Goal: Task Accomplishment & Management: Manage account settings

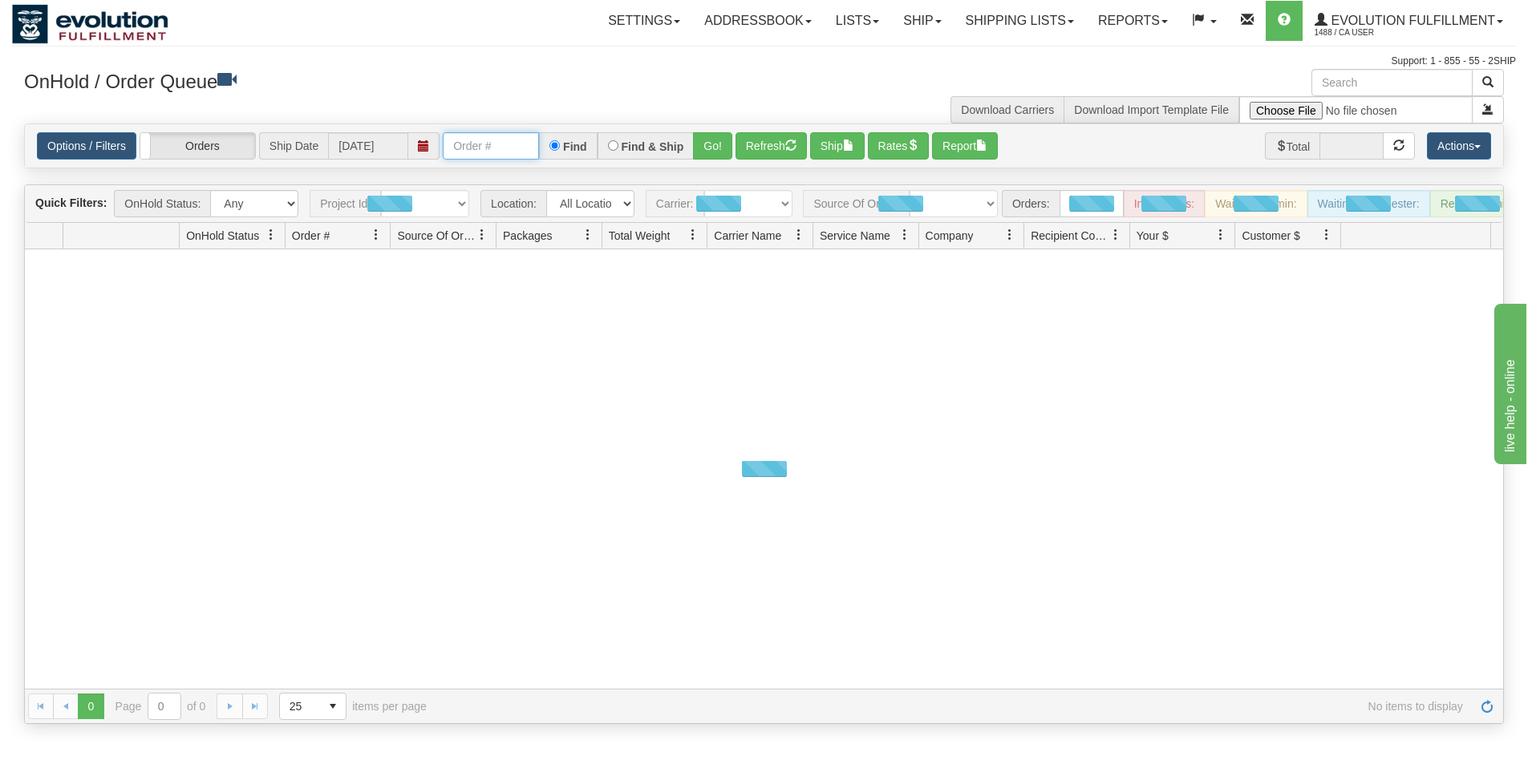
click at [491, 145] on input "text" at bounding box center [491, 145] width 96 height 27
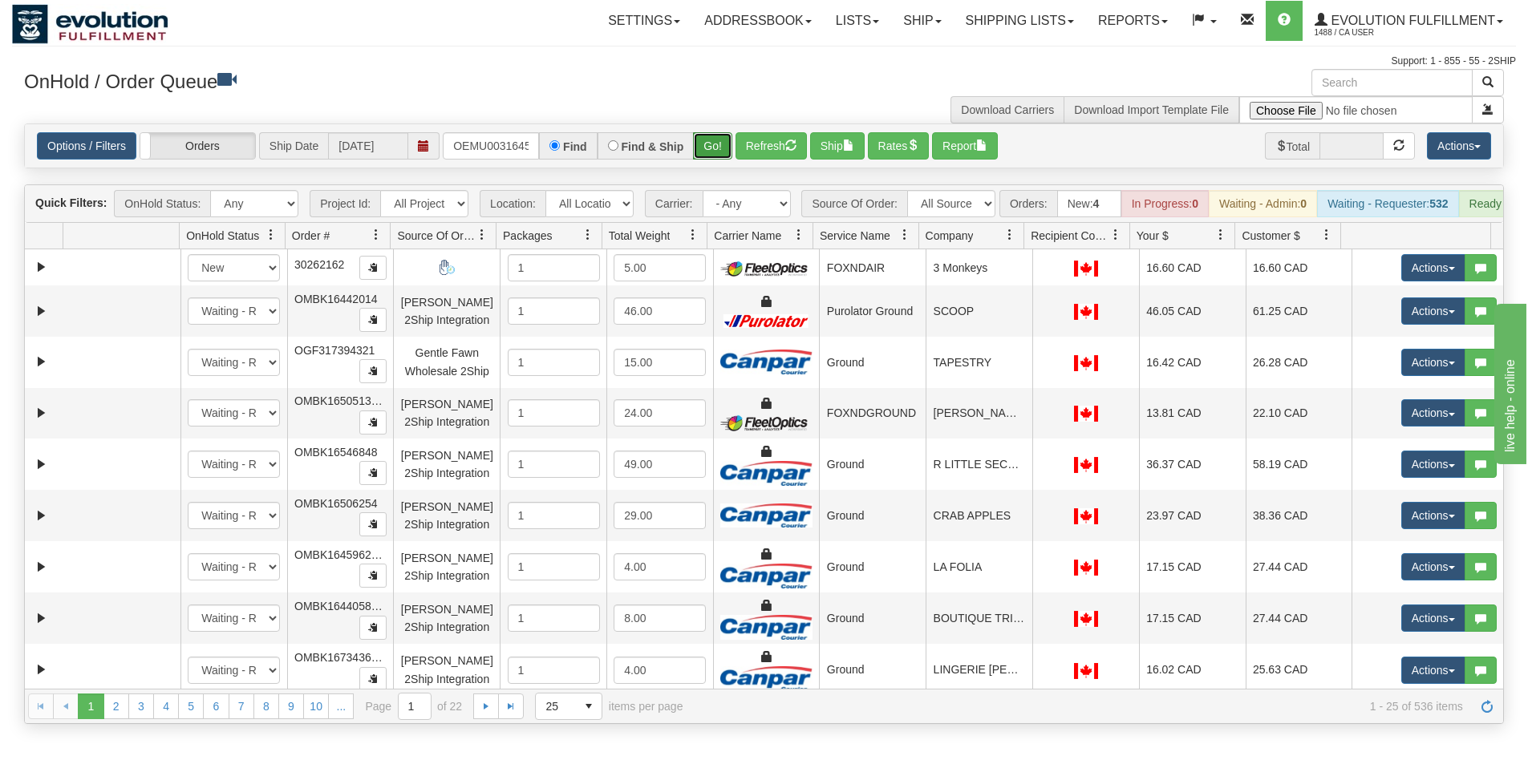
click at [715, 150] on button "Go!" at bounding box center [712, 145] width 39 height 27
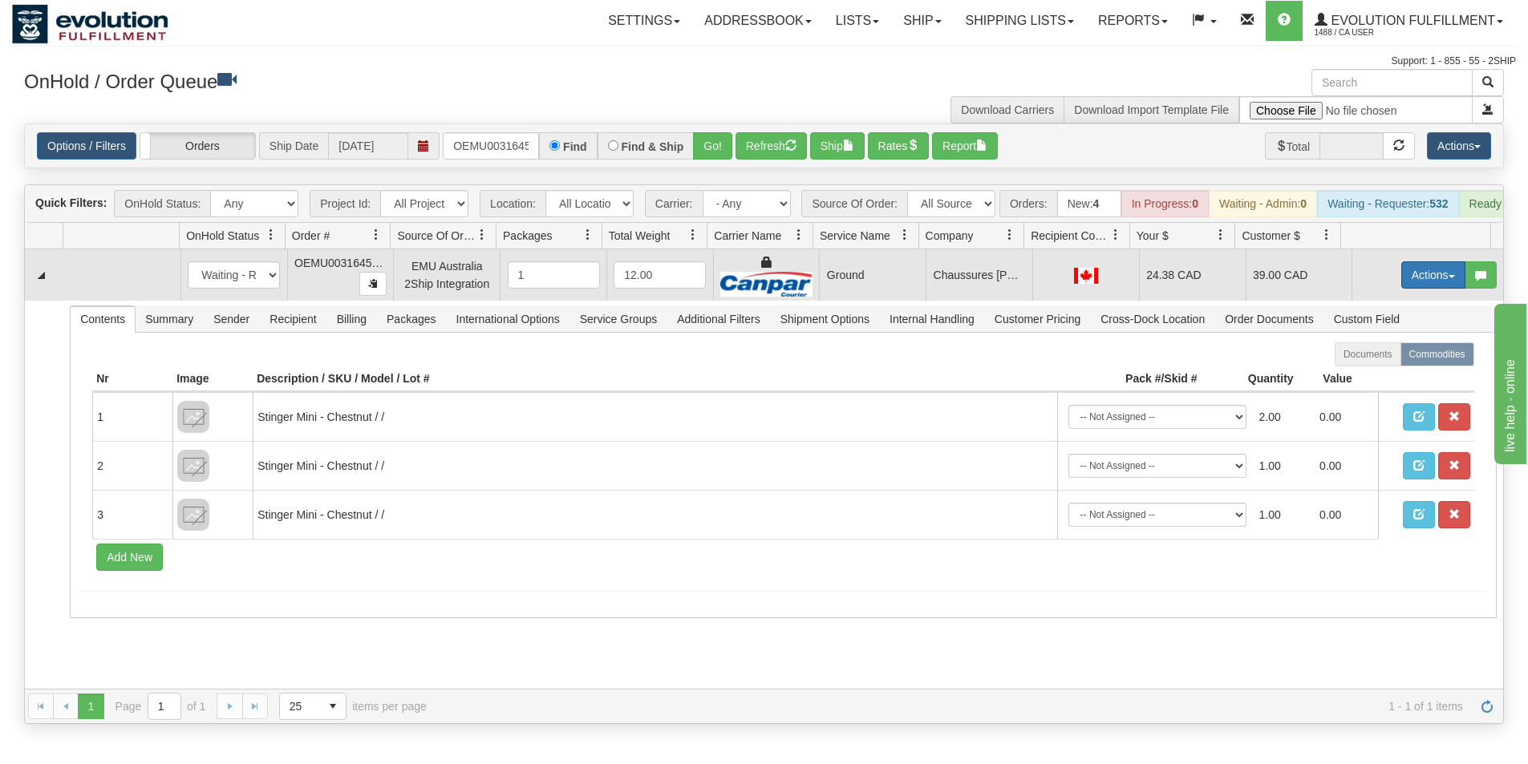
click at [1416, 289] on button "Actions" at bounding box center [1433, 274] width 64 height 27
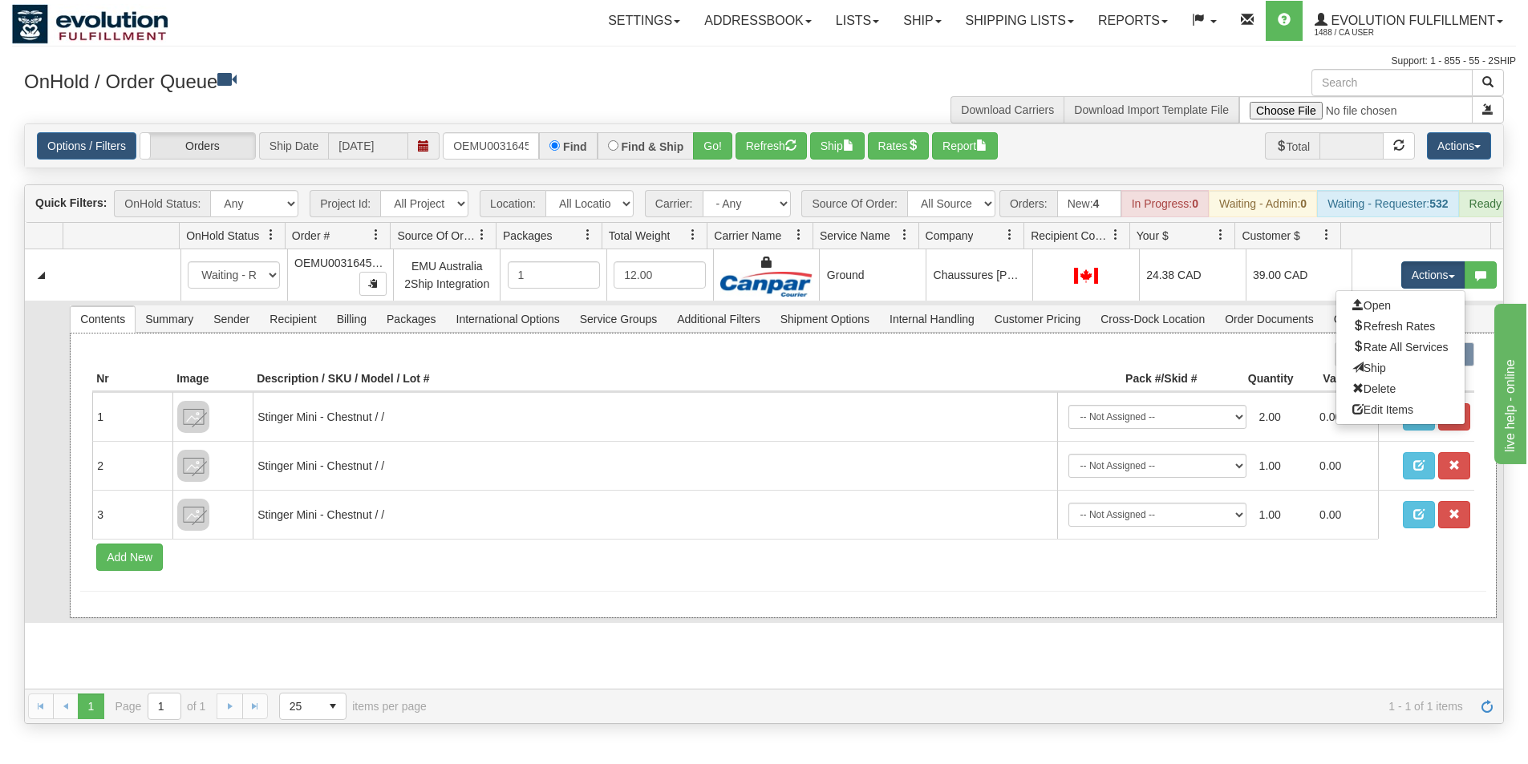
click at [861, 366] on div at bounding box center [782, 354] width 1381 height 24
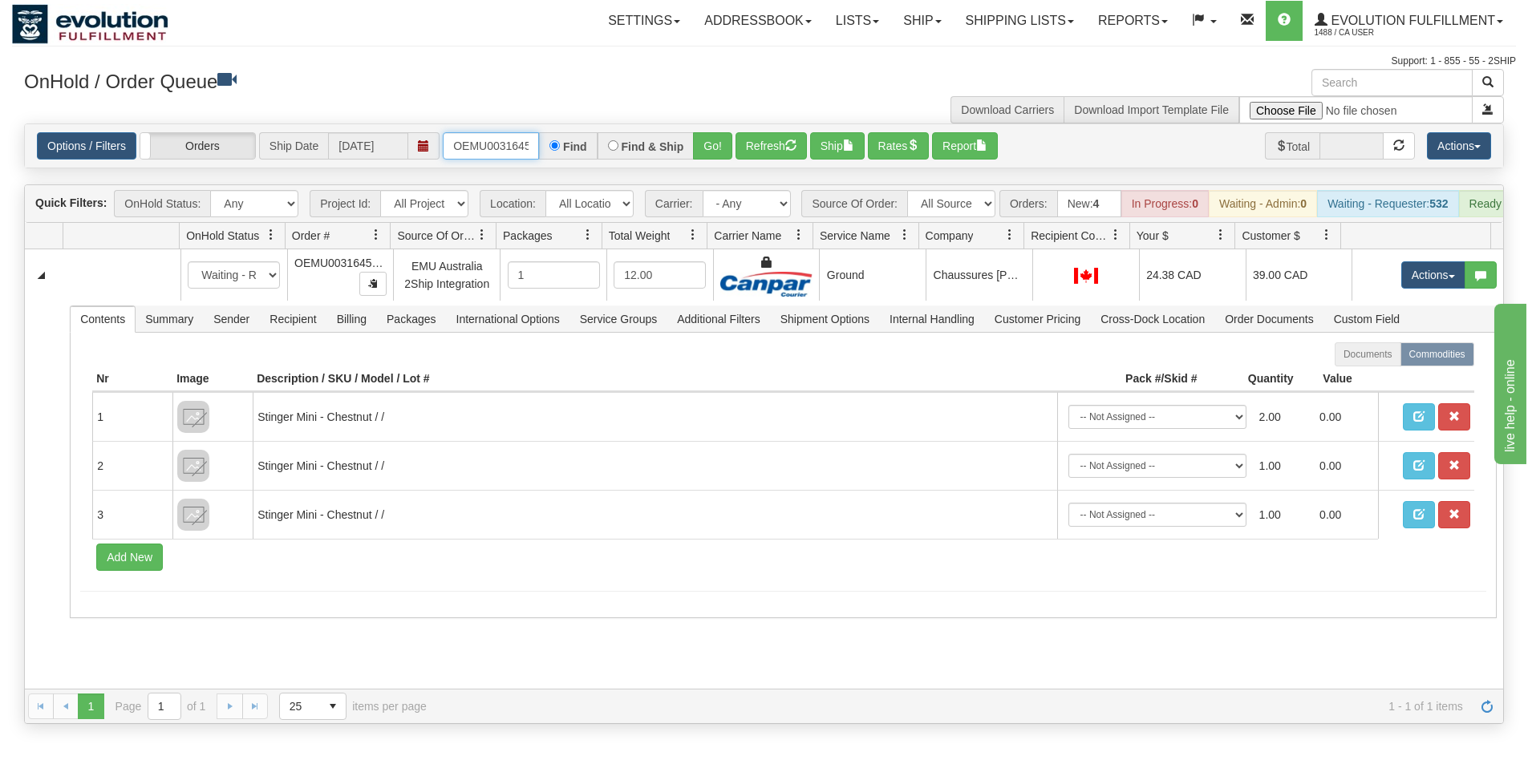
scroll to position [0, 21]
drag, startPoint x: 456, startPoint y: 142, endPoint x: 577, endPoint y: 153, distance: 121.6
click at [577, 153] on div "OEMU0031645001 Find Find & Ship Go!" at bounding box center [588, 145] width 290 height 27
click at [719, 148] on button "Go!" at bounding box center [712, 145] width 39 height 27
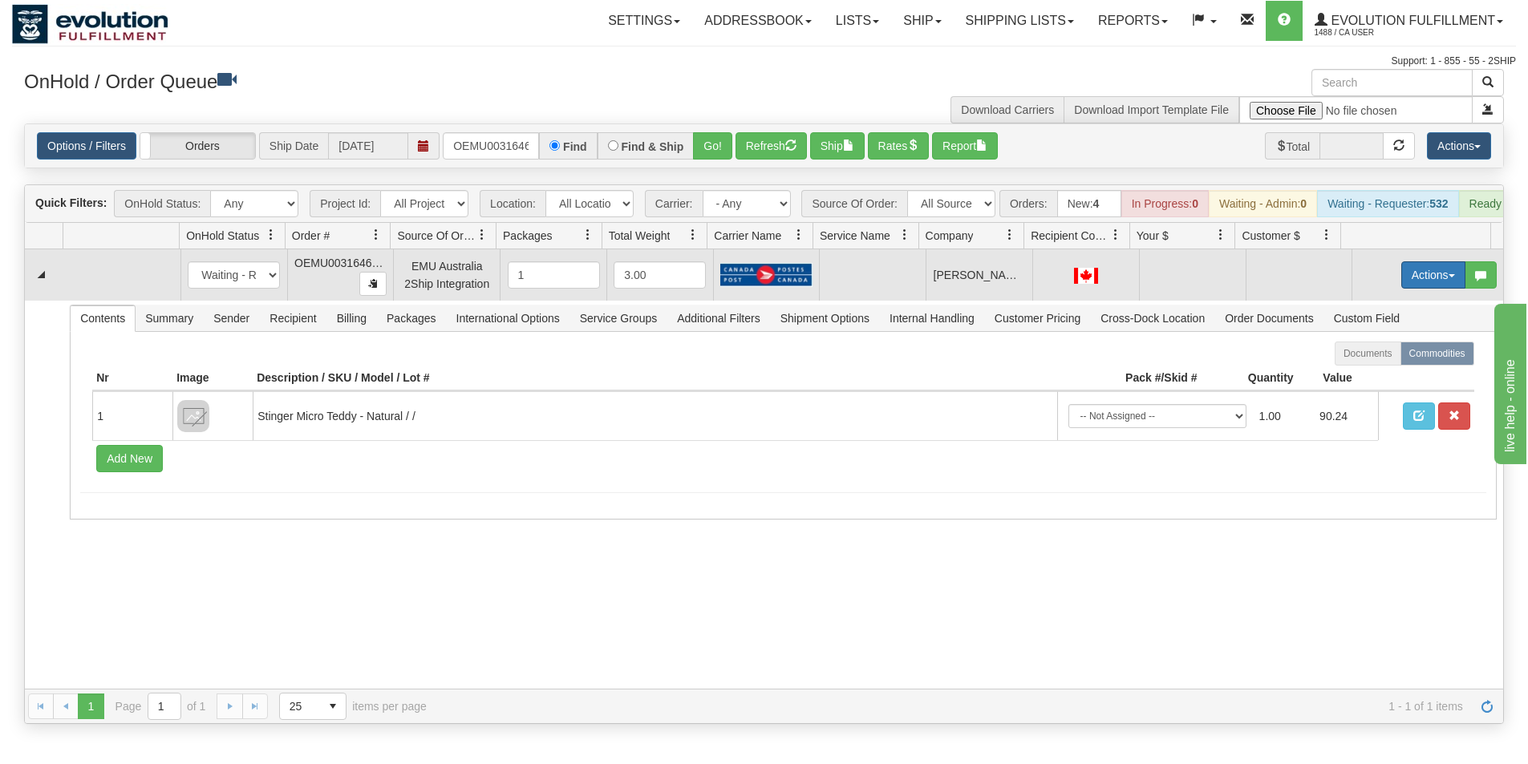
click at [1421, 289] on button "Actions" at bounding box center [1433, 274] width 64 height 27
click at [1374, 354] on span "Rate All Services" at bounding box center [1400, 347] width 96 height 13
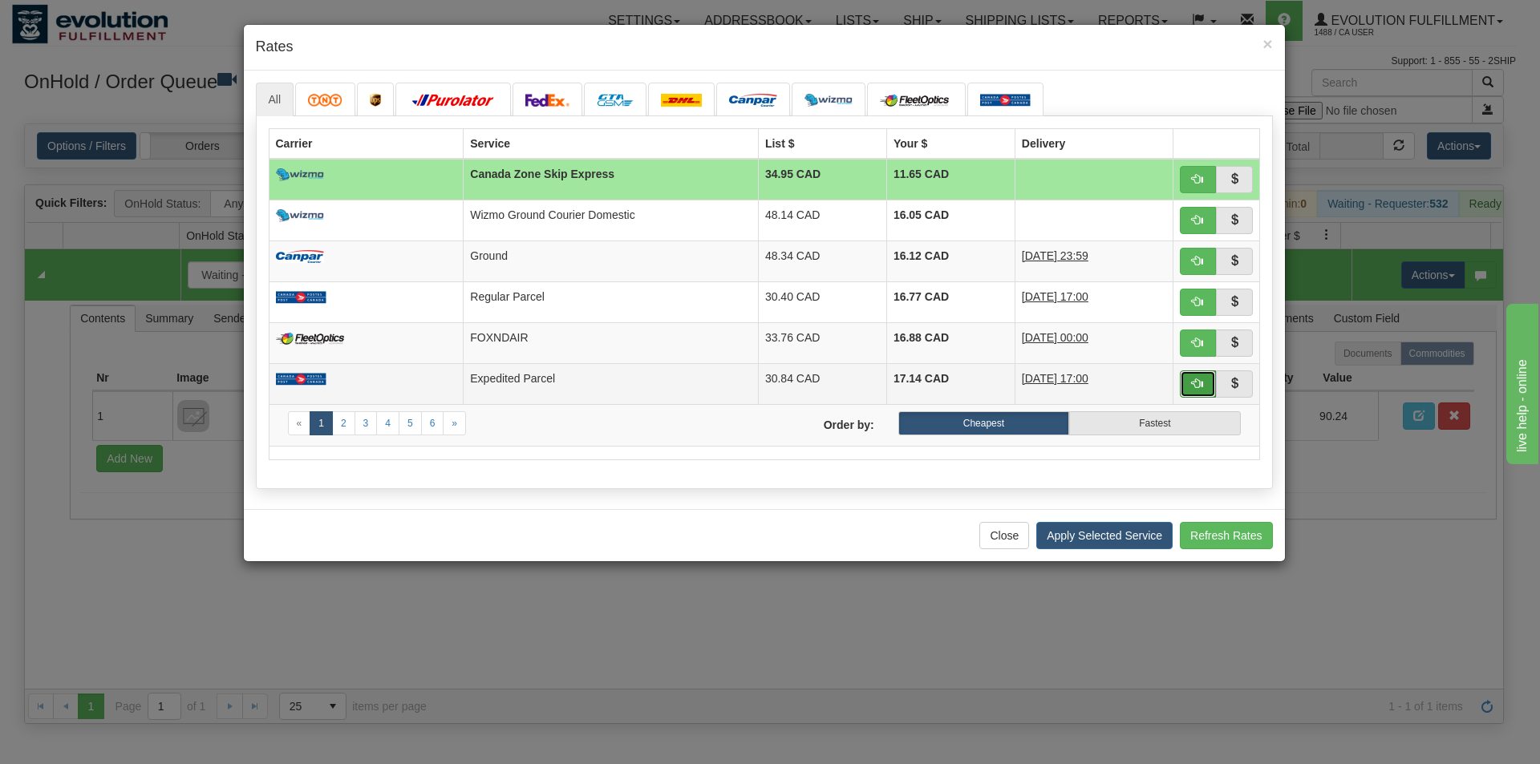
click at [1201, 387] on span "button" at bounding box center [1197, 383] width 11 height 11
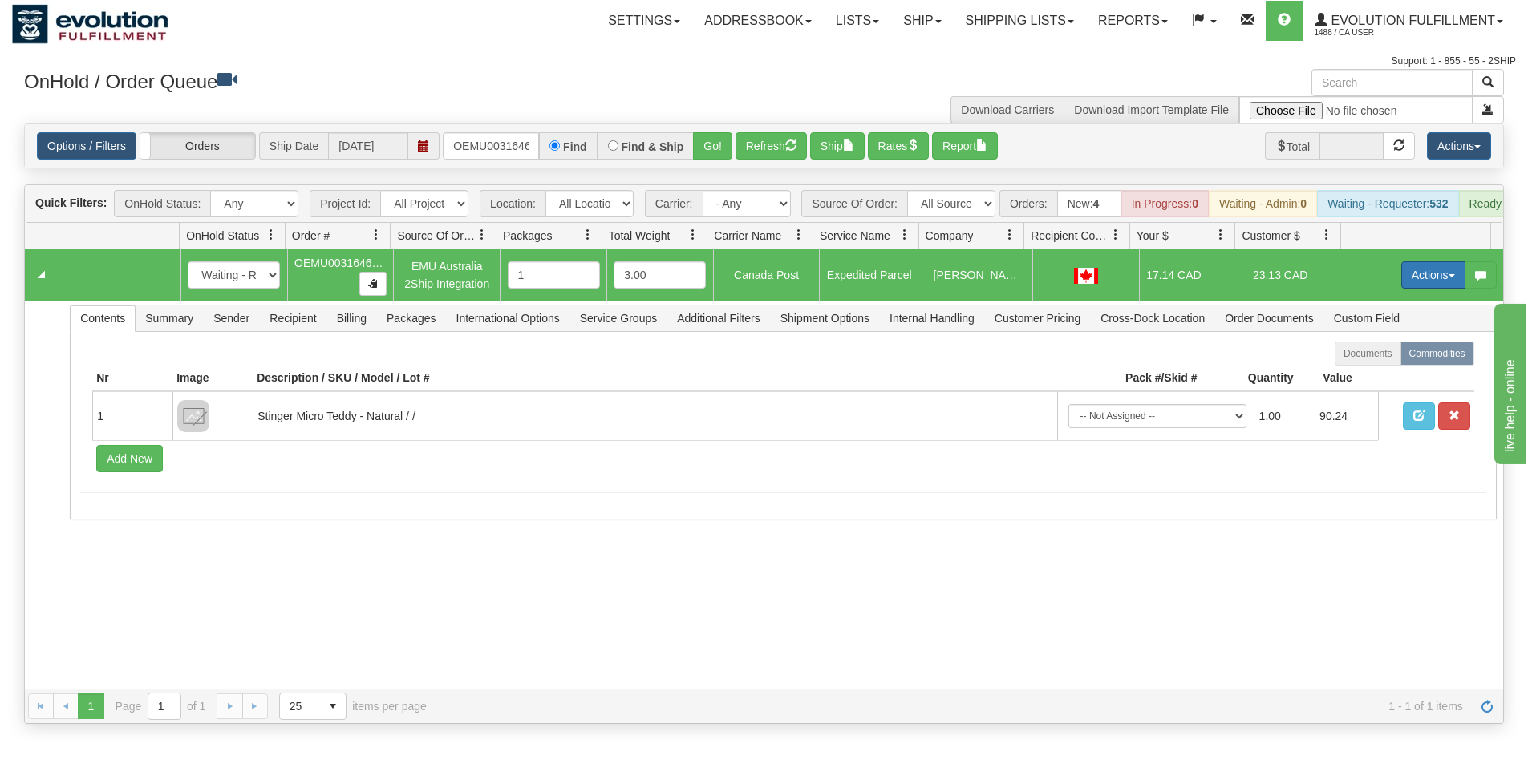
click at [1427, 284] on button "Actions" at bounding box center [1433, 274] width 64 height 27
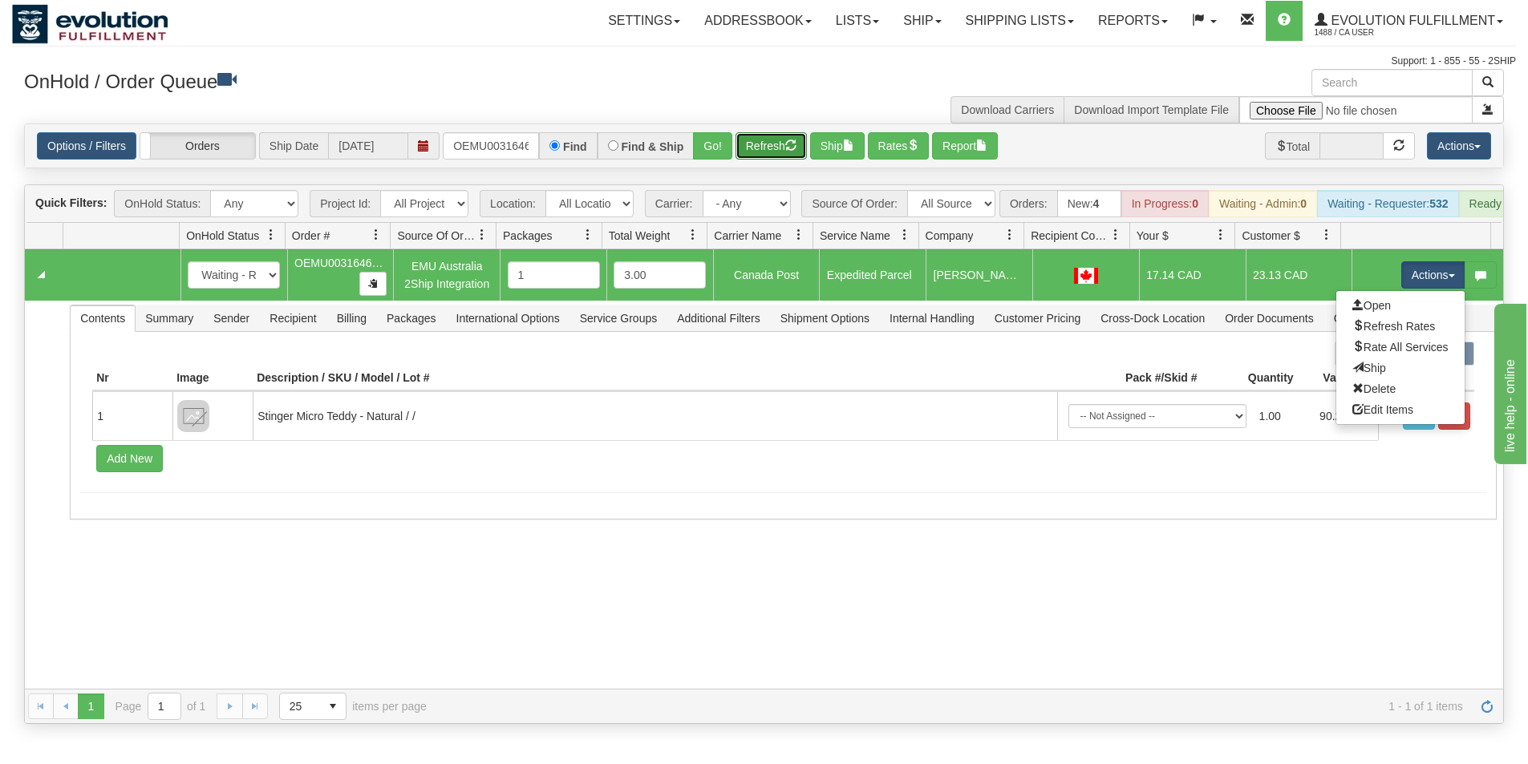
click at [735, 145] on button "Refresh" at bounding box center [770, 145] width 71 height 27
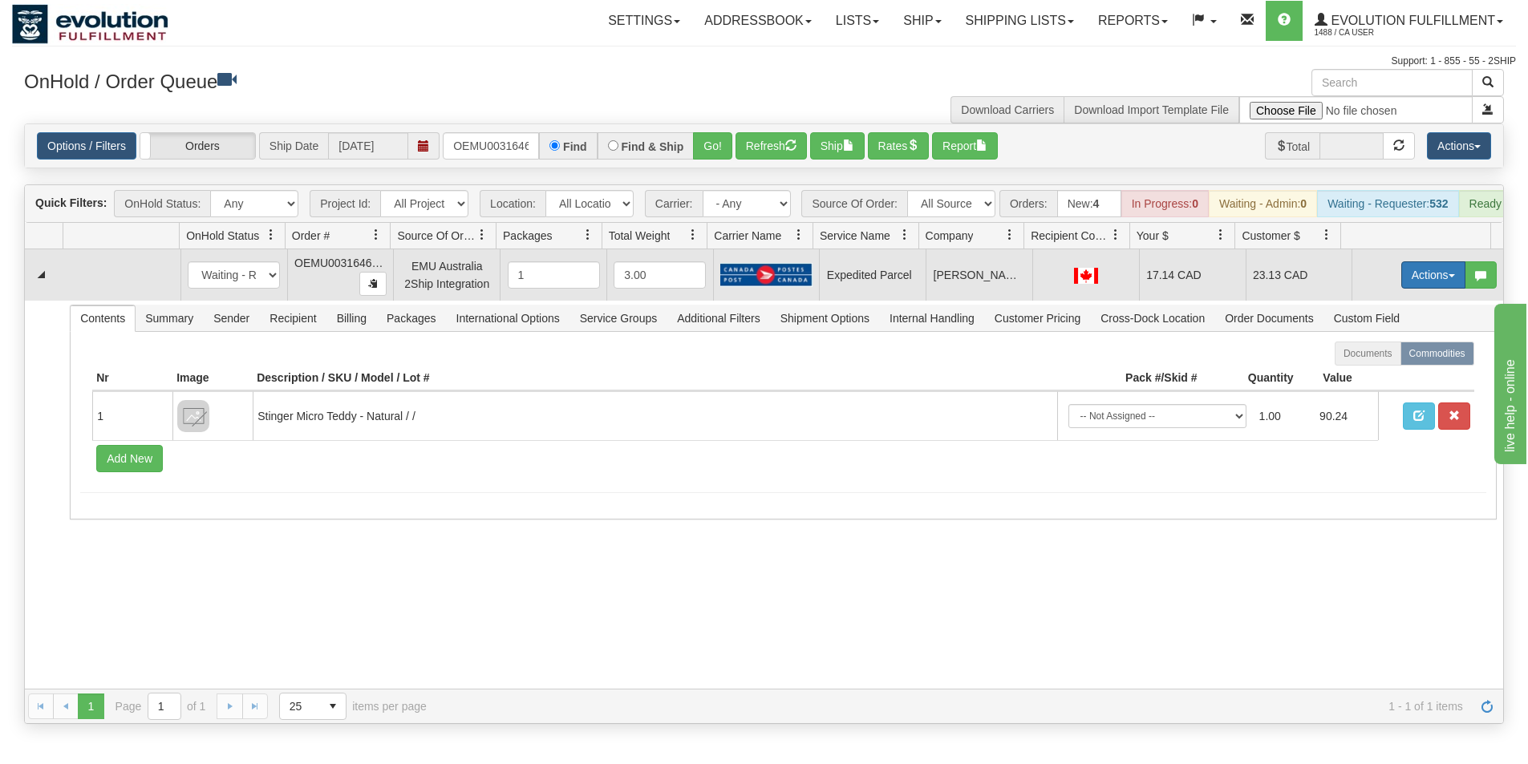
click at [1420, 283] on button "Actions" at bounding box center [1433, 274] width 64 height 27
click at [1359, 375] on span "Ship" at bounding box center [1369, 368] width 34 height 13
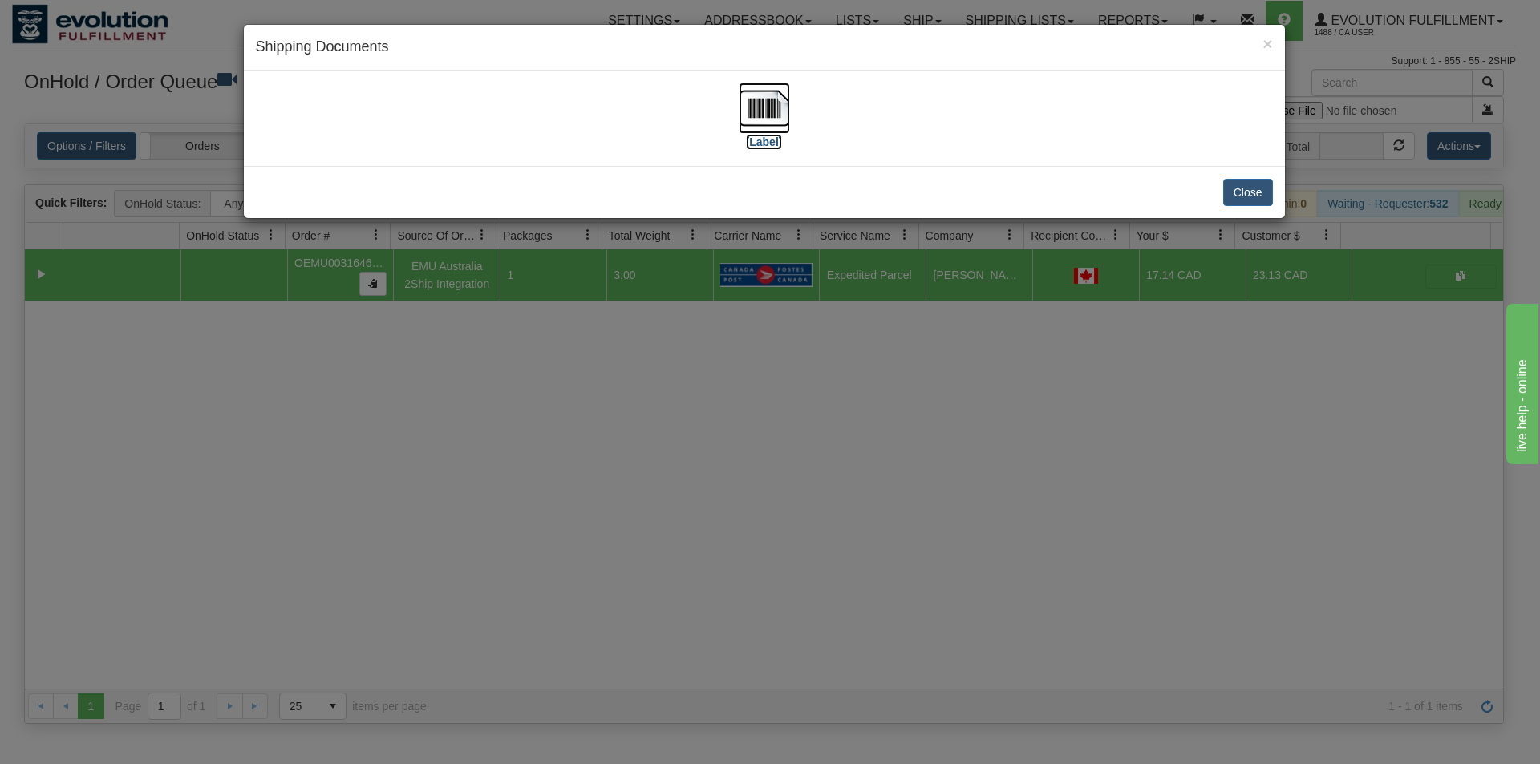
click at [756, 115] on img at bounding box center [764, 108] width 51 height 51
click at [712, 508] on div "× Shipping Documents [Label] Close" at bounding box center [770, 382] width 1540 height 764
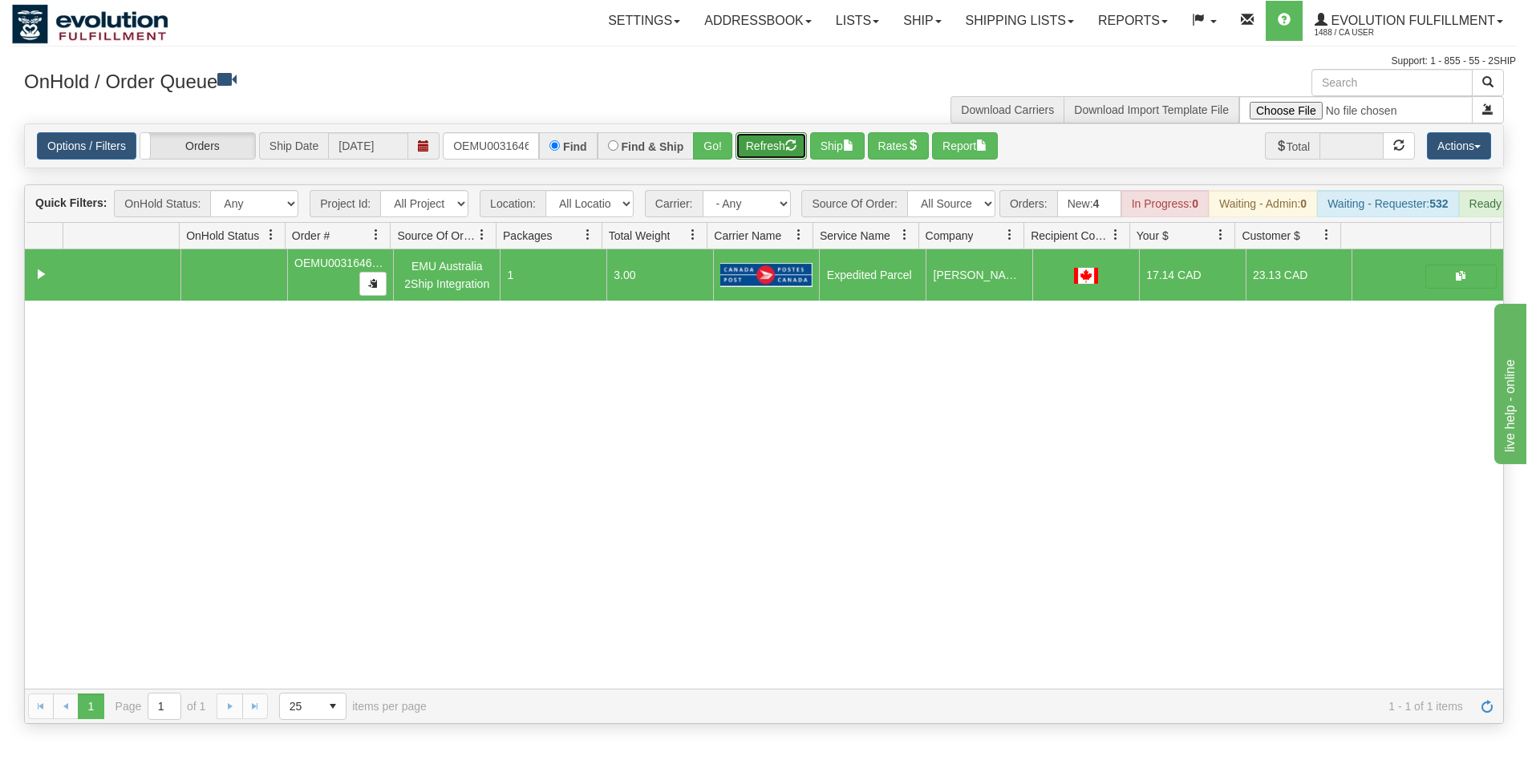
click at [757, 152] on button "Refresh" at bounding box center [770, 145] width 71 height 27
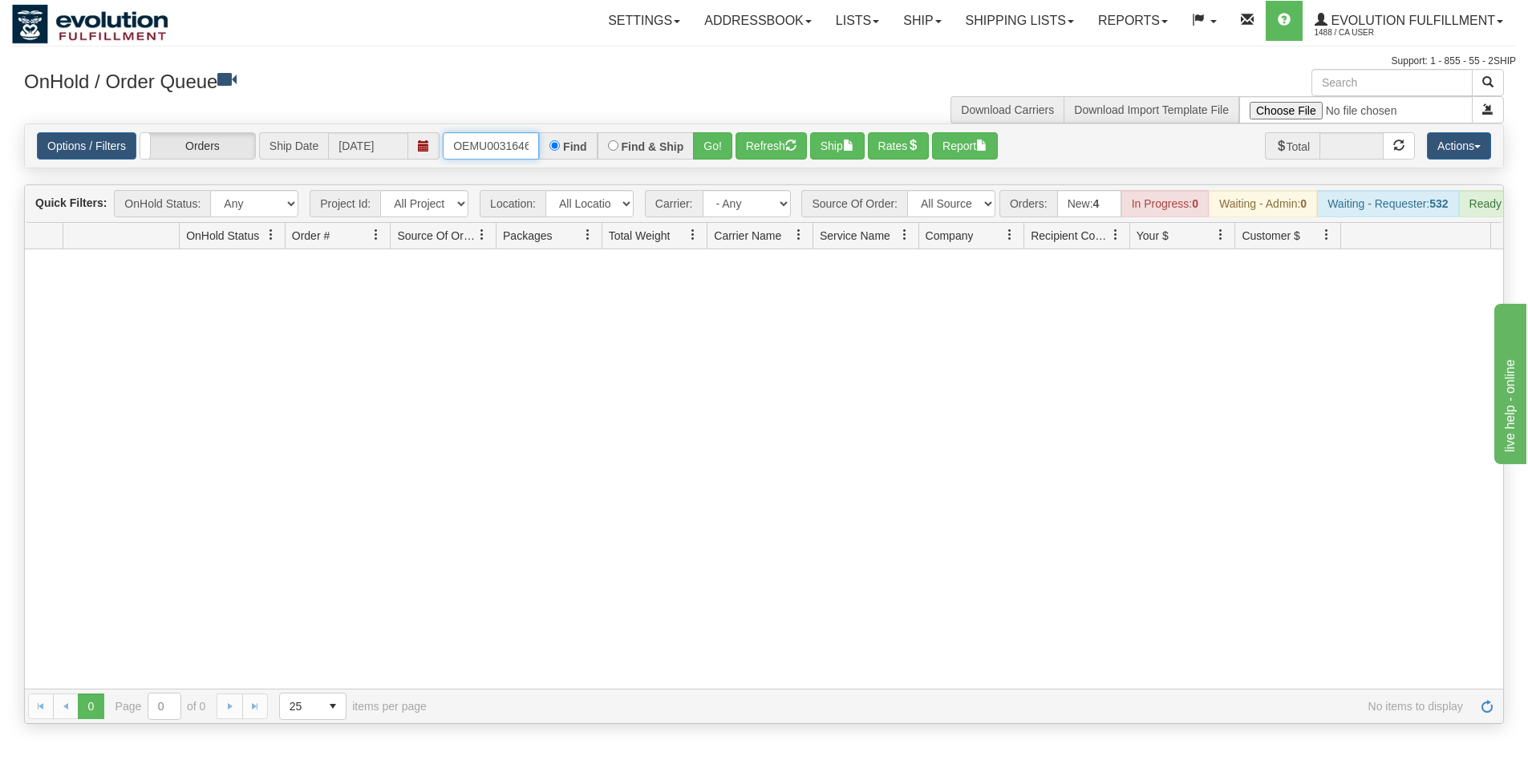
scroll to position [0, 21]
drag, startPoint x: 452, startPoint y: 151, endPoint x: 583, endPoint y: 167, distance: 131.7
click at [583, 167] on div "Options / Filters Group Shipments Orders Ship Date 09/12/2025 OEMU0031646001 Fi…" at bounding box center [764, 145] width 1478 height 43
click at [710, 147] on button "Go!" at bounding box center [712, 145] width 39 height 27
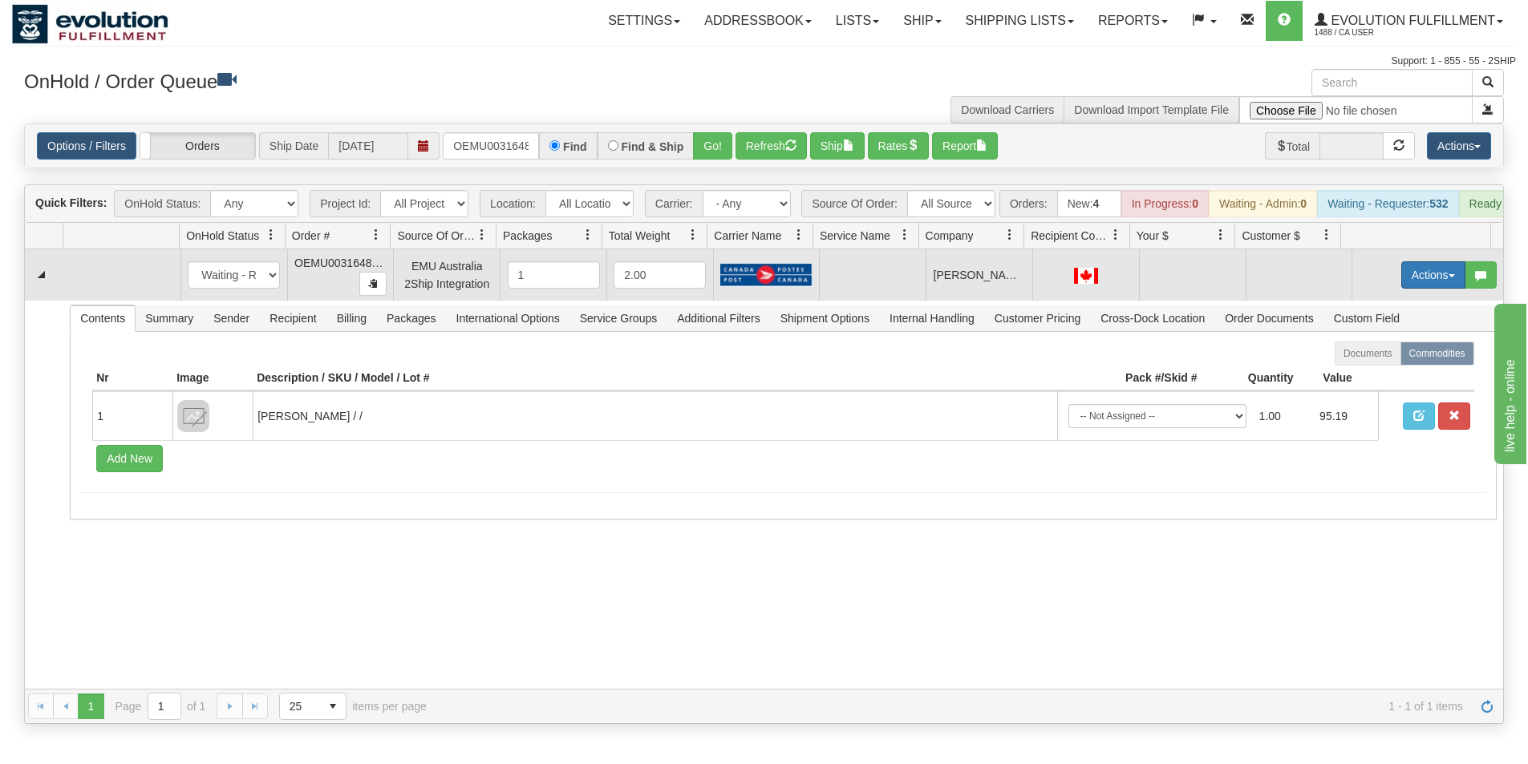
click at [1408, 289] on button "Actions" at bounding box center [1433, 274] width 64 height 27
click at [1378, 354] on span "Rate All Services" at bounding box center [1400, 347] width 96 height 13
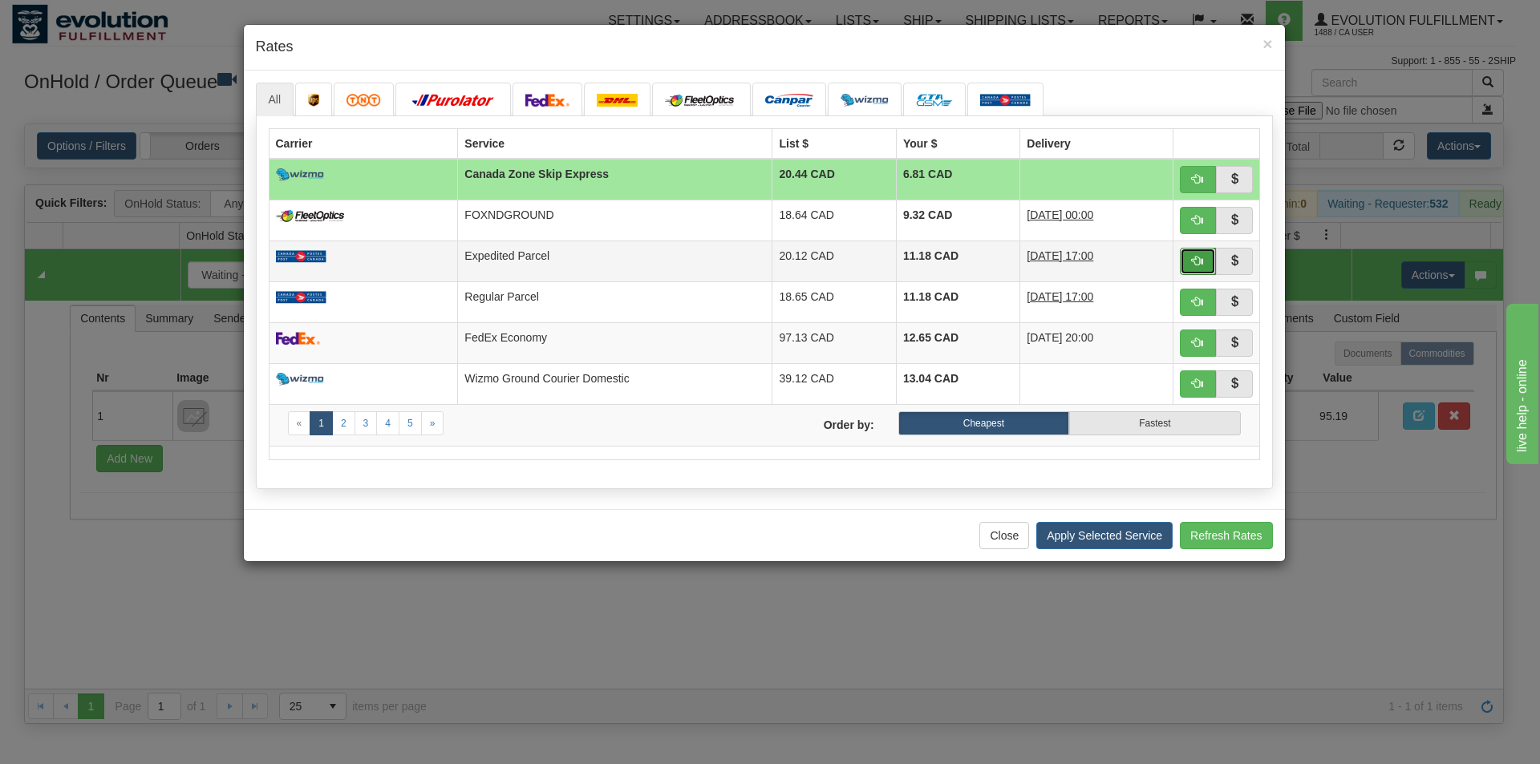
click at [1195, 262] on span "button" at bounding box center [1197, 260] width 11 height 11
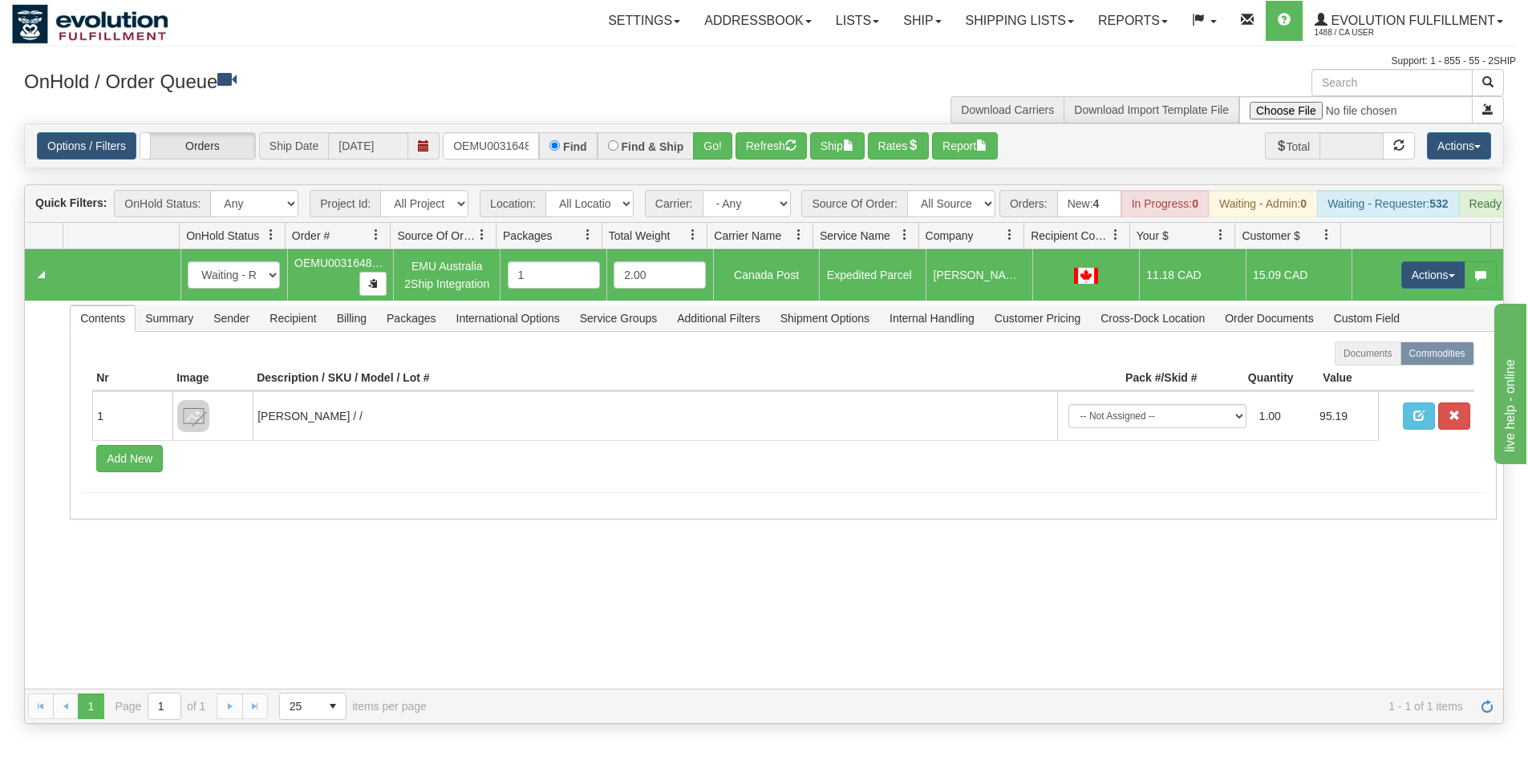
click at [391, 249] on span "Source Of Order" at bounding box center [437, 235] width 92 height 26
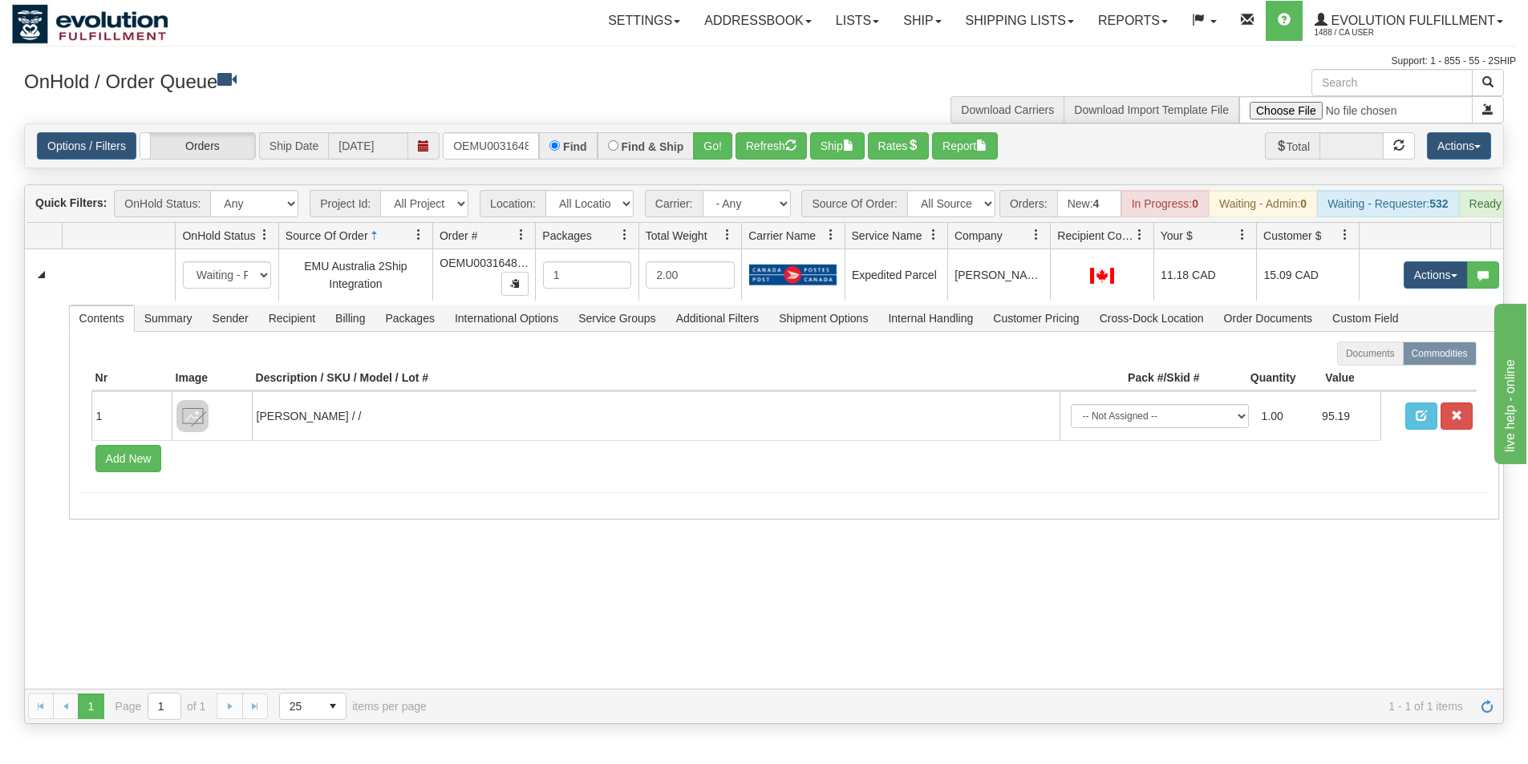
drag, startPoint x: 387, startPoint y: 244, endPoint x: 408, endPoint y: 245, distance: 20.9
click at [408, 245] on div "Id Location Request Id Reply Id OnHold Status Source Of Order Order # Packages …" at bounding box center [758, 236] width 1466 height 26
drag, startPoint x: 460, startPoint y: 245, endPoint x: 383, endPoint y: 248, distance: 77.1
click at [365, 244] on span "Source Of Order" at bounding box center [323, 236] width 83 height 16
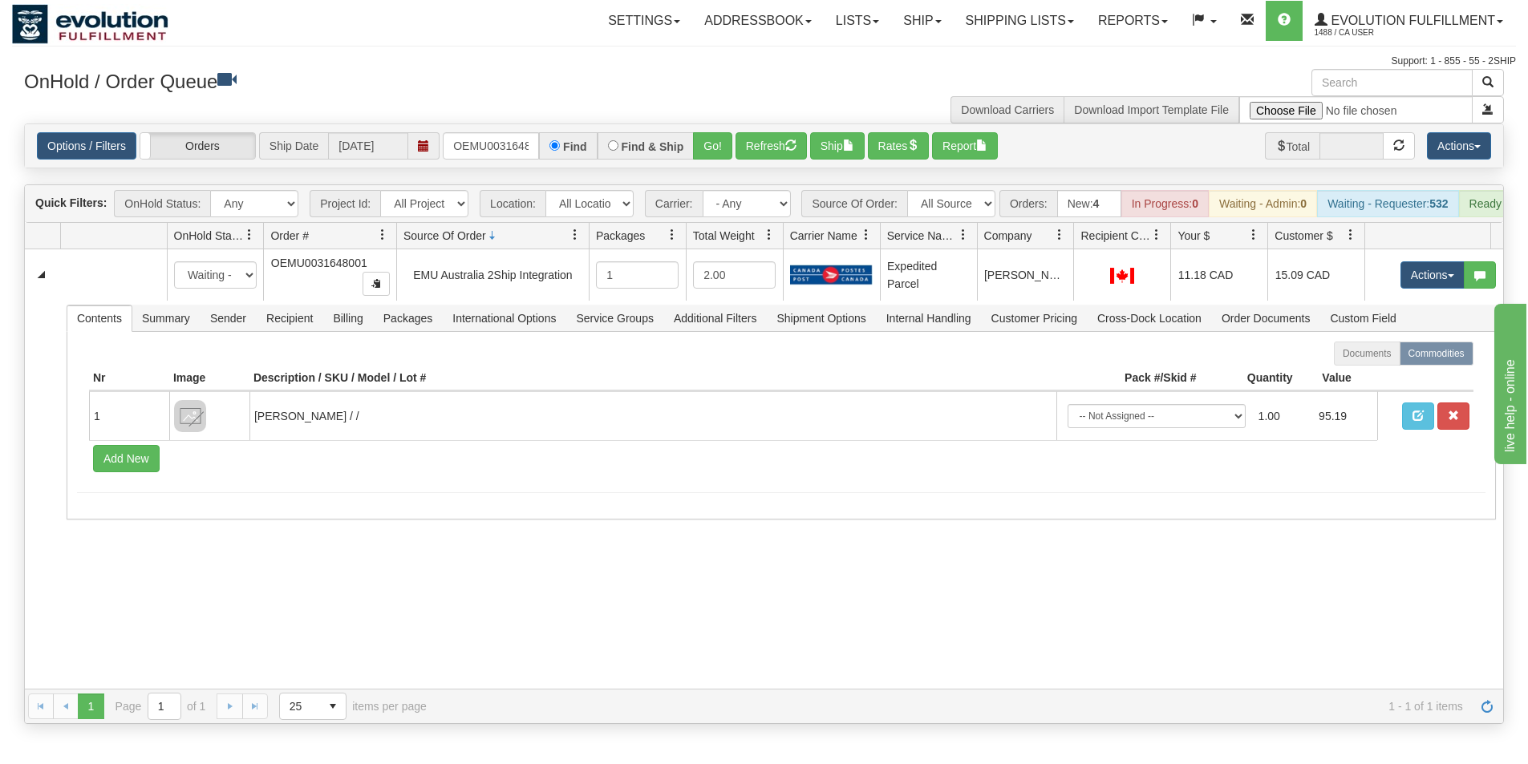
drag, startPoint x: 367, startPoint y: 246, endPoint x: 380, endPoint y: 246, distance: 12.8
click at [380, 246] on div "Id Location Request Id Reply Id OnHold Status Order # Source Of Order Packages …" at bounding box center [758, 236] width 1466 height 26
click at [380, 241] on span at bounding box center [382, 235] width 13 height 13
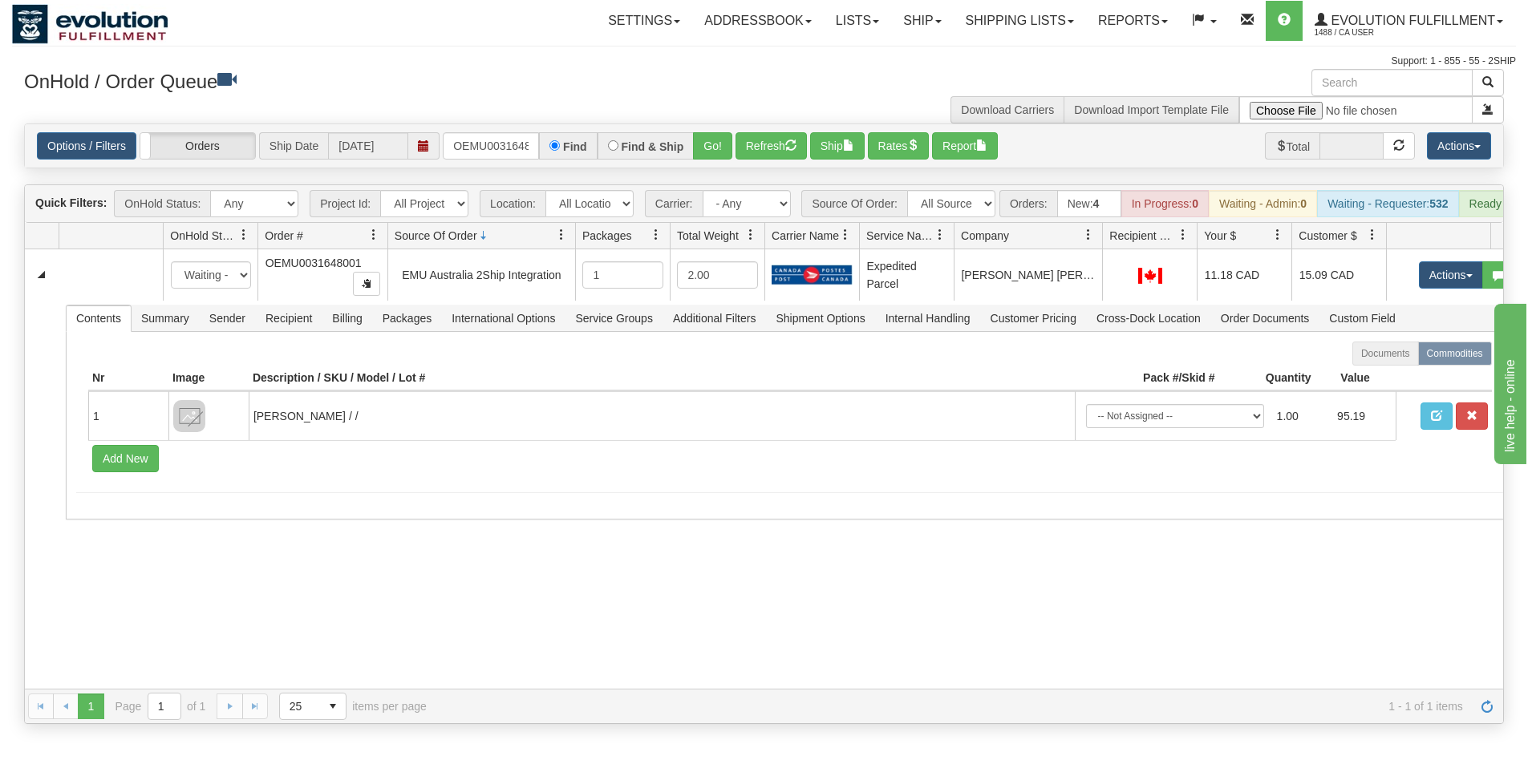
drag, startPoint x: 1063, startPoint y: 239, endPoint x: 1095, endPoint y: 243, distance: 31.5
click at [1095, 243] on div "Id Location Request Id Reply Id OnHold Status Order # Source Of Order Packages …" at bounding box center [758, 236] width 1466 height 26
click at [1109, 243] on span "Recipient Country" at bounding box center [1143, 236] width 68 height 16
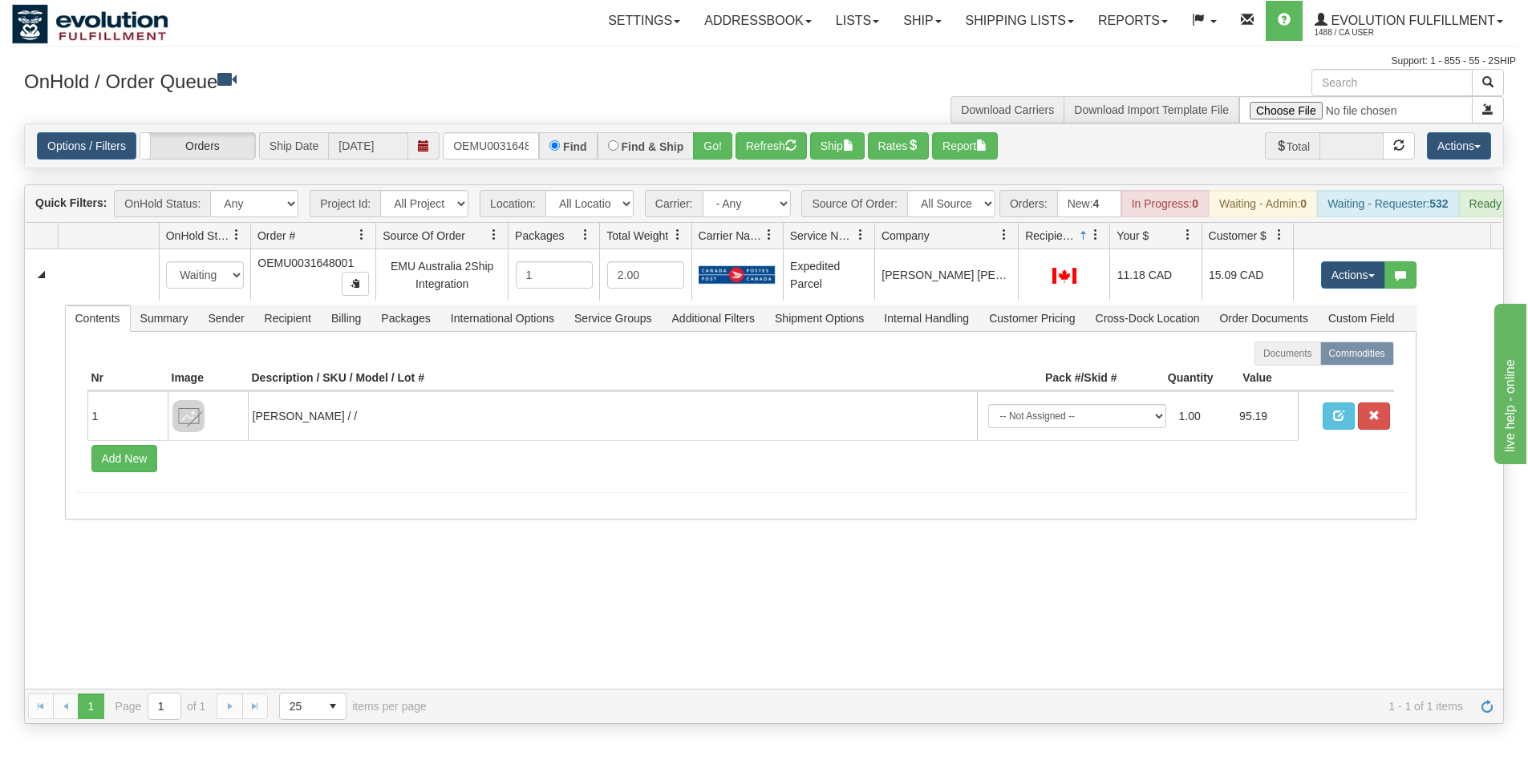
drag, startPoint x: 564, startPoint y: 246, endPoint x: 497, endPoint y: 245, distance: 66.6
click at [497, 245] on div "Id Location Request Id Reply Id OnHold Status Order # Source Of Order Packages …" at bounding box center [758, 236] width 1466 height 26
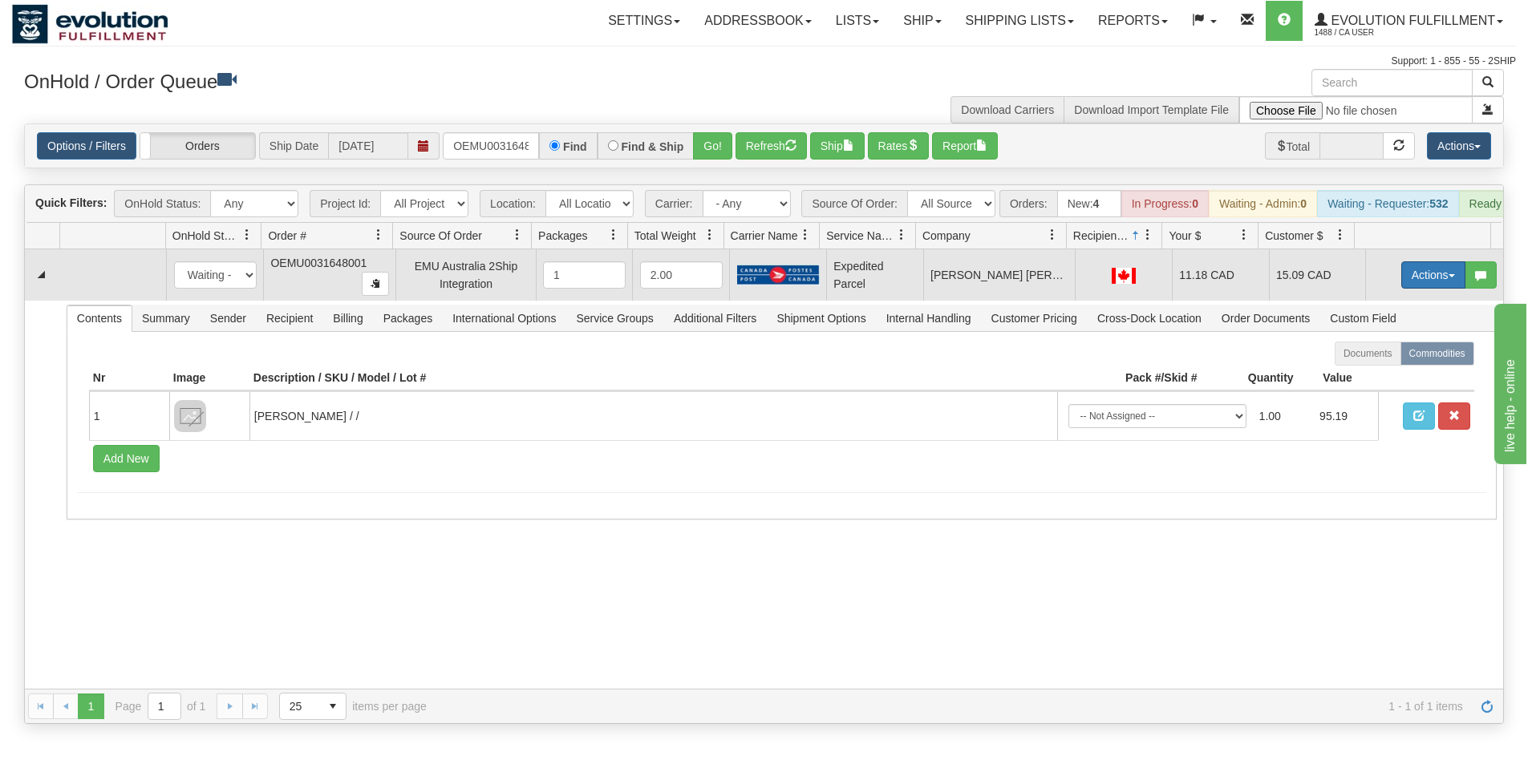
click at [1416, 280] on button "Actions" at bounding box center [1433, 274] width 64 height 27
click at [1364, 375] on span "Ship" at bounding box center [1369, 368] width 34 height 13
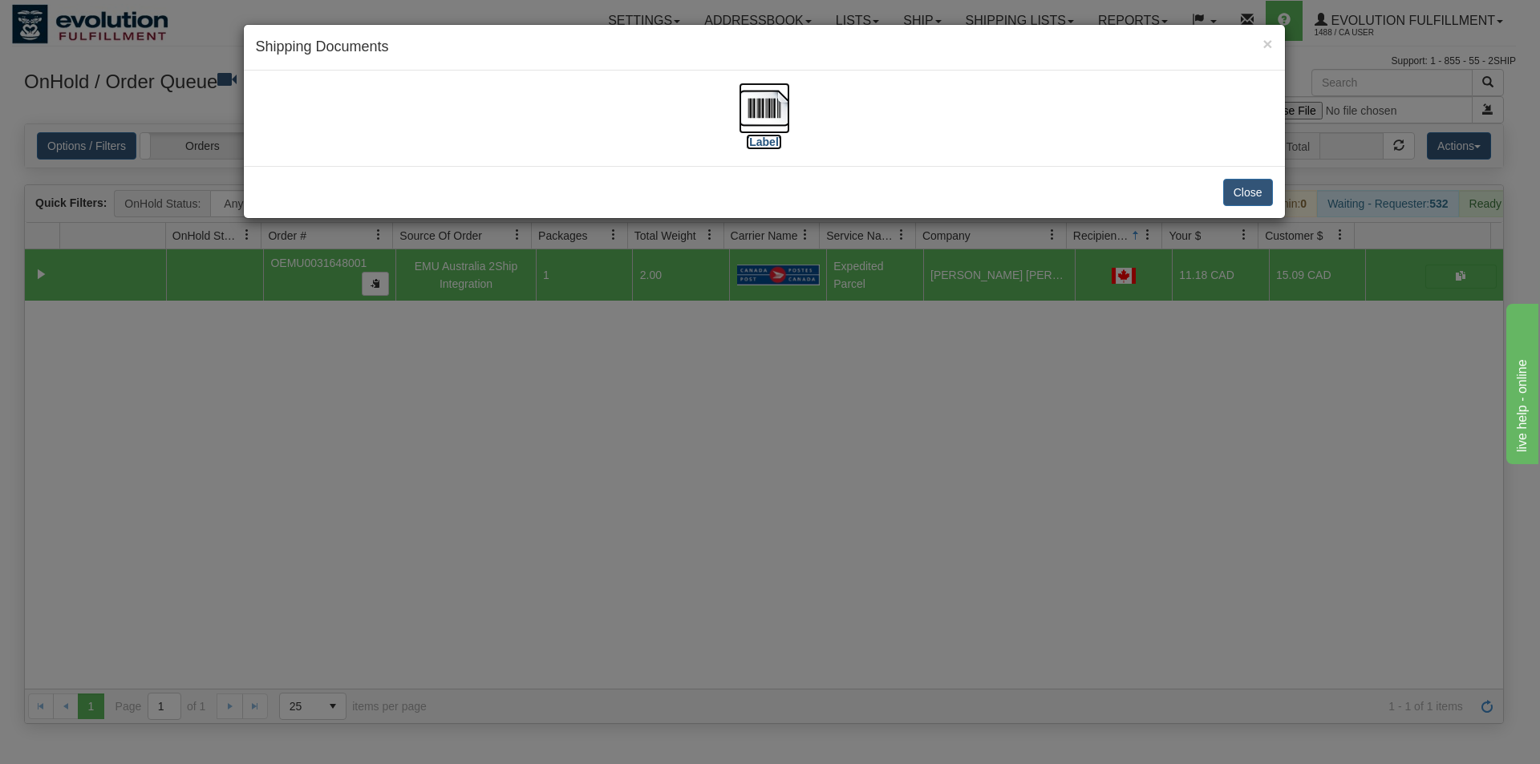
click at [775, 91] on img at bounding box center [764, 108] width 51 height 51
click at [695, 494] on div "× Shipping Documents [Label] Close" at bounding box center [770, 382] width 1540 height 764
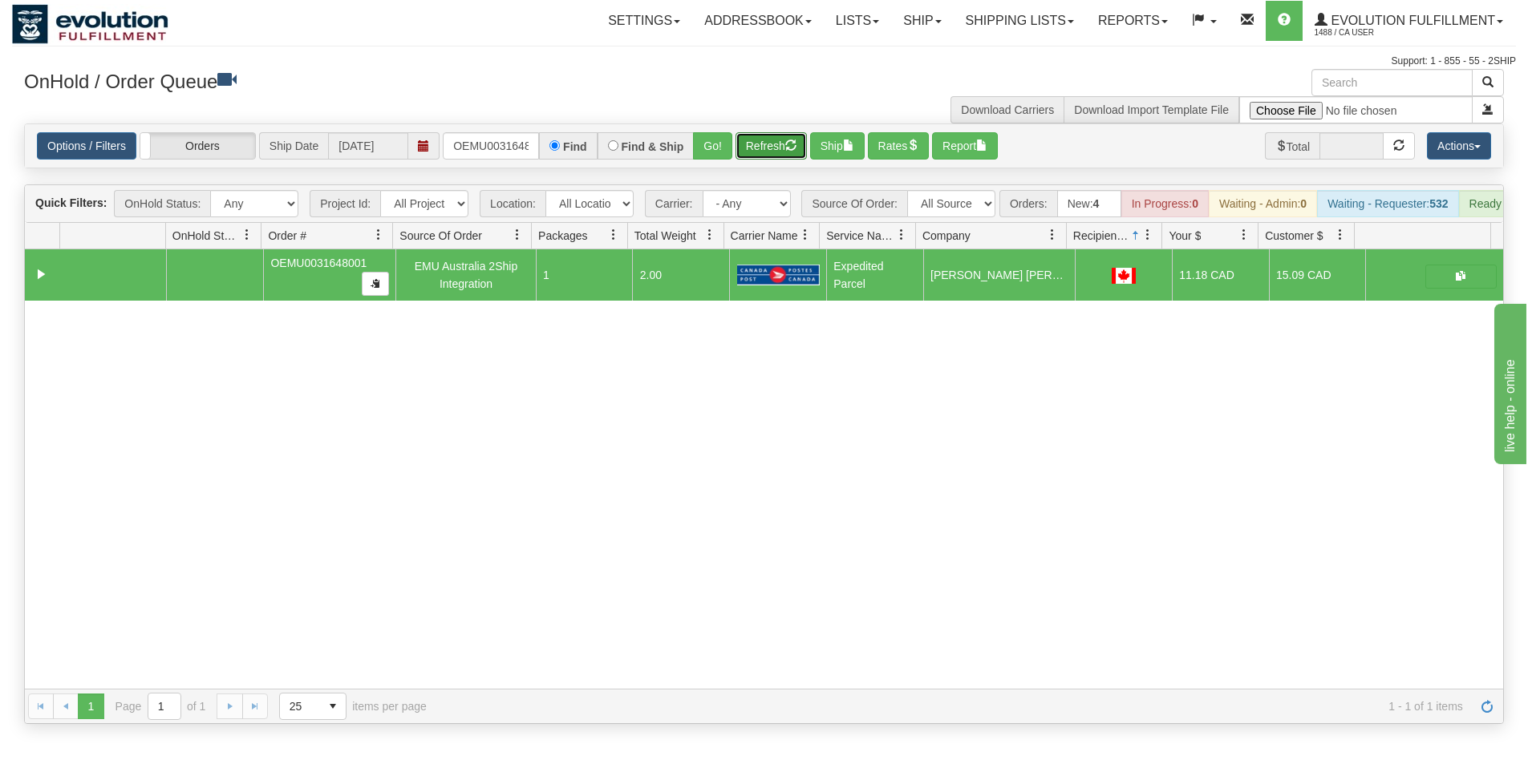
click at [764, 148] on button "Refresh" at bounding box center [770, 145] width 71 height 27
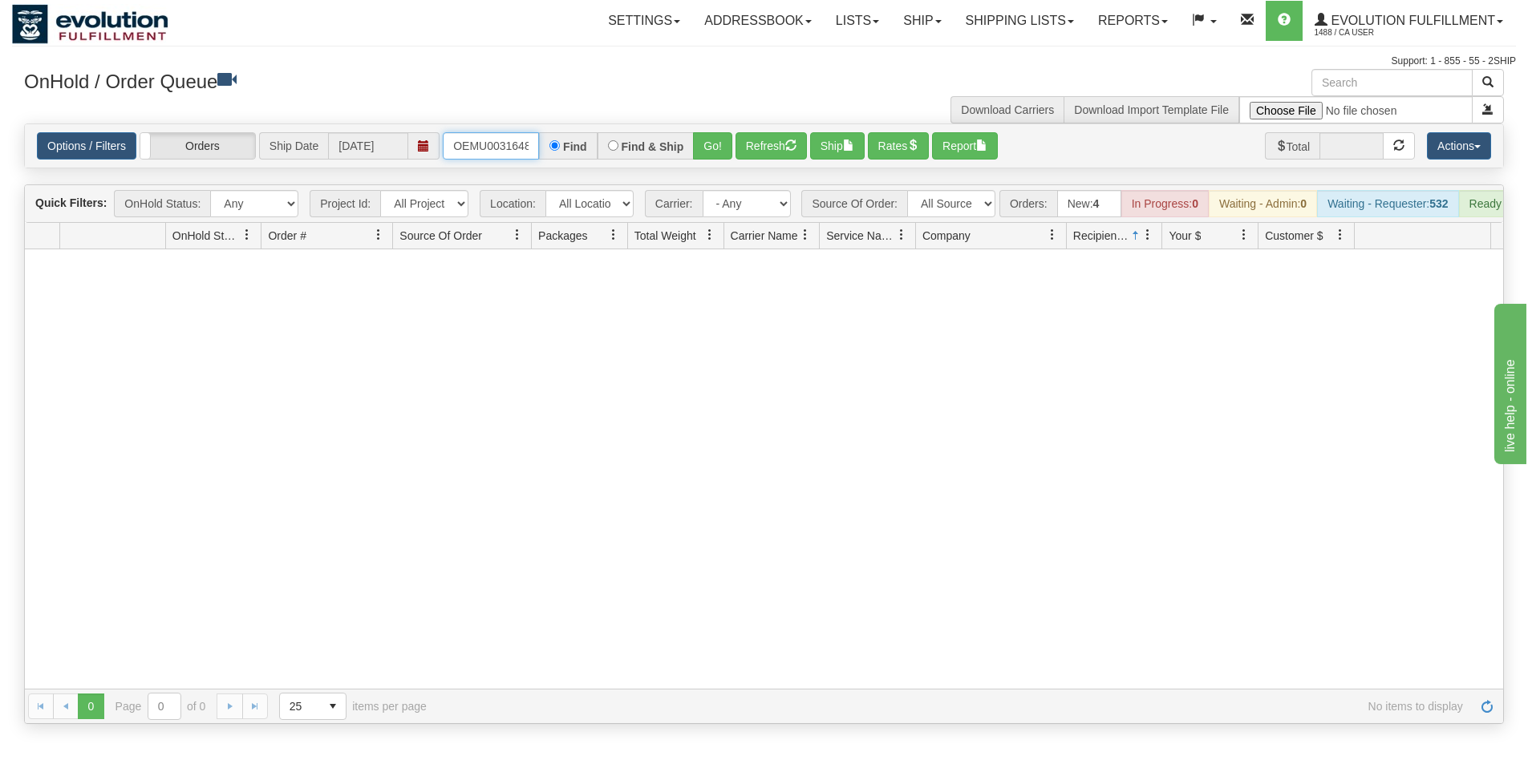
scroll to position [0, 21]
drag, startPoint x: 447, startPoint y: 143, endPoint x: 629, endPoint y: 158, distance: 182.7
click at [629, 158] on div "OEMU0031648001 Find Find & Ship Go!" at bounding box center [588, 145] width 290 height 27
type input "OEMU0031646001"
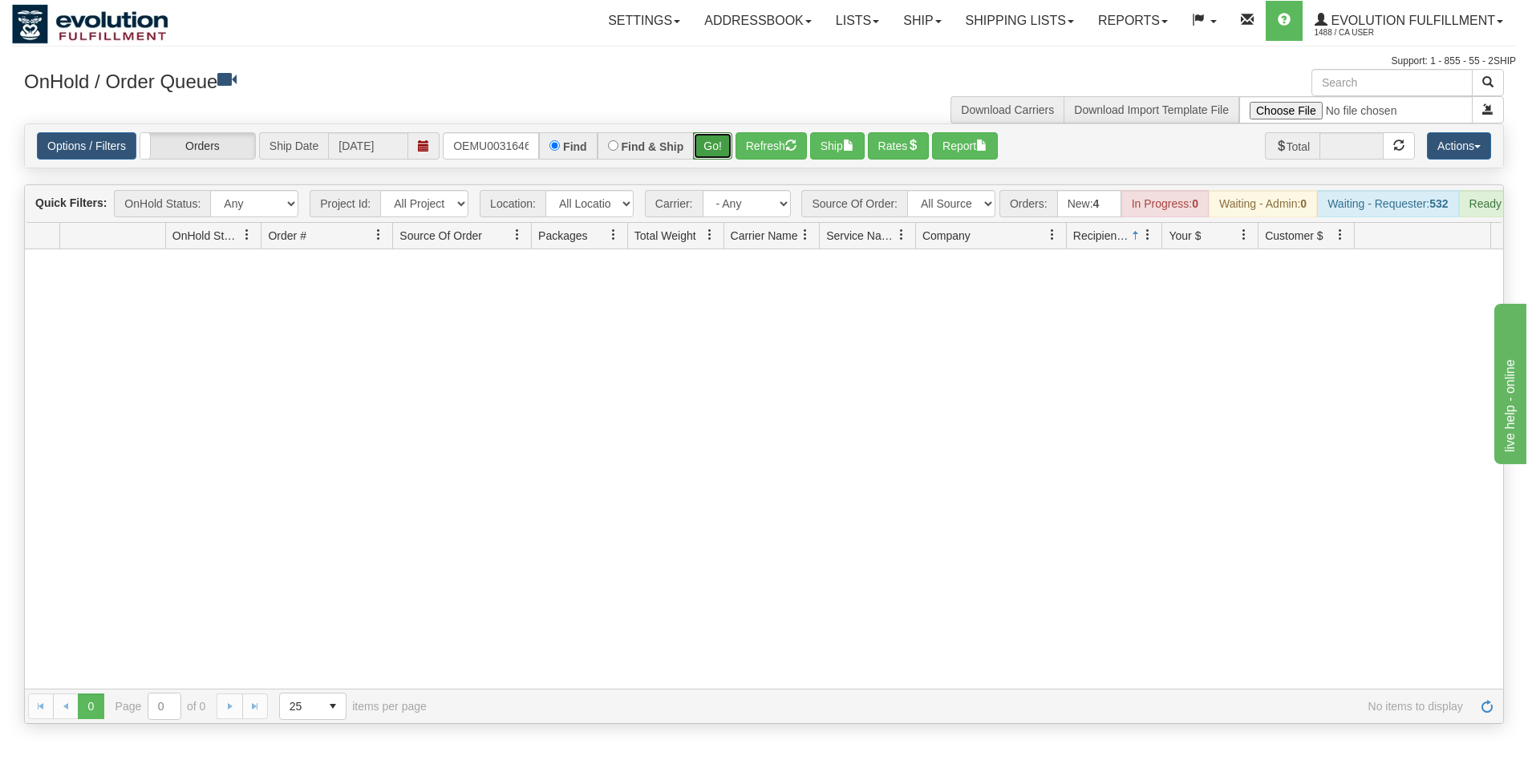
click at [703, 151] on button "Go!" at bounding box center [712, 145] width 39 height 27
click at [1000, 19] on link "Shipping lists" at bounding box center [1020, 21] width 132 height 40
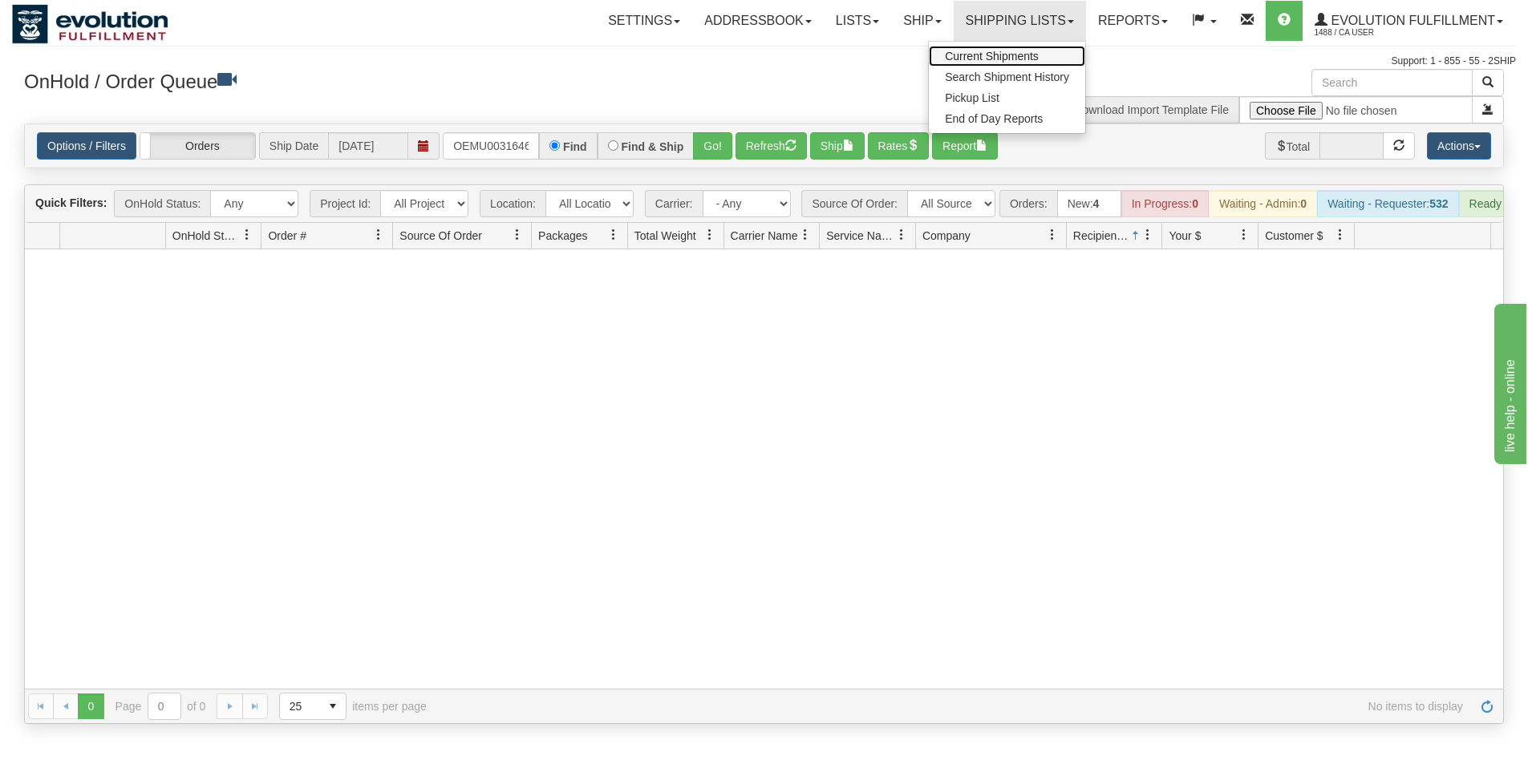
click at [995, 47] on link "Current Shipments" at bounding box center [1007, 56] width 156 height 21
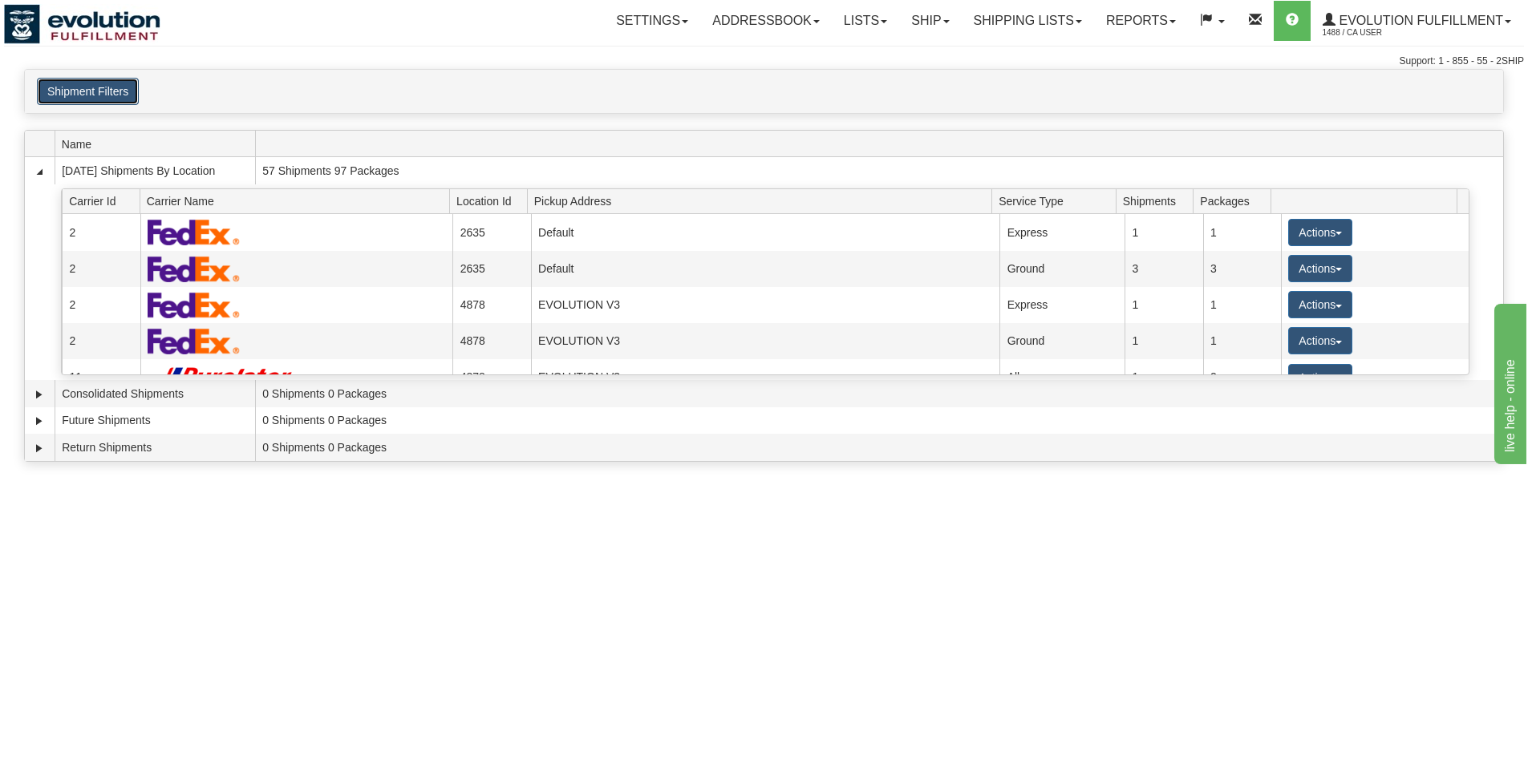
click at [96, 83] on button "Shipment Filters" at bounding box center [88, 91] width 102 height 27
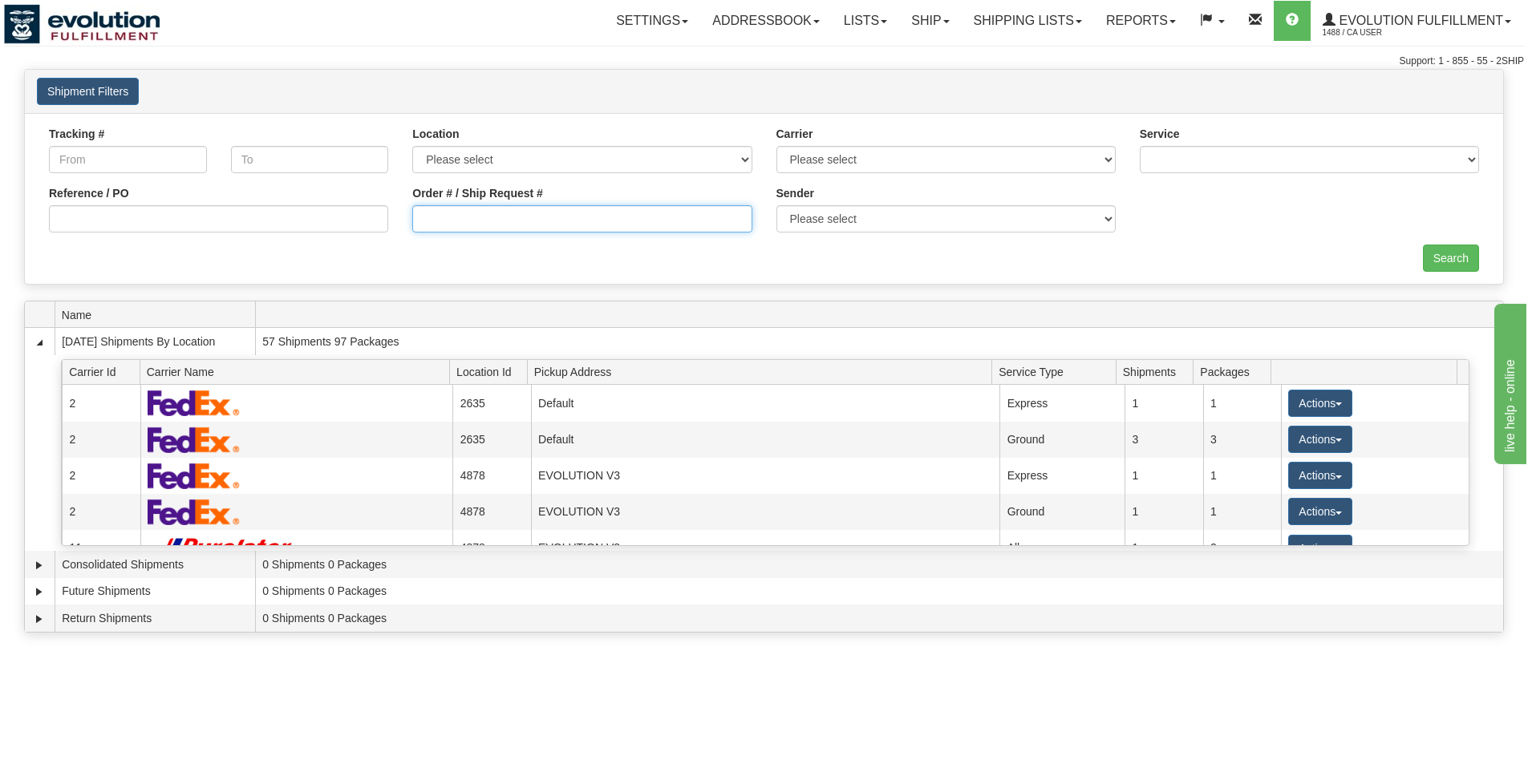
click at [533, 220] on input "Order # / Ship Request #" at bounding box center [581, 218] width 339 height 27
type input "OEMU0031646001"
click at [1452, 270] on input "Search" at bounding box center [1451, 258] width 56 height 27
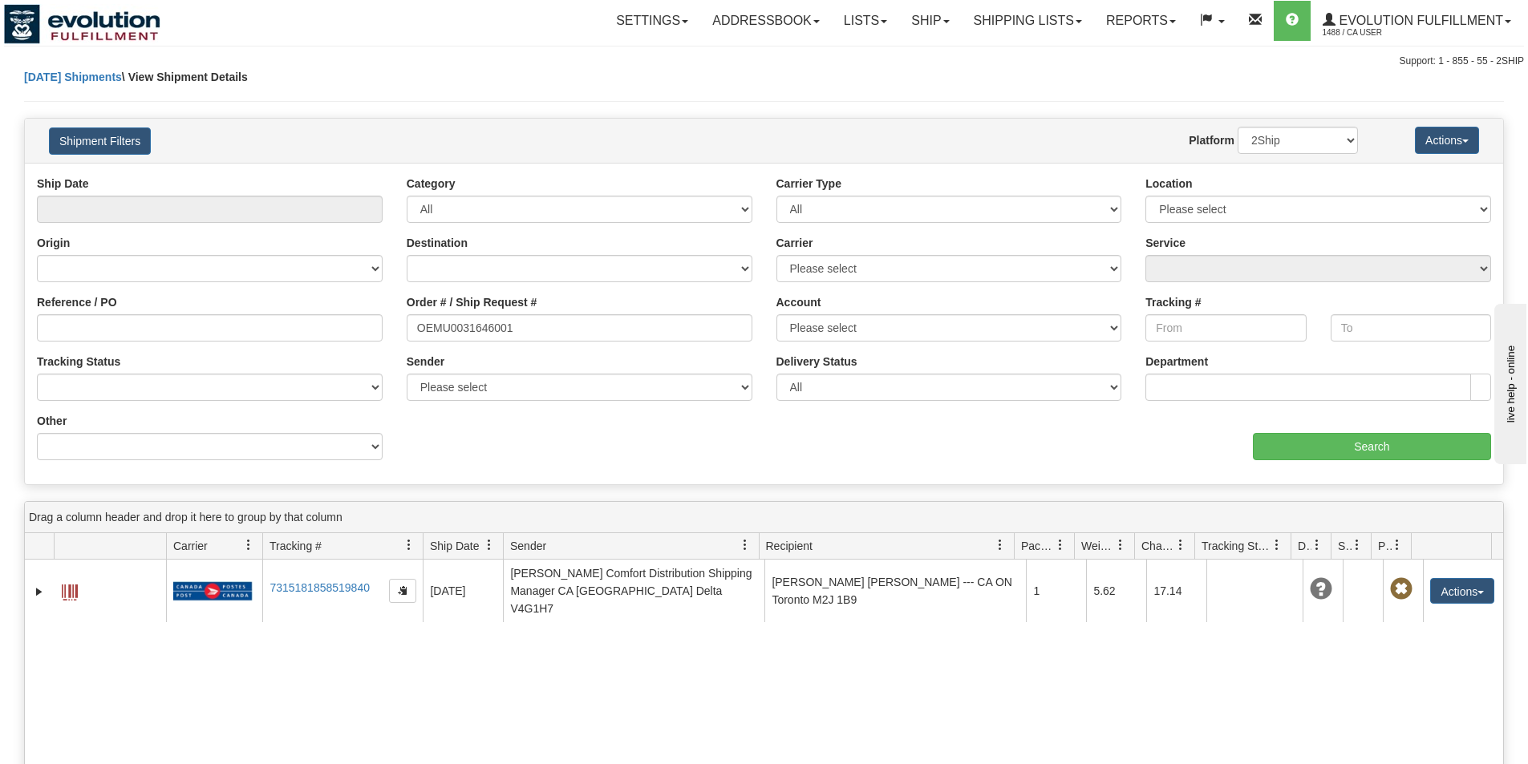
scroll to position [80, 0]
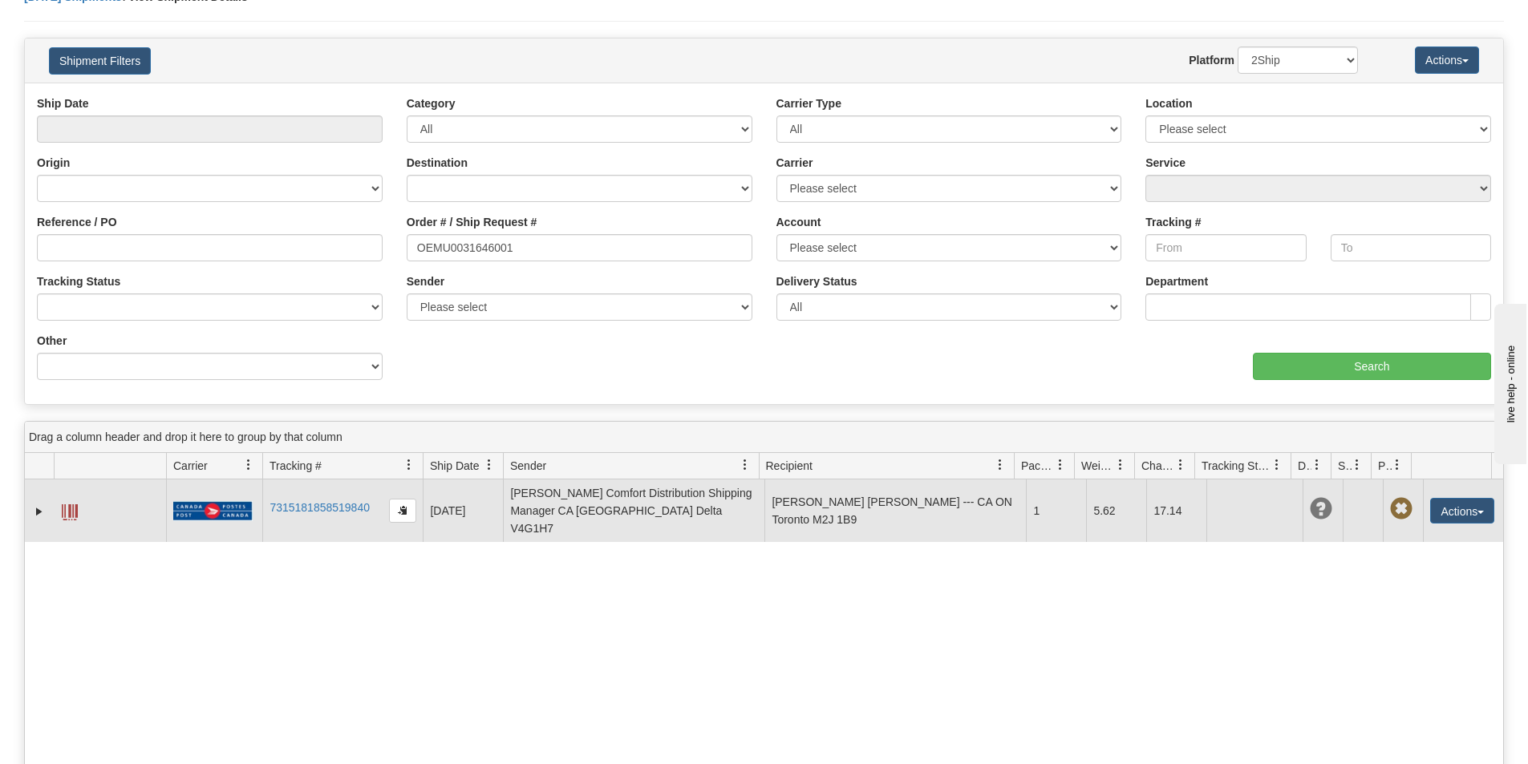
click at [1461, 517] on td "Actions Edit Repeat Return Delete Track Comment Shipment Issues Pickup Package …" at bounding box center [1463, 511] width 80 height 63
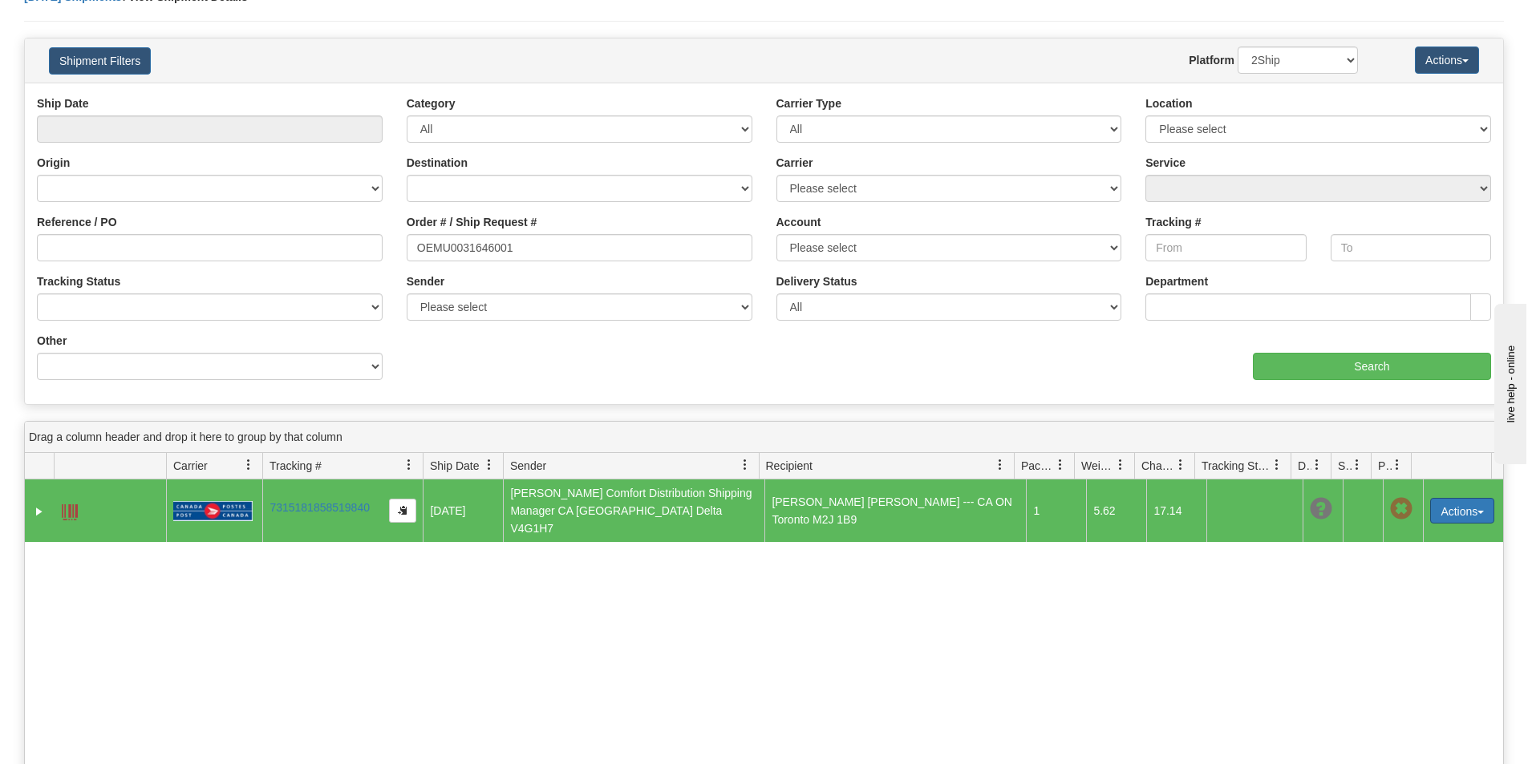
click at [1465, 509] on button "Actions" at bounding box center [1462, 511] width 64 height 26
click at [1465, 500] on button "Actions" at bounding box center [1462, 511] width 64 height 26
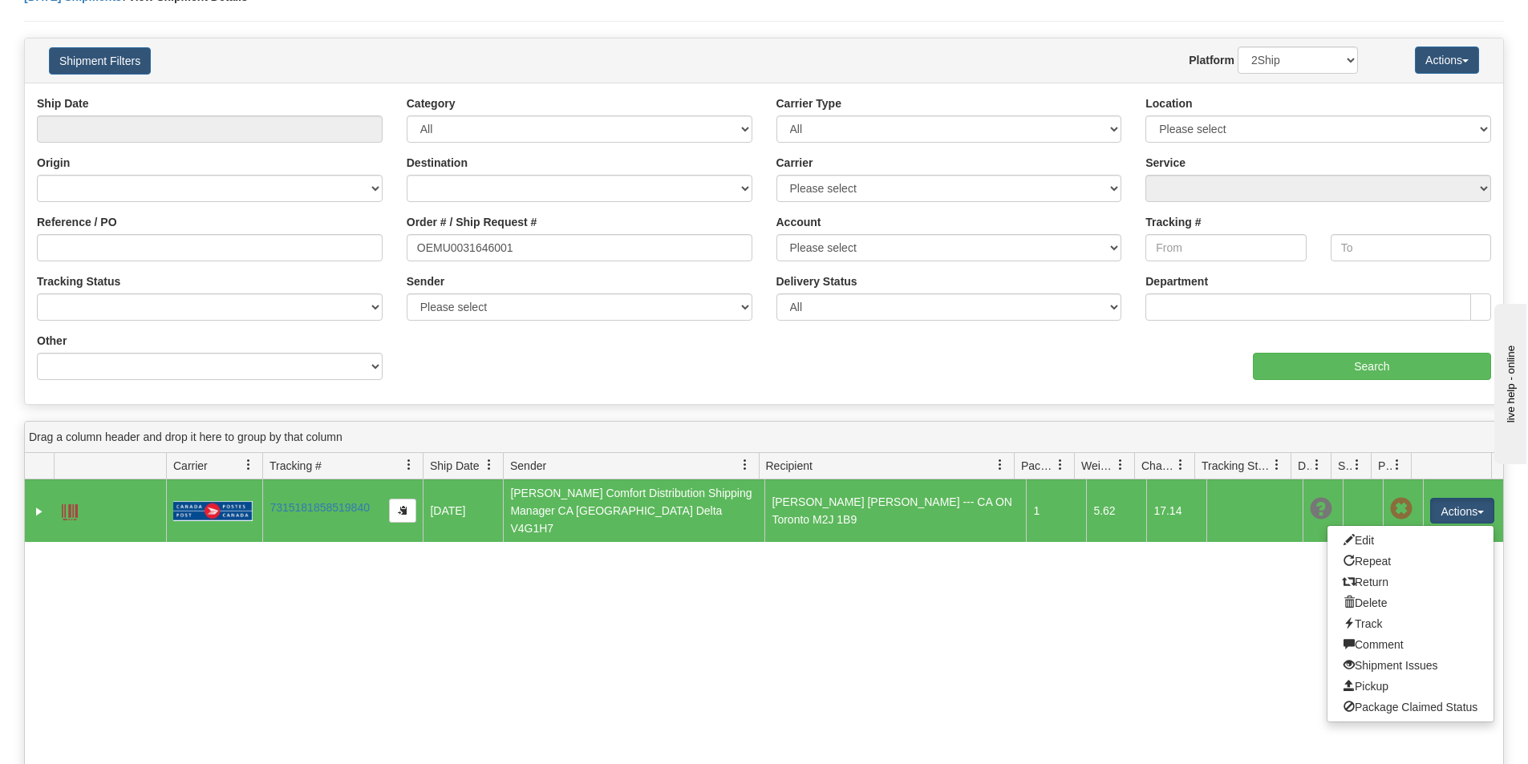
click at [638, 412] on div "Please wait... × Confirm Delete Delete Cancel × Confirm Delete Yes No Cancel × …" at bounding box center [764, 491] width 1528 height 1004
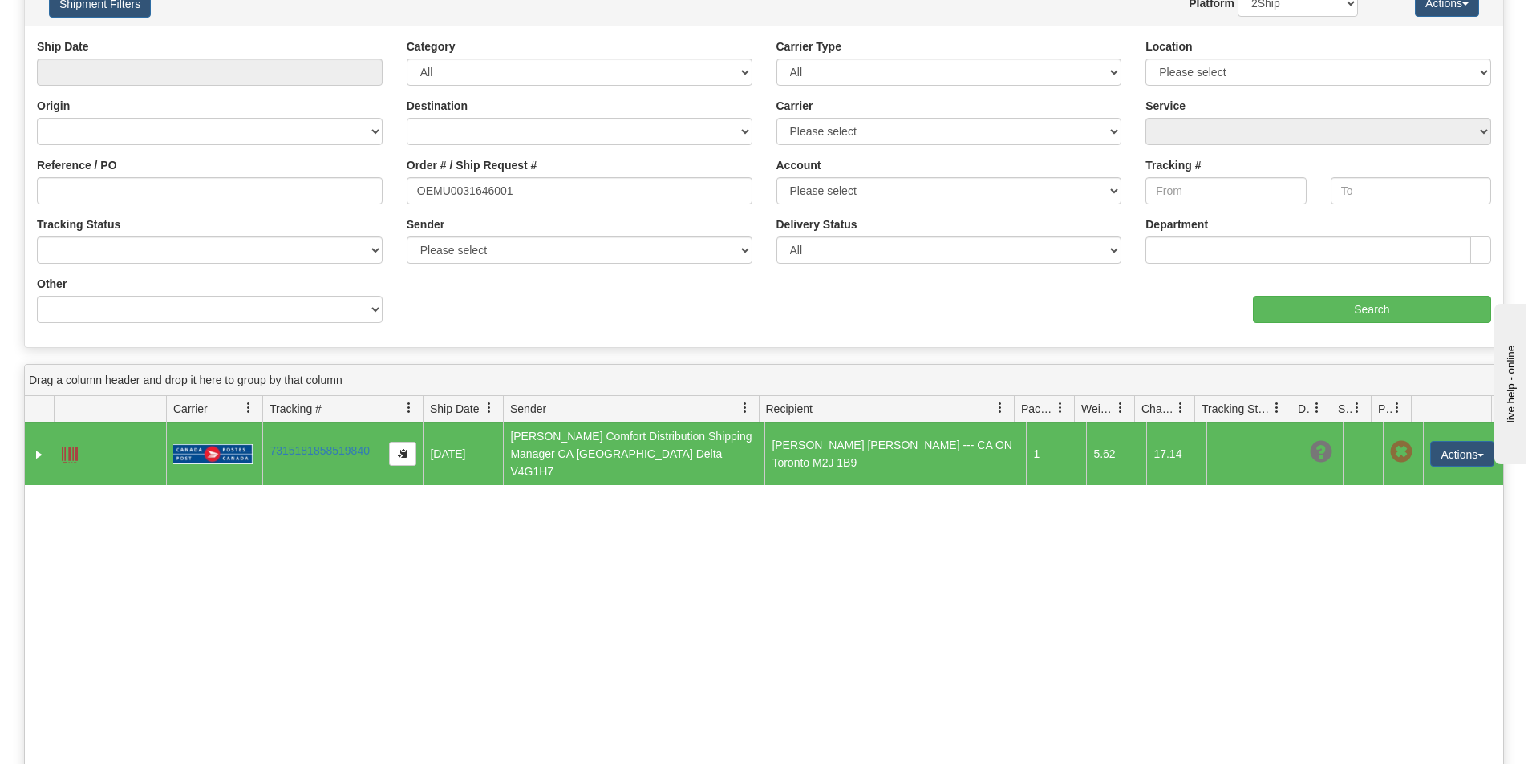
scroll to position [0, 0]
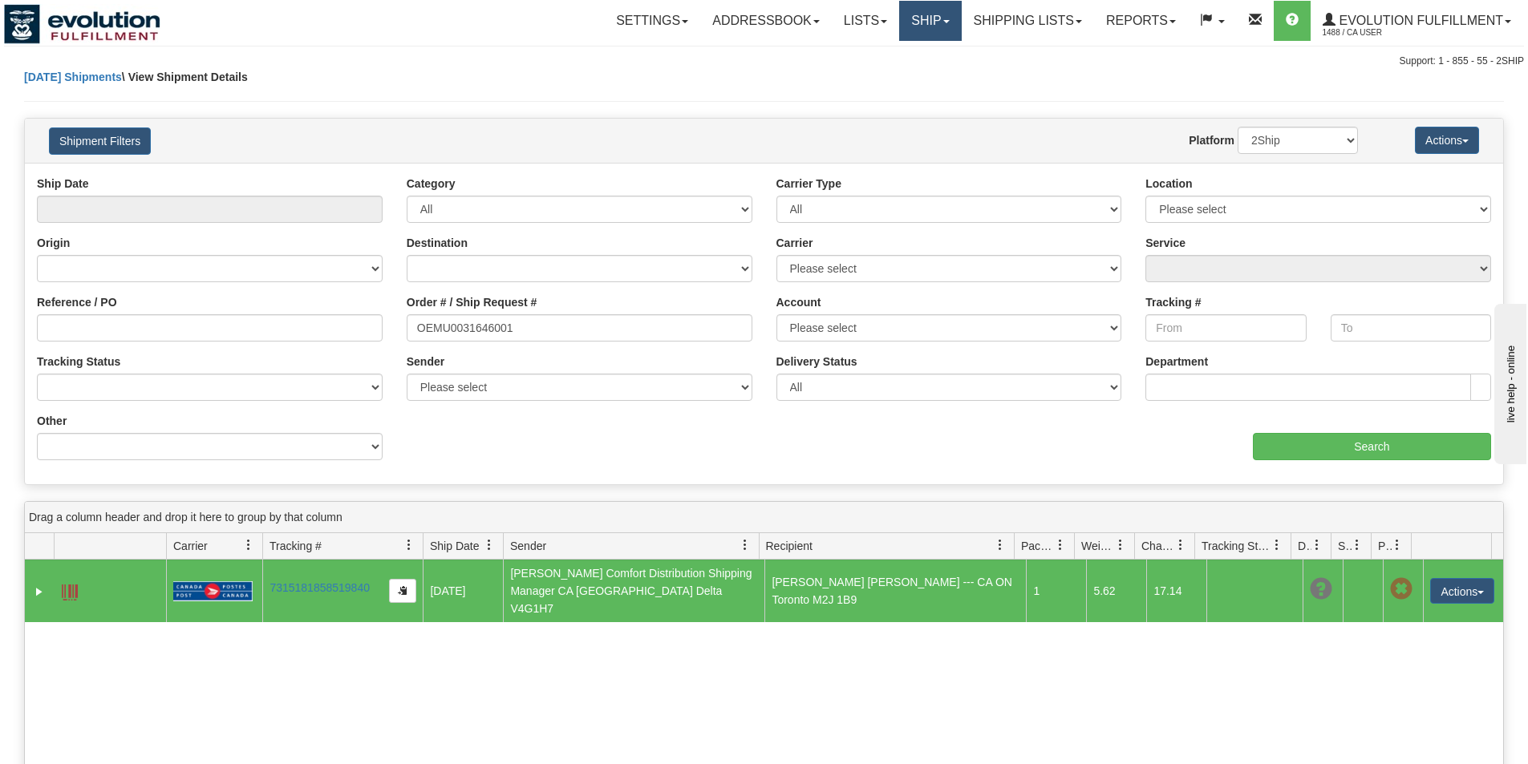
click at [918, 24] on link "Ship" at bounding box center [930, 21] width 62 height 40
click at [904, 77] on span "OnHold / Order Queue" at bounding box center [888, 77] width 113 height 13
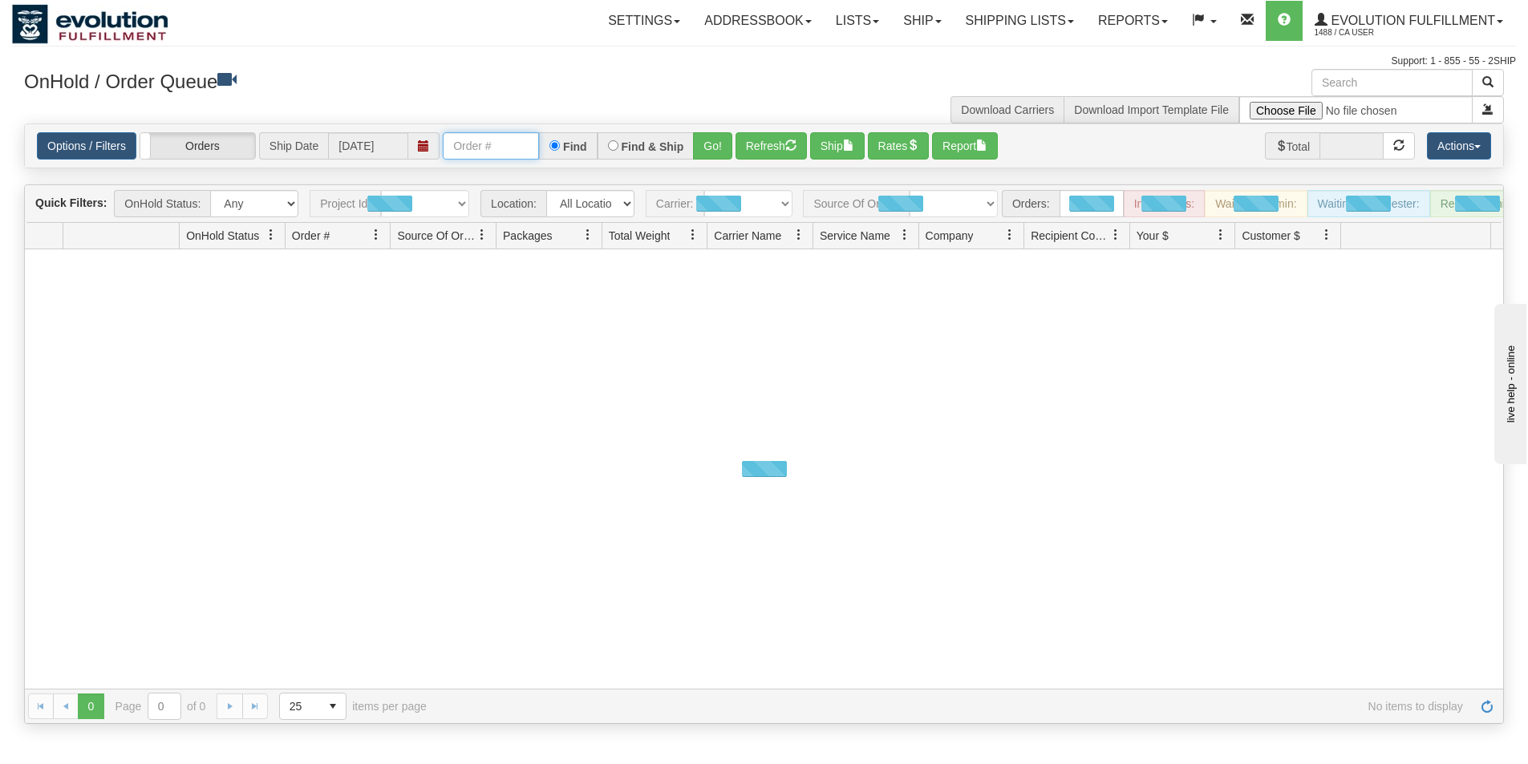
click at [464, 145] on input "text" at bounding box center [491, 145] width 96 height 27
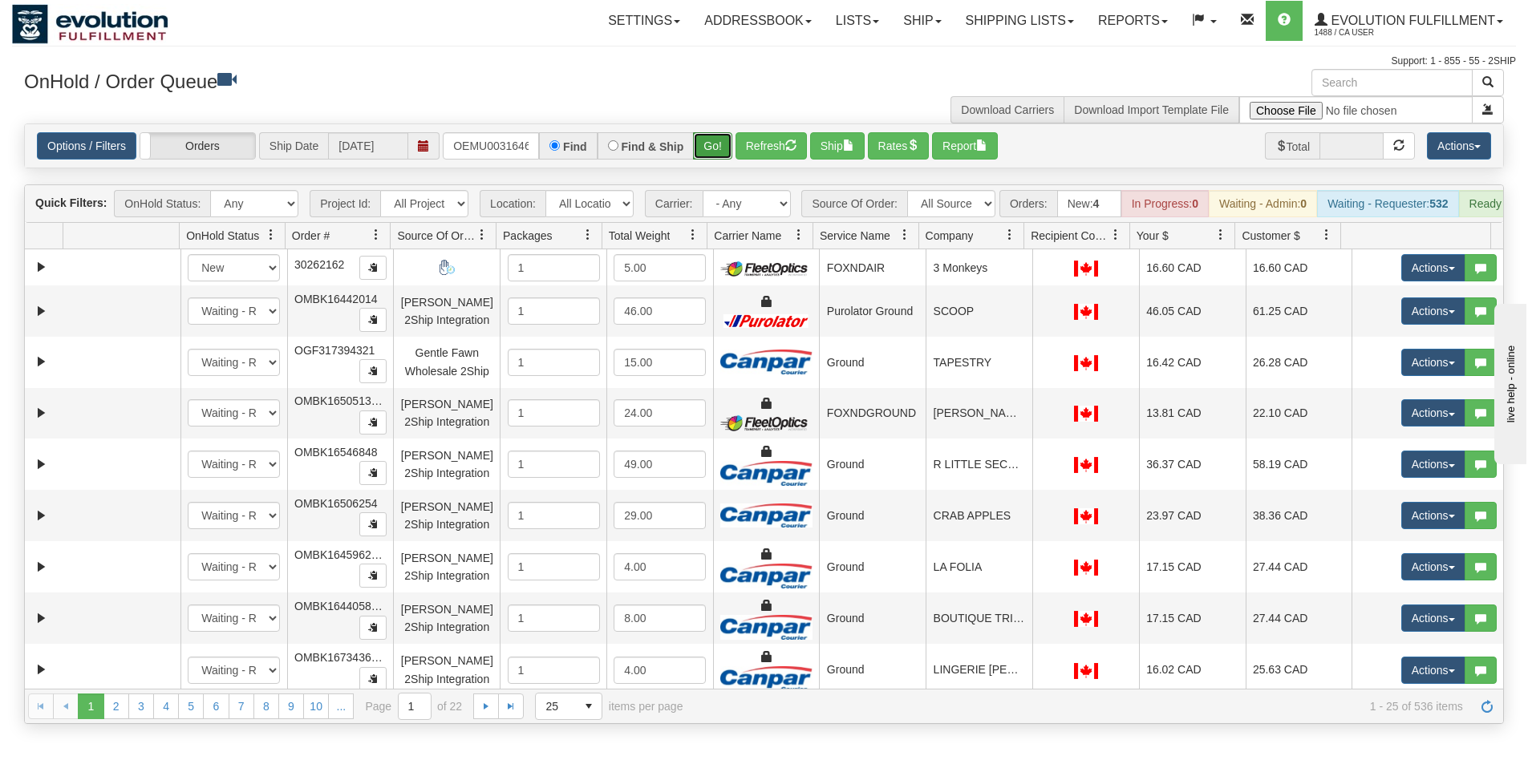
click at [696, 148] on button "Go!" at bounding box center [712, 145] width 39 height 27
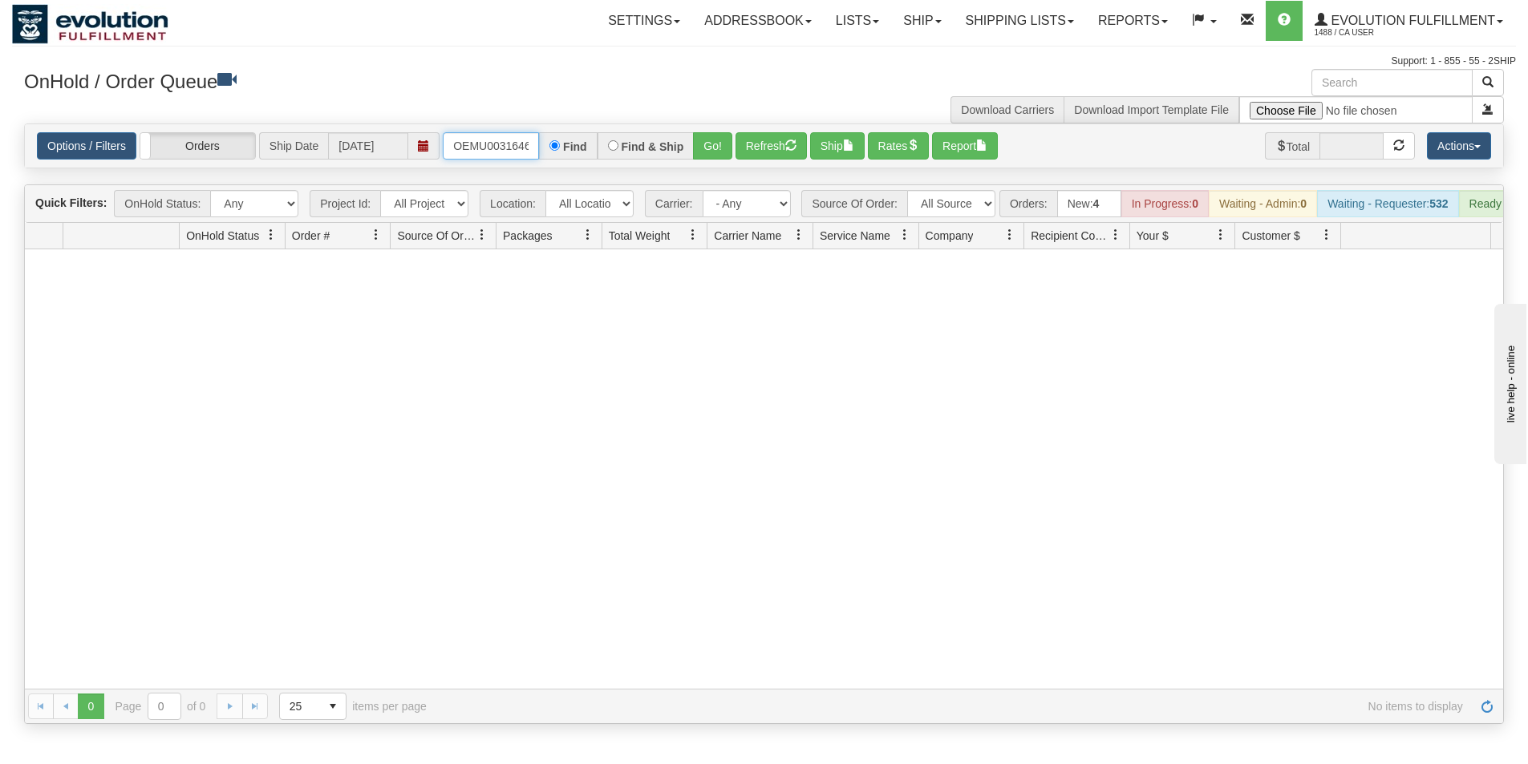
scroll to position [0, 21]
drag, startPoint x: 449, startPoint y: 141, endPoint x: 569, endPoint y: 165, distance: 121.9
click at [566, 168] on div "Options / Filters Group Shipments Orders Ship Date [DATE] OEMU0031646001 Find F…" at bounding box center [764, 145] width 1478 height 43
click at [700, 148] on button "Go!" at bounding box center [712, 145] width 39 height 27
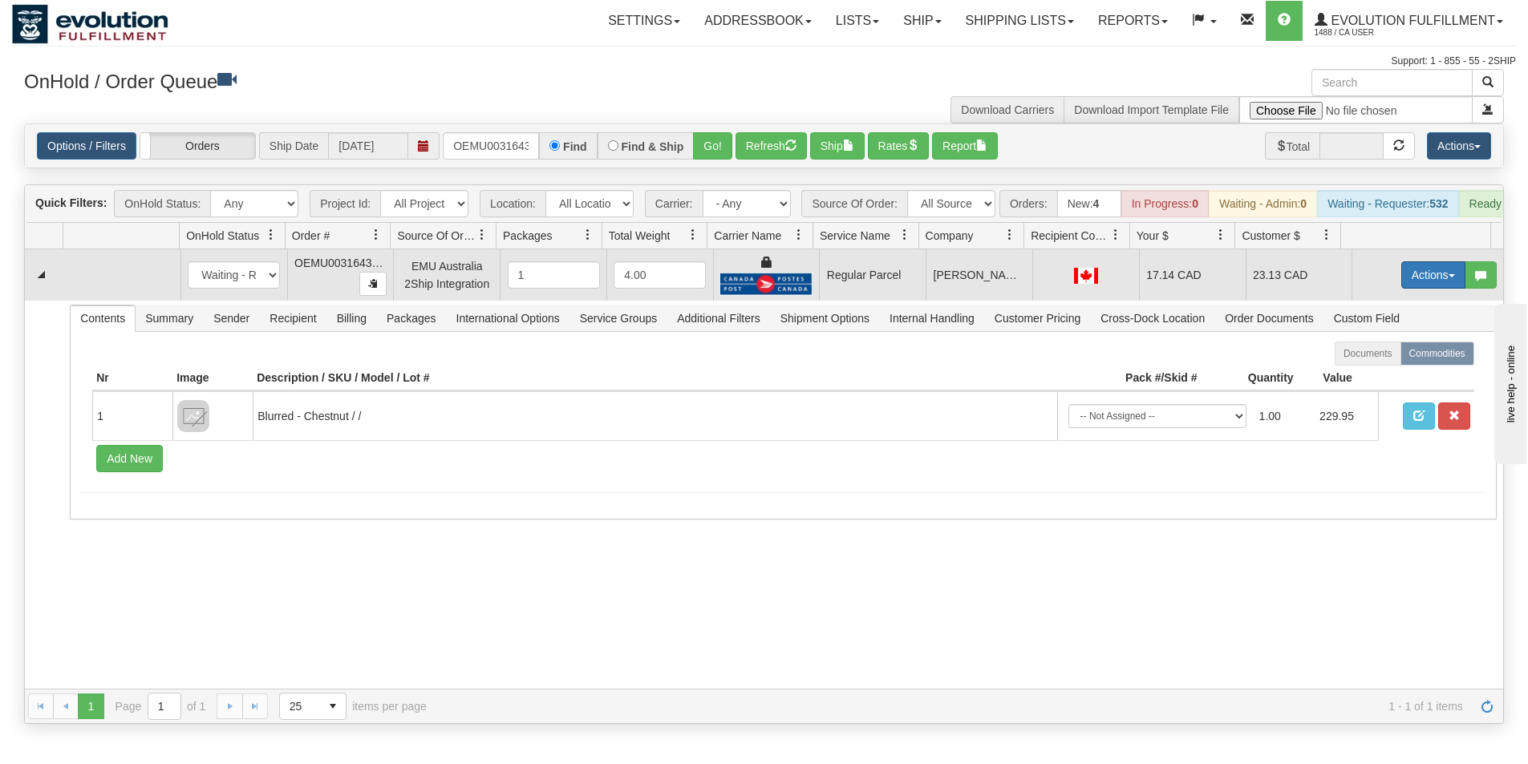
click at [1408, 289] on button "Actions" at bounding box center [1433, 274] width 64 height 27
click at [1371, 354] on span "Rate All Services" at bounding box center [1400, 347] width 96 height 13
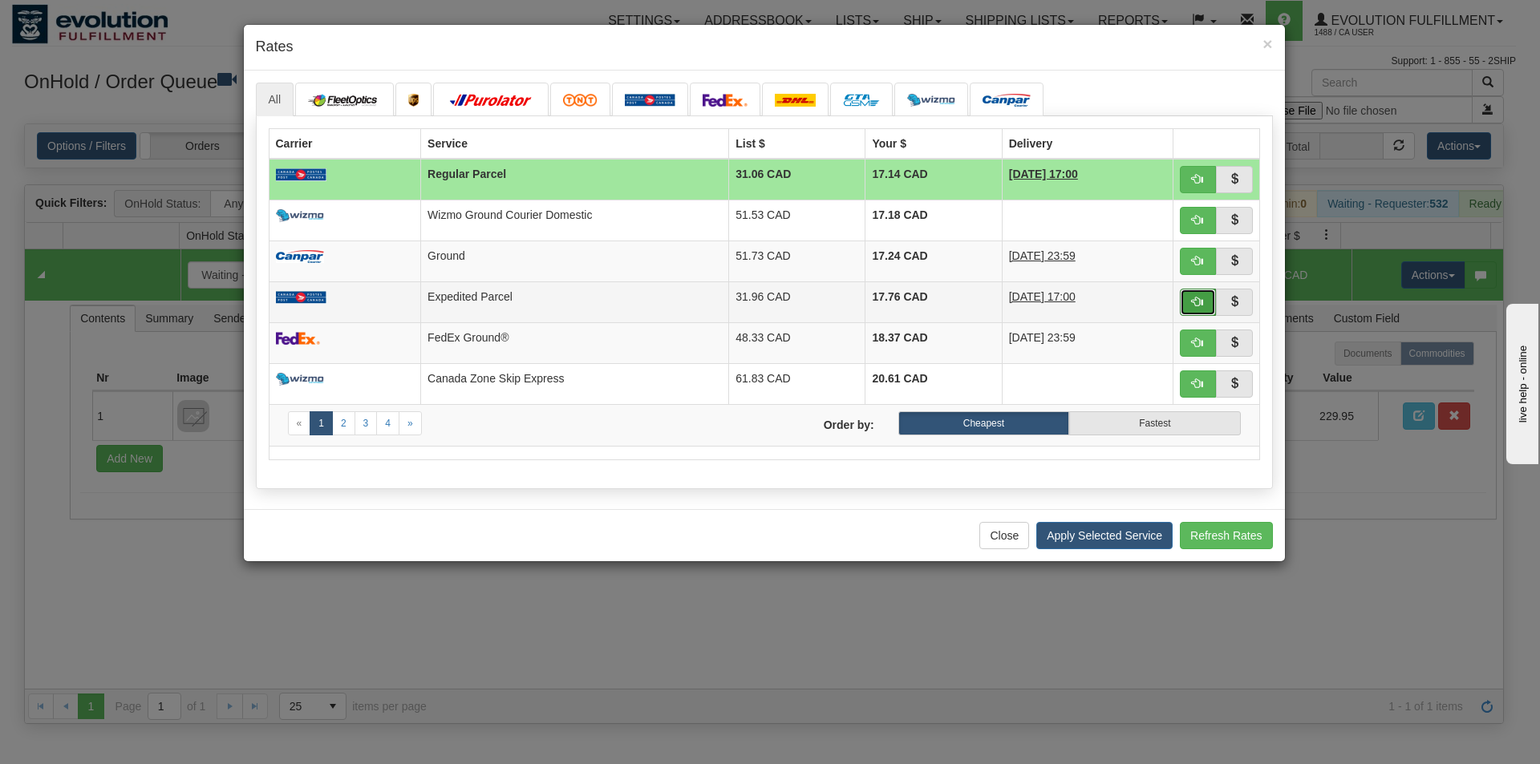
click at [1186, 298] on button "button" at bounding box center [1198, 302] width 37 height 27
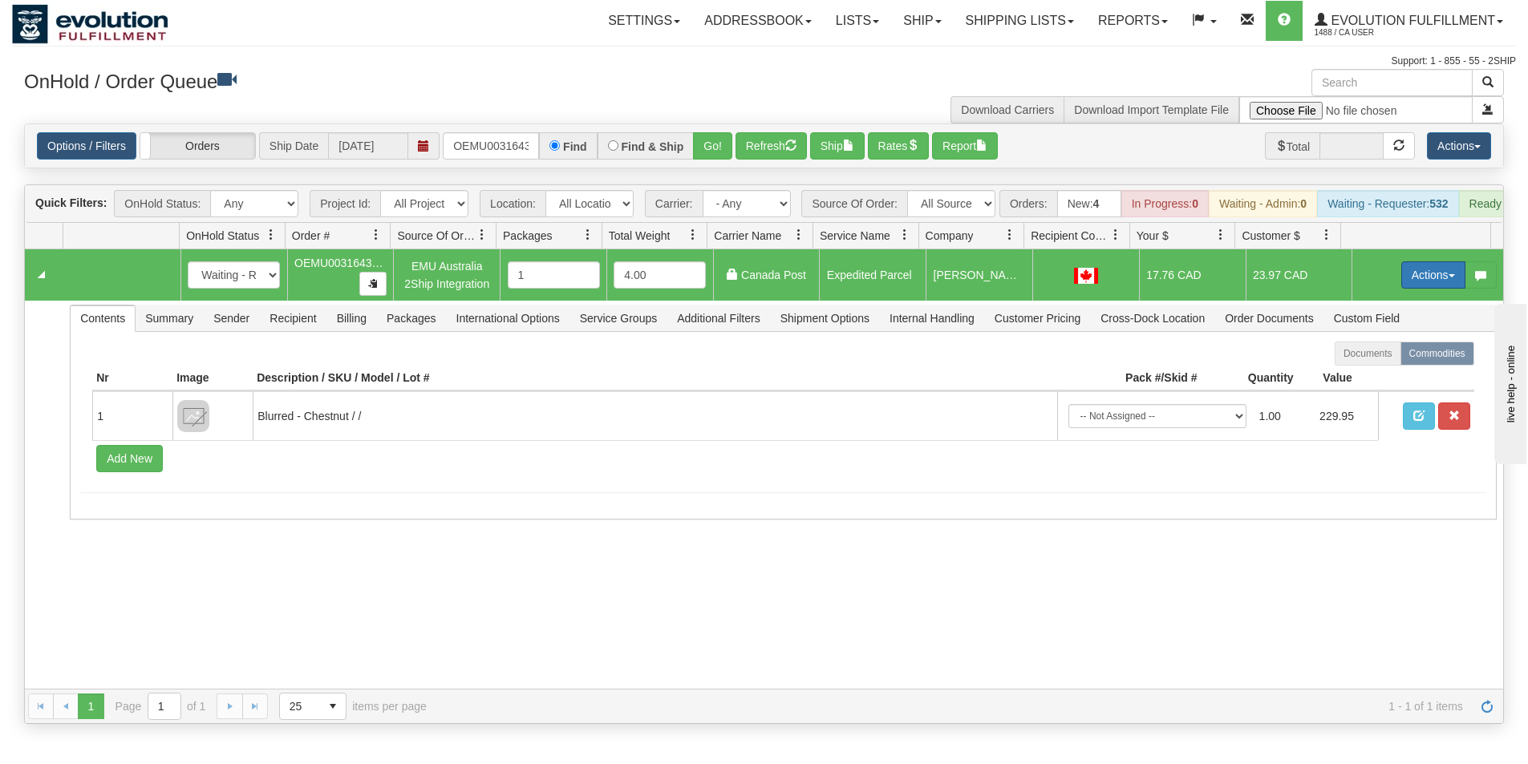
click at [1420, 289] on button "Actions" at bounding box center [1433, 274] width 64 height 27
click at [1363, 375] on span "Ship" at bounding box center [1369, 368] width 34 height 13
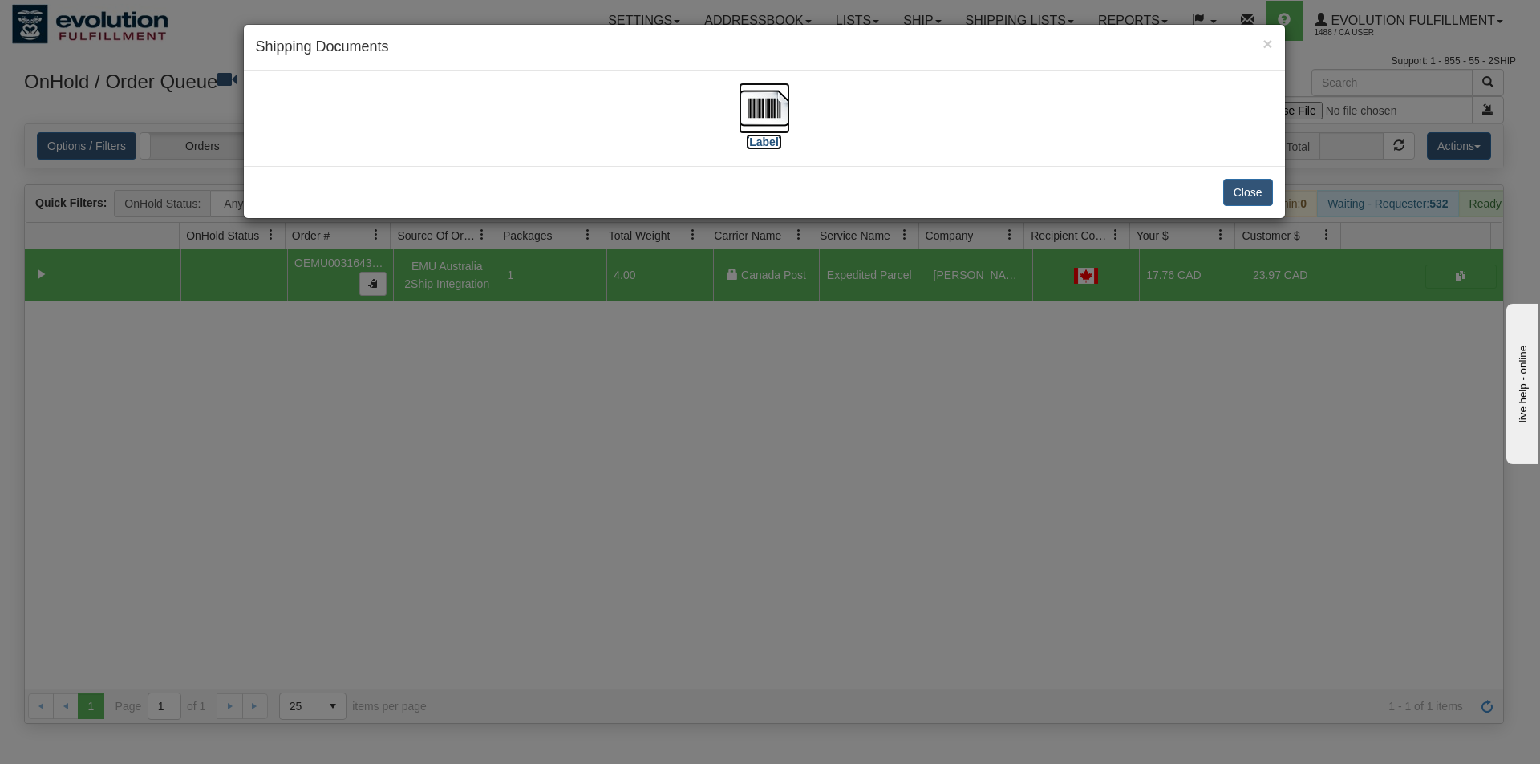
click at [778, 118] on img at bounding box center [764, 108] width 51 height 51
click at [740, 451] on div "× Shipping Documents [Label] Close" at bounding box center [770, 382] width 1540 height 764
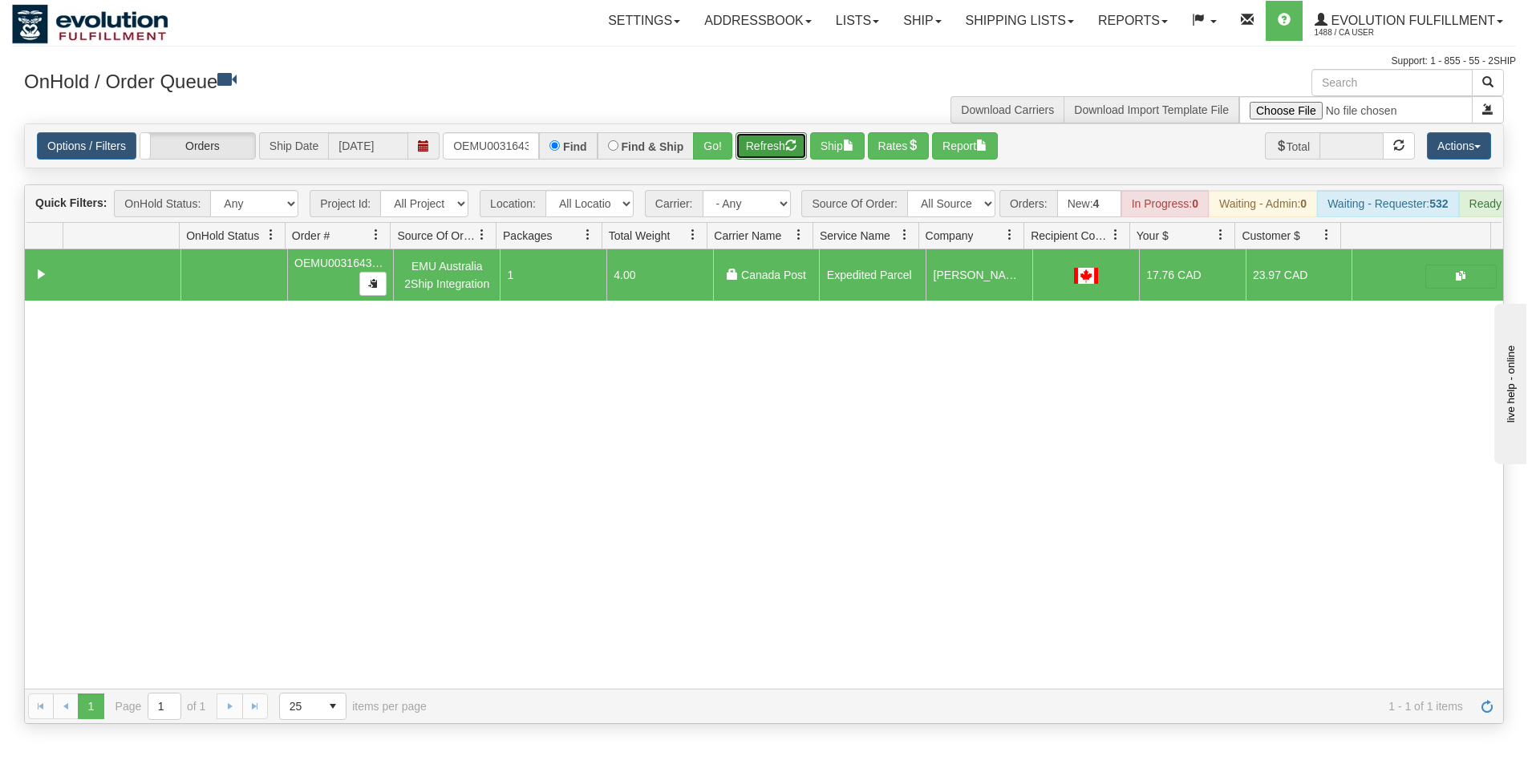
click at [783, 154] on button "Refresh" at bounding box center [770, 145] width 71 height 27
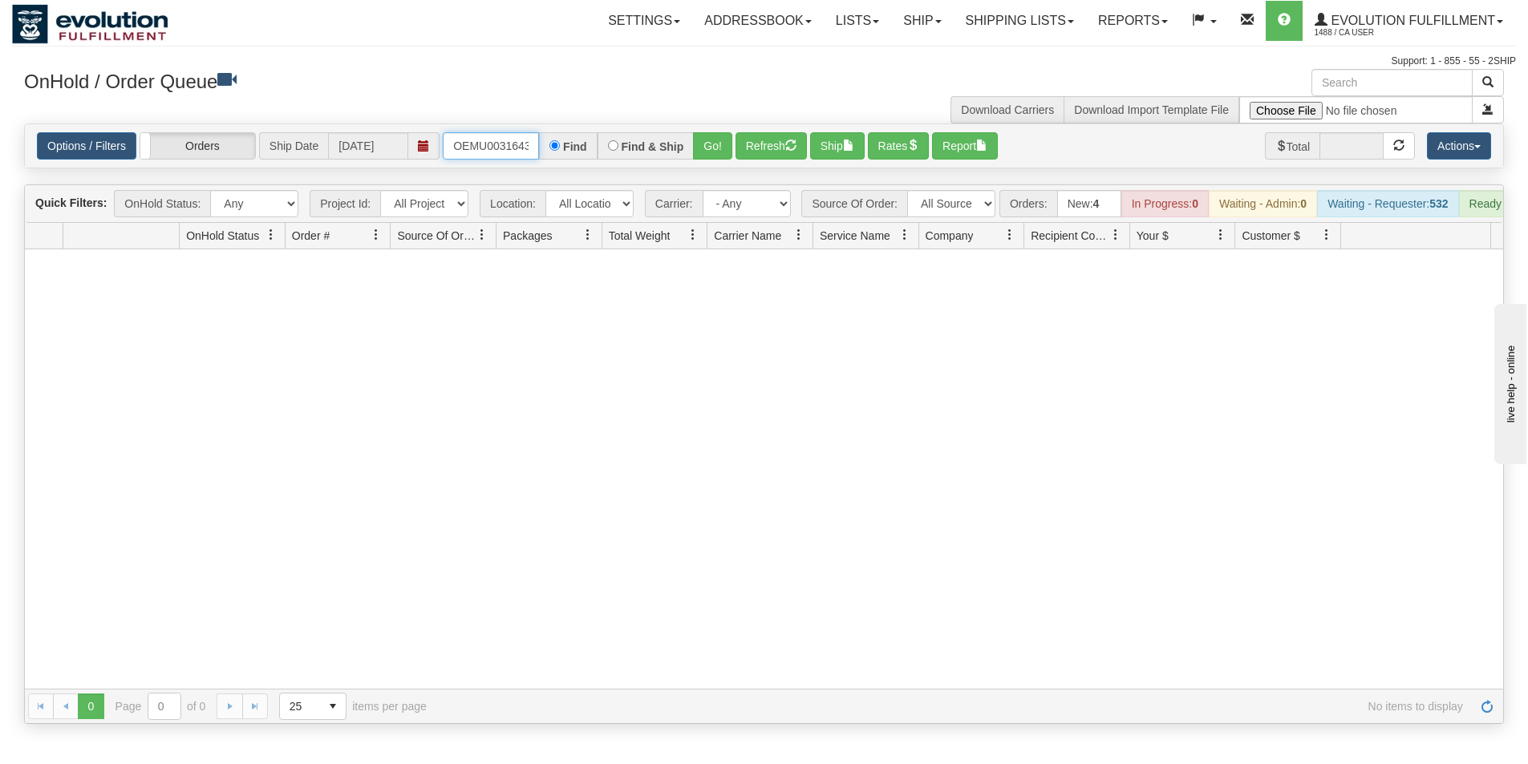
scroll to position [0, 21]
drag, startPoint x: 456, startPoint y: 144, endPoint x: 577, endPoint y: 160, distance: 121.4
click at [577, 160] on div "Options / Filters Group Shipments Orders Ship Date 09/12/2025 OEMU0031643001 Fi…" at bounding box center [764, 145] width 1478 height 43
click at [714, 149] on button "Go!" at bounding box center [712, 145] width 39 height 27
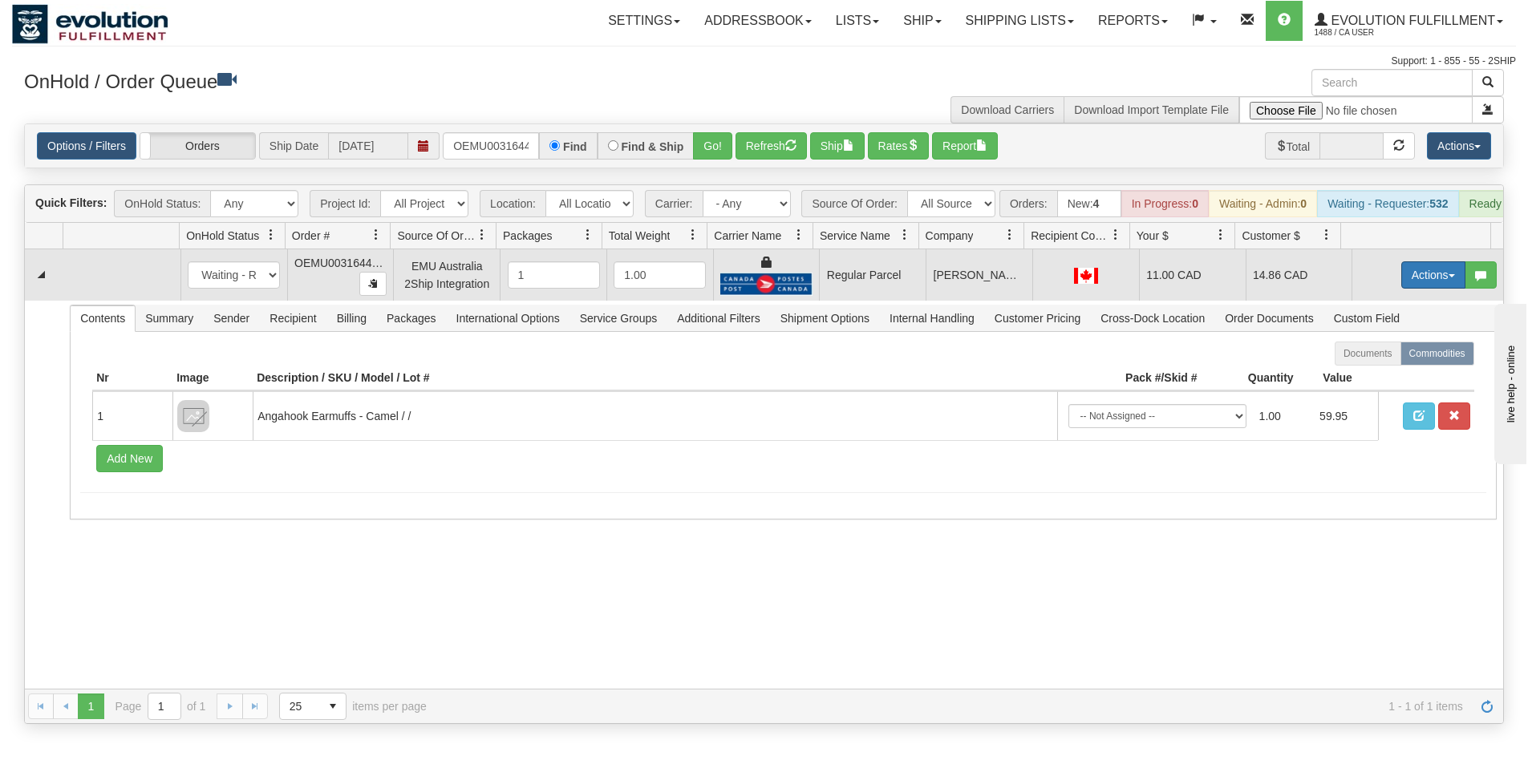
click at [1416, 277] on button "Actions" at bounding box center [1433, 274] width 64 height 27
click at [1375, 354] on span "Rate All Services" at bounding box center [1400, 347] width 96 height 13
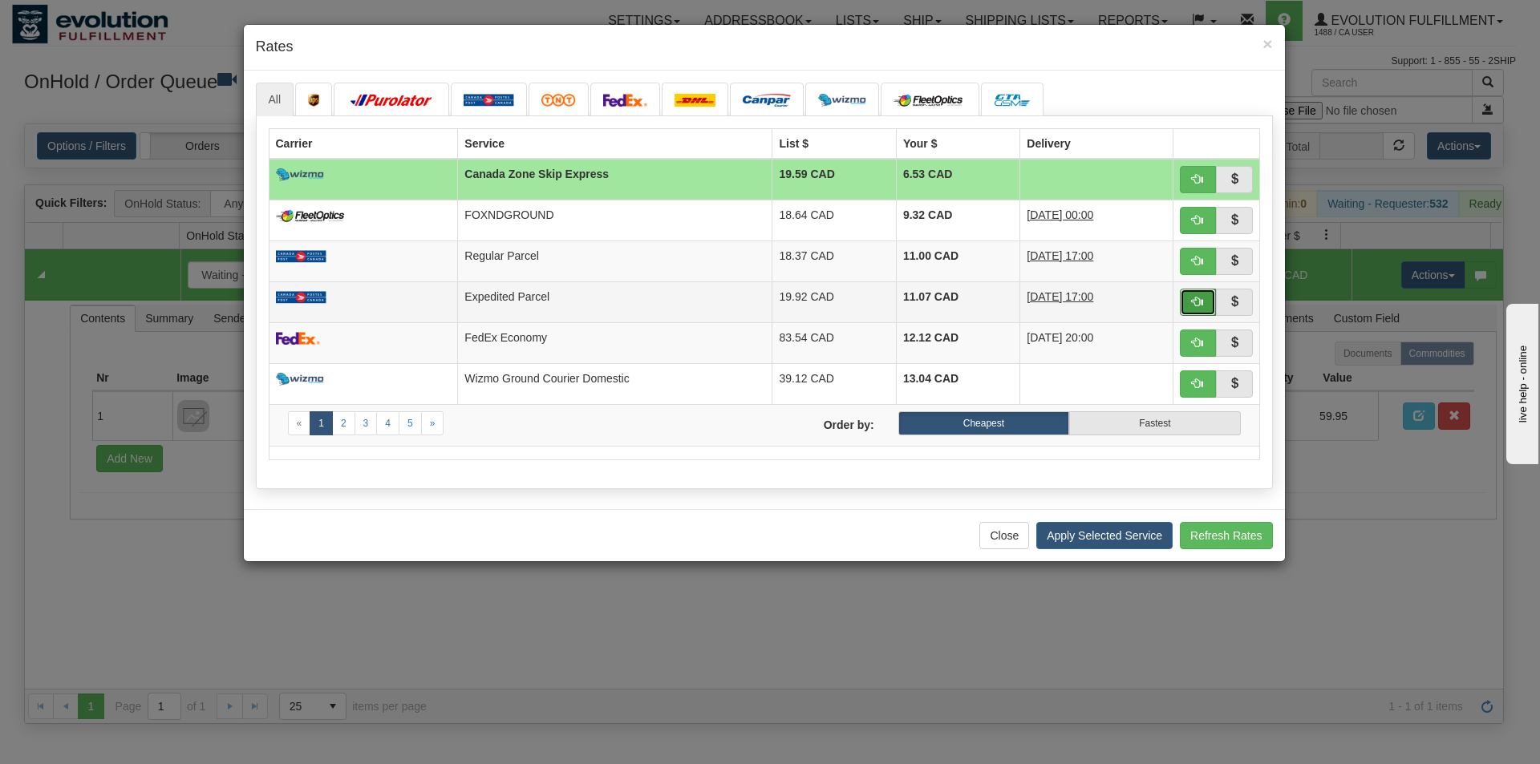
click at [1192, 304] on span "button" at bounding box center [1197, 301] width 11 height 11
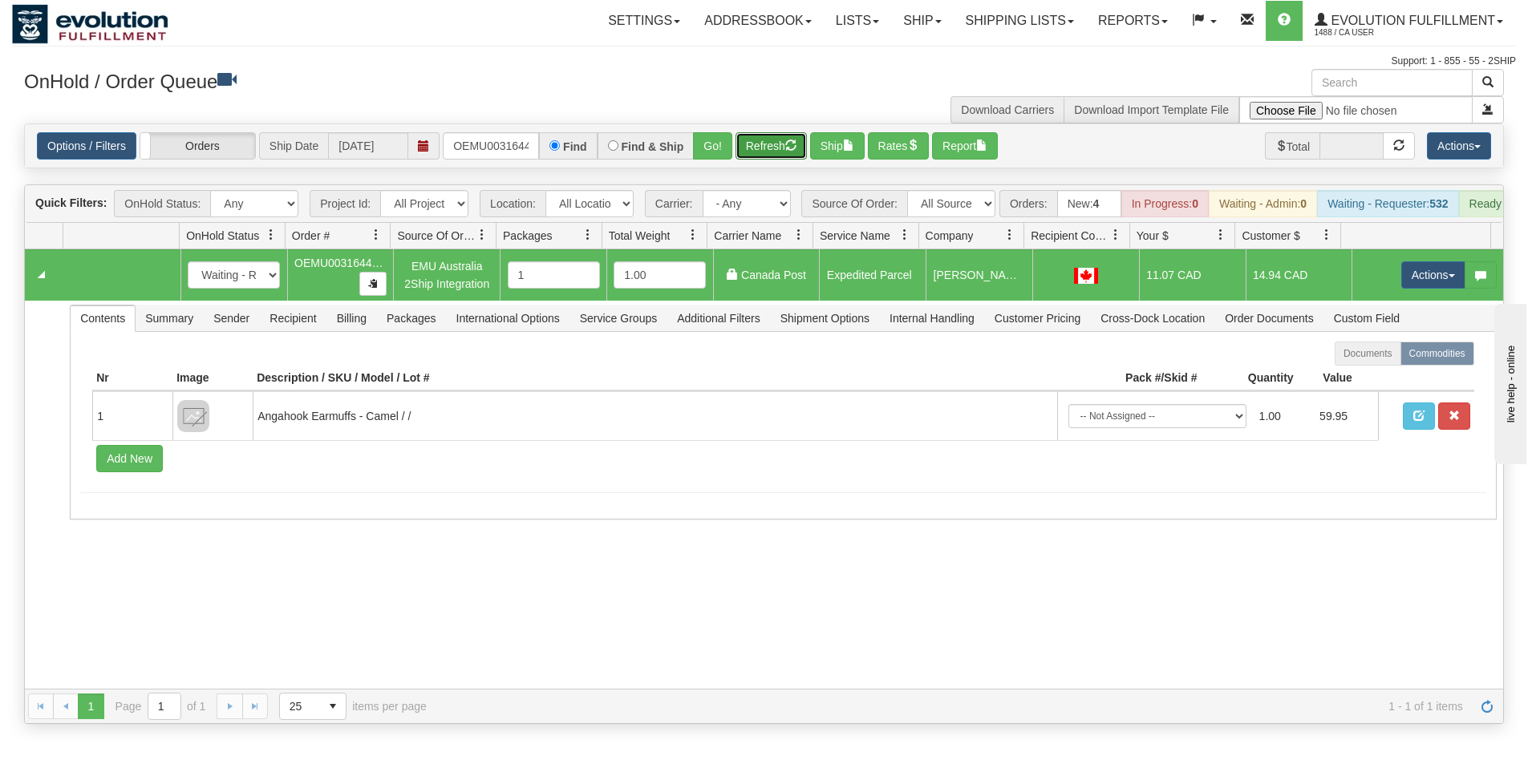
click at [772, 142] on button "Refresh" at bounding box center [770, 145] width 71 height 27
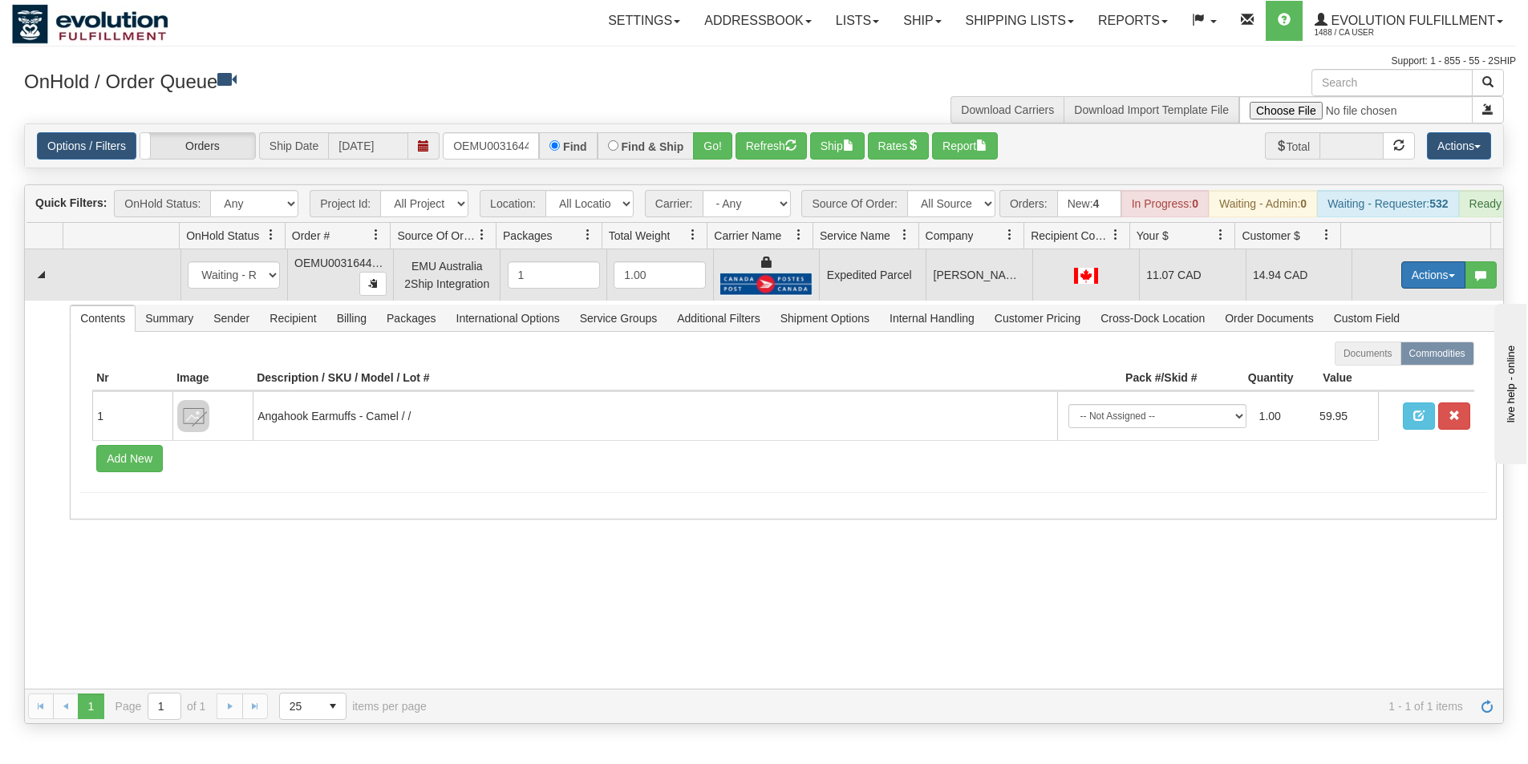
click at [1420, 289] on button "Actions" at bounding box center [1433, 274] width 64 height 27
click at [1361, 375] on span "Ship" at bounding box center [1369, 368] width 34 height 13
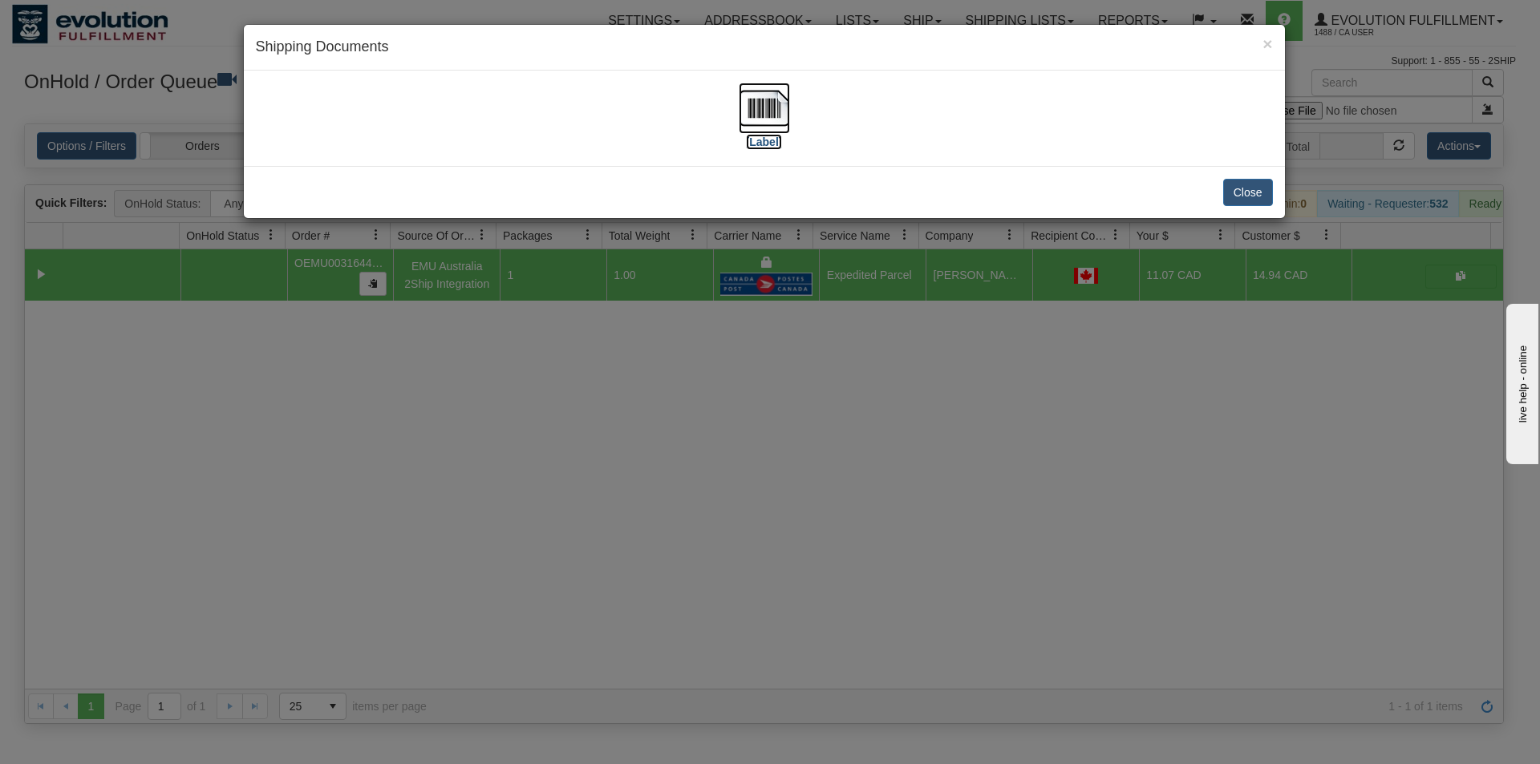
click at [766, 101] on img at bounding box center [764, 108] width 51 height 51
click at [941, 517] on div "× Shipping Documents [Label] Close" at bounding box center [770, 382] width 1540 height 764
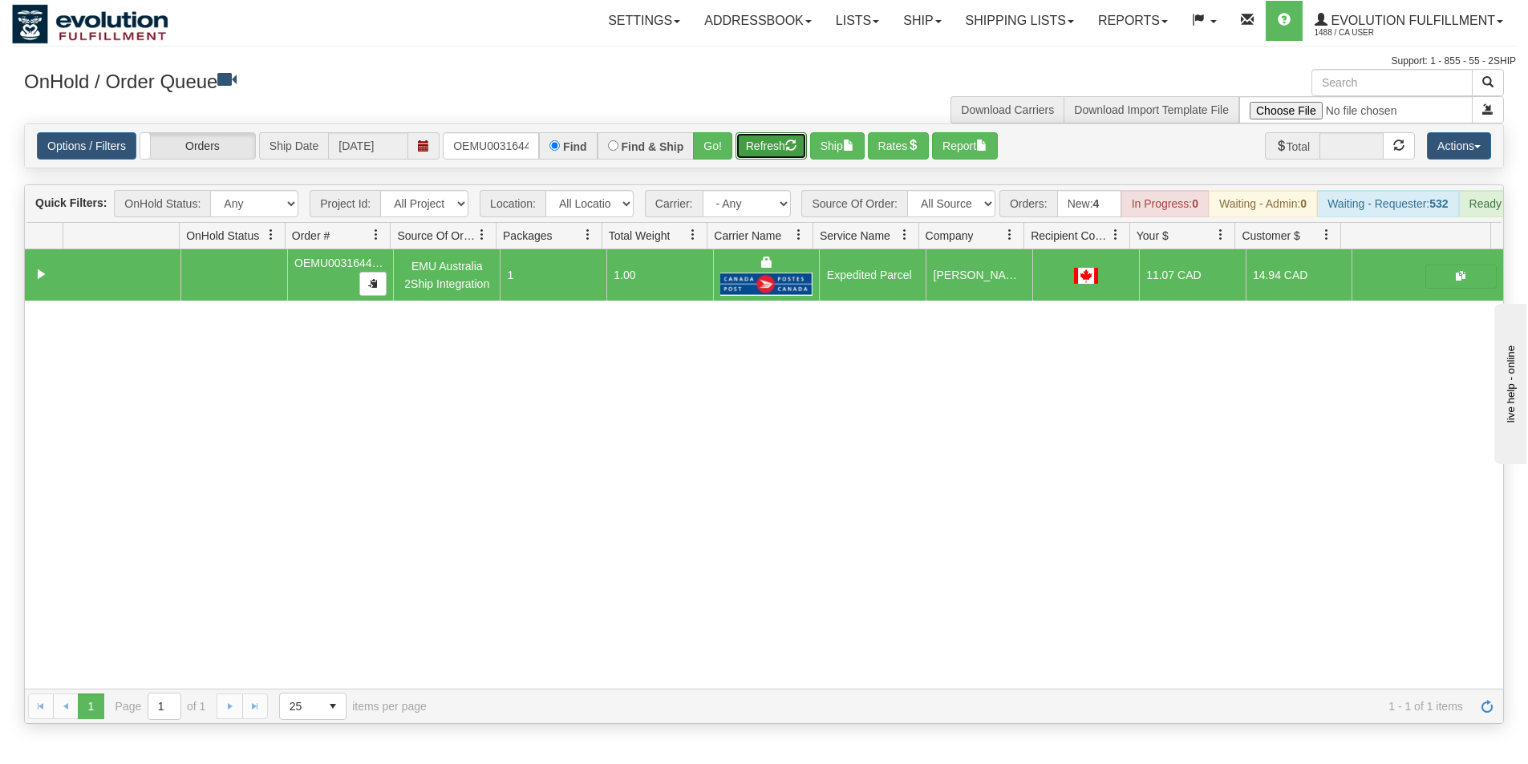
click at [763, 141] on button "Refresh" at bounding box center [770, 145] width 71 height 27
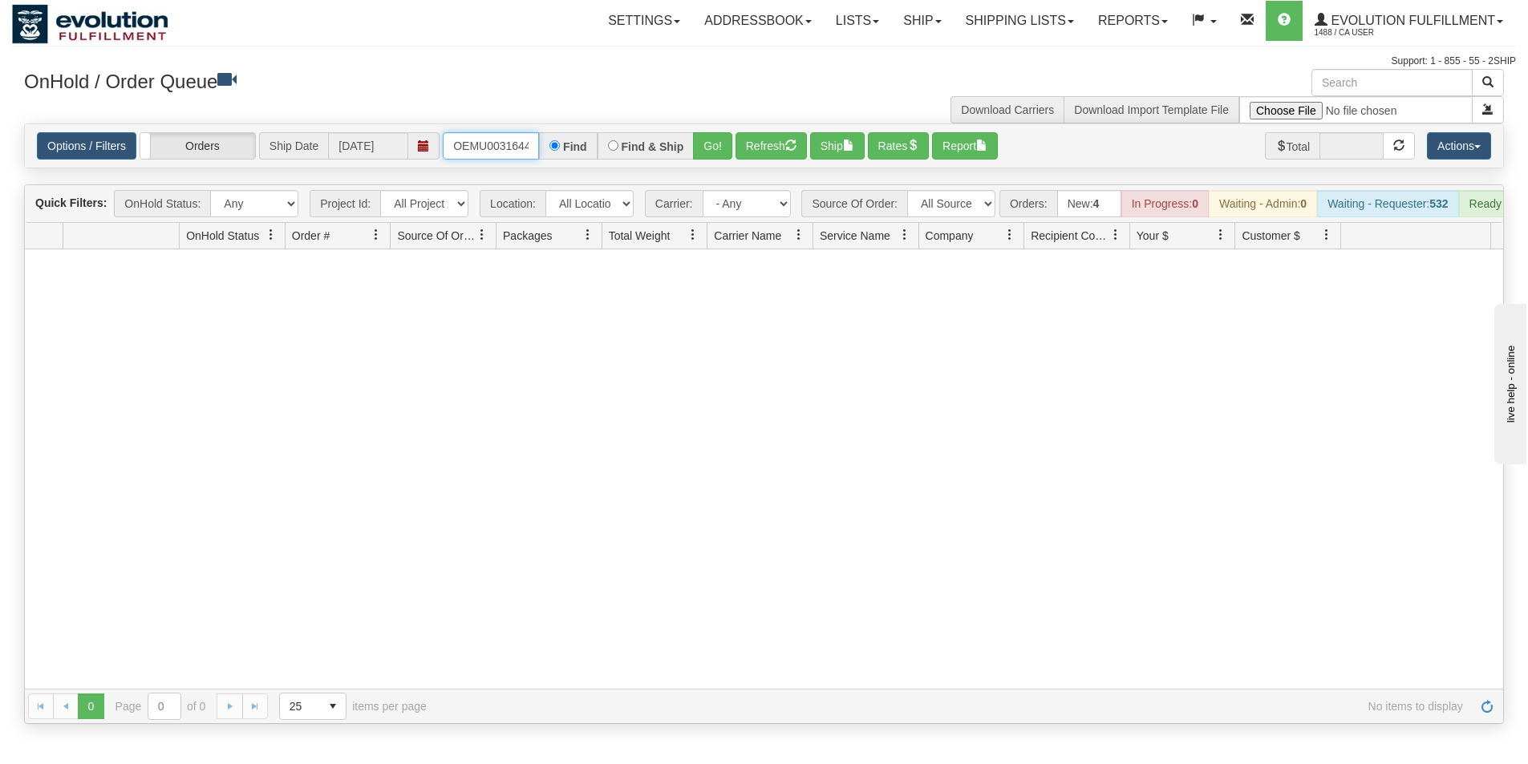
scroll to position [0, 21]
drag, startPoint x: 455, startPoint y: 140, endPoint x: 595, endPoint y: 173, distance: 144.2
click at [595, 173] on div "Is equal to Is not equal to Contains Does not contains CAD USD EUR ZAR [PERSON_…" at bounding box center [764, 424] width 1504 height 601
click at [718, 146] on button "Go!" at bounding box center [712, 145] width 39 height 27
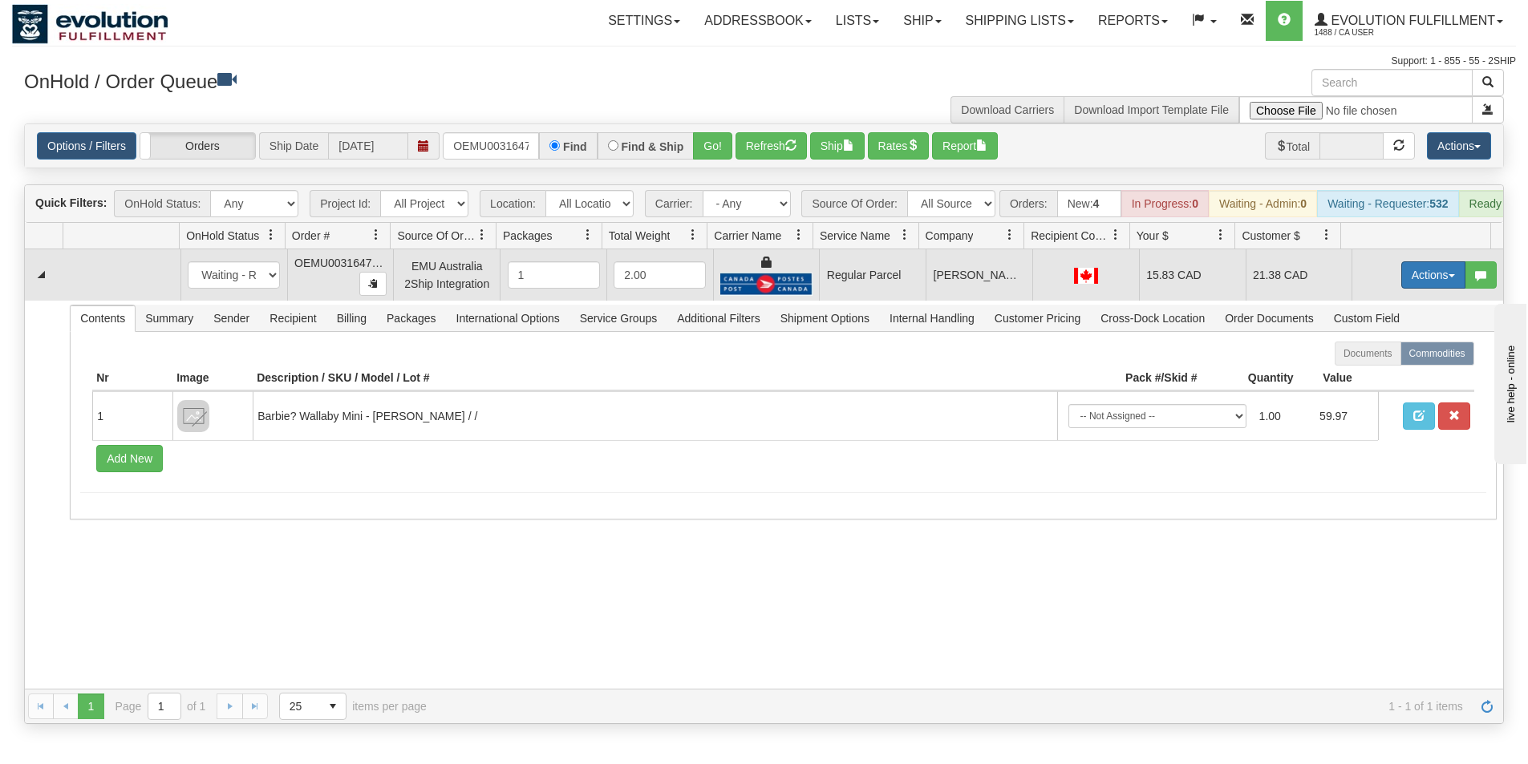
click at [1404, 286] on button "Actions" at bounding box center [1433, 274] width 64 height 27
click at [1367, 354] on span "Rate All Services" at bounding box center [1400, 347] width 96 height 13
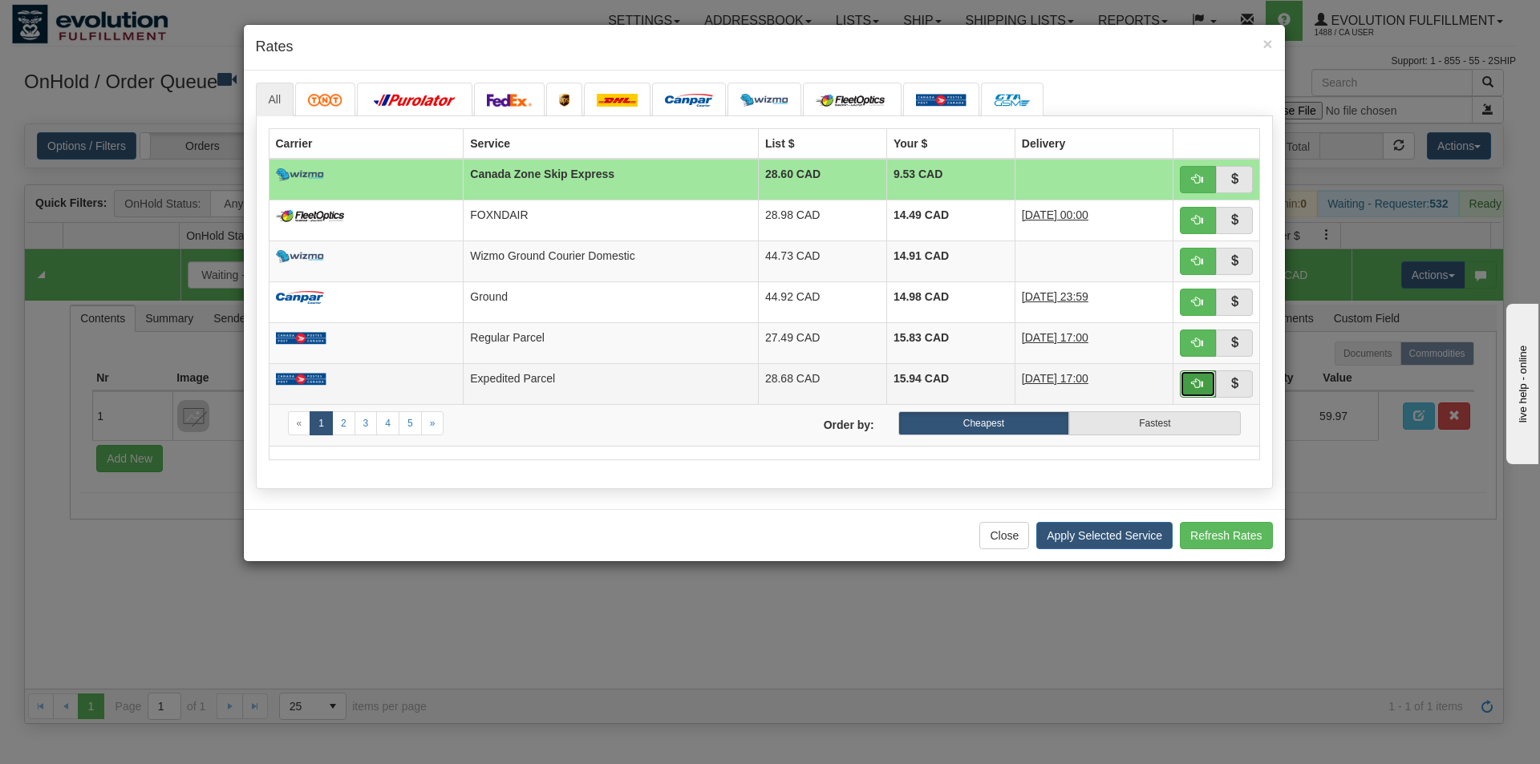
click at [1194, 383] on span "button" at bounding box center [1197, 383] width 11 height 11
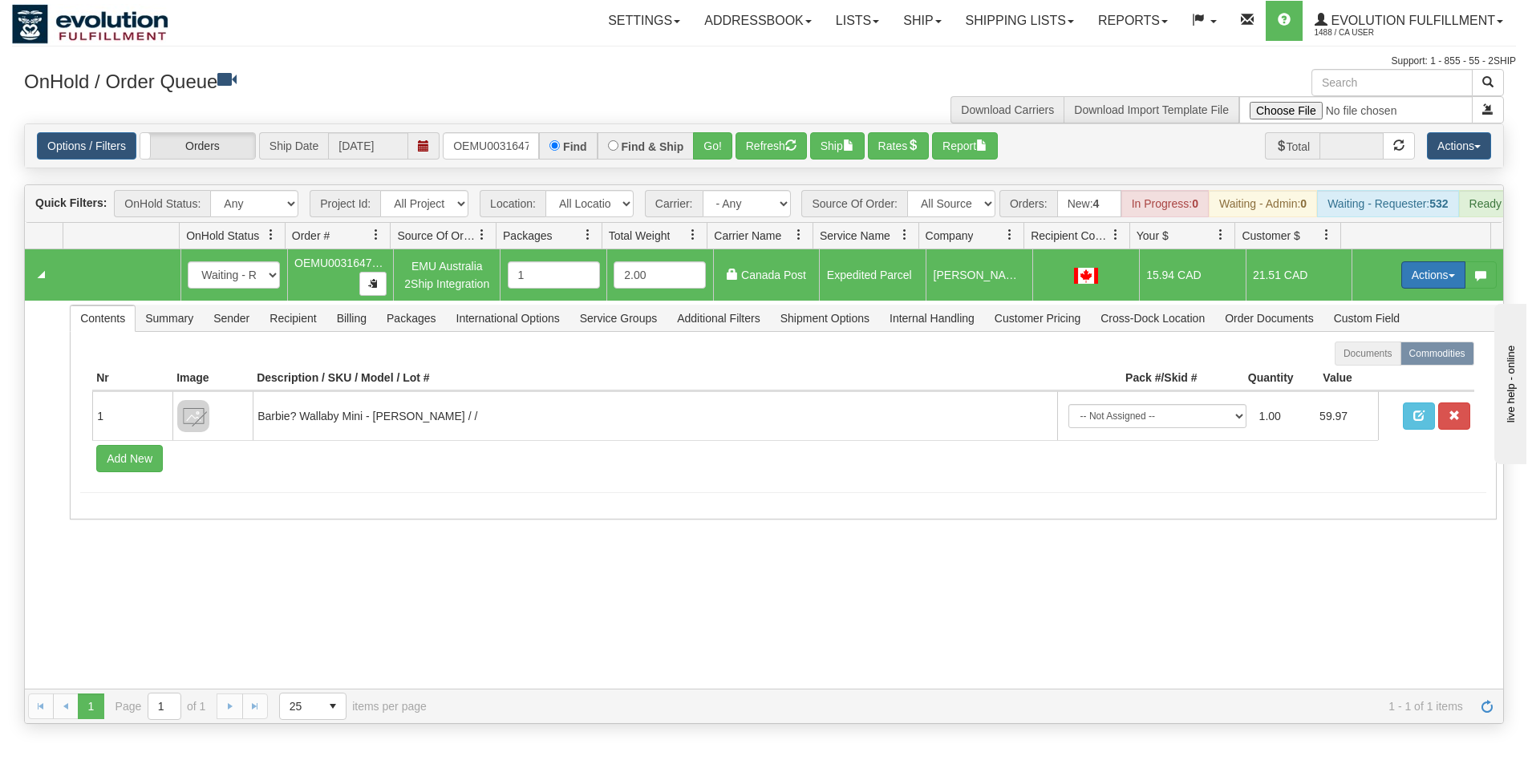
click at [1421, 287] on button "Actions" at bounding box center [1433, 274] width 64 height 27
click at [1361, 375] on span "Ship" at bounding box center [1369, 368] width 34 height 13
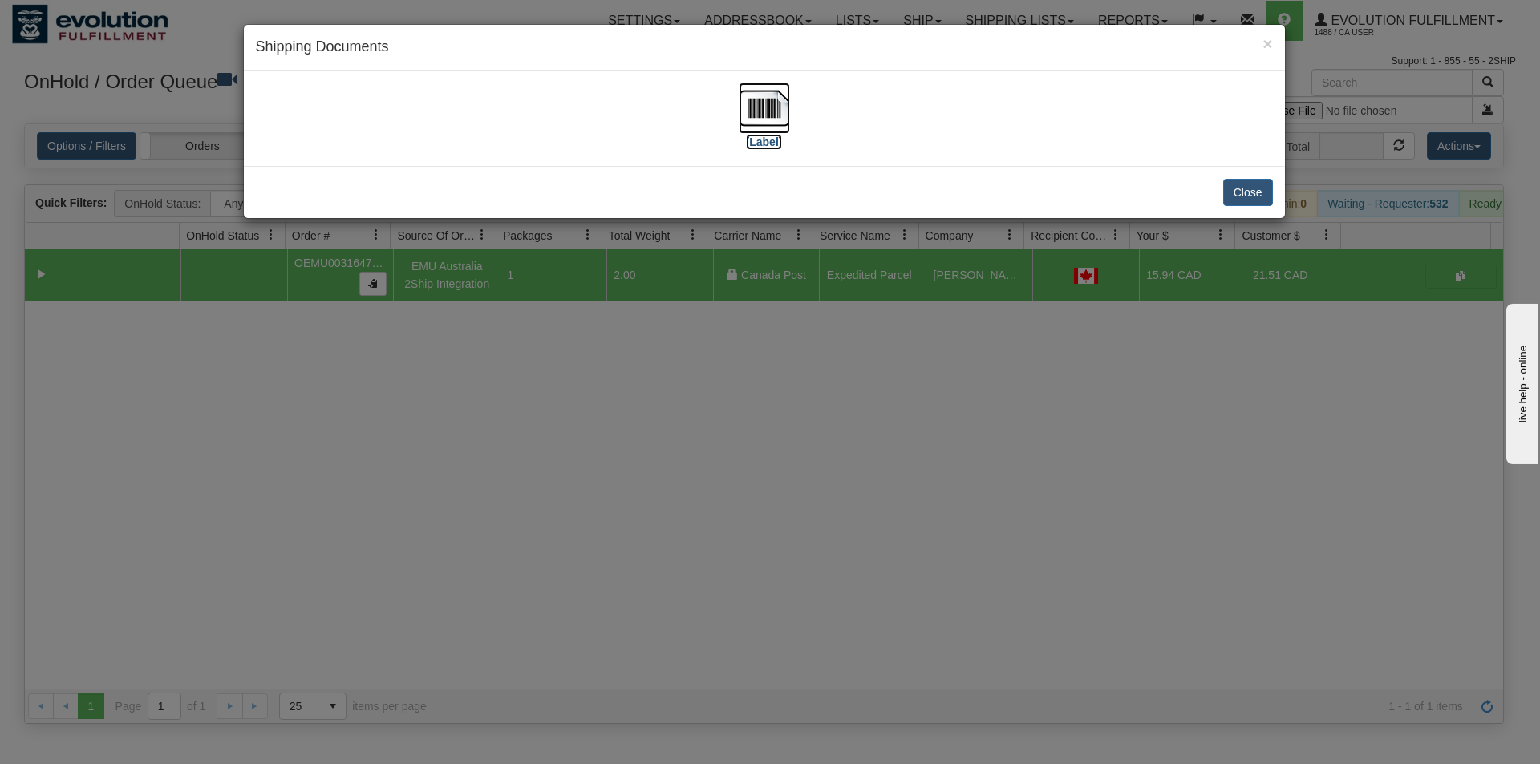
click at [751, 115] on img at bounding box center [764, 108] width 51 height 51
click at [813, 516] on div "× Shipping Documents [Label] Close" at bounding box center [770, 382] width 1540 height 764
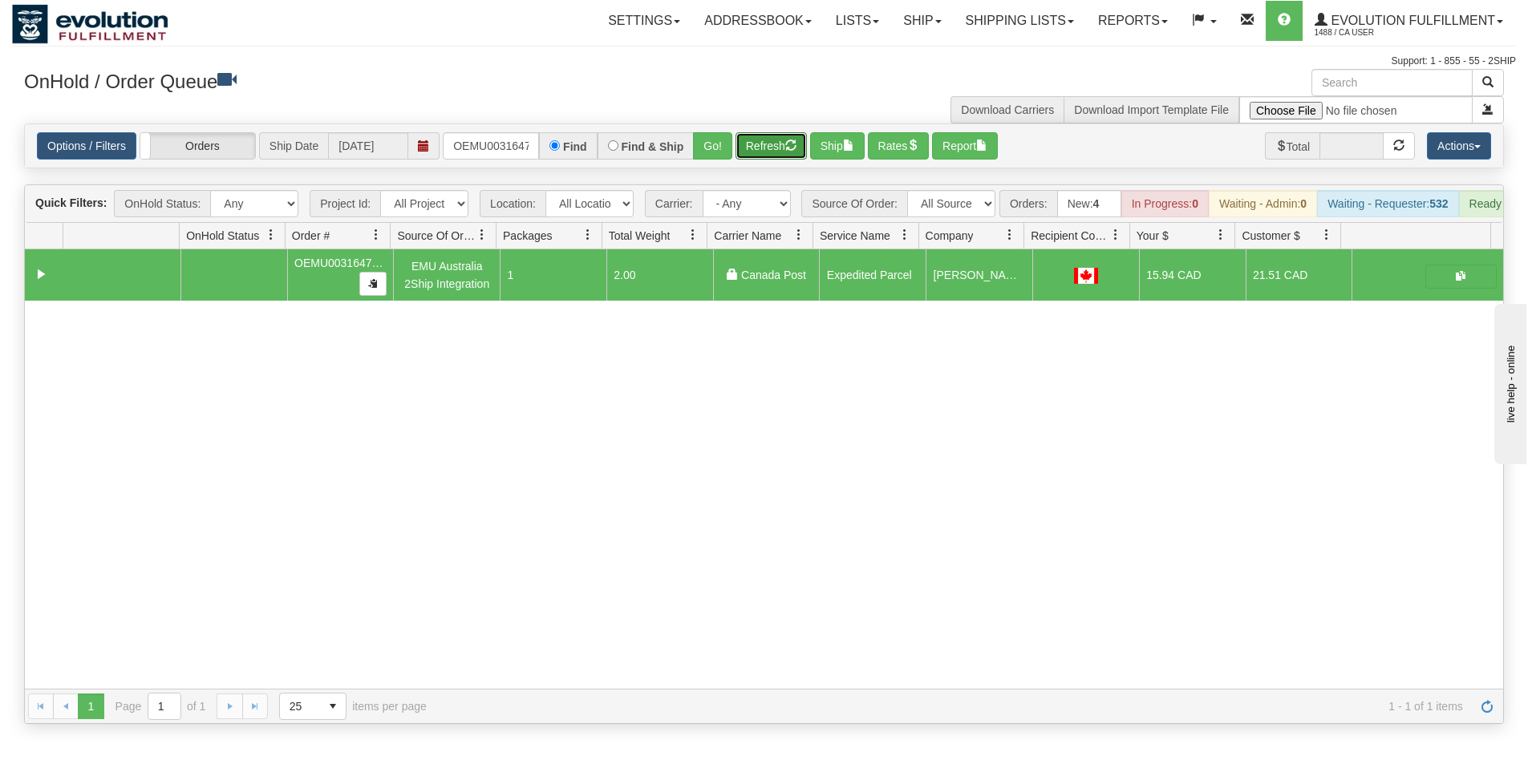
click at [784, 143] on button "Refresh" at bounding box center [770, 145] width 71 height 27
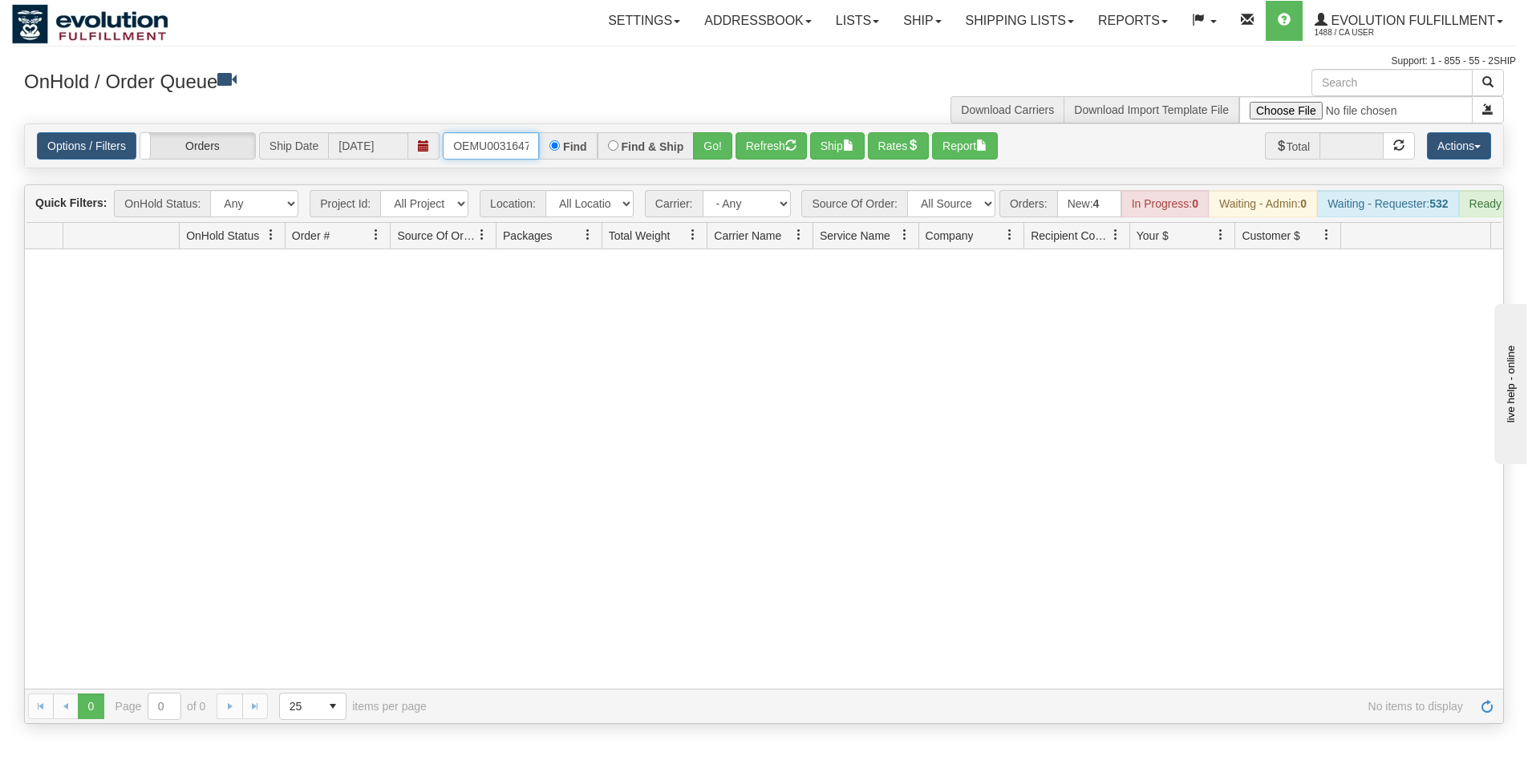
scroll to position [0, 21]
drag, startPoint x: 455, startPoint y: 141, endPoint x: 537, endPoint y: 150, distance: 83.1
click at [537, 150] on input "OEMU0031647001" at bounding box center [491, 145] width 96 height 27
click at [703, 145] on button "Go!" at bounding box center [712, 145] width 39 height 27
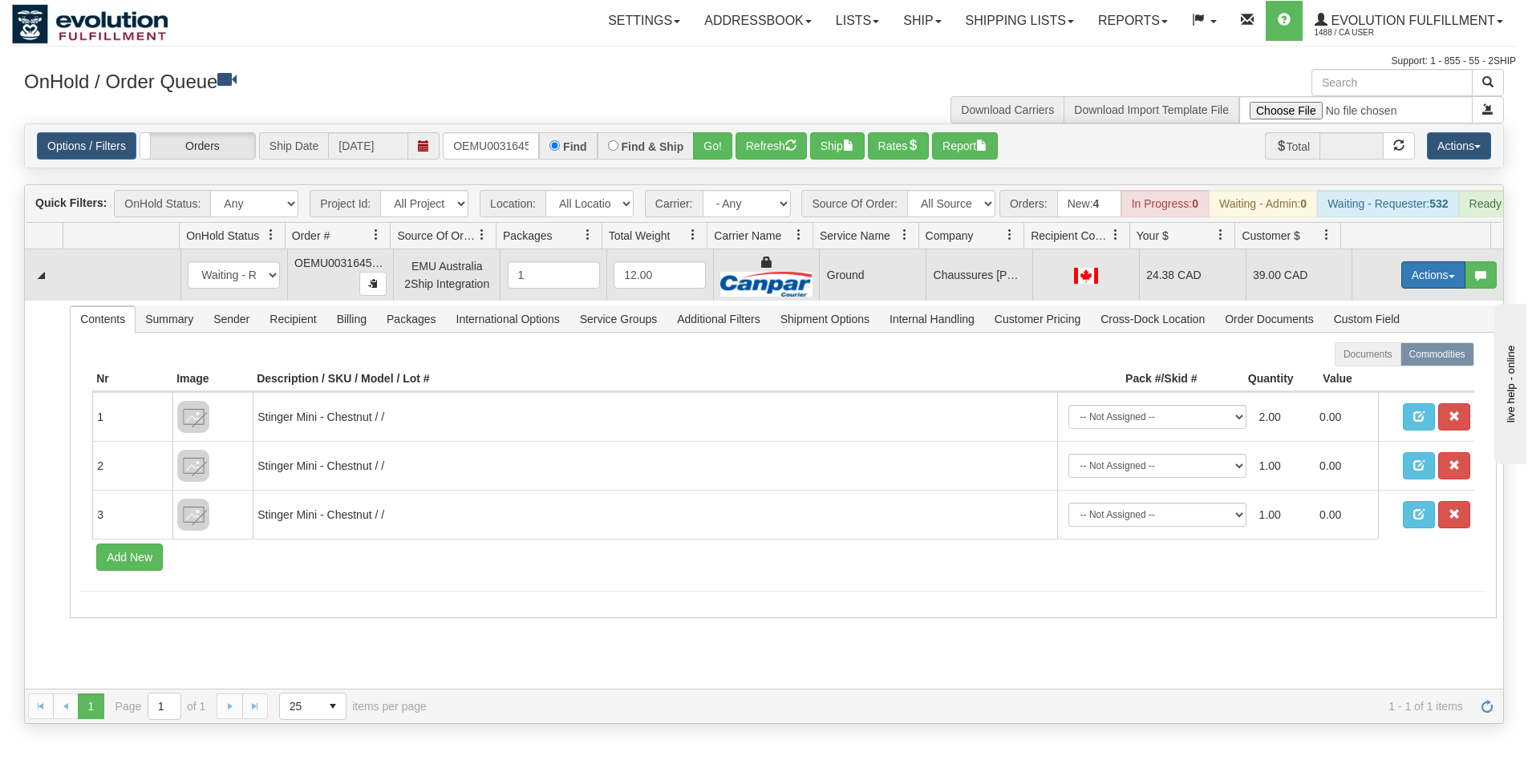
click at [1408, 285] on button "Actions" at bounding box center [1433, 274] width 64 height 27
click at [1412, 283] on button "Actions" at bounding box center [1433, 274] width 64 height 27
click at [1355, 375] on span "Ship" at bounding box center [1369, 368] width 34 height 13
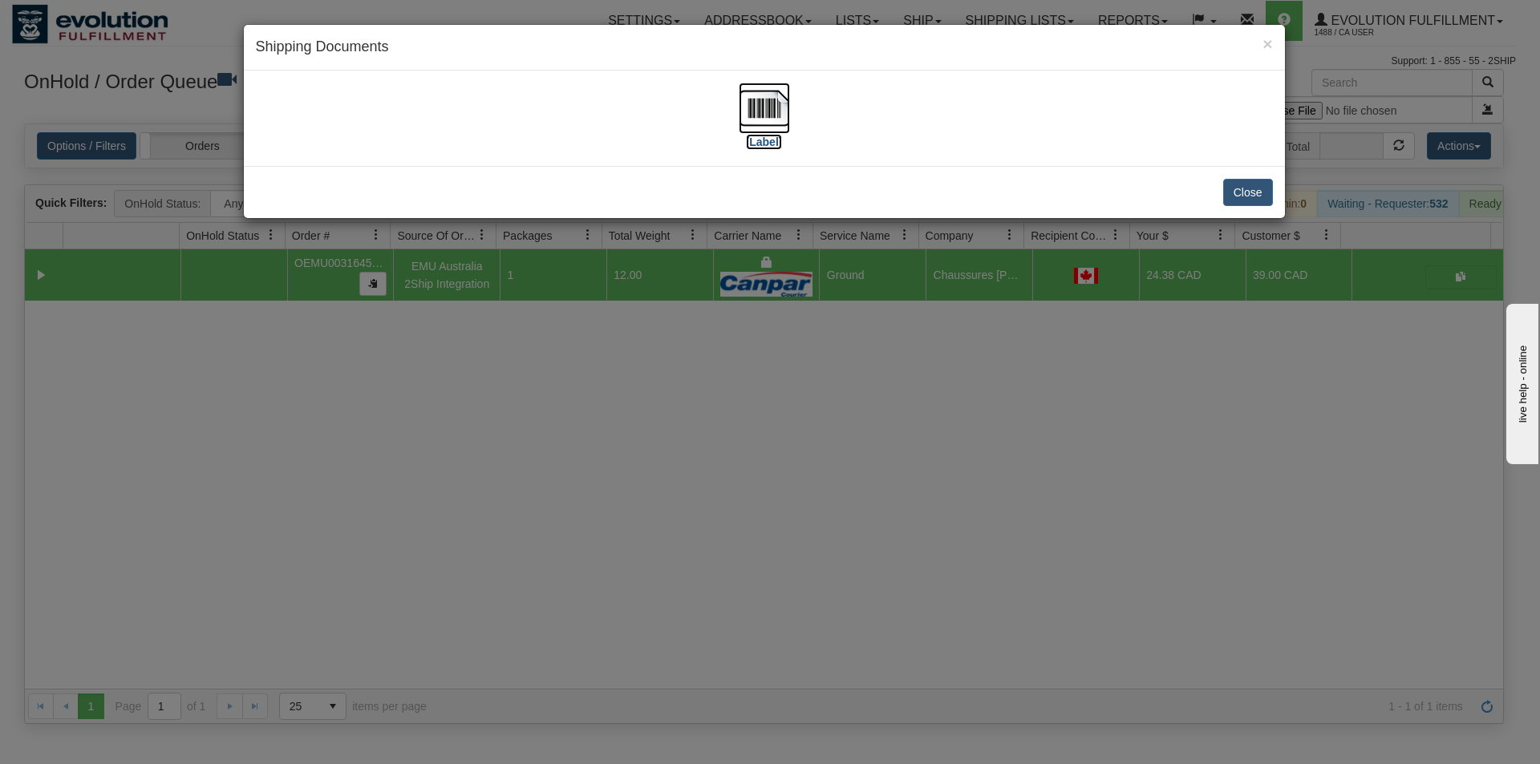
click at [761, 106] on img at bounding box center [764, 108] width 51 height 51
click at [948, 496] on div "× Shipping Documents [Label] Close" at bounding box center [770, 382] width 1540 height 764
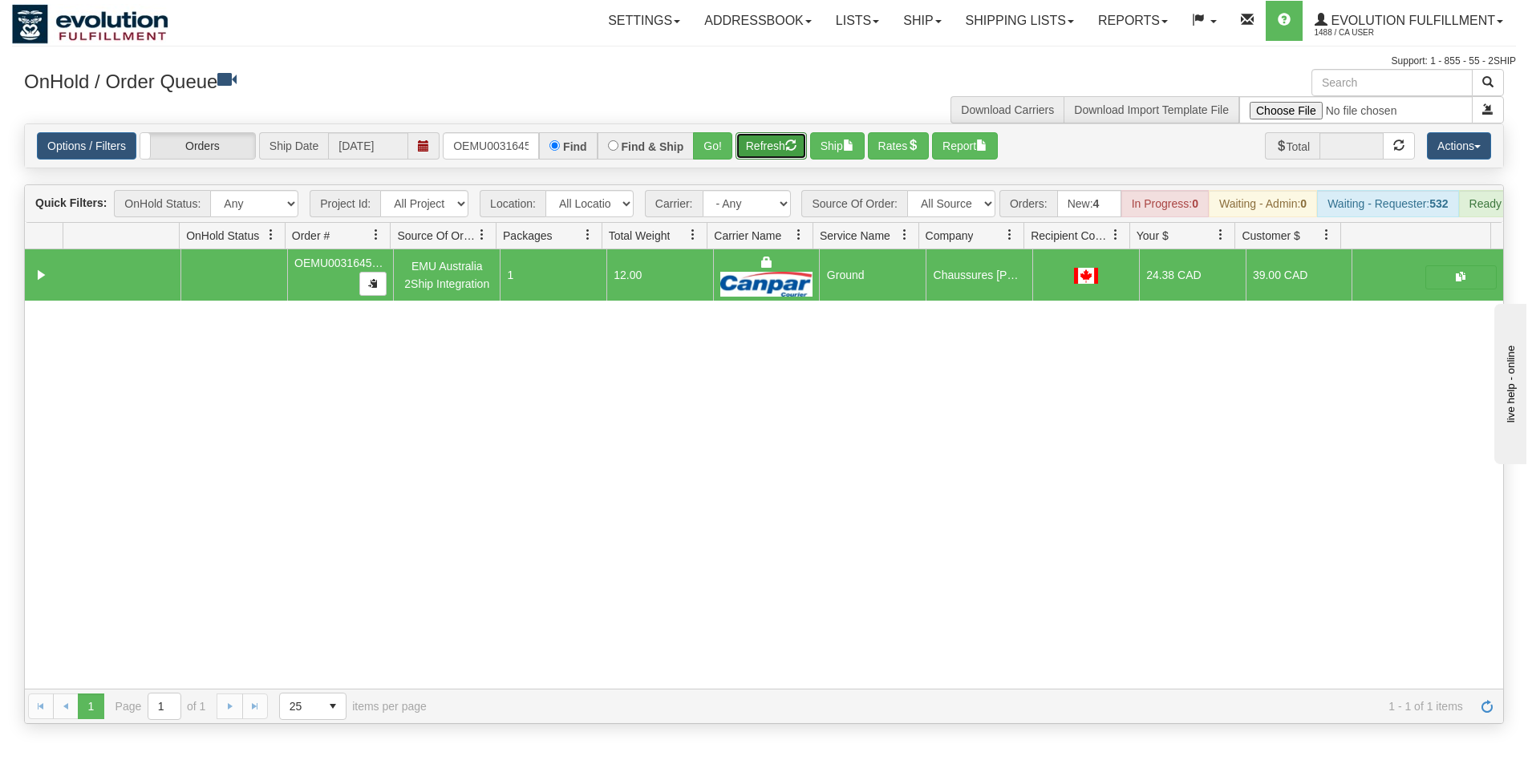
click at [784, 145] on button "Refresh" at bounding box center [770, 145] width 71 height 27
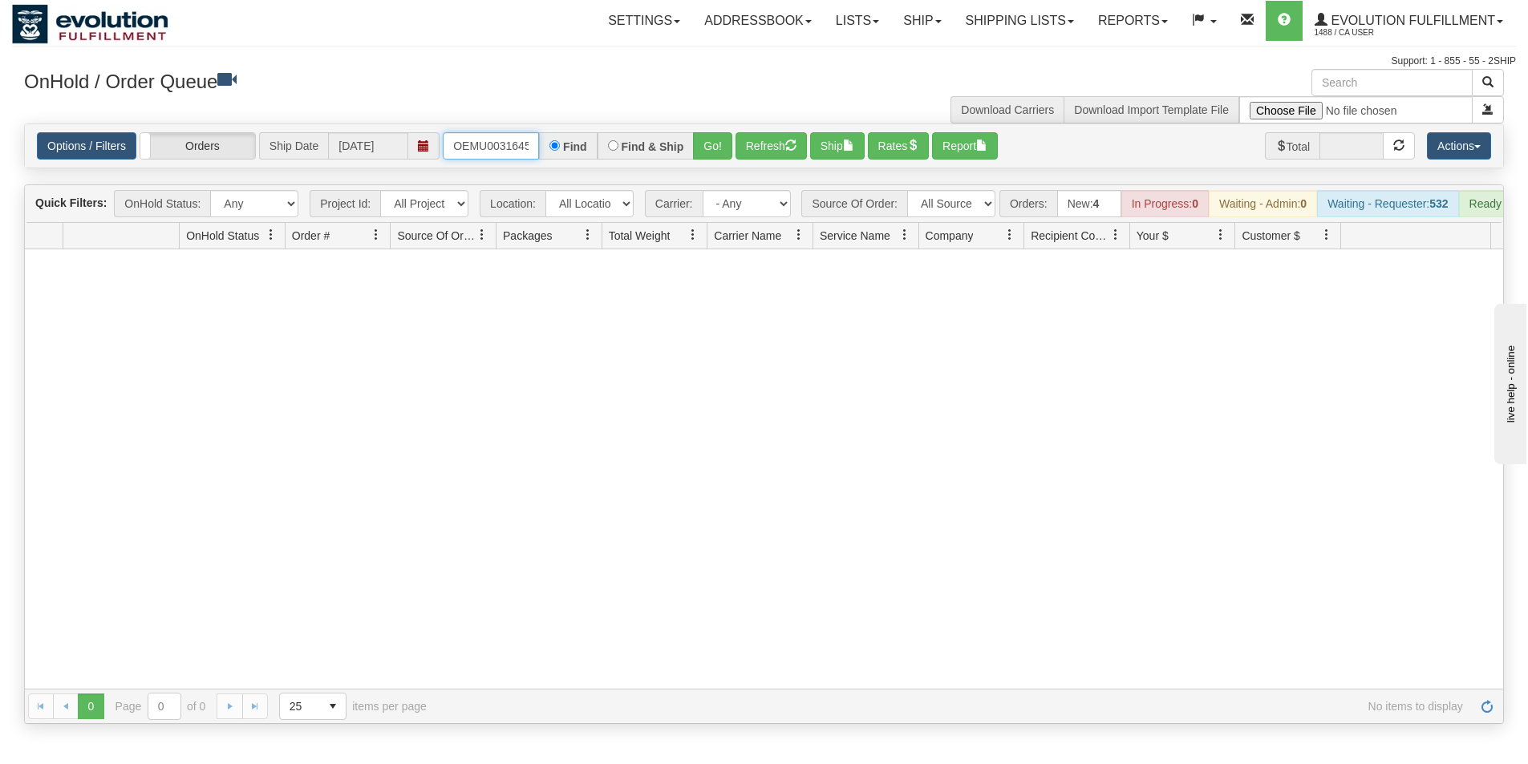
scroll to position [0, 21]
drag, startPoint x: 454, startPoint y: 145, endPoint x: 606, endPoint y: 176, distance: 154.8
click at [600, 192] on div "Is equal to Is not equal to Contains Does not contains CAD USD EUR ZAR [PERSON_…" at bounding box center [764, 424] width 1504 height 601
click at [715, 141] on button "Go!" at bounding box center [712, 145] width 39 height 27
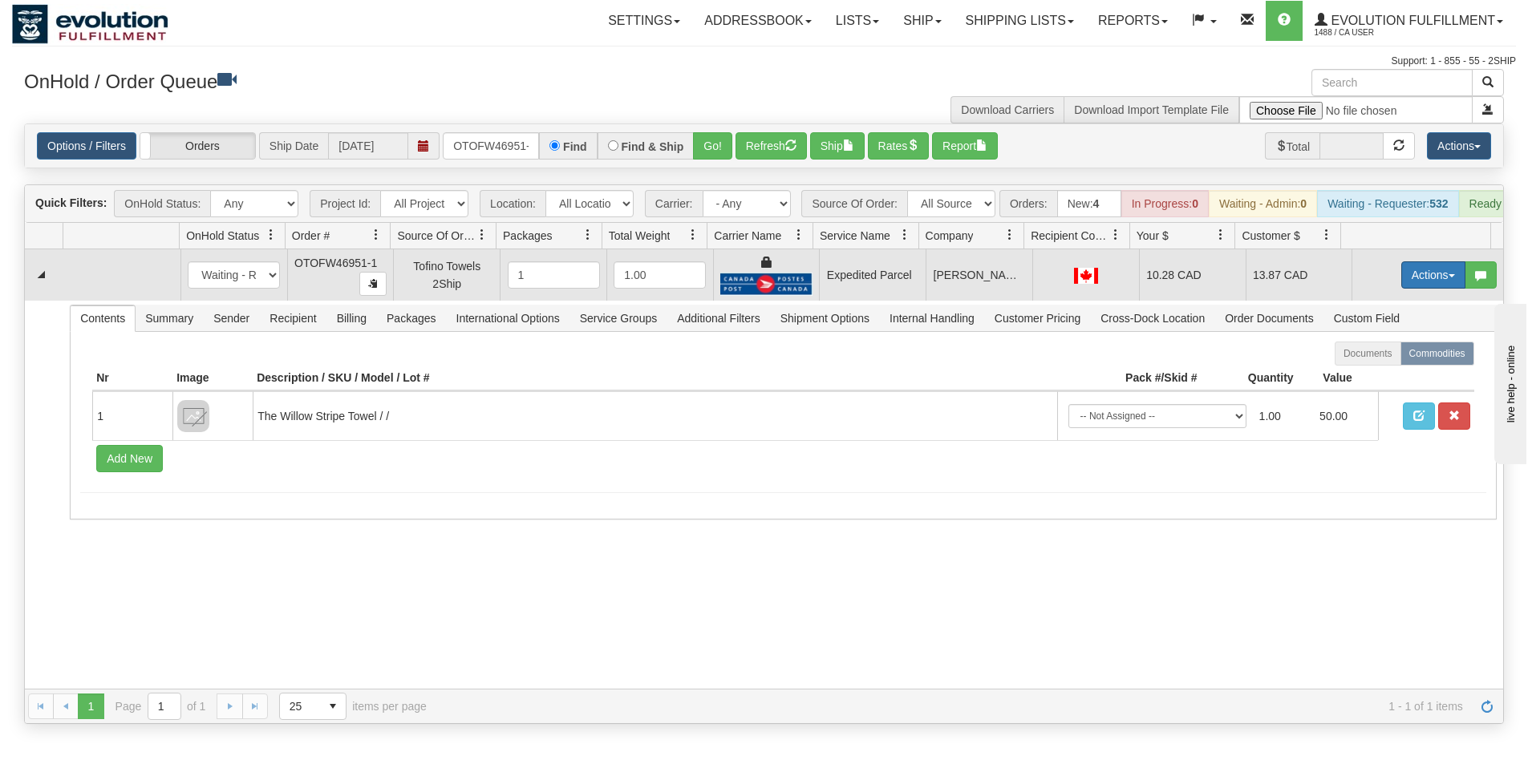
click at [1401, 288] on button "Actions" at bounding box center [1433, 274] width 64 height 27
click at [1402, 289] on button "Actions" at bounding box center [1433, 274] width 64 height 27
click at [1366, 375] on span "Ship" at bounding box center [1369, 368] width 34 height 13
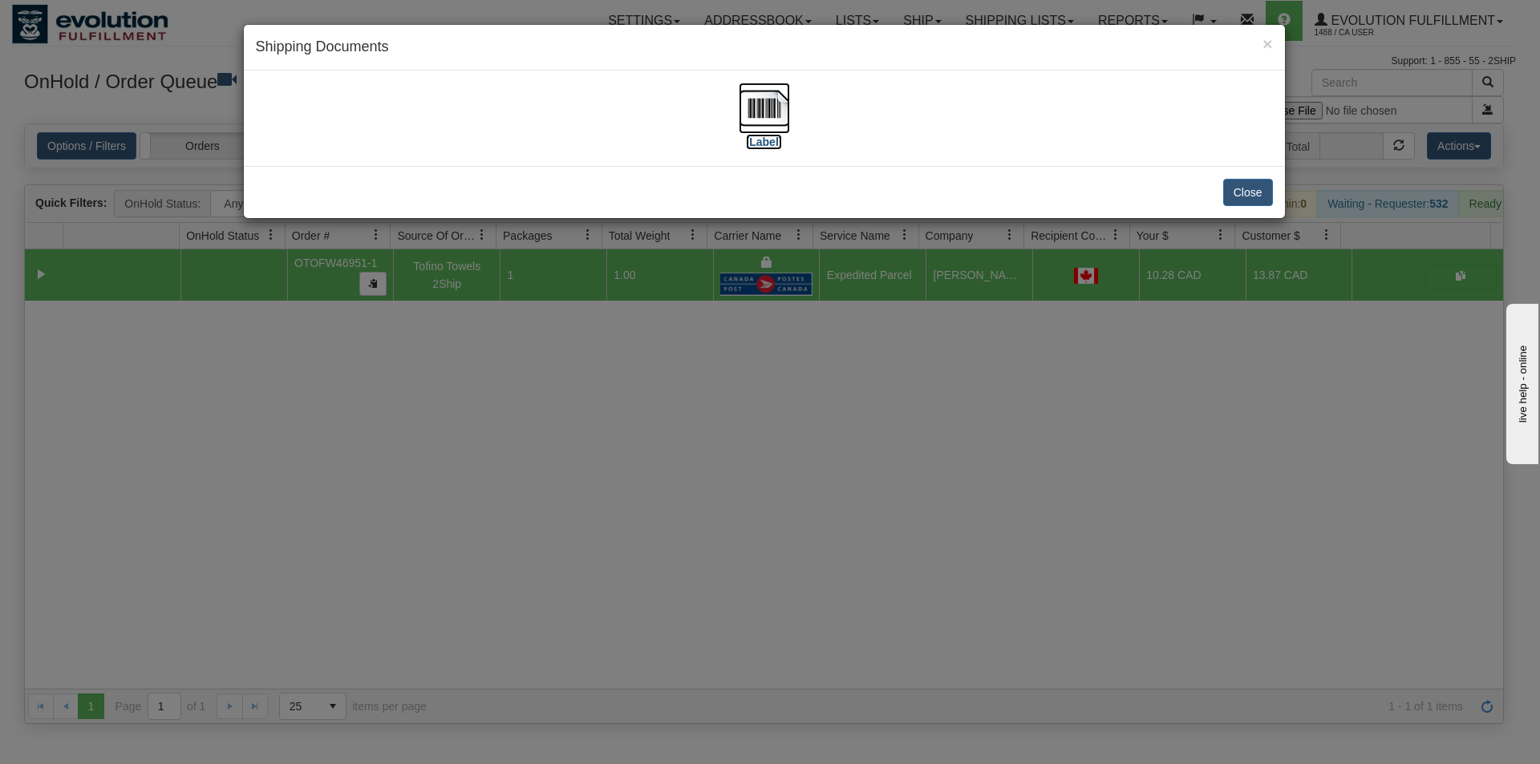
click at [755, 125] on img at bounding box center [764, 108] width 51 height 51
click at [700, 545] on div "× Shipping Documents [Label] Close" at bounding box center [770, 382] width 1540 height 764
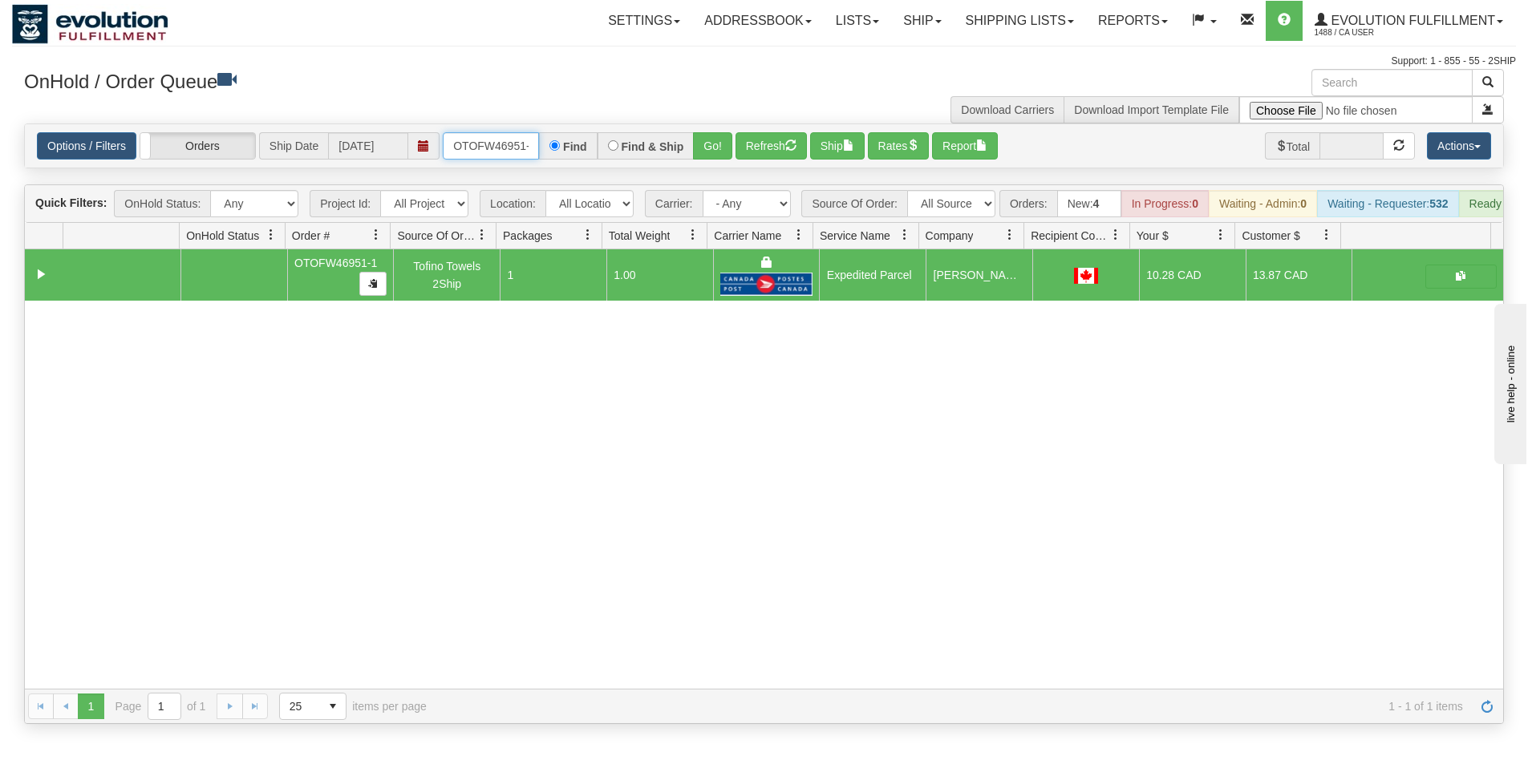
scroll to position [0, 7]
drag, startPoint x: 456, startPoint y: 145, endPoint x: 610, endPoint y: 178, distance: 157.5
click at [610, 178] on div "Is equal to Is not equal to Contains Does not contains CAD USD EUR ZAR [PERSON_…" at bounding box center [764, 424] width 1504 height 601
type input "OTOFW46948-1"
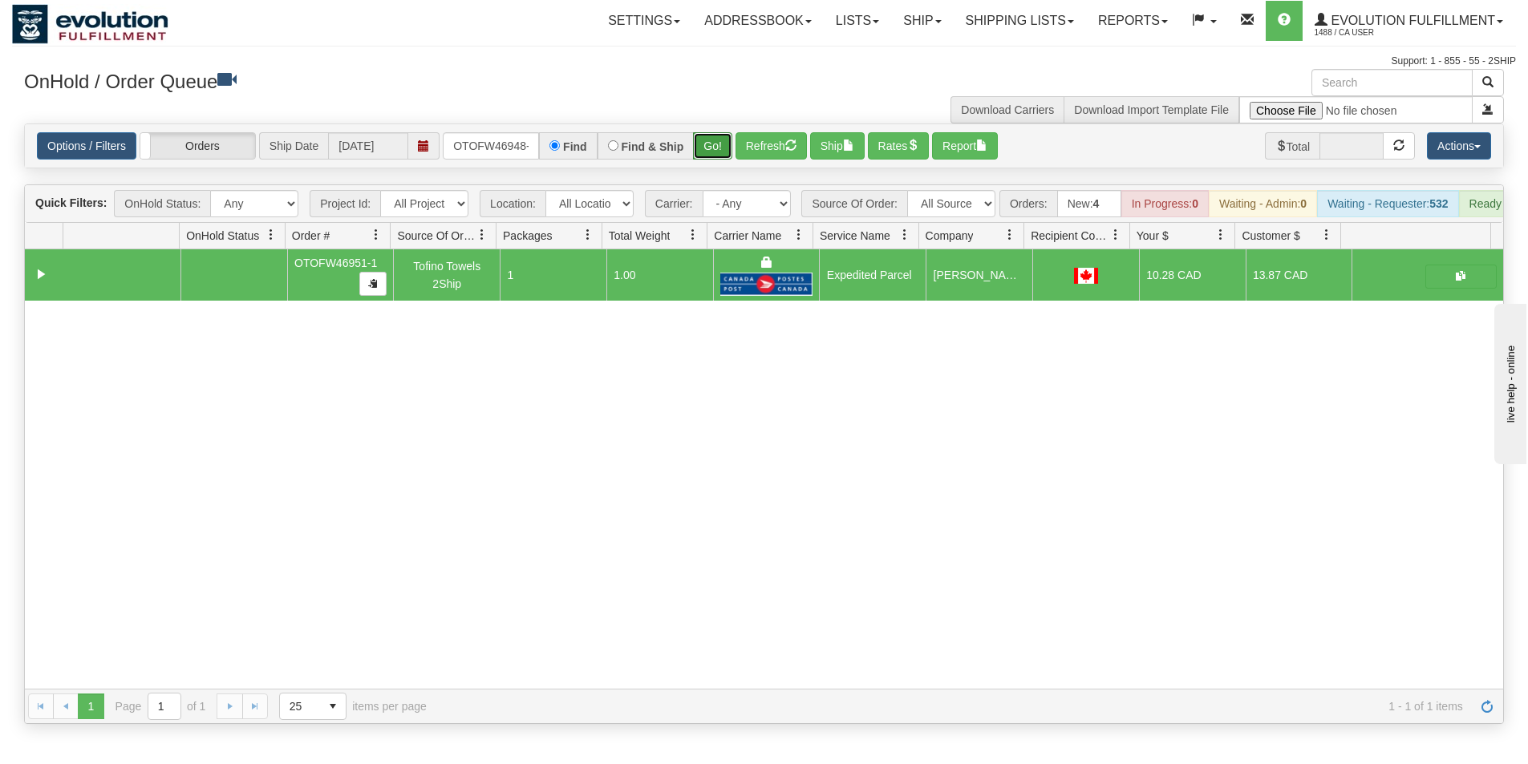
click at [715, 143] on button "Go!" at bounding box center [712, 145] width 39 height 27
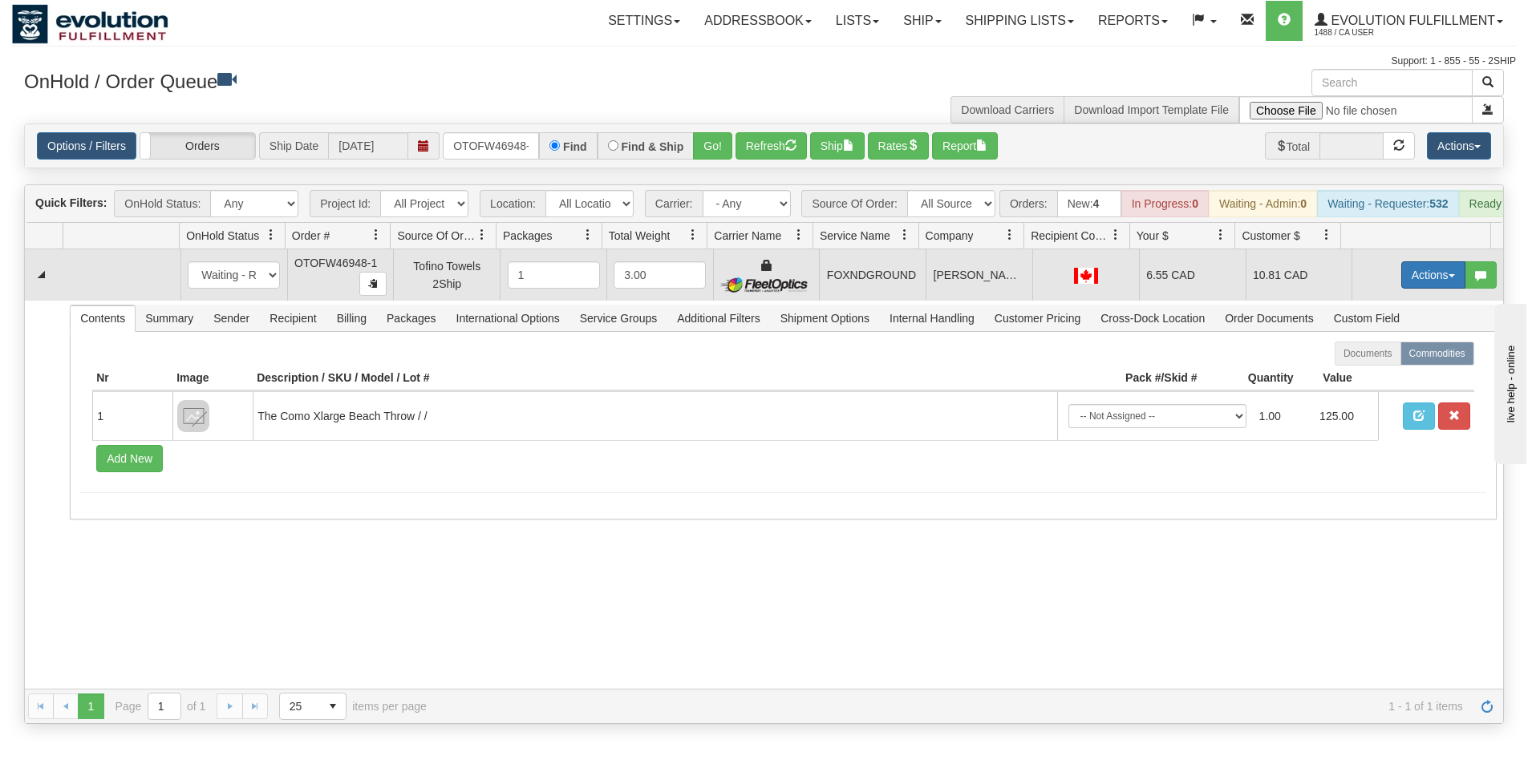
click at [1402, 289] on button "Actions" at bounding box center [1433, 274] width 64 height 27
click at [1362, 375] on span "Ship" at bounding box center [1369, 368] width 34 height 13
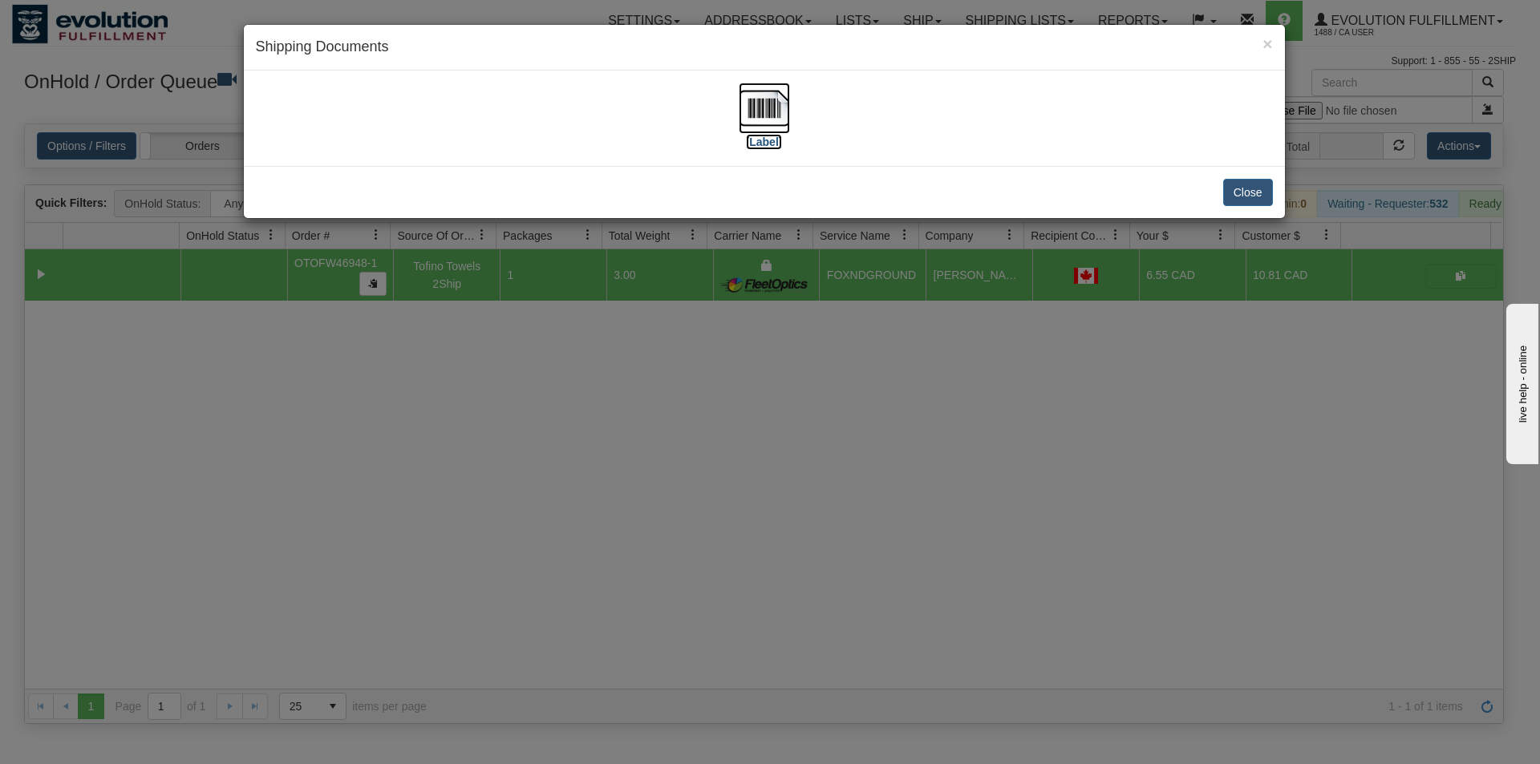
click at [776, 122] on img at bounding box center [764, 108] width 51 height 51
click at [540, 517] on div "× Shipping Documents [Label] Close" at bounding box center [770, 382] width 1540 height 764
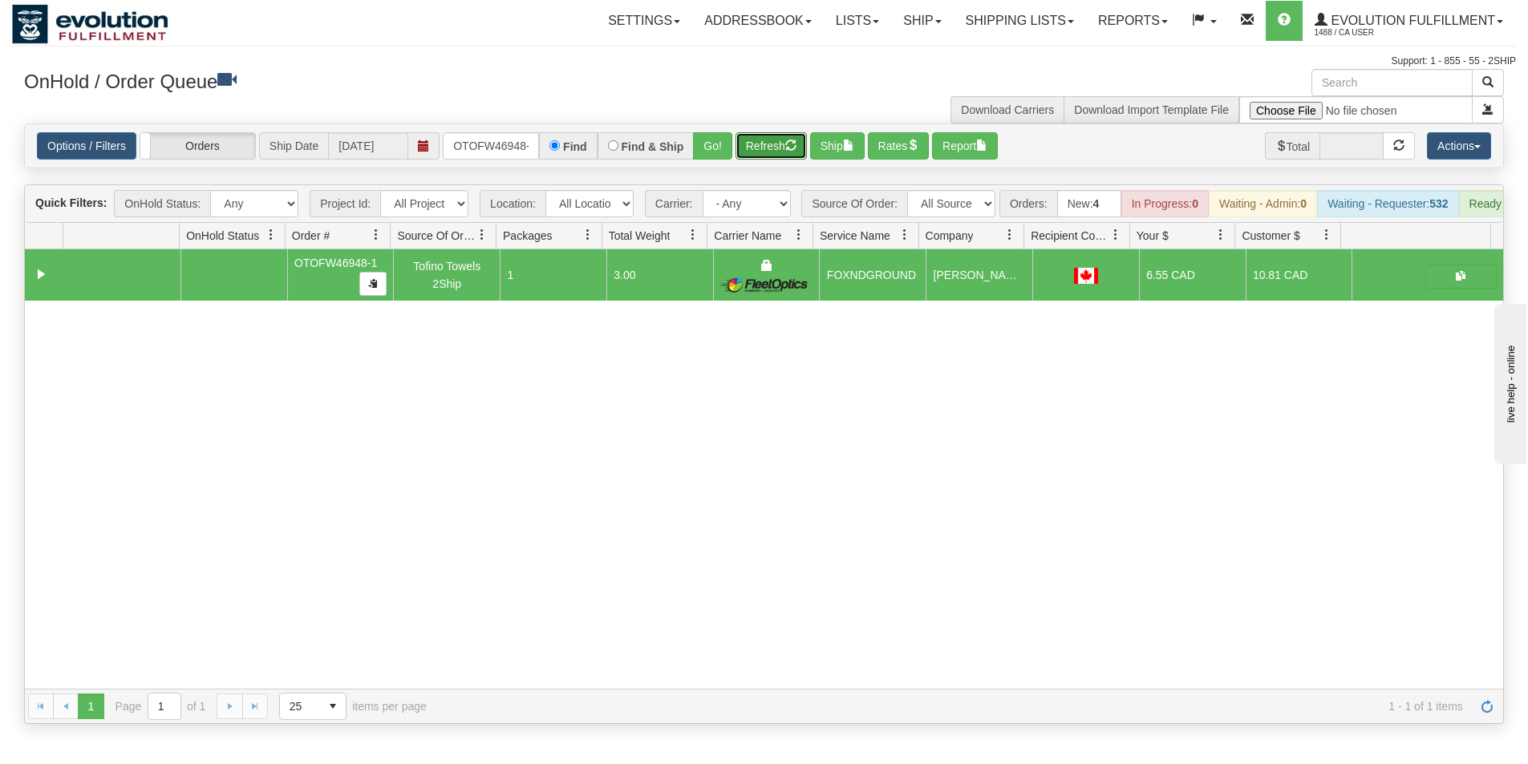
click at [755, 143] on button "Refresh" at bounding box center [770, 145] width 71 height 27
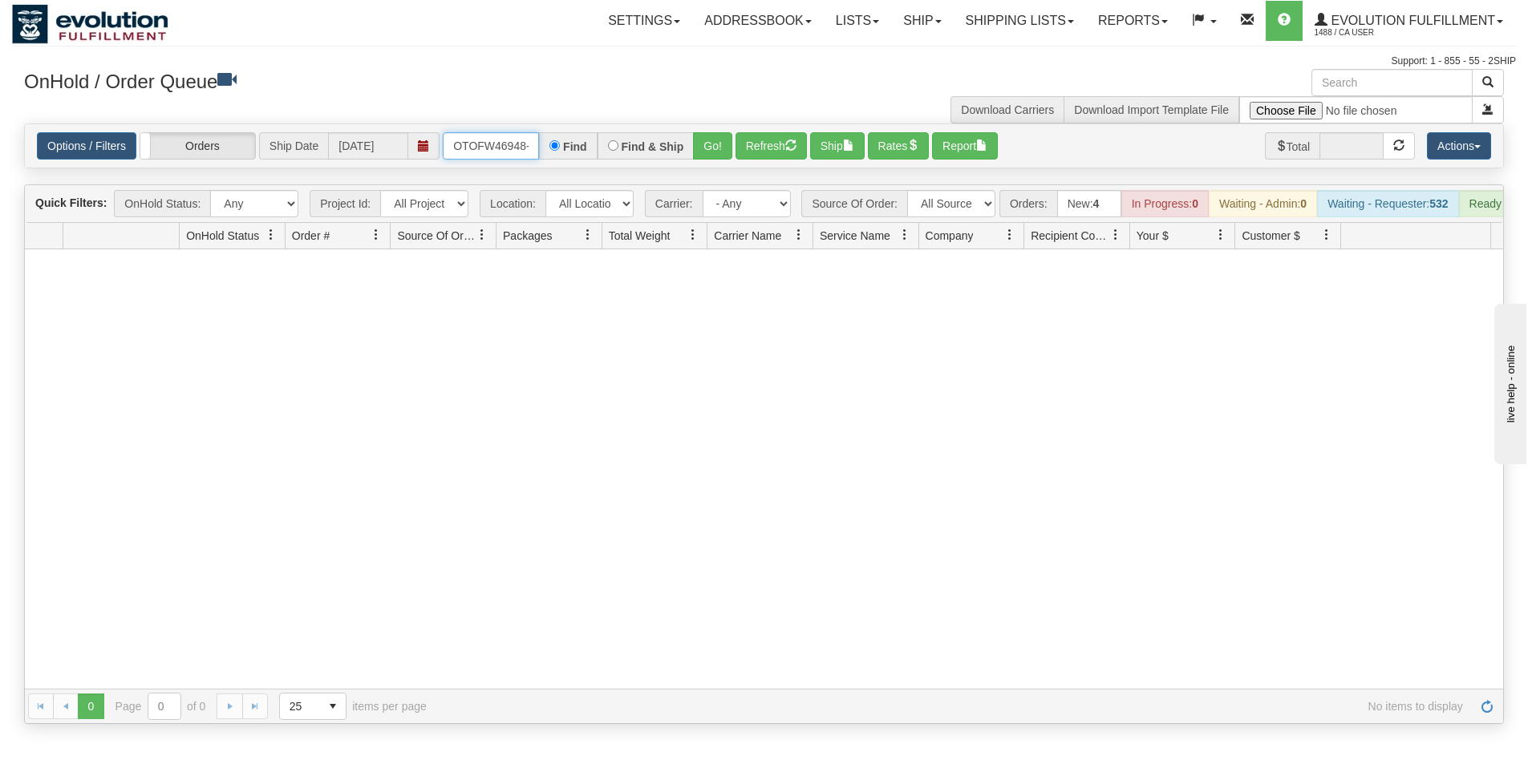
scroll to position [0, 7]
drag, startPoint x: 451, startPoint y: 142, endPoint x: 571, endPoint y: 144, distance: 120.3
click at [571, 144] on div "OTOFW46948-1 Find Find & Ship Go!" at bounding box center [588, 145] width 290 height 27
click at [1448, 22] on span "Evolution Fulfillment" at bounding box center [1411, 21] width 168 height 14
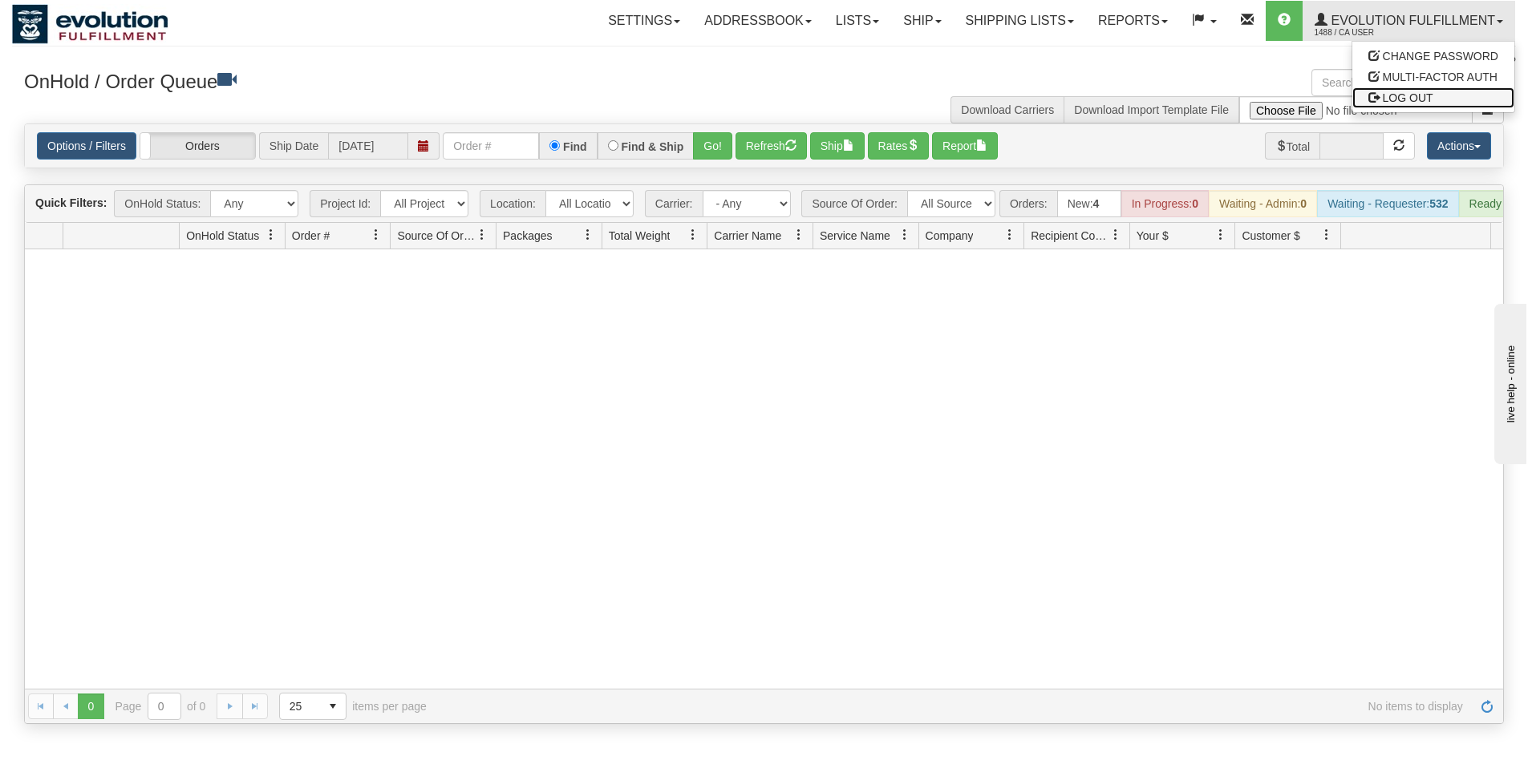
click at [1422, 91] on span "LOG OUT" at bounding box center [1408, 97] width 51 height 13
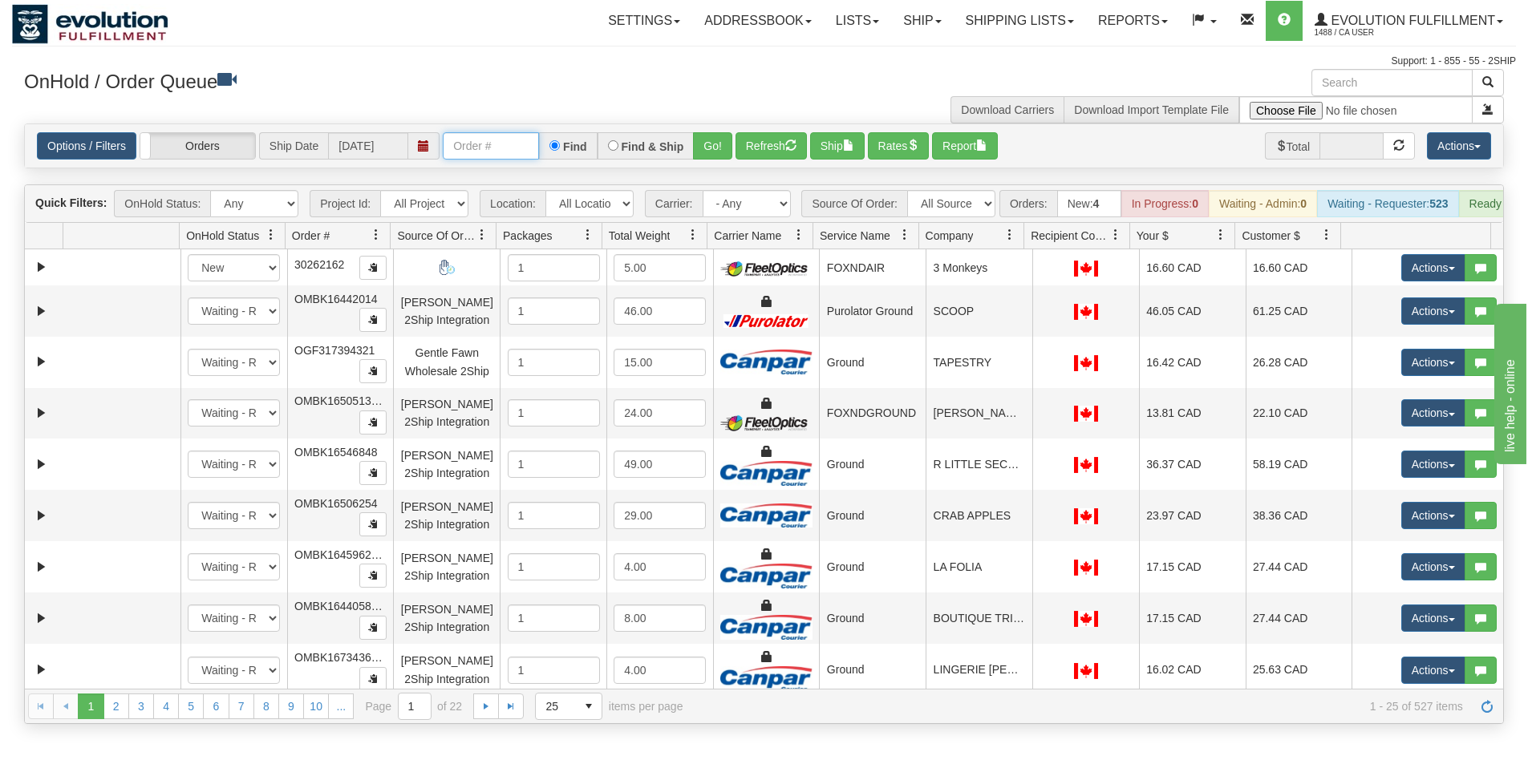
click at [493, 152] on input "text" at bounding box center [491, 145] width 96 height 27
click at [715, 150] on button "Go!" at bounding box center [712, 145] width 39 height 27
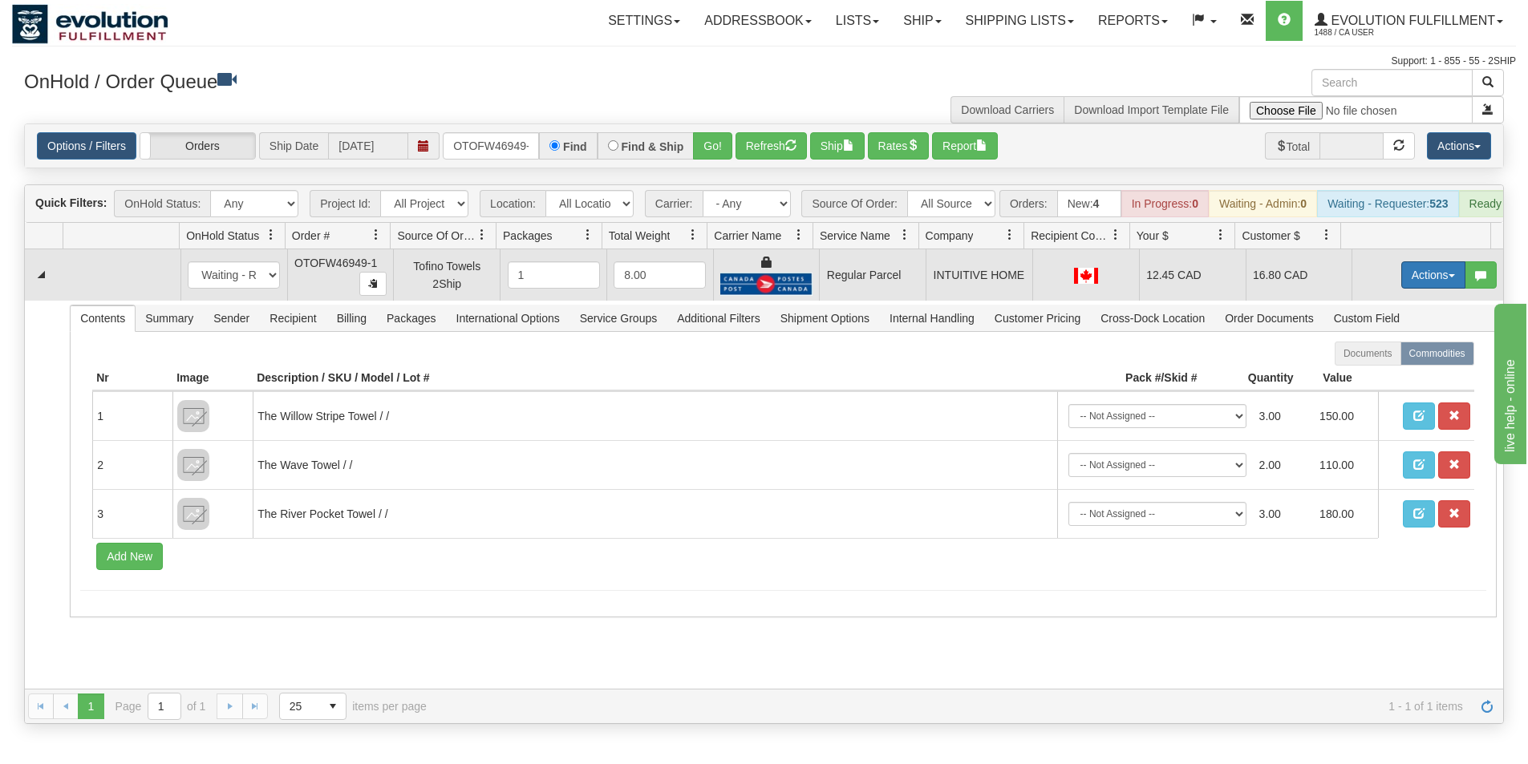
click at [1411, 282] on button "Actions" at bounding box center [1433, 274] width 64 height 27
click at [1390, 354] on span "Rate All Services" at bounding box center [1400, 347] width 96 height 13
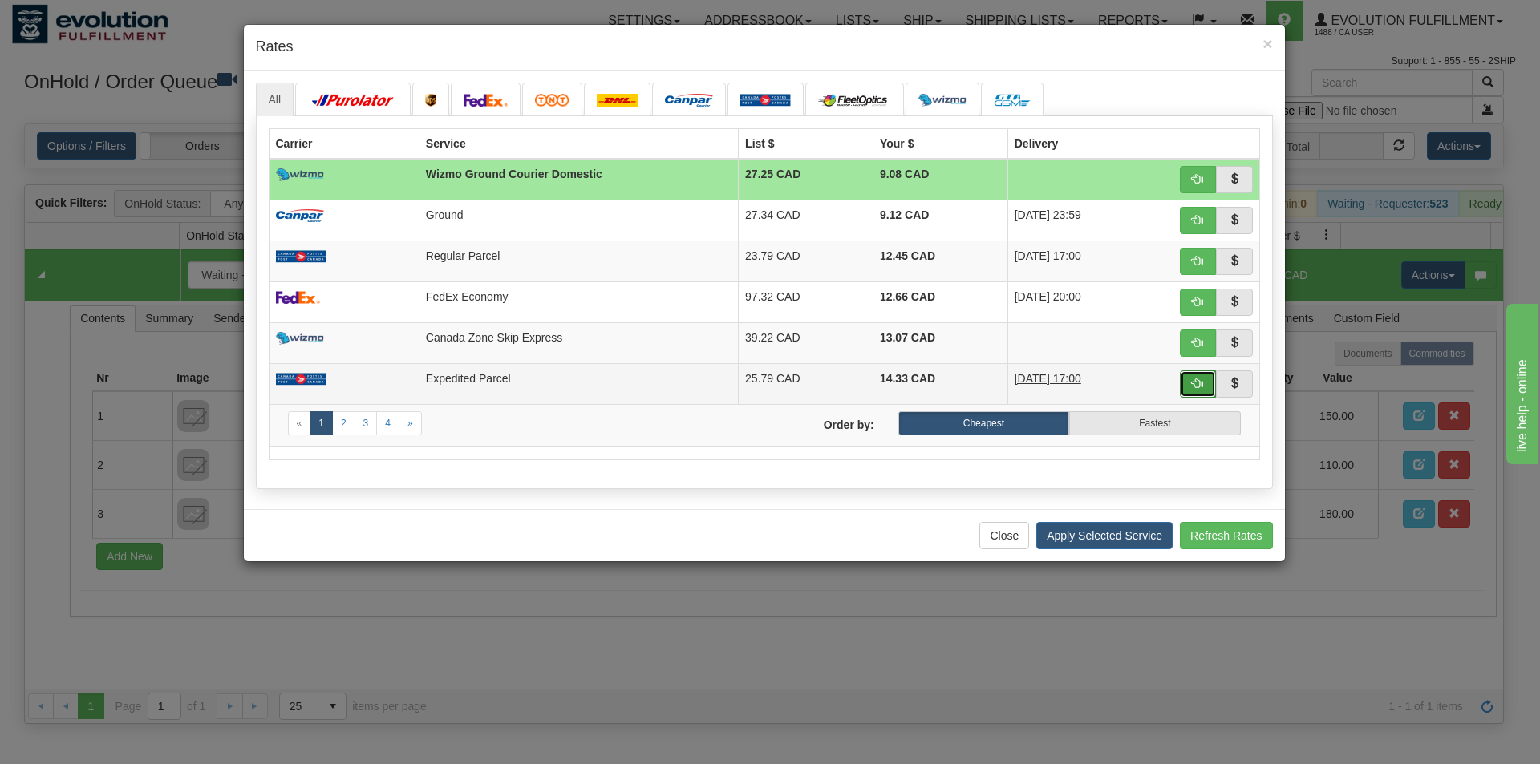
click at [1194, 385] on span "button" at bounding box center [1197, 383] width 11 height 11
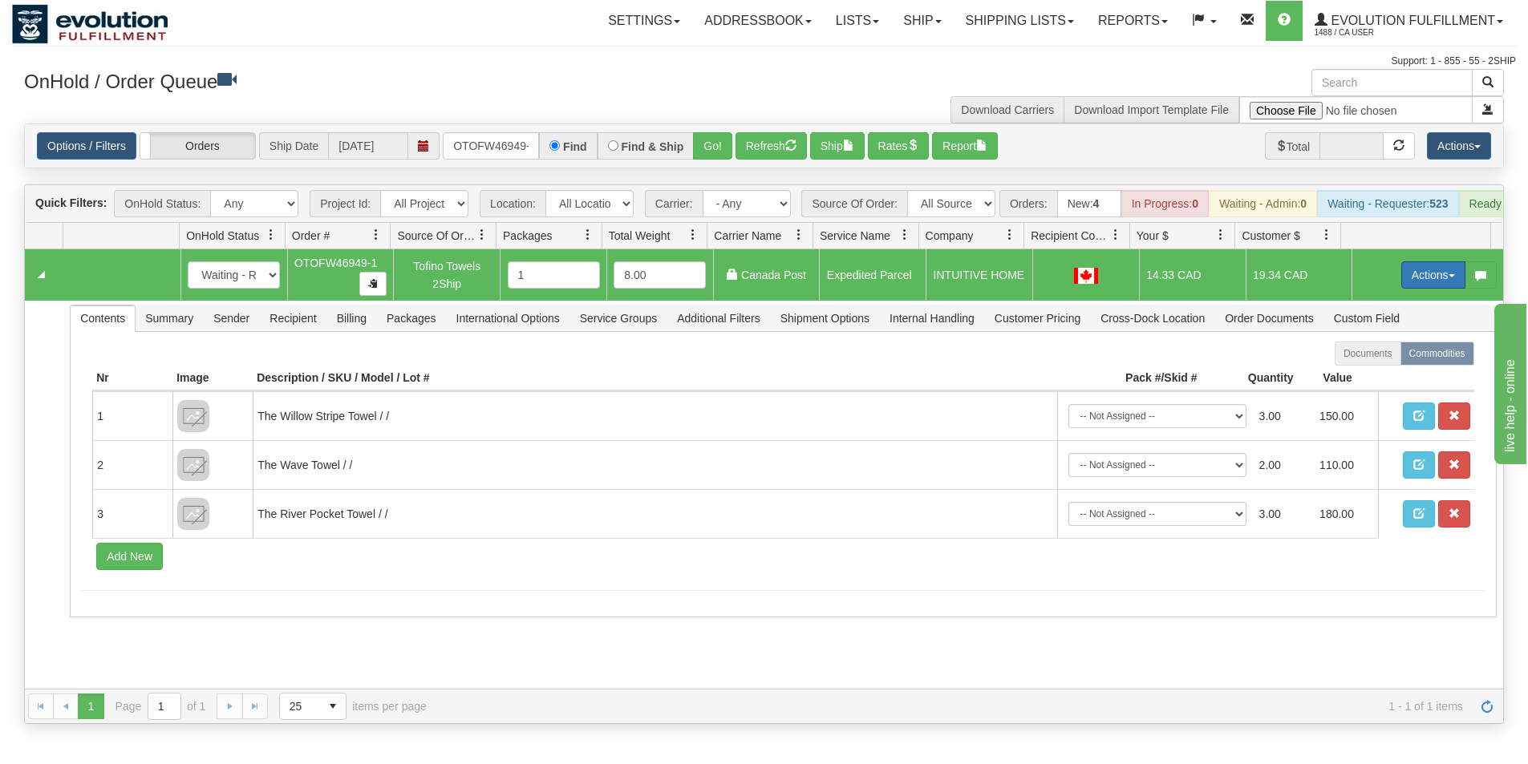
click at [1413, 289] on button "Actions" at bounding box center [1433, 274] width 64 height 27
click at [1371, 379] on link "Ship" at bounding box center [1400, 368] width 128 height 21
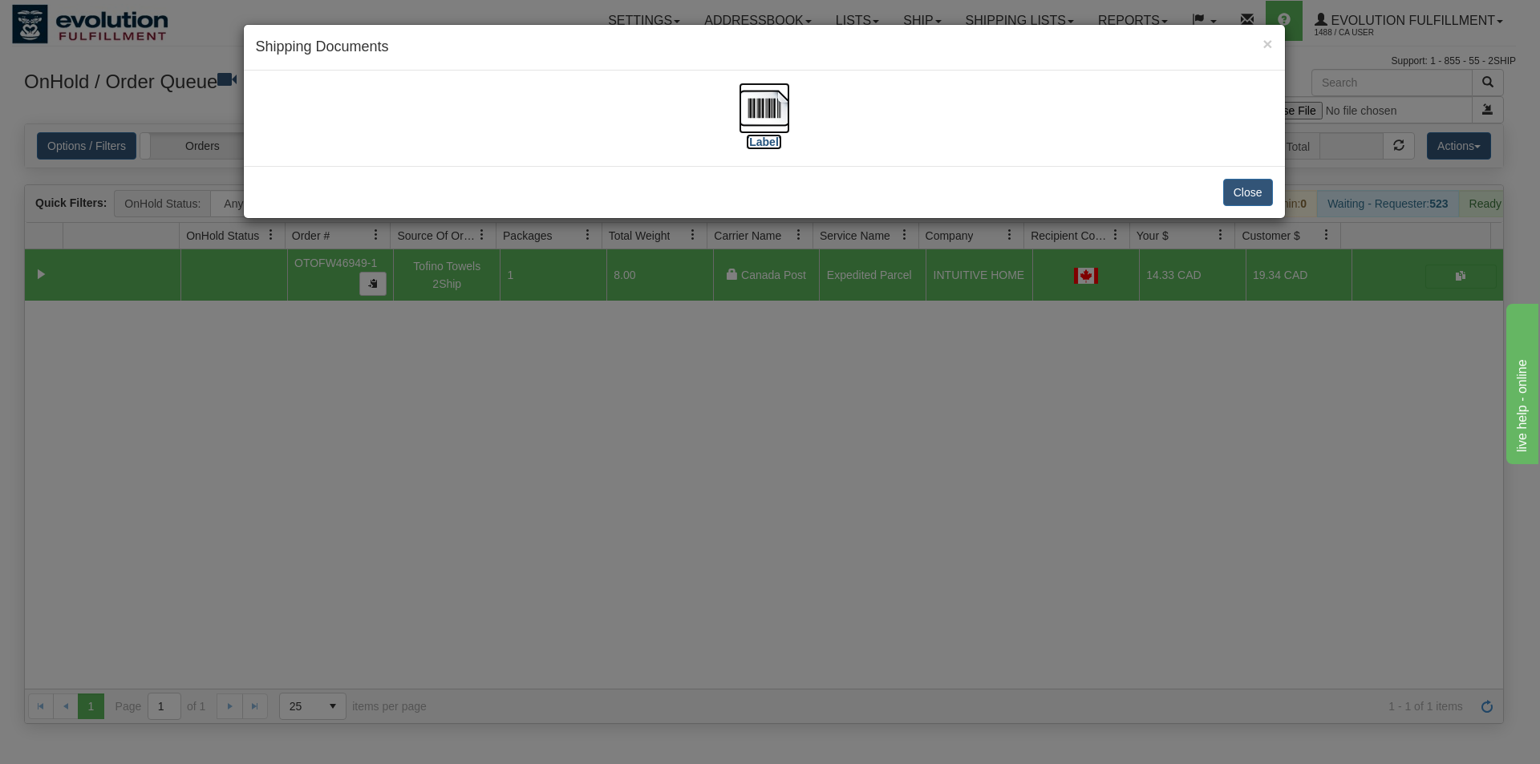
click at [764, 113] on img at bounding box center [764, 108] width 51 height 51
click at [660, 480] on div "× Shipping Documents [Label] Close" at bounding box center [770, 382] width 1540 height 764
click at [660, 479] on div "× Shipping Documents [Label] Close" at bounding box center [770, 382] width 1540 height 764
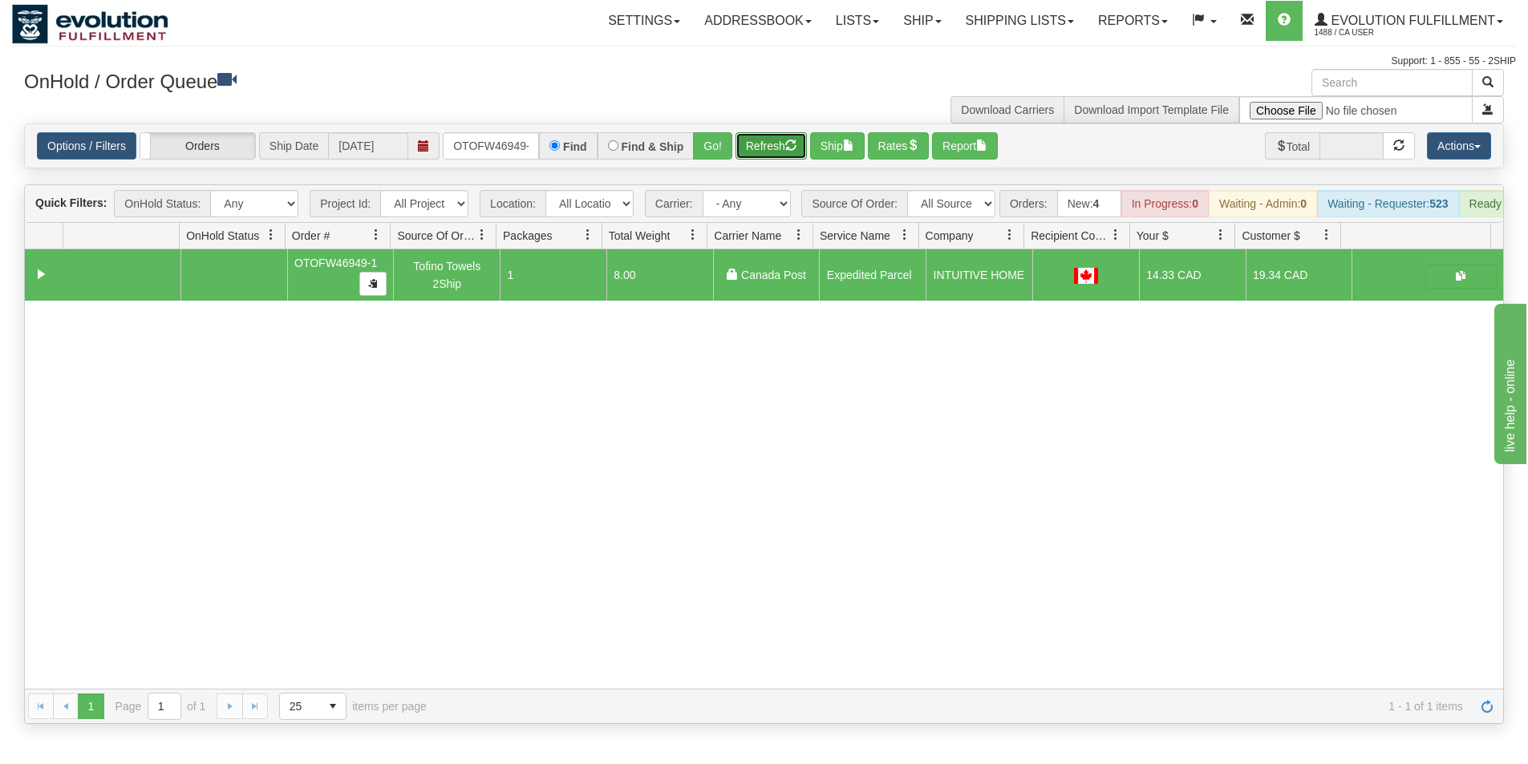
click at [767, 154] on button "Refresh" at bounding box center [770, 145] width 71 height 27
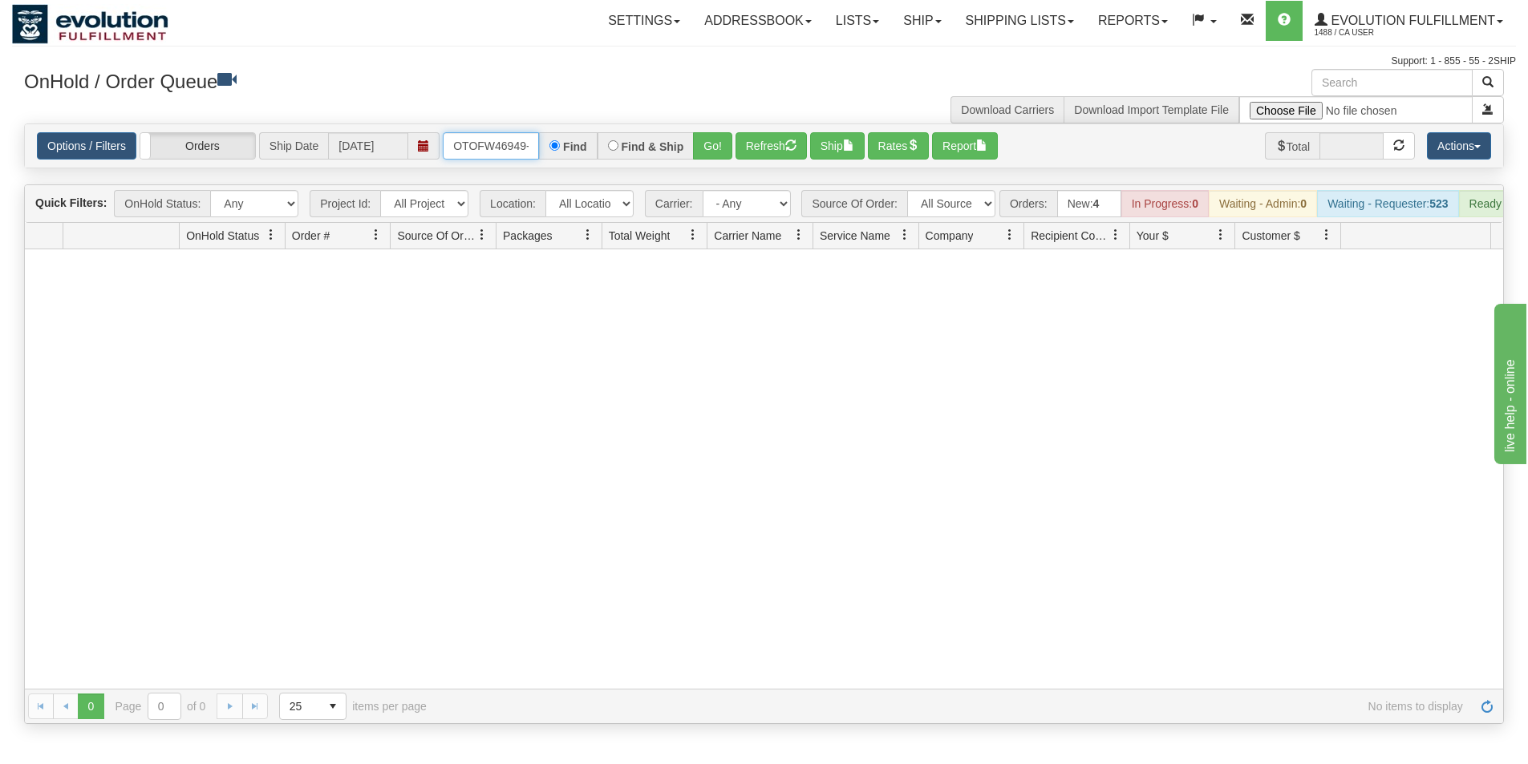
scroll to position [0, 7]
drag, startPoint x: 452, startPoint y: 145, endPoint x: 602, endPoint y: 174, distance: 153.5
click at [602, 174] on div "Is equal to Is not equal to Contains Does not contains CAD USD EUR ZAR [PERSON_…" at bounding box center [764, 424] width 1504 height 601
click at [720, 144] on button "Go!" at bounding box center [712, 145] width 39 height 27
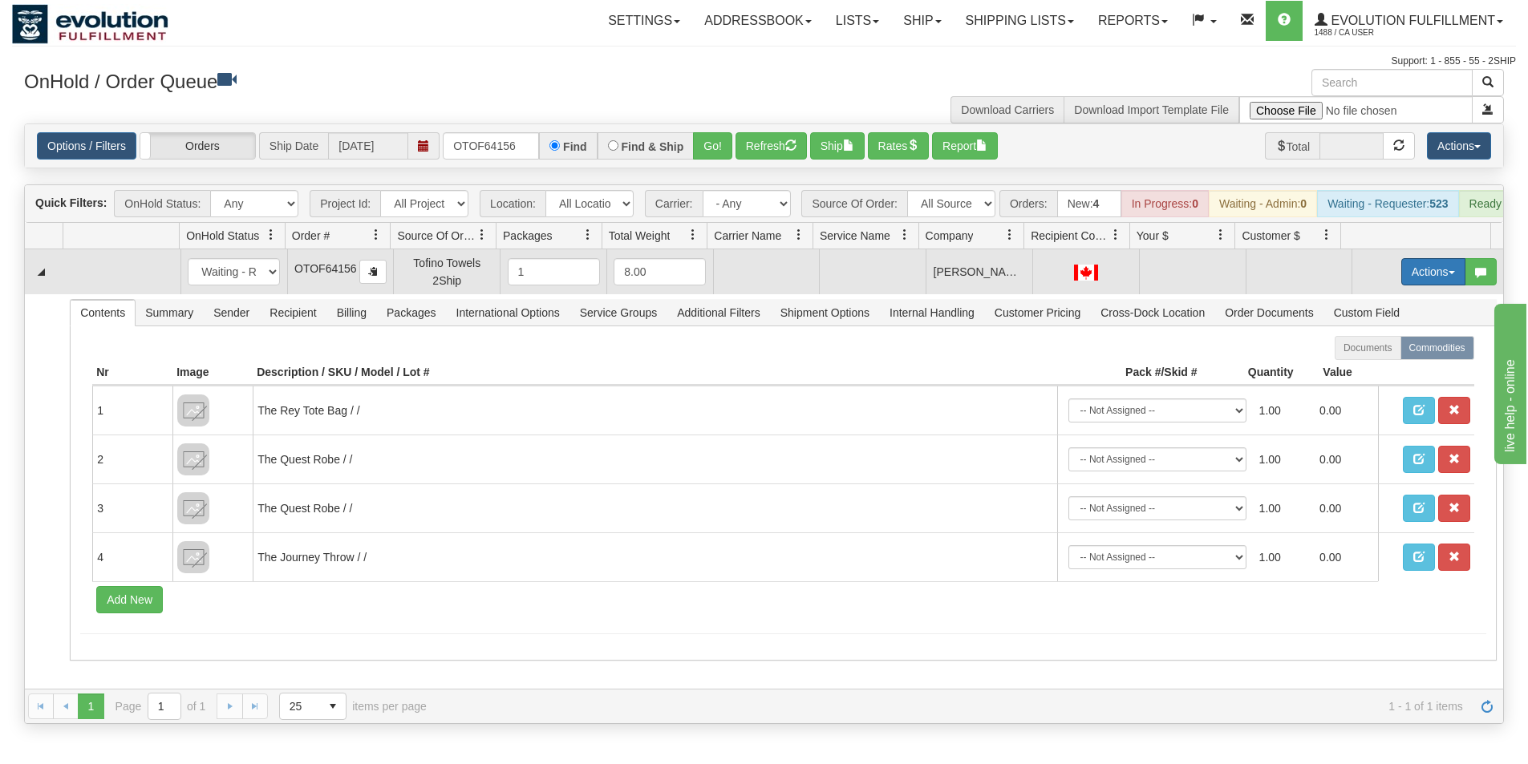
click at [1420, 286] on button "Actions" at bounding box center [1433, 271] width 64 height 27
click at [1374, 350] on span "Rate All Services" at bounding box center [1400, 344] width 96 height 13
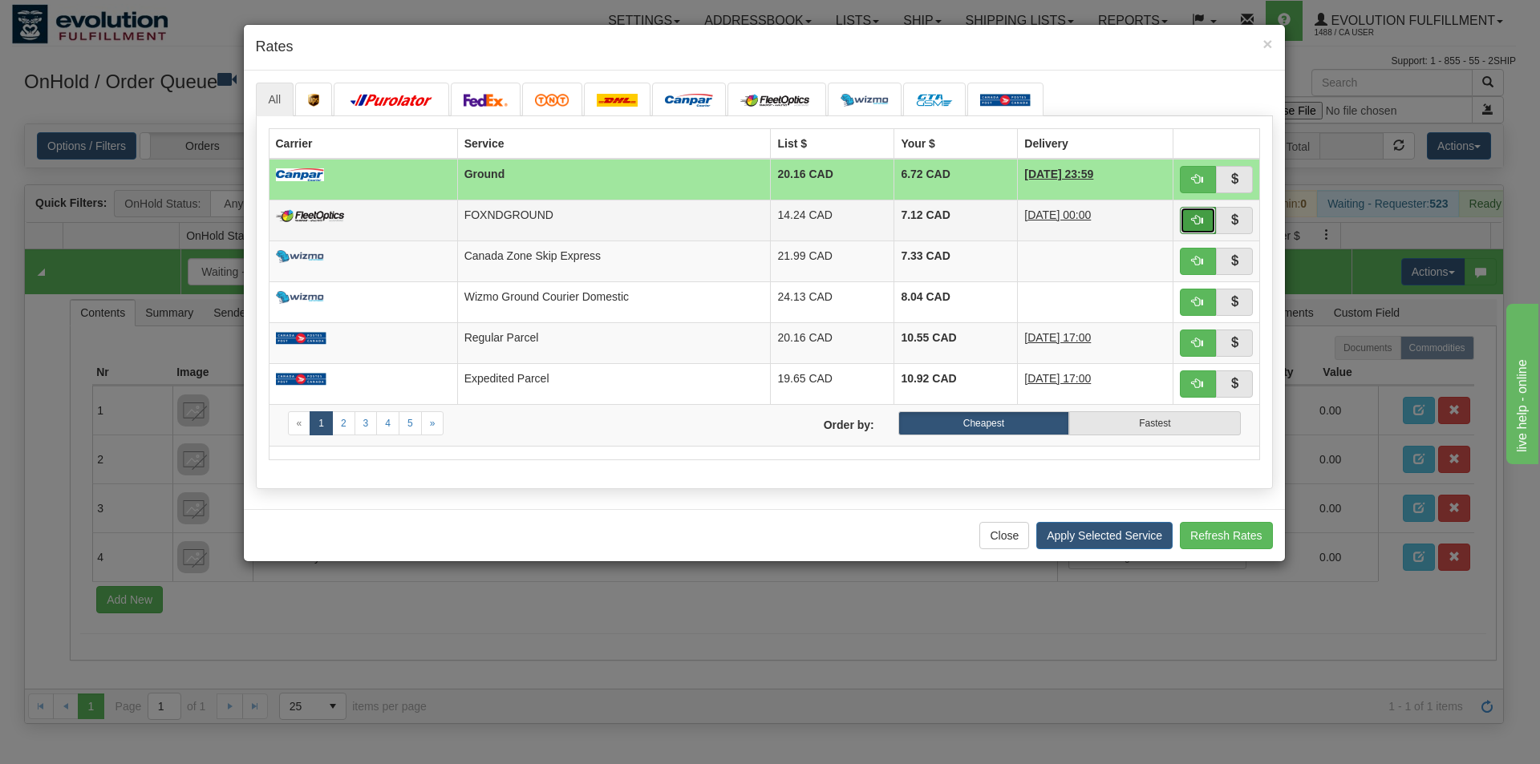
click at [1192, 218] on span "button" at bounding box center [1197, 219] width 11 height 11
click at [1192, 218] on div "All 6.72" at bounding box center [764, 290] width 1041 height 439
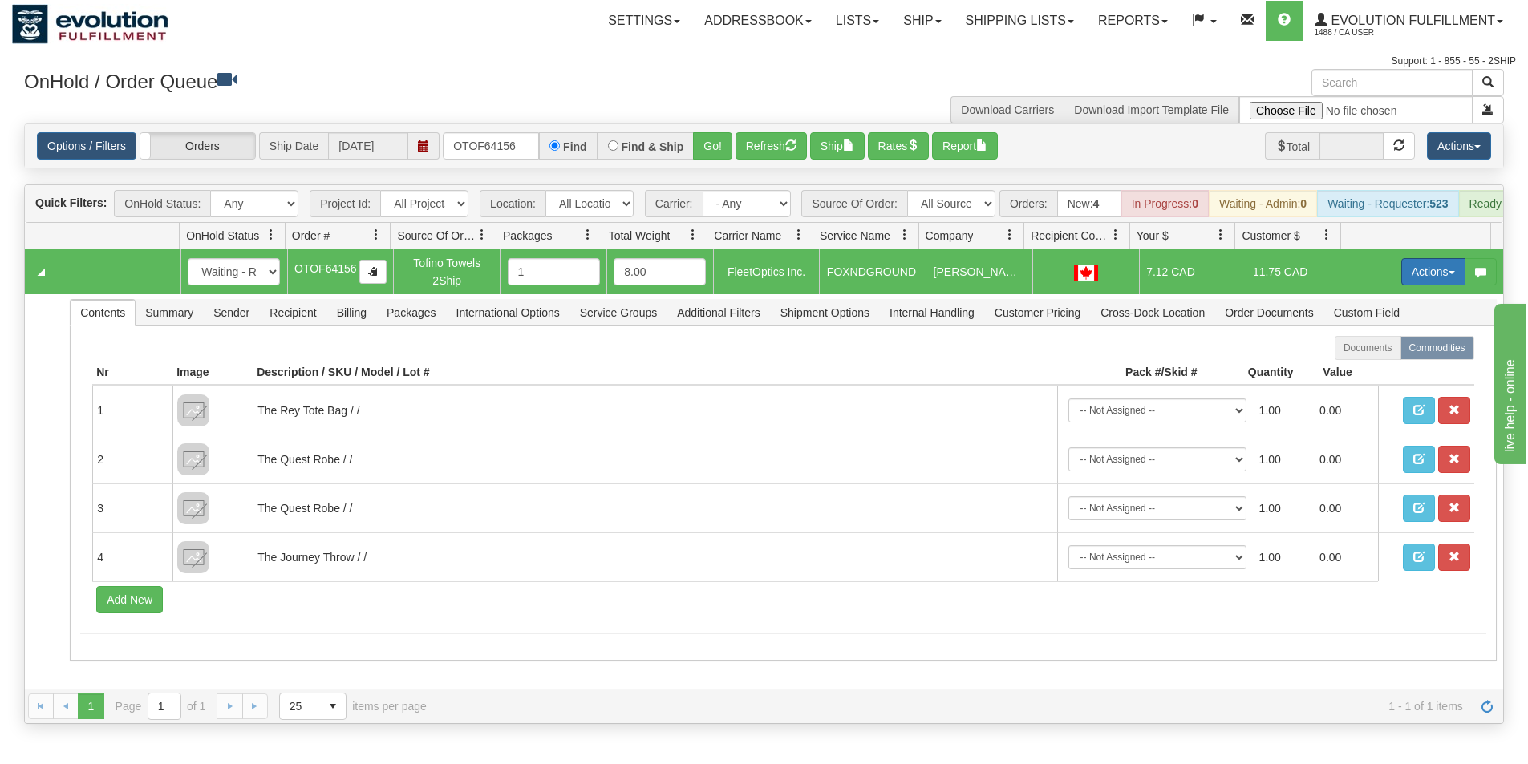
click at [1401, 280] on button "Actions" at bounding box center [1433, 271] width 64 height 27
click at [1359, 371] on span "Ship" at bounding box center [1369, 365] width 34 height 13
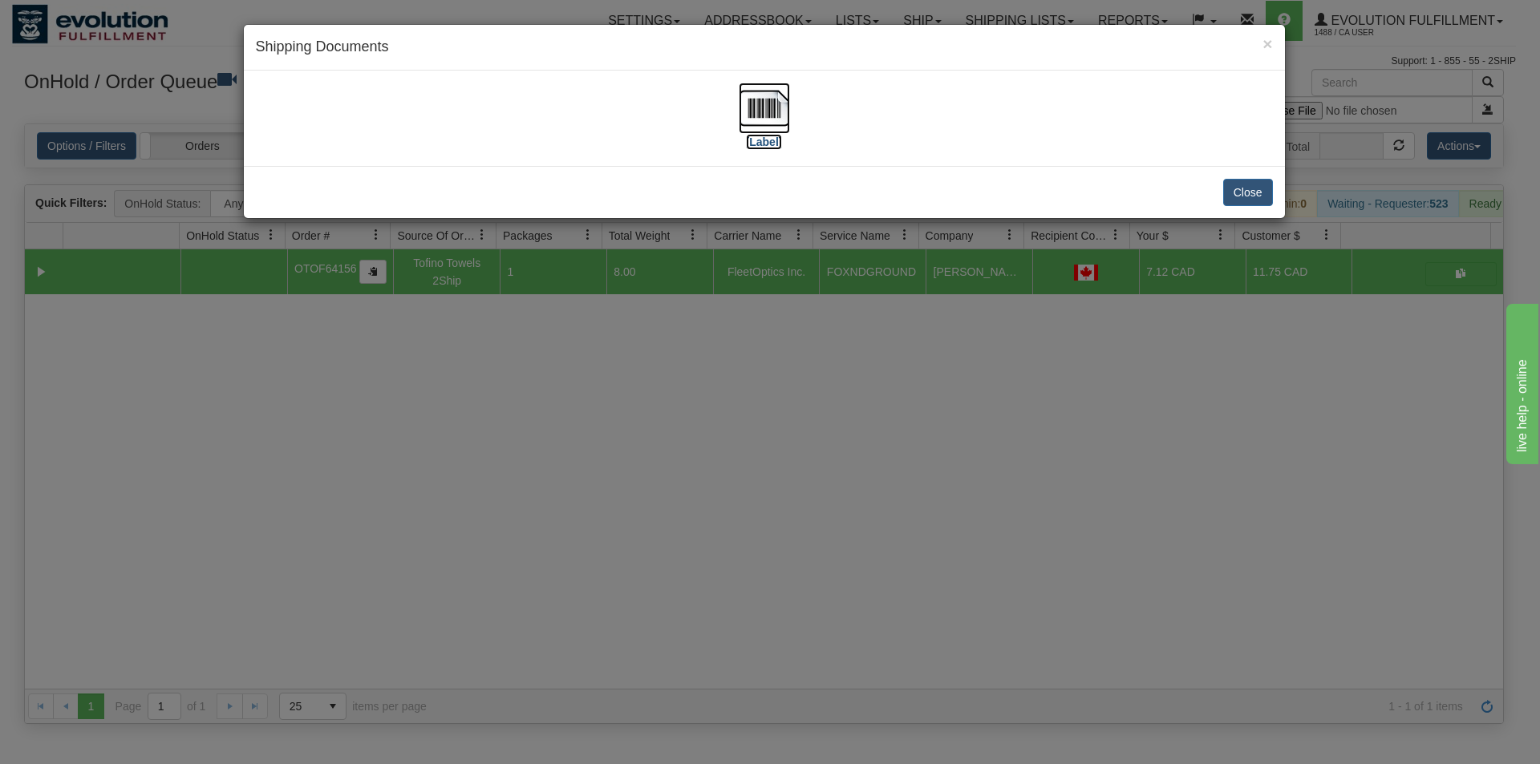
click at [764, 120] on img at bounding box center [764, 108] width 51 height 51
click at [658, 450] on div "× Shipping Documents [Label] Close" at bounding box center [770, 382] width 1540 height 764
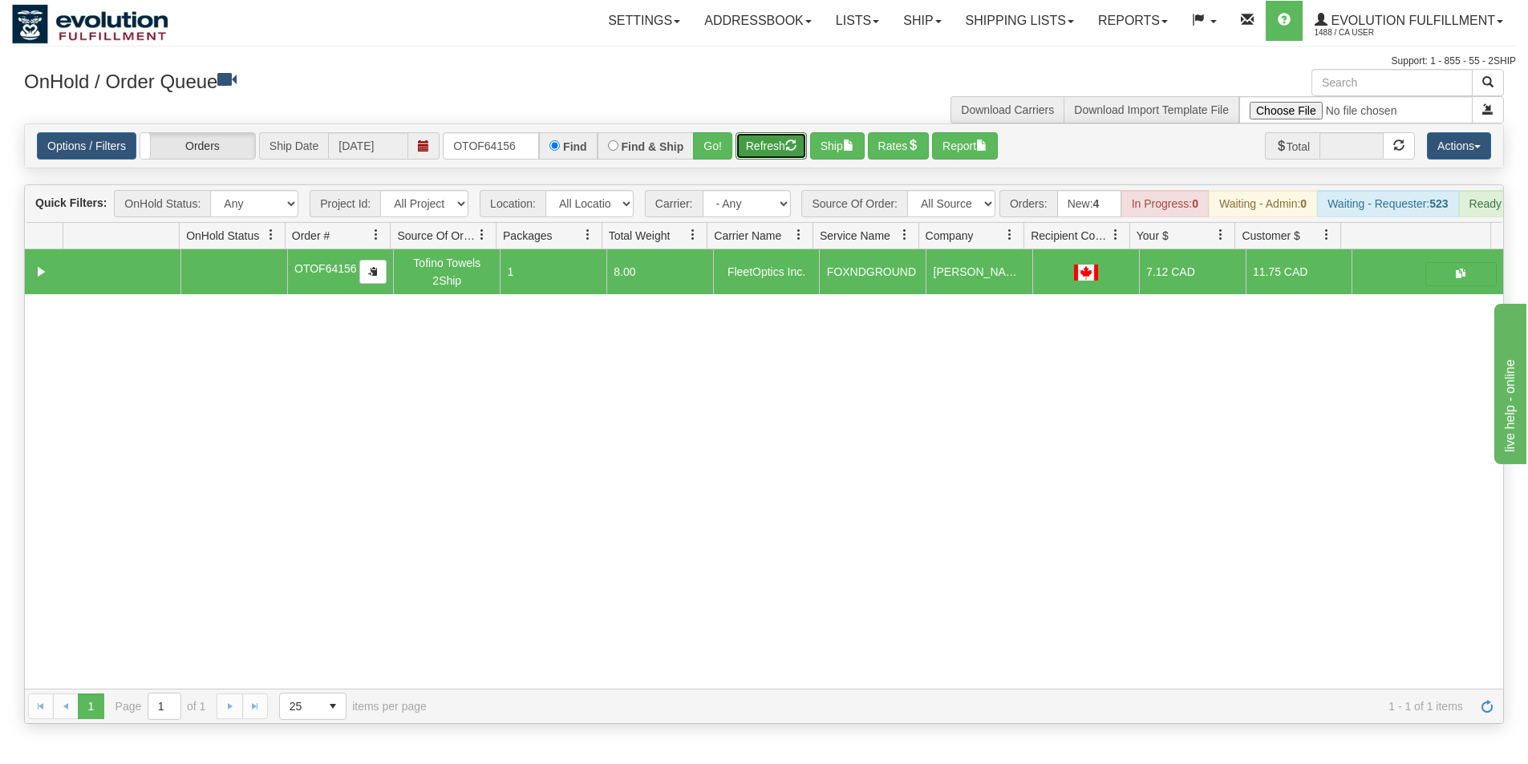
click at [767, 153] on button "Refresh" at bounding box center [770, 145] width 71 height 27
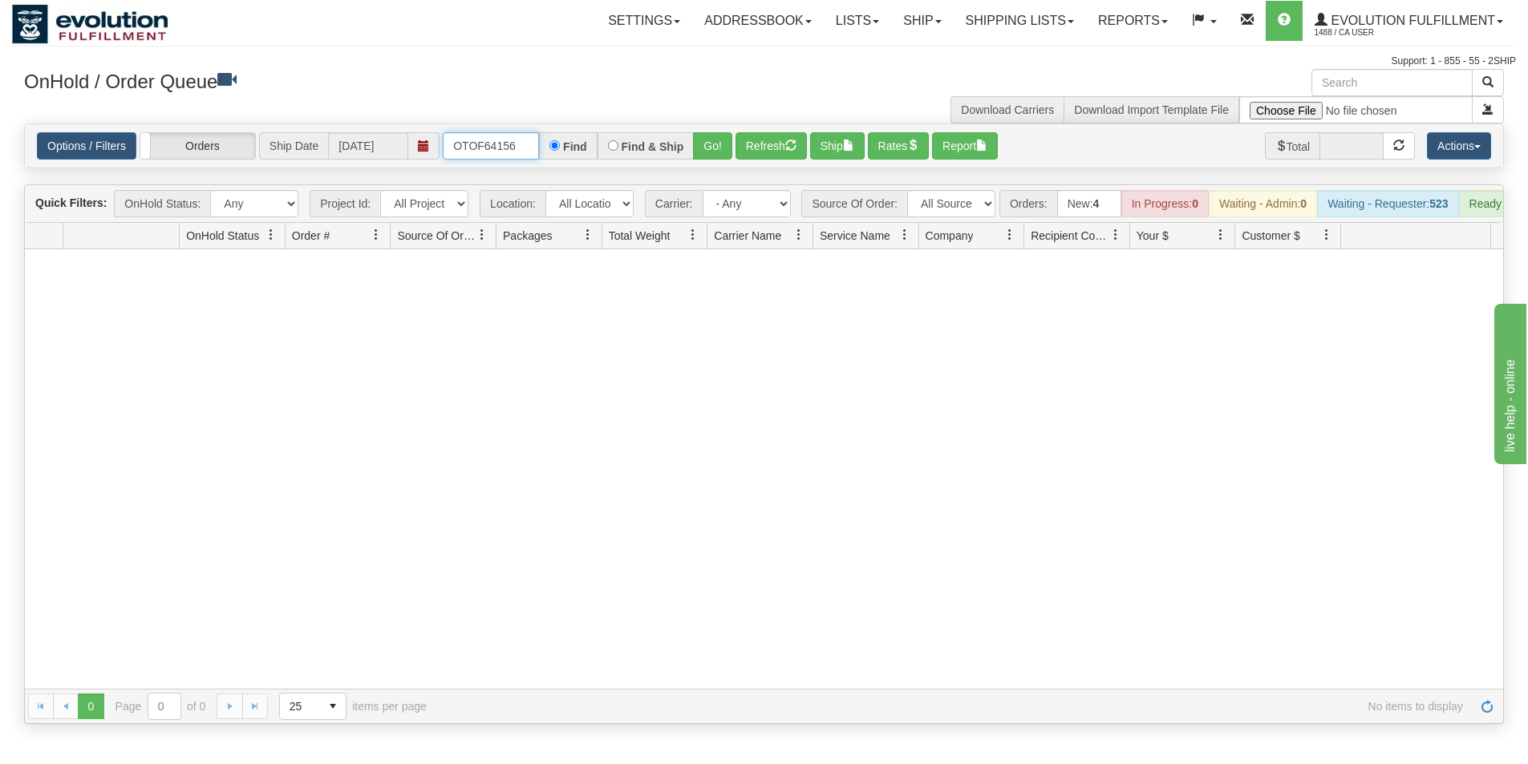
drag, startPoint x: 447, startPoint y: 140, endPoint x: 565, endPoint y: 137, distance: 118.7
click at [565, 137] on div "OTOF64156 Find Find & Ship Go!" at bounding box center [588, 145] width 290 height 27
type input "OEMU0031638001"
click at [711, 143] on button "Go!" at bounding box center [712, 145] width 39 height 27
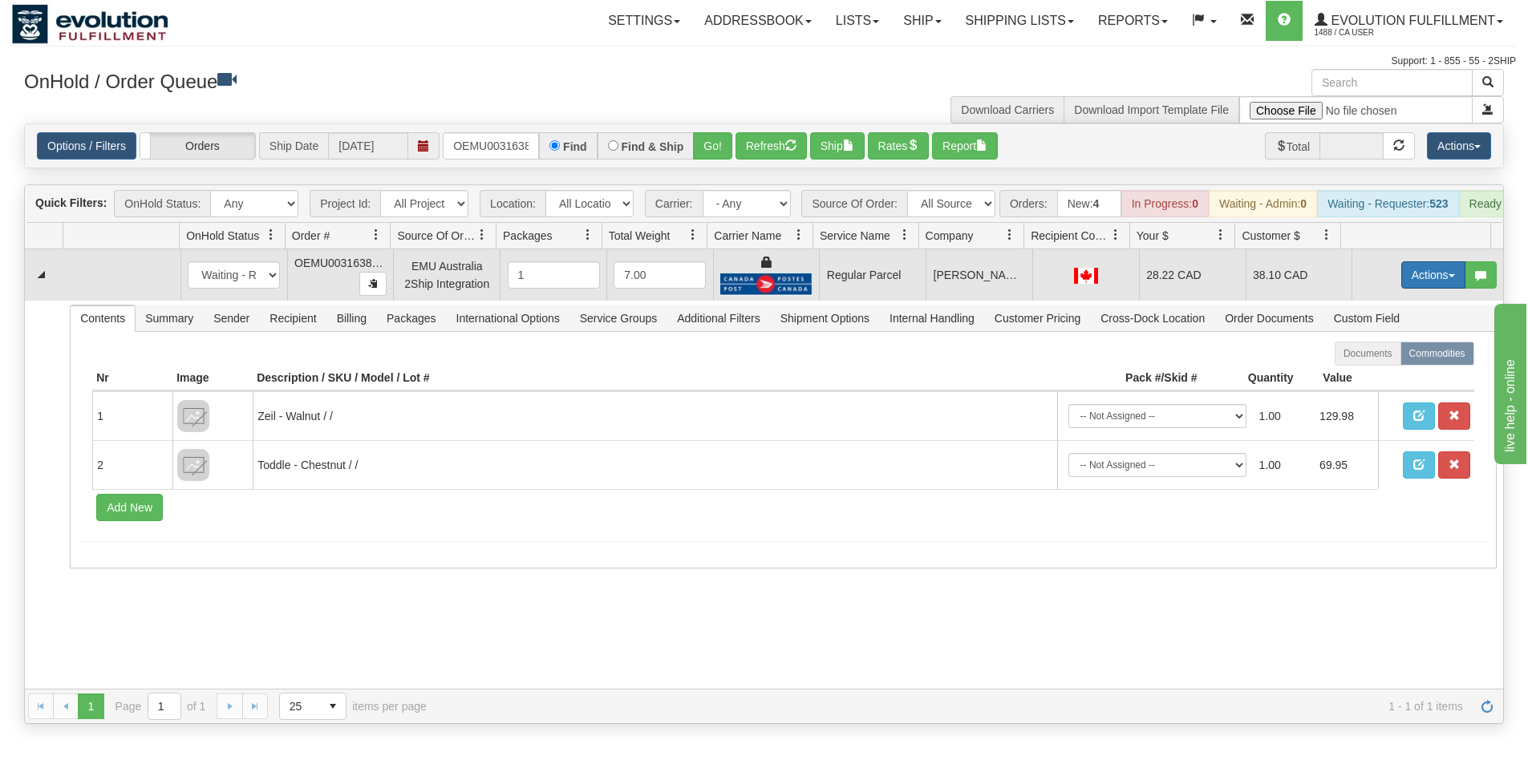
click at [1427, 285] on button "Actions" at bounding box center [1433, 274] width 64 height 27
click at [1383, 354] on span "Rate All Services" at bounding box center [1400, 347] width 96 height 13
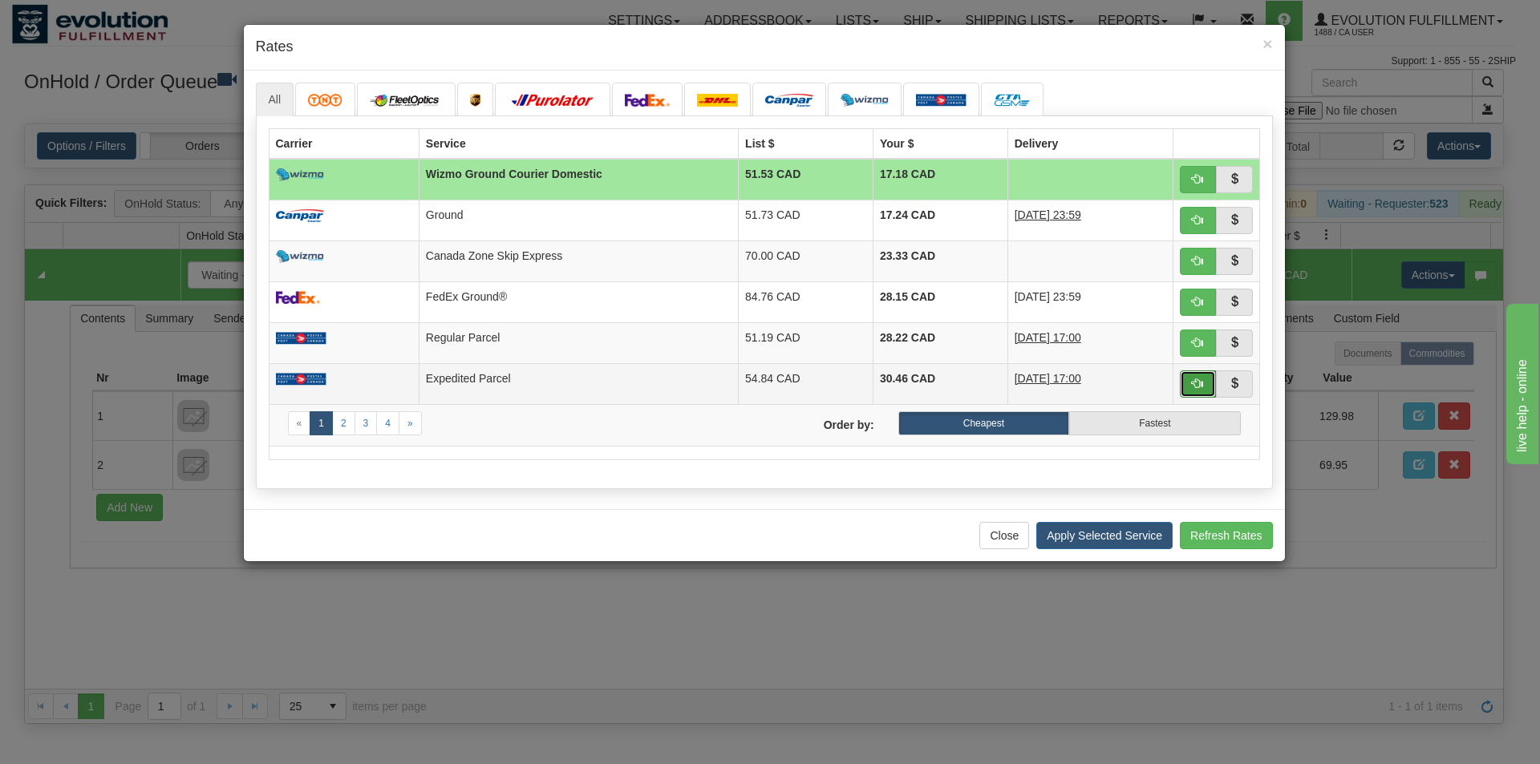
click at [1196, 383] on span "button" at bounding box center [1197, 383] width 11 height 11
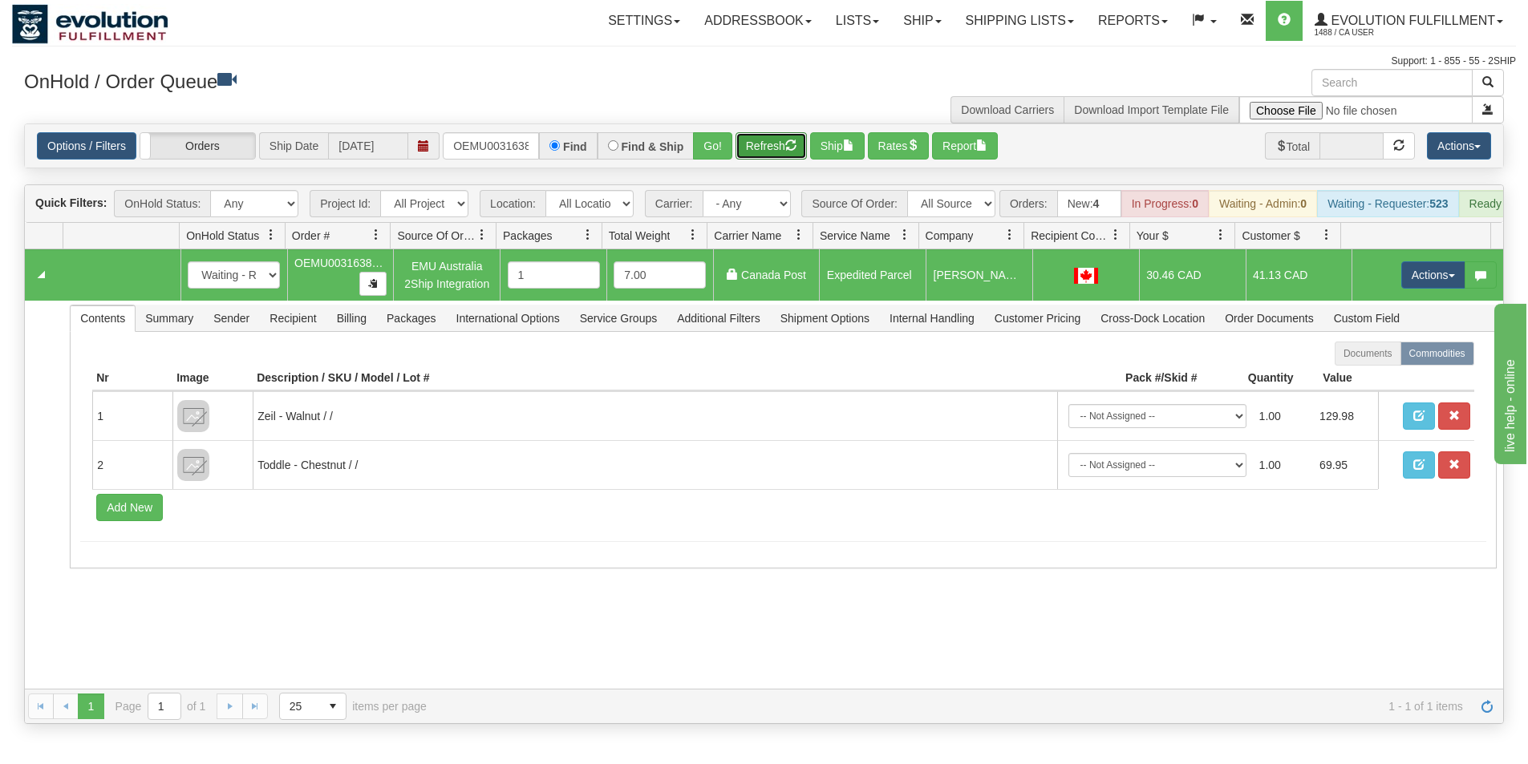
click at [780, 143] on button "Refresh" at bounding box center [770, 145] width 71 height 27
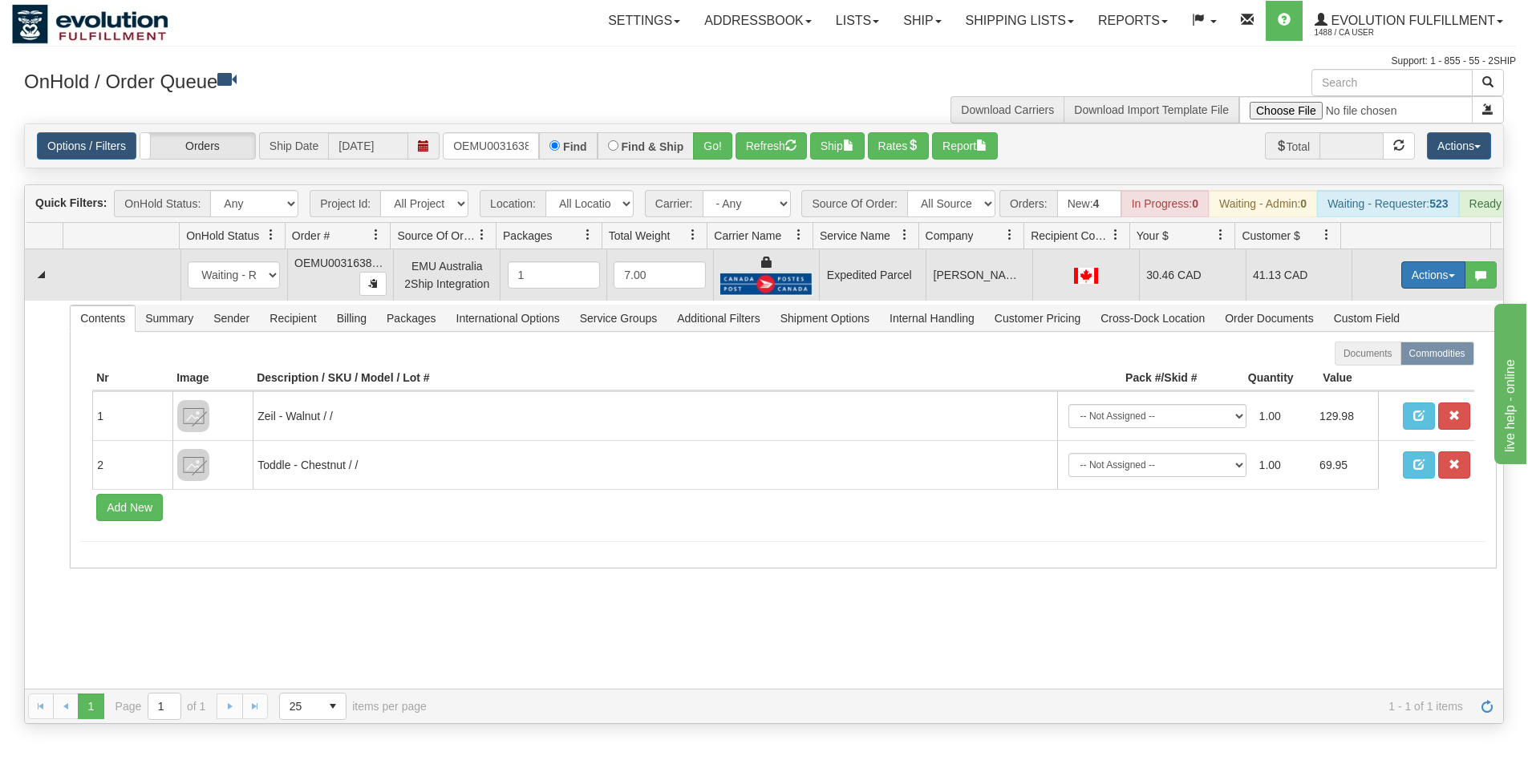
click at [1416, 286] on button "Actions" at bounding box center [1433, 274] width 64 height 27
click at [1369, 375] on span "Ship" at bounding box center [1369, 368] width 34 height 13
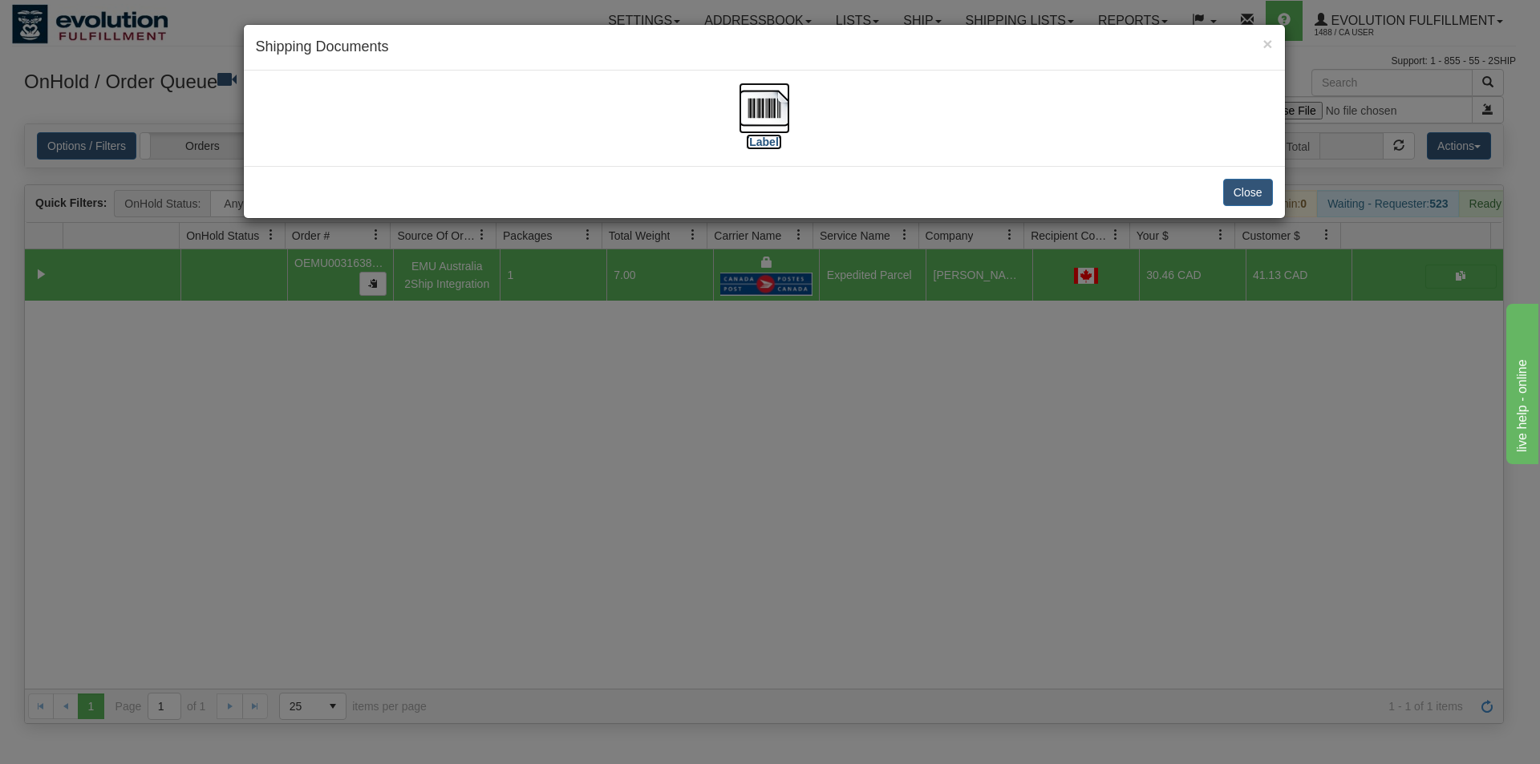
click at [782, 112] on img at bounding box center [764, 108] width 51 height 51
click at [804, 545] on div "× Shipping Documents [Label] Close" at bounding box center [770, 382] width 1540 height 764
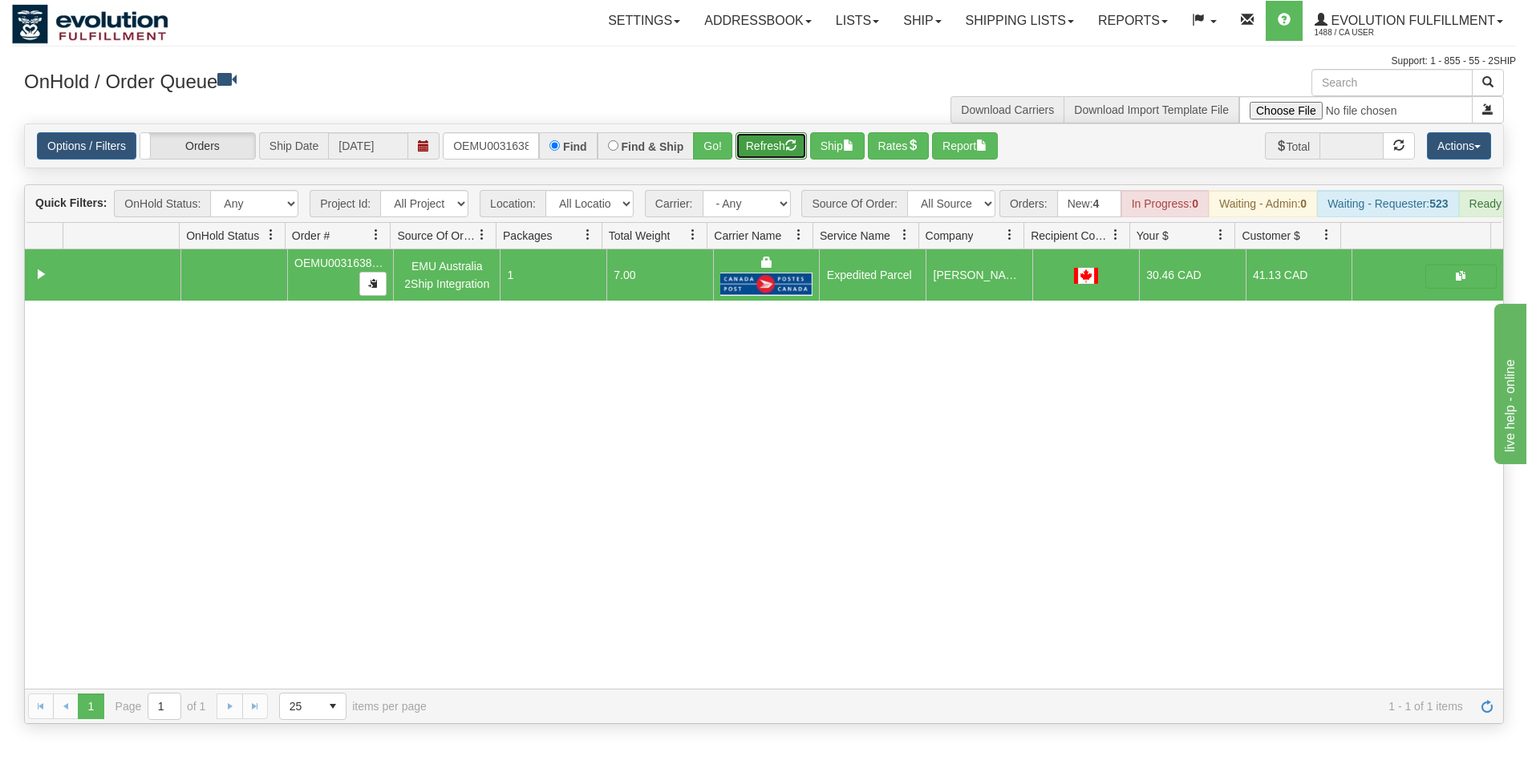
click at [779, 143] on button "Refresh" at bounding box center [770, 145] width 71 height 27
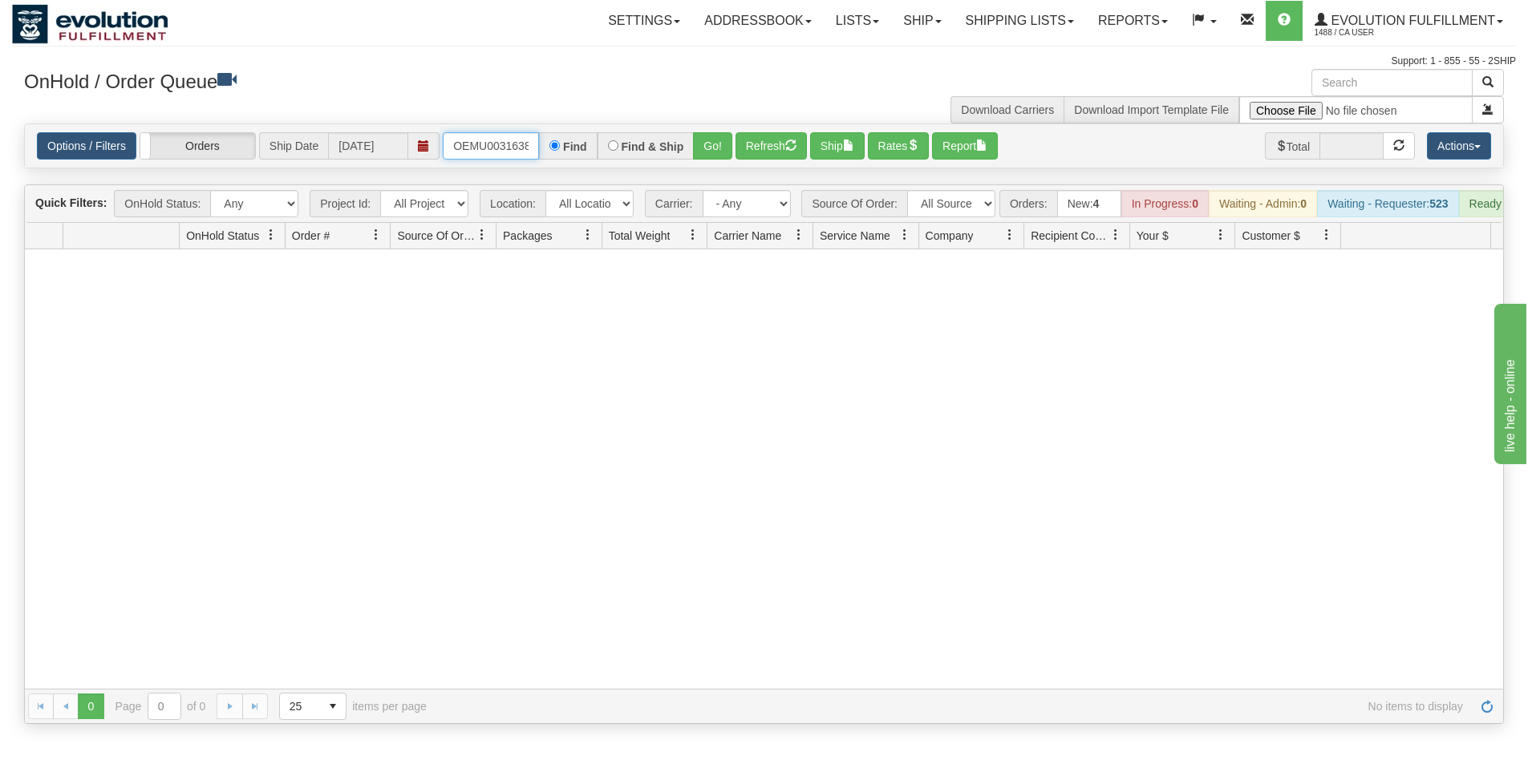
scroll to position [0, 21]
drag, startPoint x: 477, startPoint y: 146, endPoint x: 558, endPoint y: 167, distance: 83.6
click at [558, 167] on div "Options / Filters Group Shipments Orders Ship Date [DATE] OEMU0031638001 Find F…" at bounding box center [764, 145] width 1478 height 43
click at [985, 205] on select "All Sources AirBlaster 2Ship Integration Ambler Apparel 2Ship Integration BC [M…" at bounding box center [951, 203] width 88 height 27
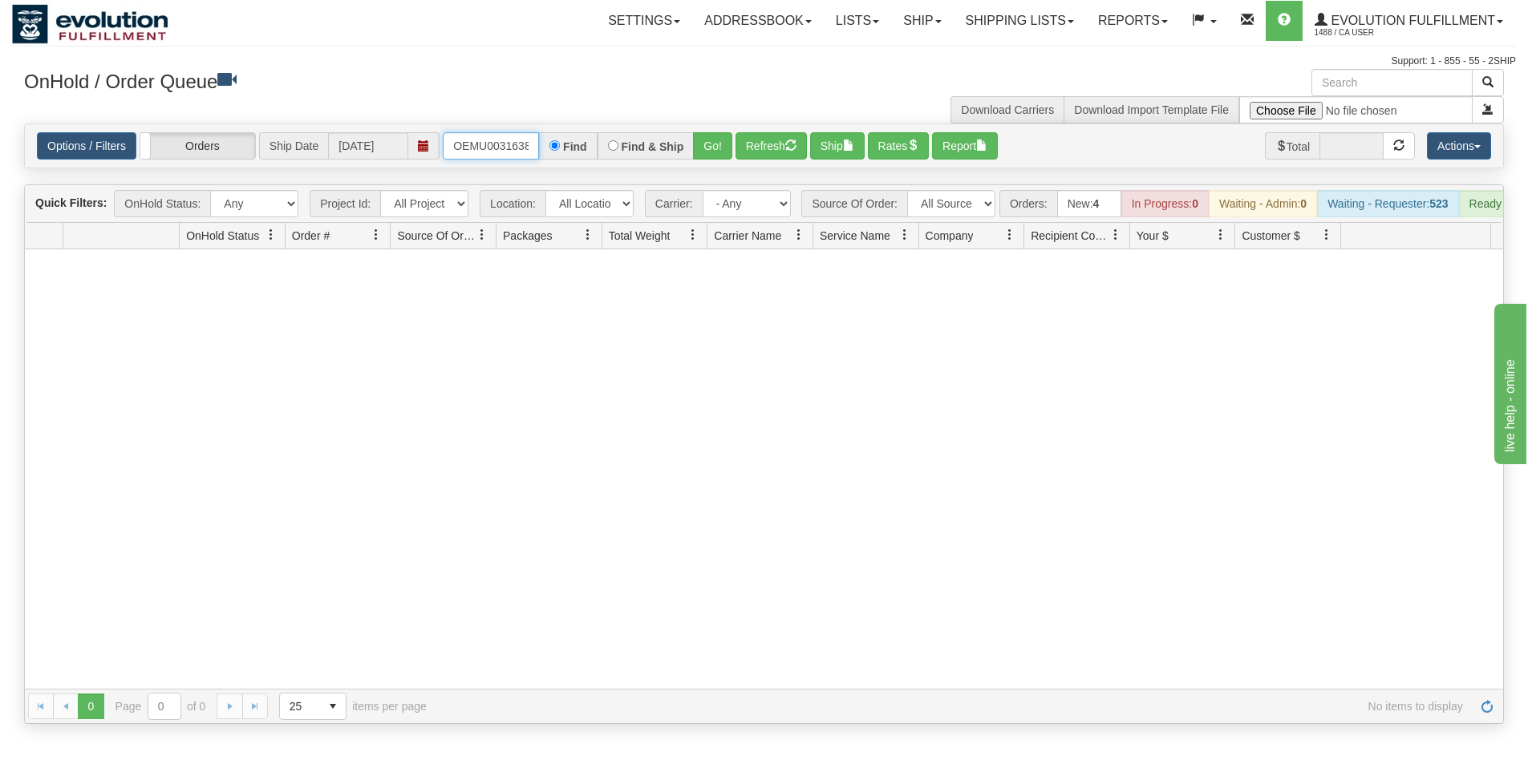
scroll to position [0, 21]
drag, startPoint x: 454, startPoint y: 153, endPoint x: 546, endPoint y: 150, distance: 92.3
click at [546, 150] on div "OEMU0031638001 Find Find & Ship Go!" at bounding box center [588, 145] width 290 height 27
click at [526, 148] on input "OEMU0031638001" at bounding box center [491, 145] width 96 height 27
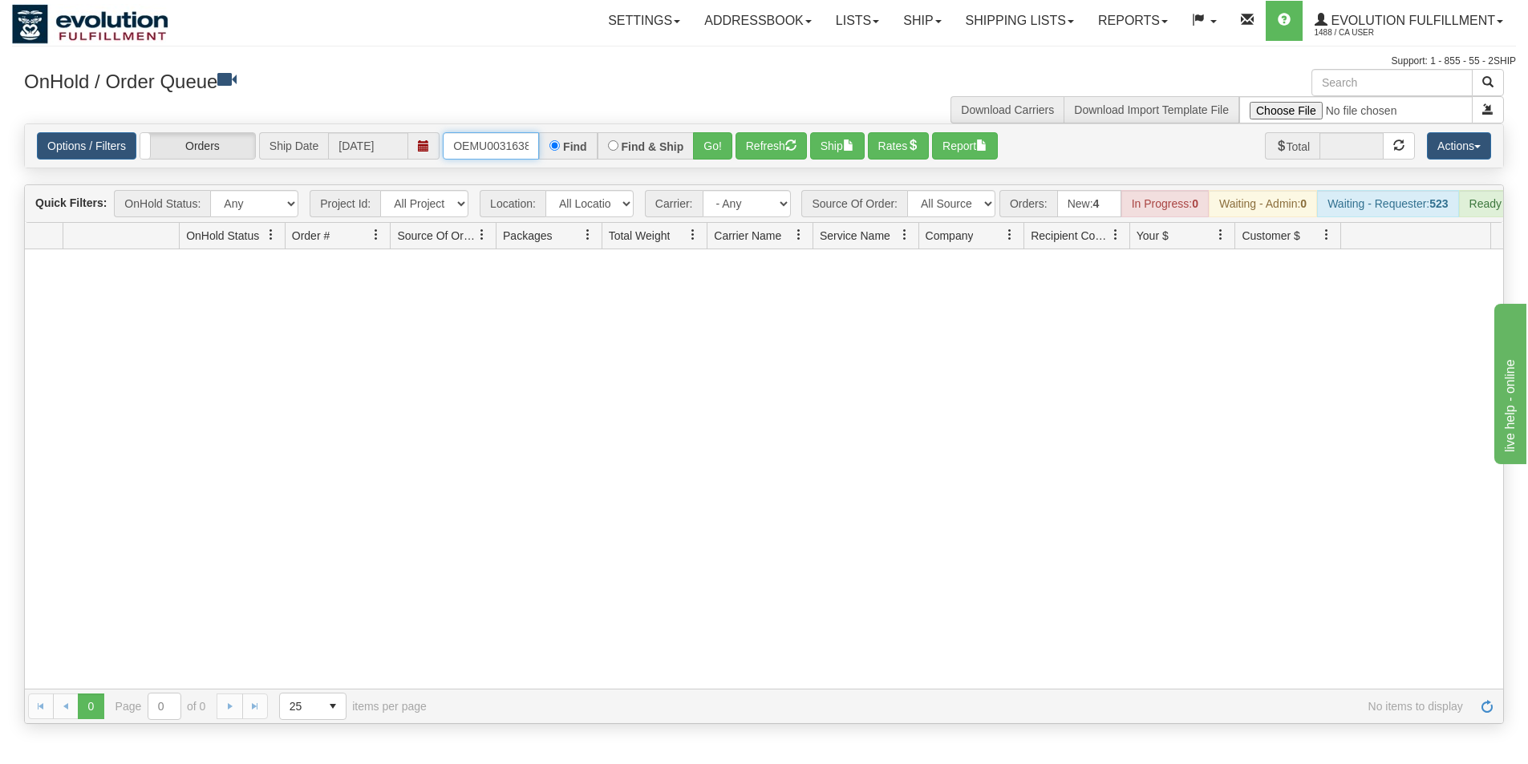
scroll to position [0, 21]
drag, startPoint x: 456, startPoint y: 147, endPoint x: 567, endPoint y: 156, distance: 111.8
click at [567, 156] on div "OEMU0031638001 Find Find & Ship Go!" at bounding box center [588, 145] width 290 height 27
click at [712, 140] on button "Go!" at bounding box center [712, 145] width 39 height 27
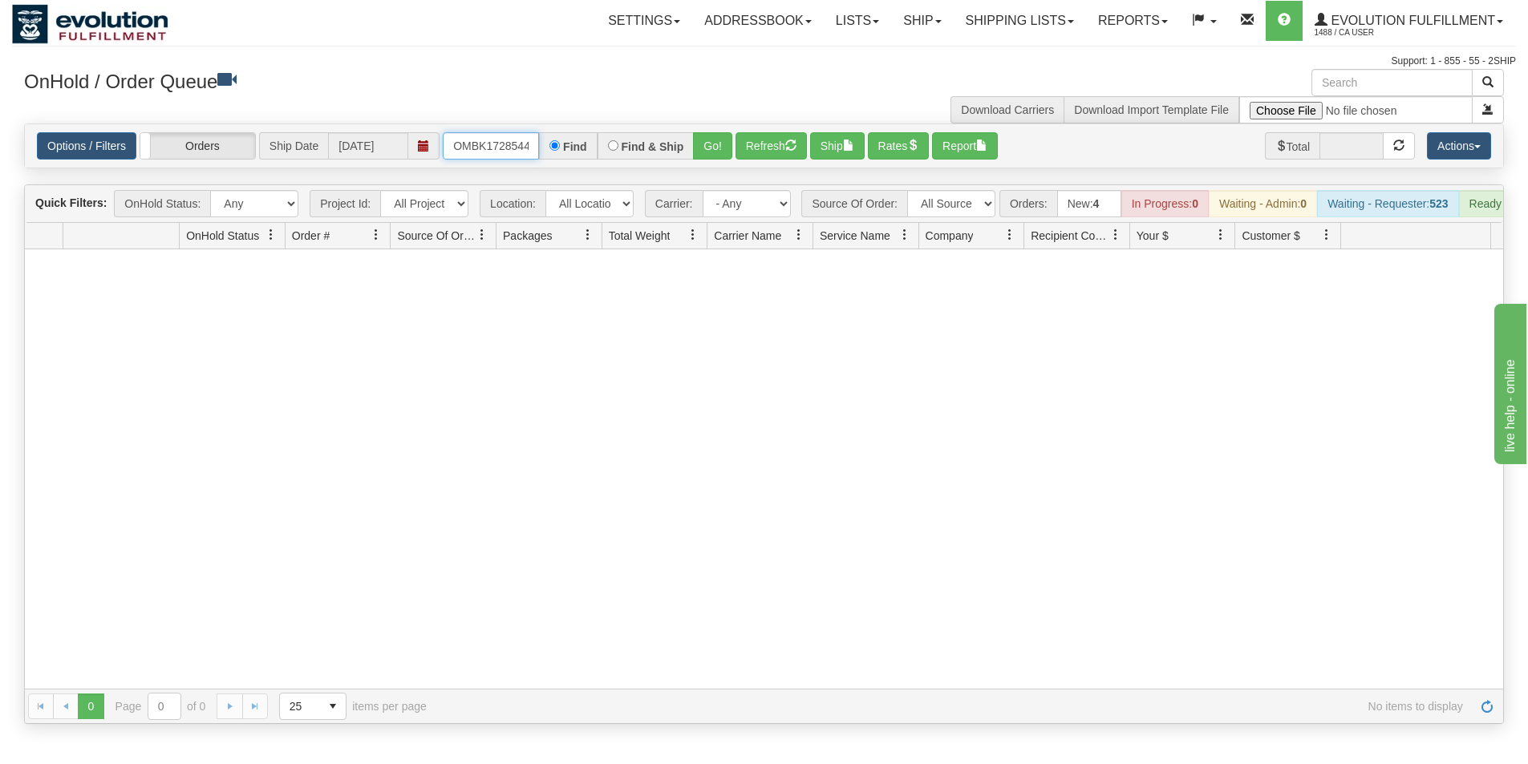
scroll to position [0, 39]
drag, startPoint x: 504, startPoint y: 145, endPoint x: 519, endPoint y: 145, distance: 15.2
click at [541, 145] on div "OMBK17285447 BO02 Find Find & Ship Go!" at bounding box center [588, 145] width 290 height 27
click at [503, 144] on input "OMBK17285447 BO02" at bounding box center [491, 145] width 96 height 27
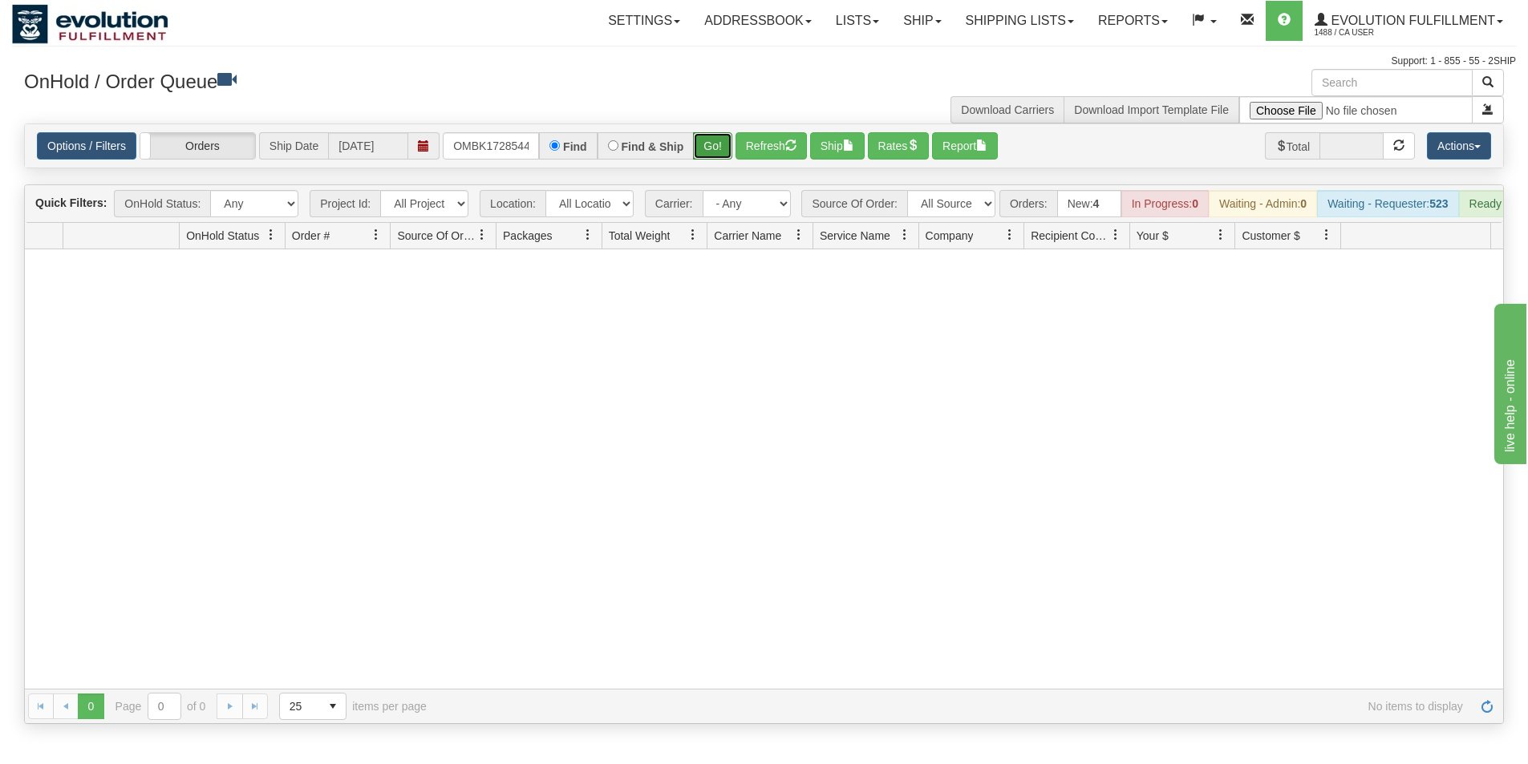
click at [709, 148] on button "Go!" at bounding box center [712, 145] width 39 height 27
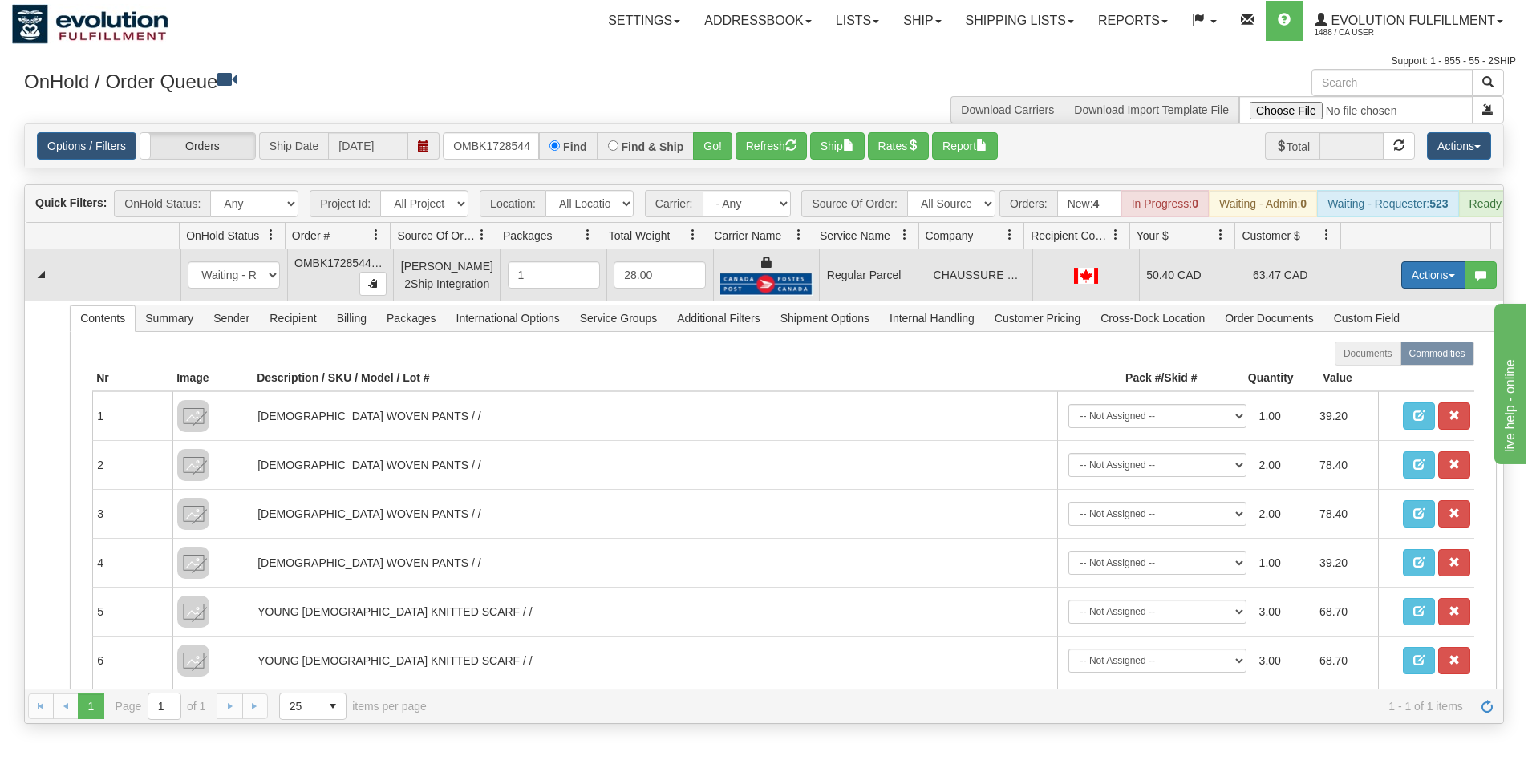
click at [1417, 286] on button "Actions" at bounding box center [1433, 274] width 64 height 27
click at [1383, 354] on span "Rate All Services" at bounding box center [1400, 347] width 96 height 13
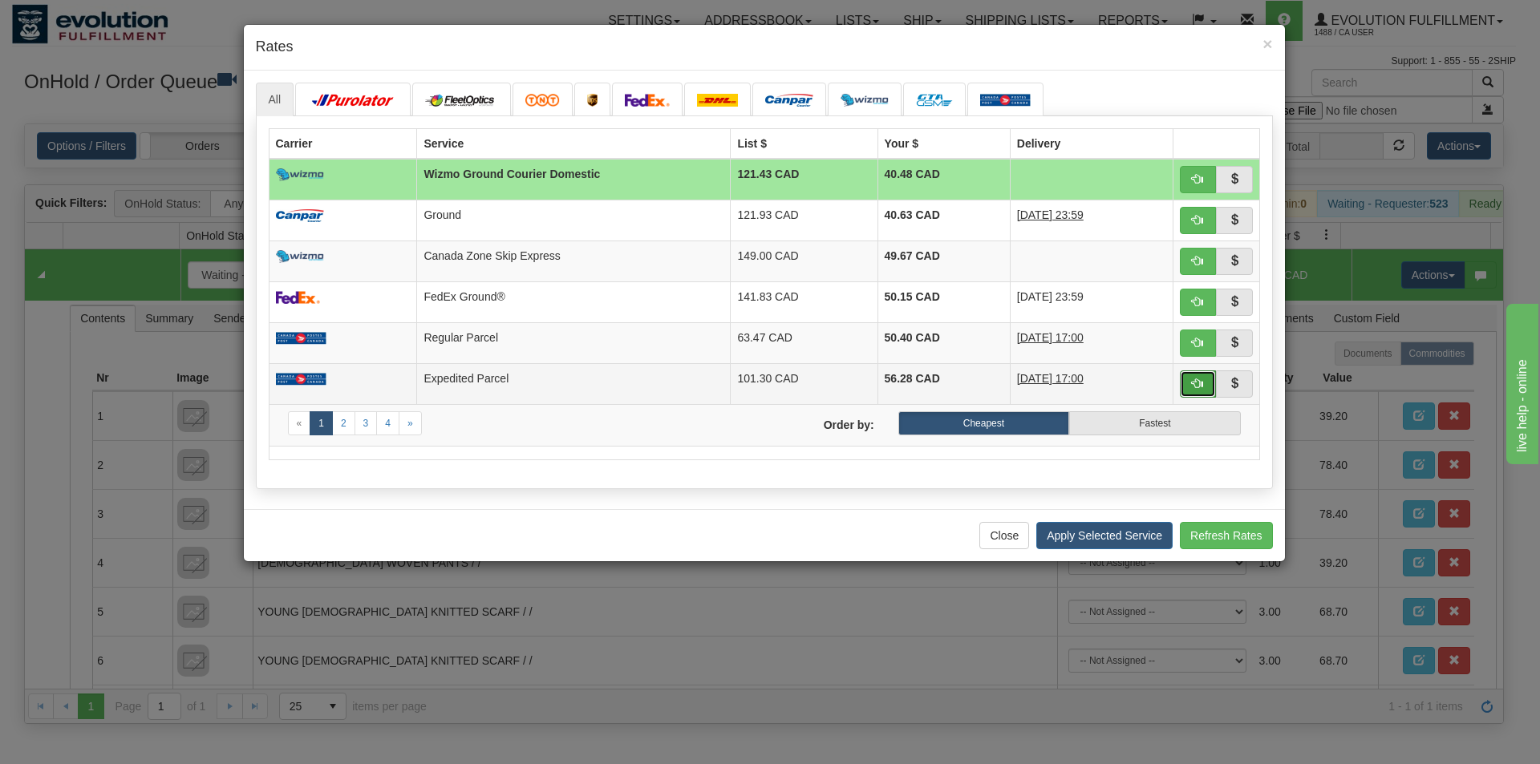
click at [1193, 383] on span "button" at bounding box center [1197, 383] width 11 height 11
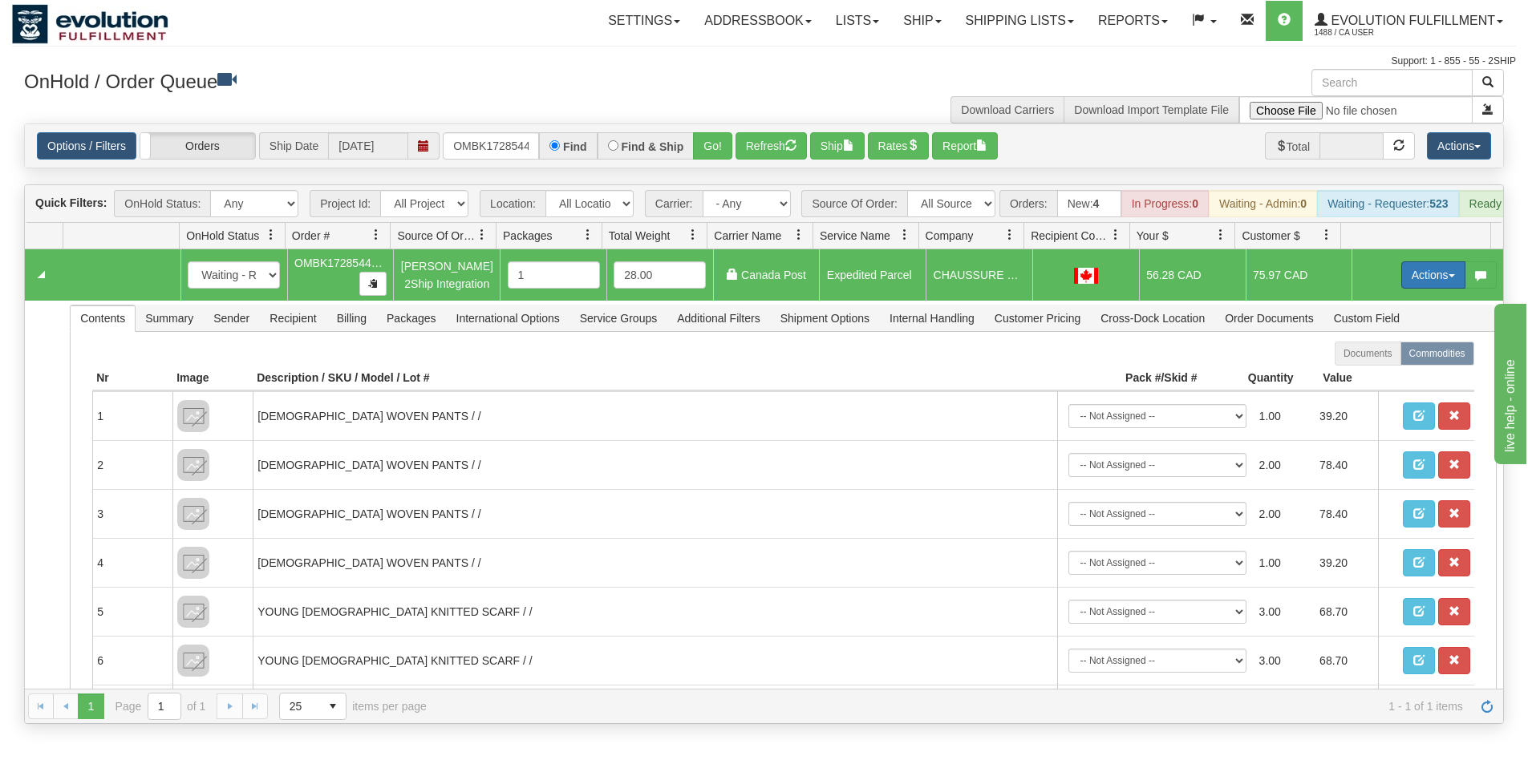
click at [1401, 289] on button "Actions" at bounding box center [1433, 274] width 64 height 27
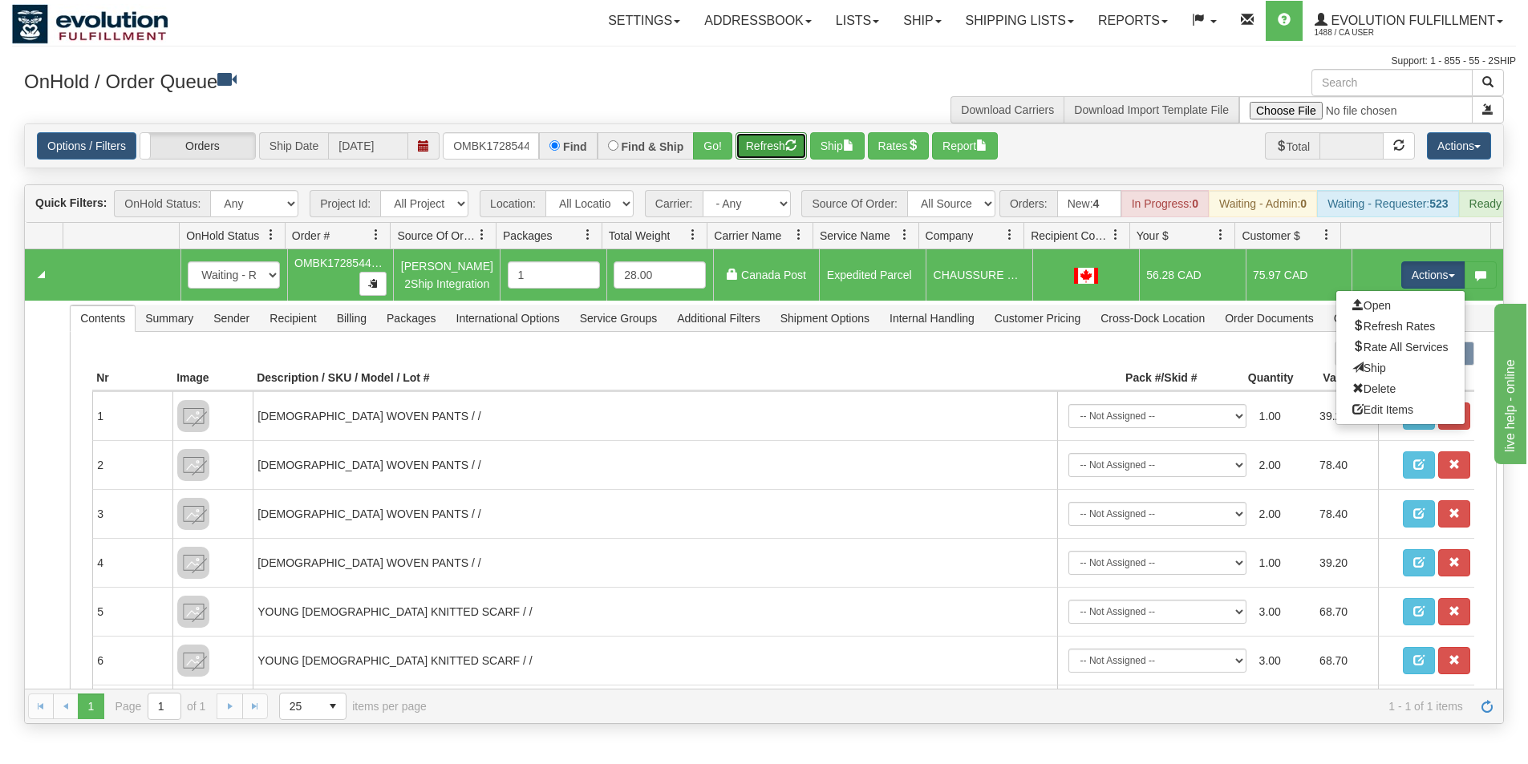
click at [780, 151] on button "Refresh" at bounding box center [770, 145] width 71 height 27
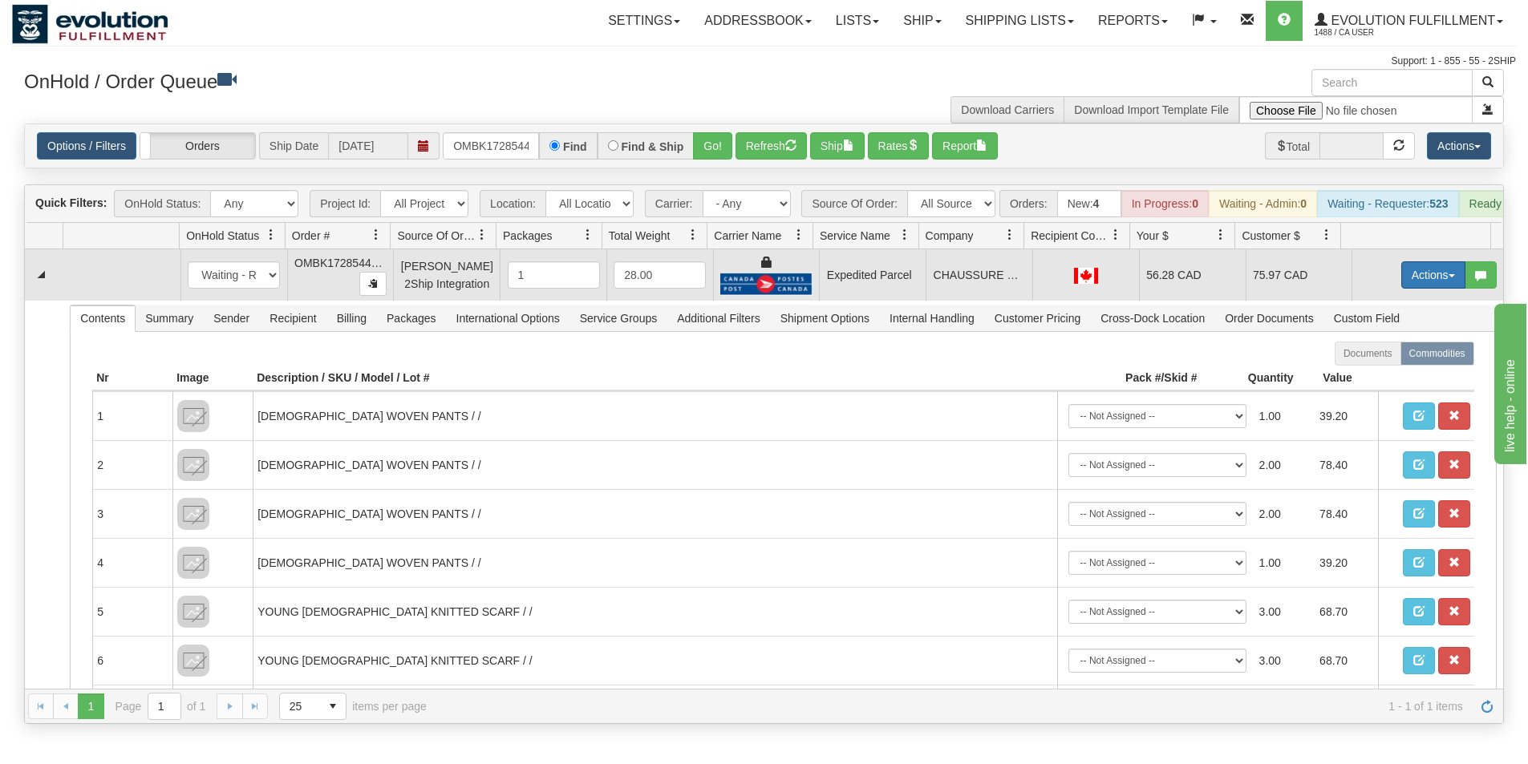
click at [1417, 287] on button "Actions" at bounding box center [1433, 274] width 64 height 27
click at [1364, 375] on span "Ship" at bounding box center [1369, 368] width 34 height 13
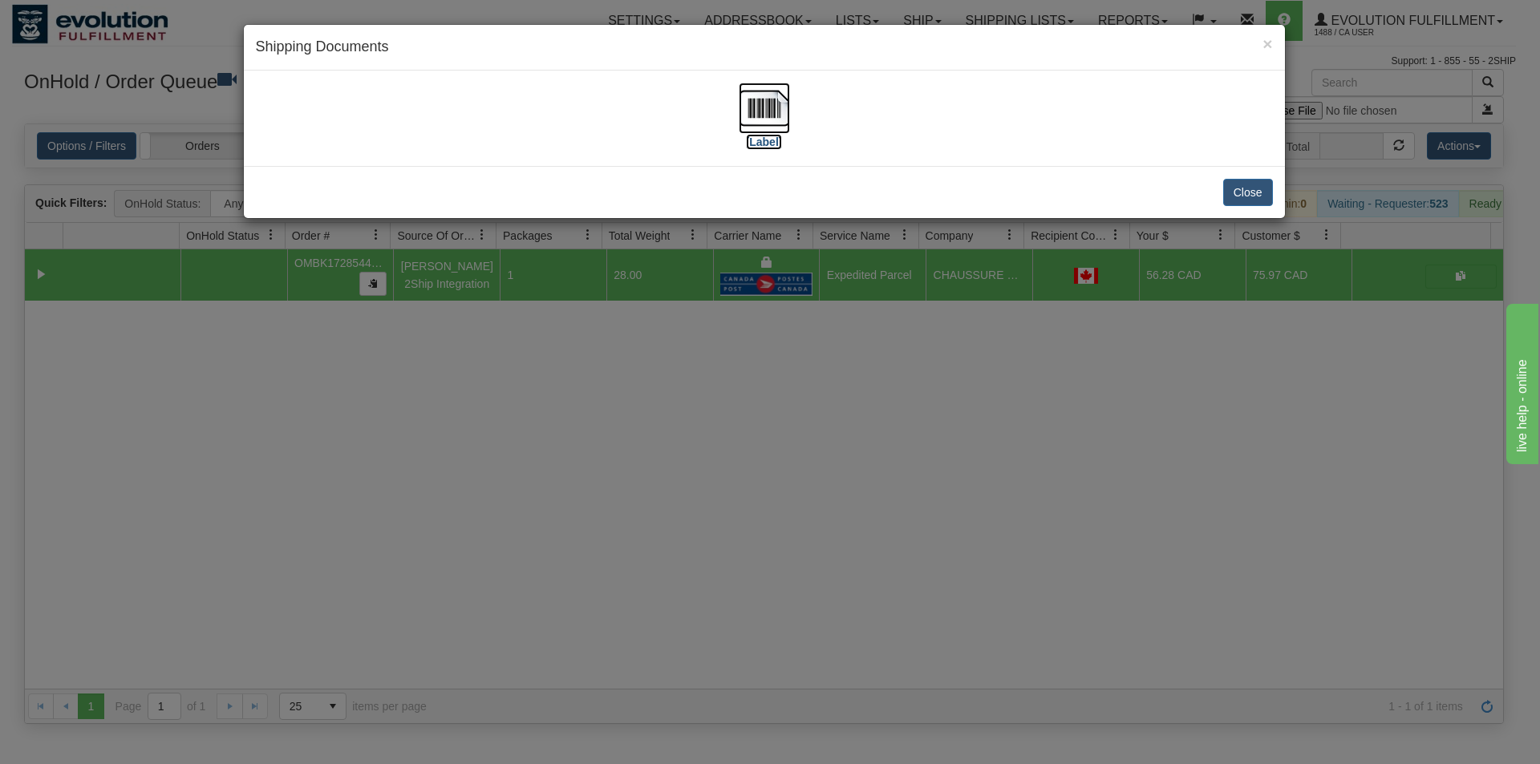
click at [760, 114] on img at bounding box center [764, 108] width 51 height 51
click at [641, 504] on div "× Shipping Documents [Label] Close" at bounding box center [770, 382] width 1540 height 764
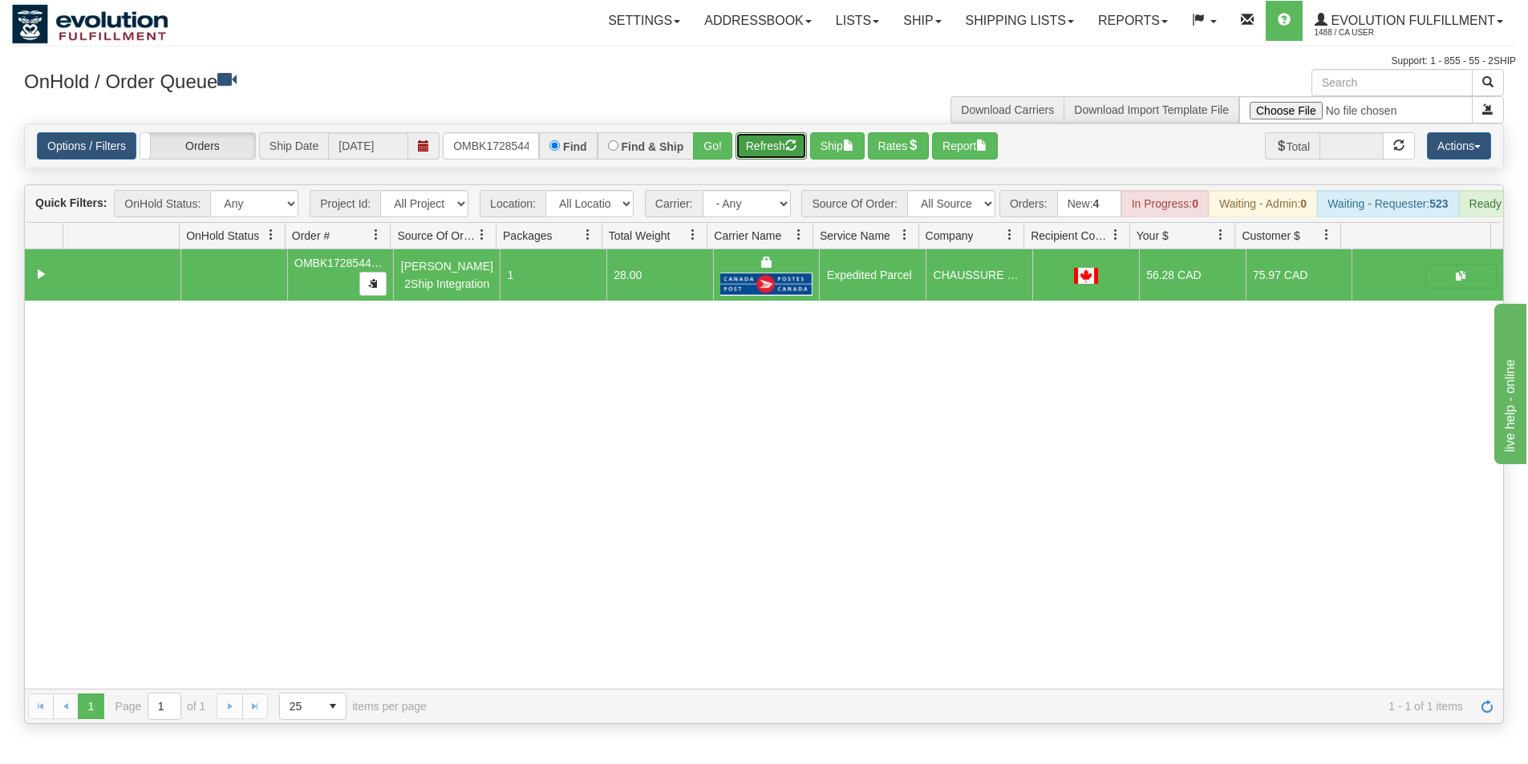
click at [768, 141] on button "Refresh" at bounding box center [770, 145] width 71 height 27
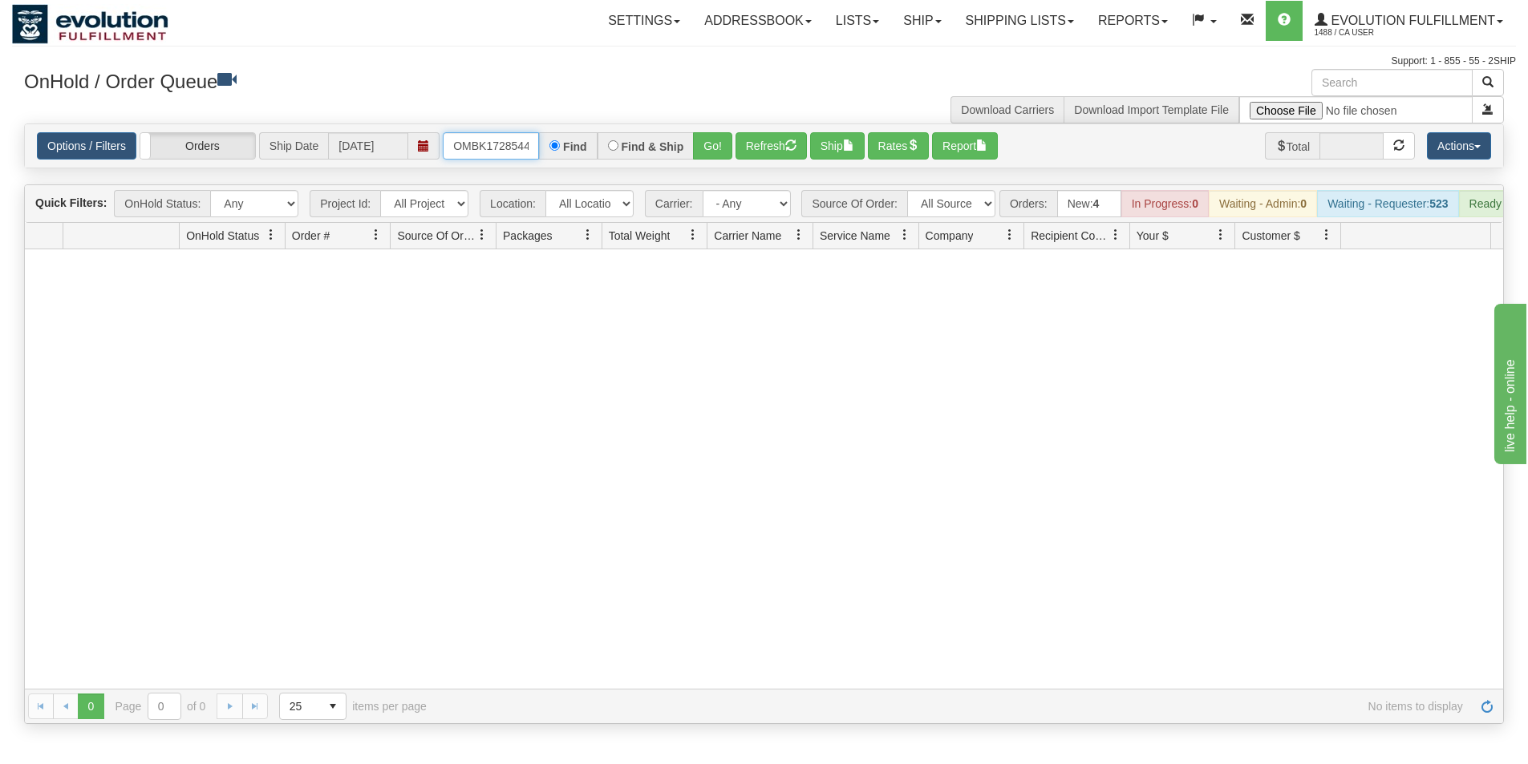
scroll to position [0, 43]
drag, startPoint x: 450, startPoint y: 145, endPoint x: 609, endPoint y: 183, distance: 163.2
click at [609, 183] on div "Is equal to Is not equal to Contains Does not contains CAD USD EUR ZAR [PERSON_…" at bounding box center [764, 424] width 1504 height 601
drag, startPoint x: 491, startPoint y: 157, endPoint x: 544, endPoint y: 158, distance: 52.9
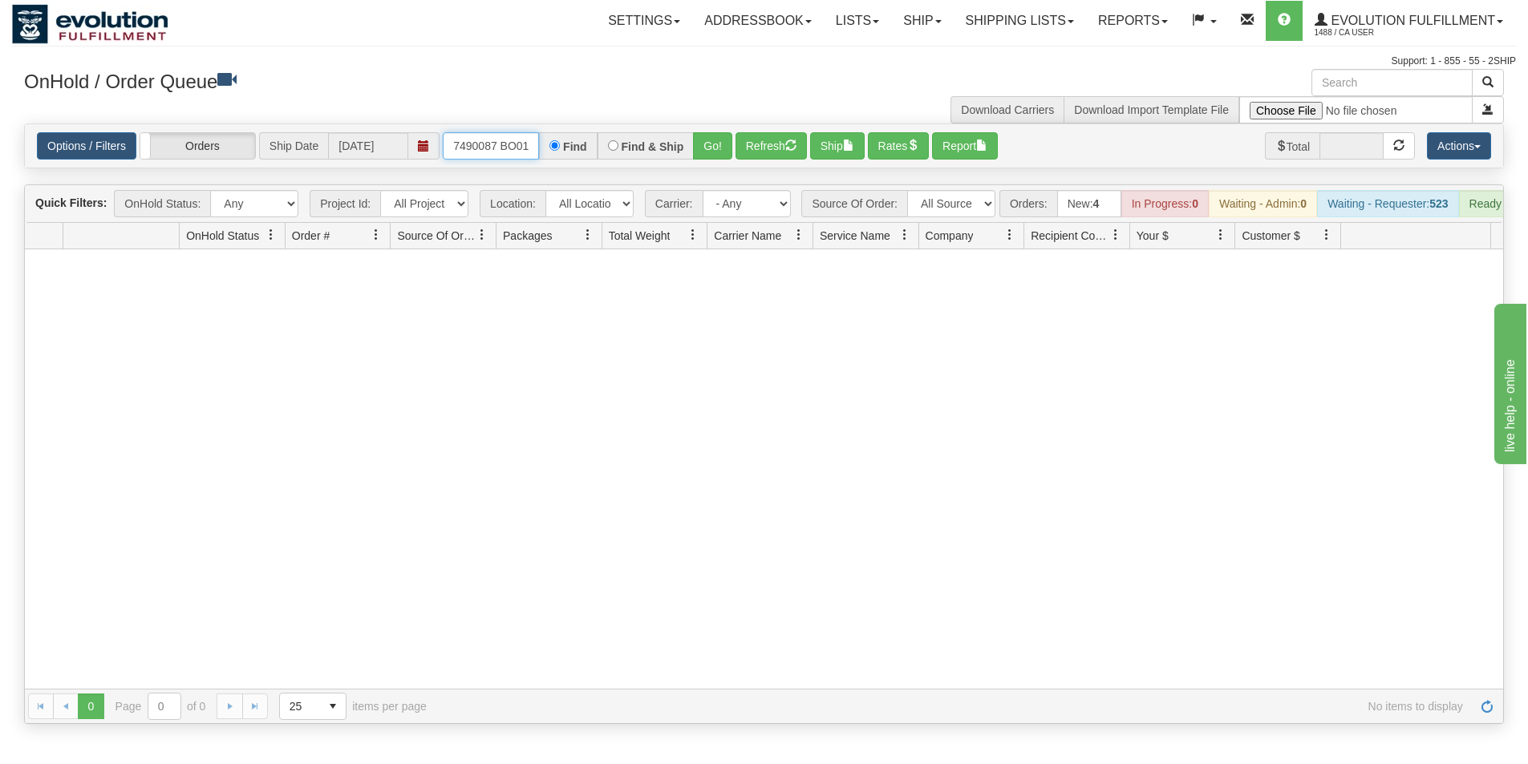
click at [544, 158] on div "OMBK17490087 BO01 Find Find & Ship Go!" at bounding box center [588, 145] width 290 height 27
click at [500, 142] on input "OMBK17490087 BO01" at bounding box center [491, 145] width 96 height 27
click at [711, 159] on button "Go!" at bounding box center [712, 145] width 39 height 27
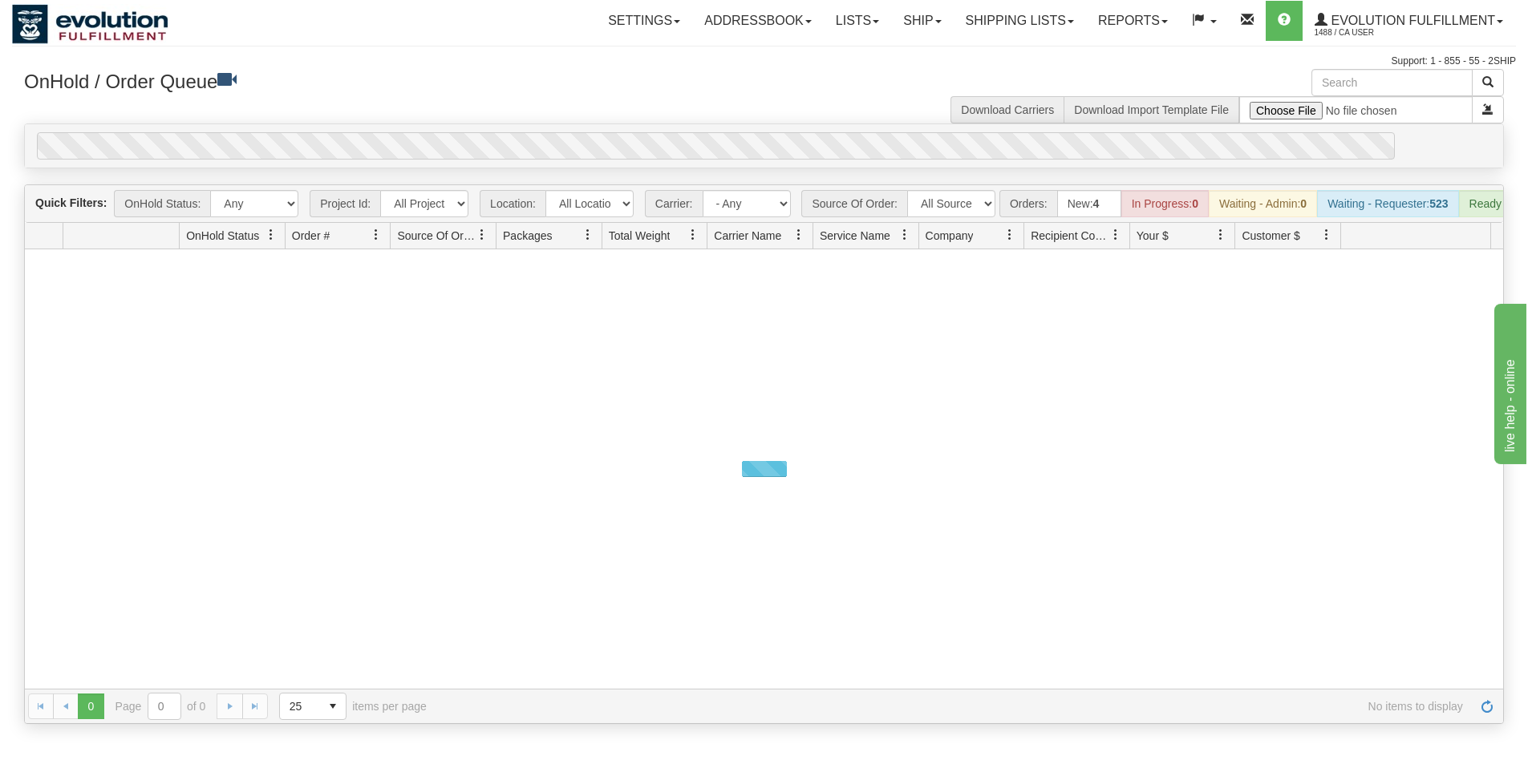
scroll to position [0, 0]
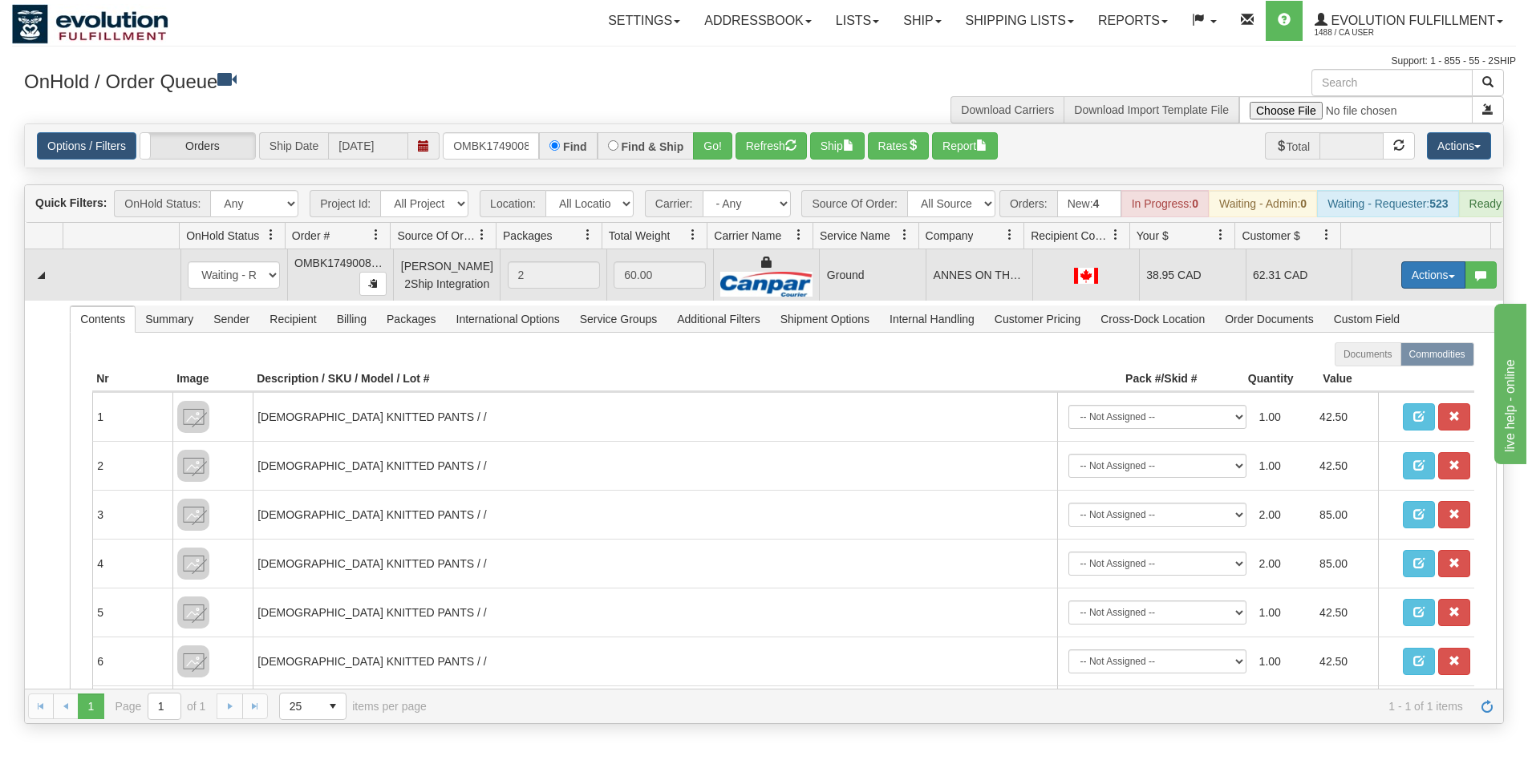
click at [1423, 285] on button "Actions" at bounding box center [1433, 274] width 64 height 27
click at [1363, 375] on span "Ship" at bounding box center [1369, 368] width 34 height 13
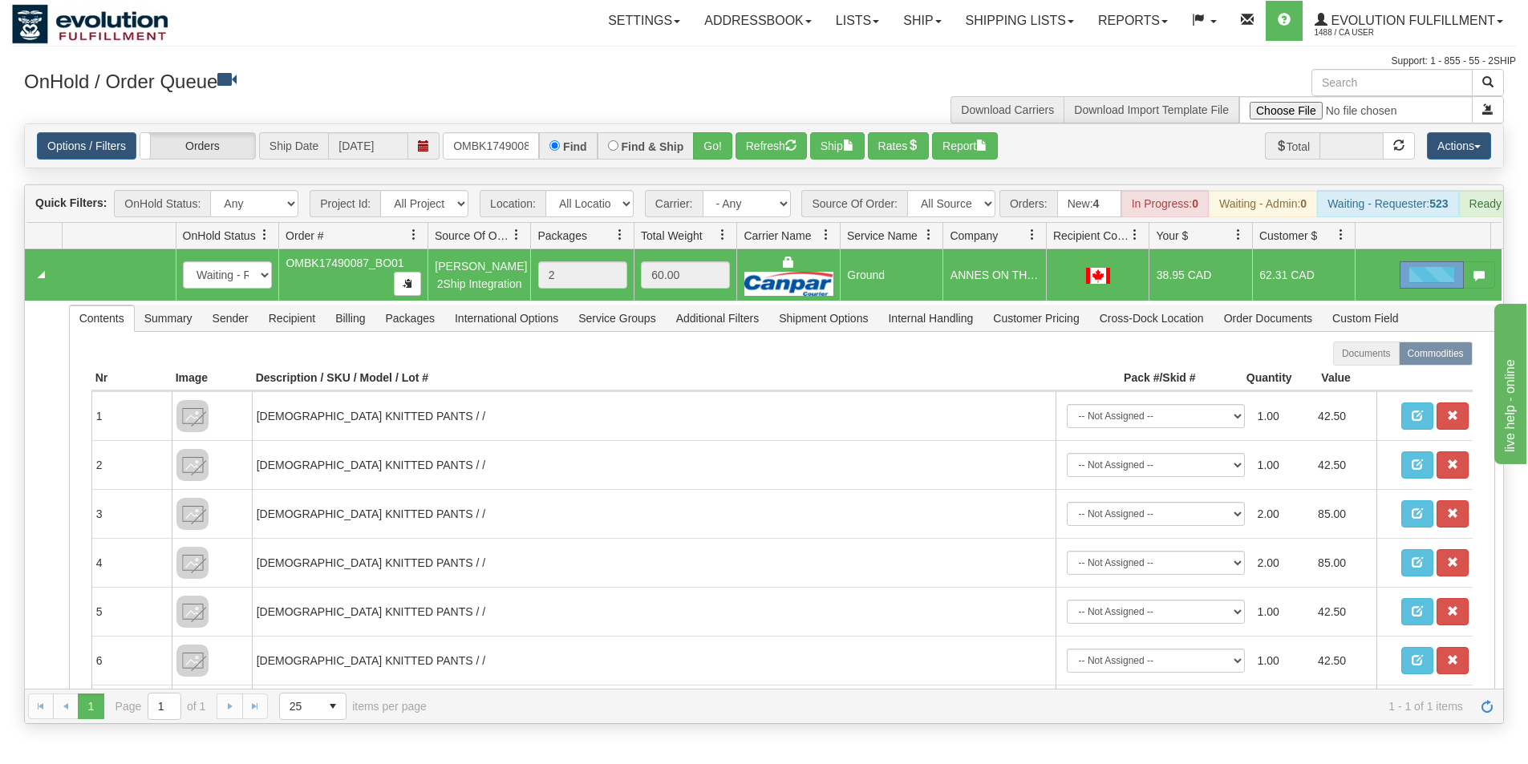
drag, startPoint x: 393, startPoint y: 241, endPoint x: 406, endPoint y: 242, distance: 12.9
click at [406, 242] on div "Id Location Request Id Reply Id OnHold Status Order # Source Of Order Packages …" at bounding box center [758, 236] width 1466 height 26
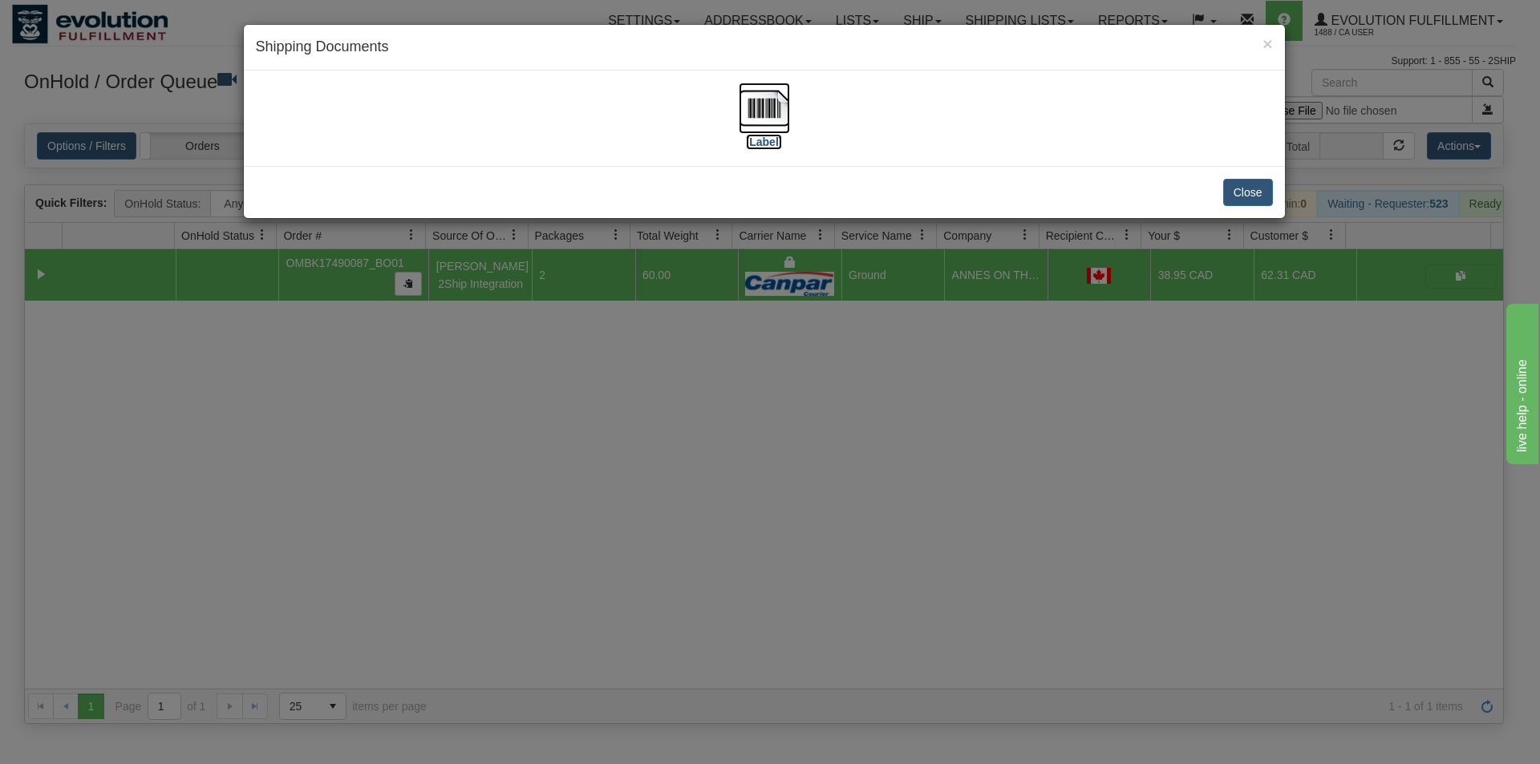
click at [756, 108] on img at bounding box center [764, 108] width 51 height 51
click at [579, 507] on div "× Shipping Documents [Label] Close" at bounding box center [770, 382] width 1540 height 764
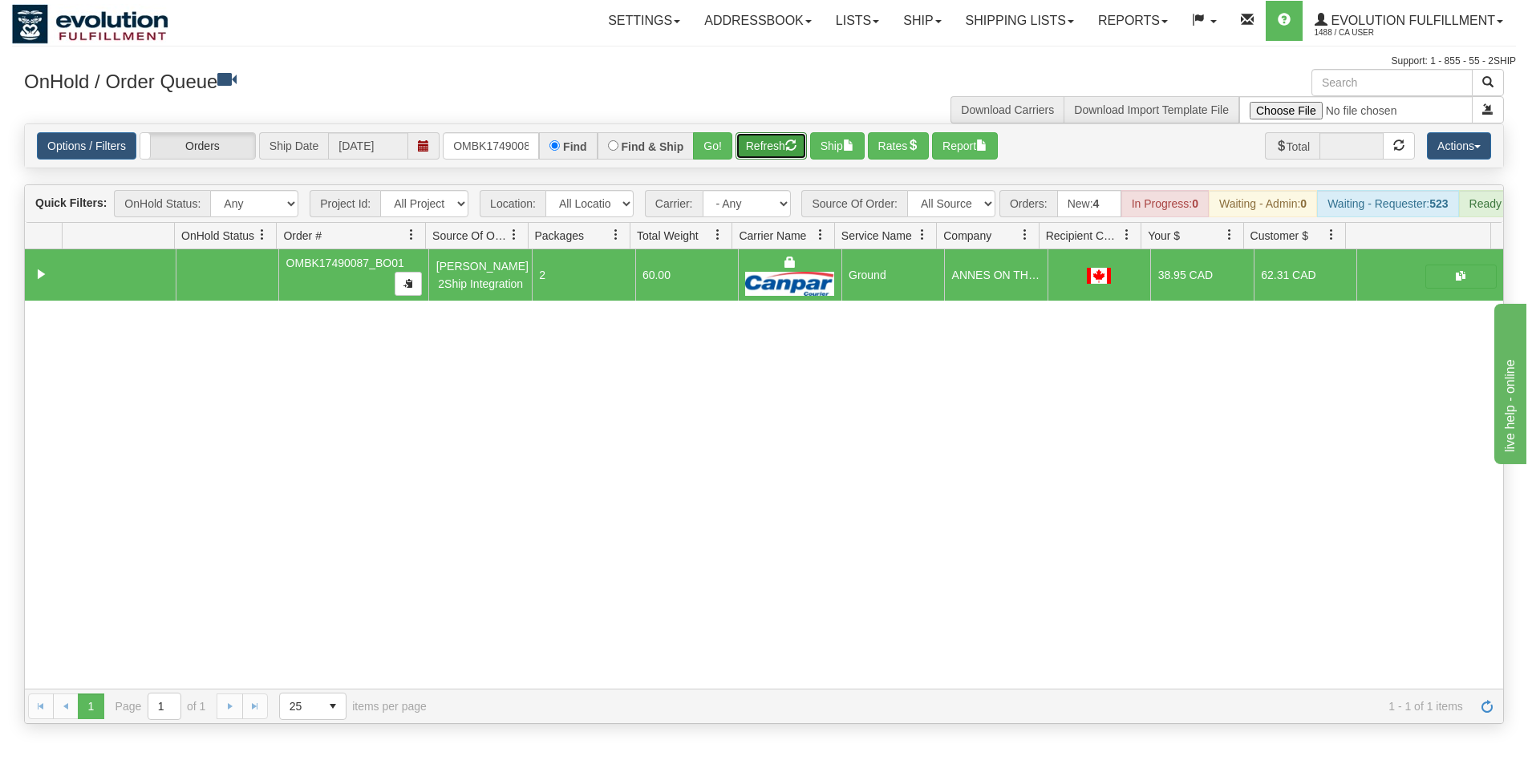
click at [772, 146] on button "Refresh" at bounding box center [770, 145] width 71 height 27
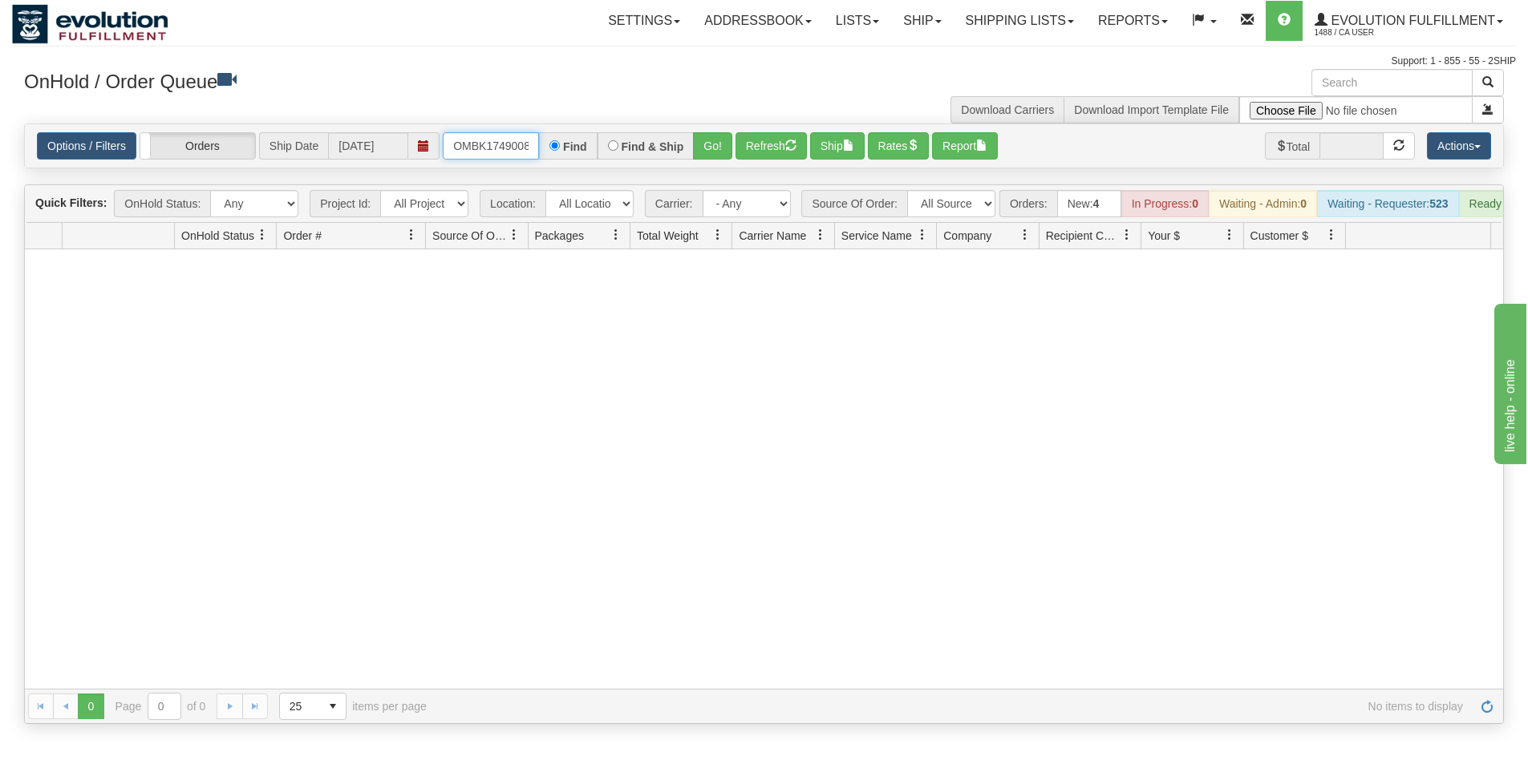
scroll to position [0, 43]
drag, startPoint x: 452, startPoint y: 145, endPoint x: 592, endPoint y: 162, distance: 141.4
click at [592, 162] on div "Options / Filters Group Shipments Orders Ship Date [DATE] OMBK17490087_BO01 Fin…" at bounding box center [764, 145] width 1478 height 43
drag, startPoint x: 500, startPoint y: 149, endPoint x: 538, endPoint y: 152, distance: 37.8
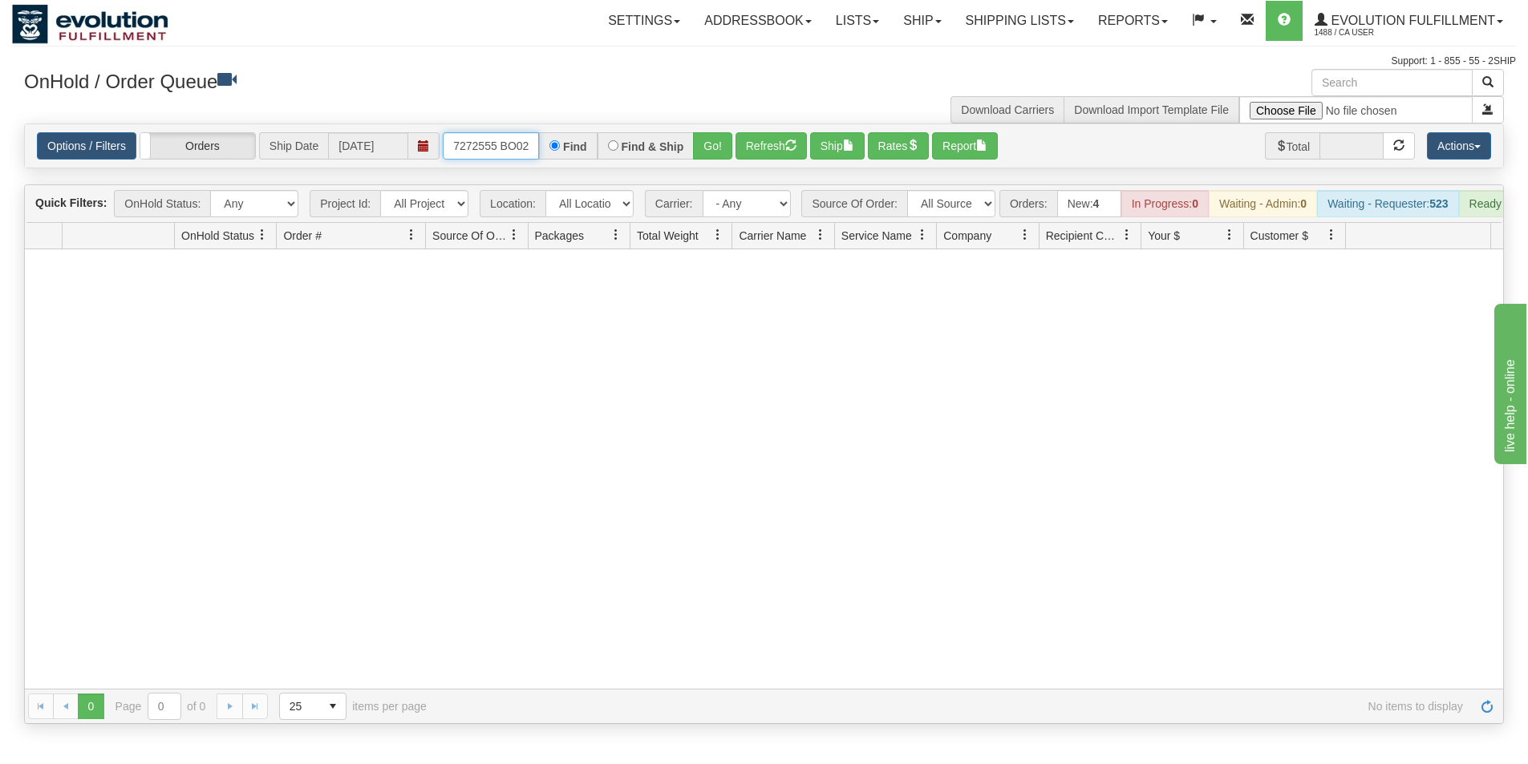
click at [538, 152] on input "OMBK17272555 BO02" at bounding box center [491, 145] width 96 height 27
click at [498, 148] on input "OMBK17272555 BO02" at bounding box center [491, 145] width 96 height 27
click at [716, 152] on button "Go!" at bounding box center [712, 145] width 39 height 27
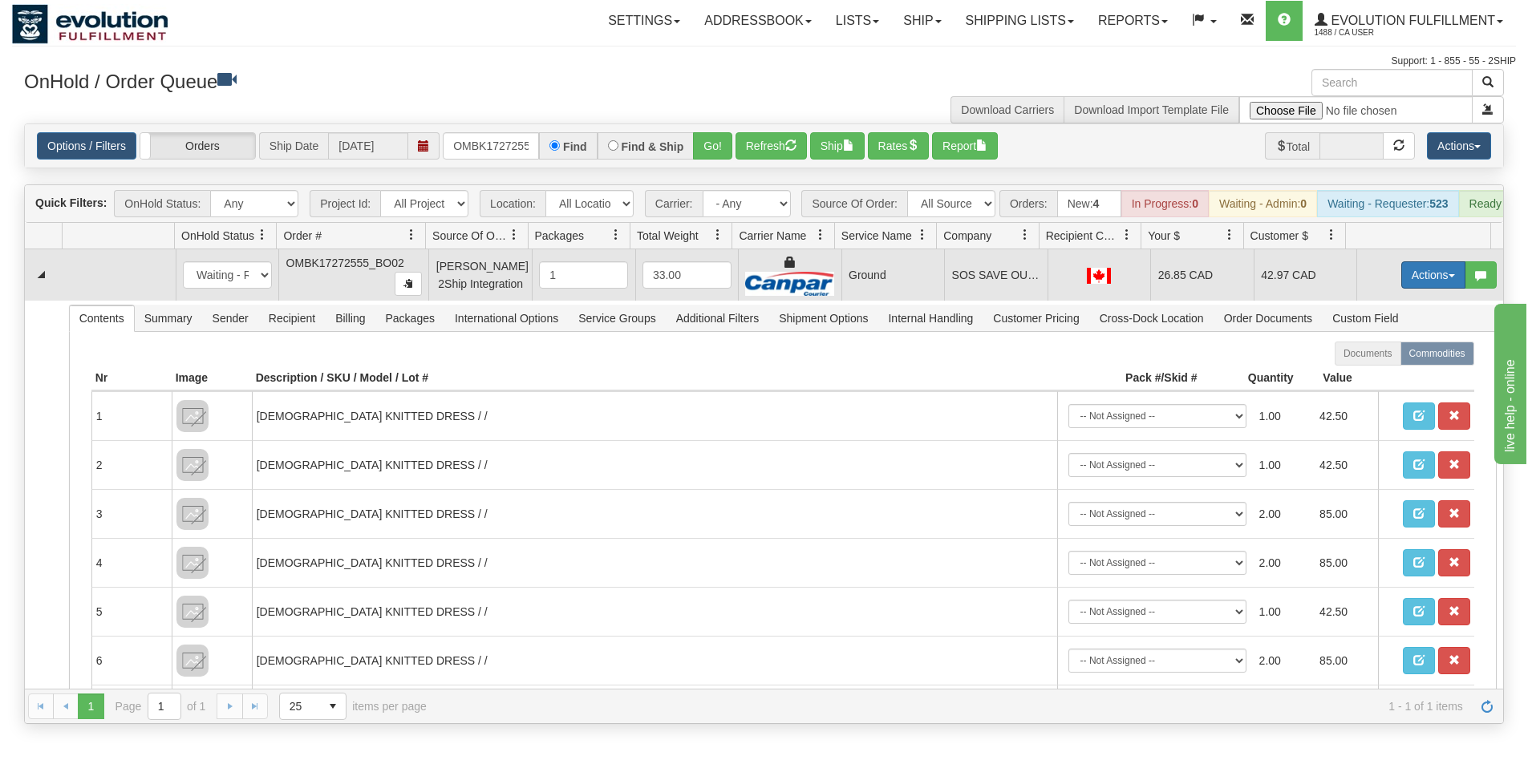
click at [1416, 282] on button "Actions" at bounding box center [1433, 274] width 64 height 27
click at [1365, 375] on span "Ship" at bounding box center [1369, 368] width 34 height 13
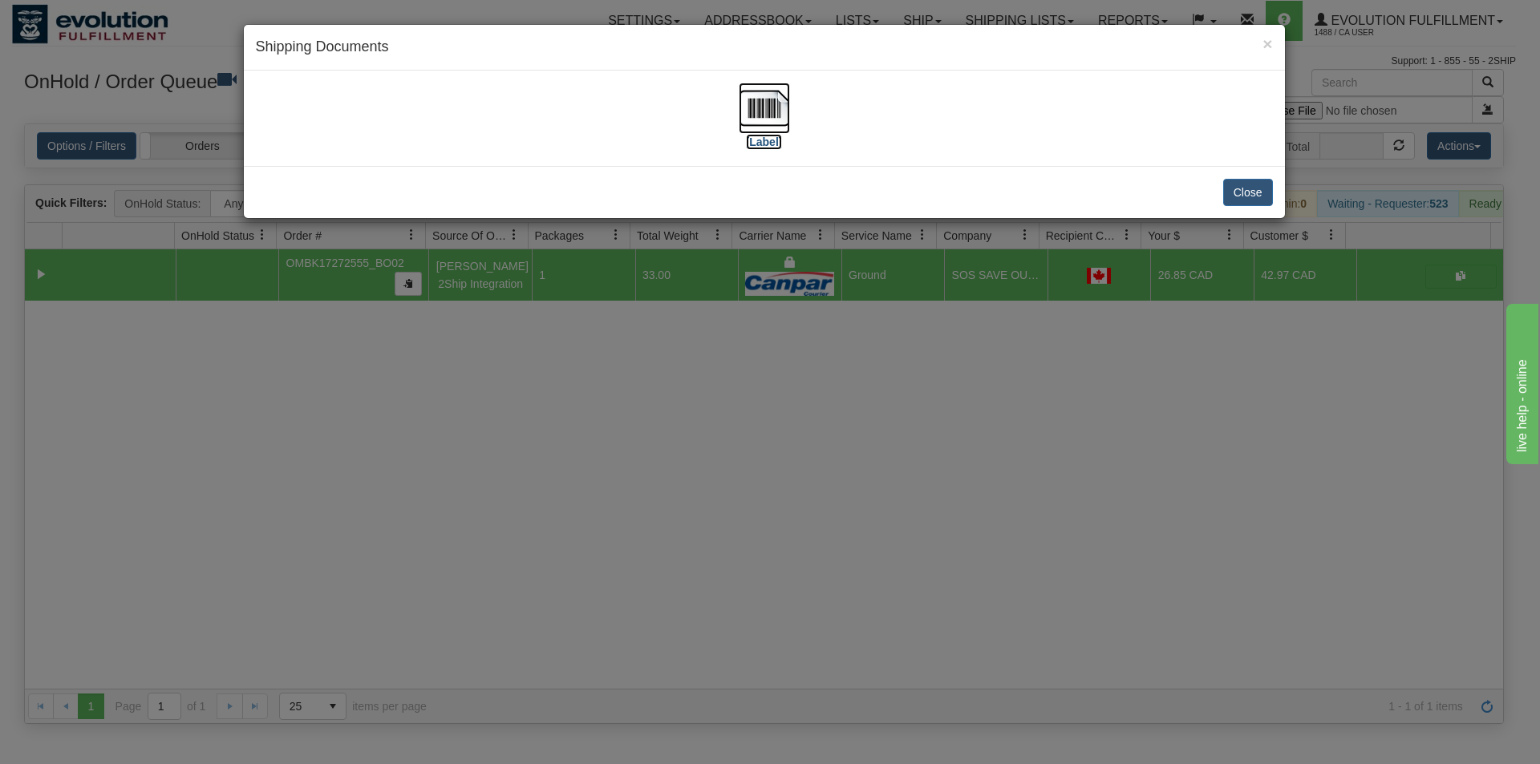
click at [766, 119] on img at bounding box center [764, 108] width 51 height 51
click at [897, 428] on div "× Shipping Documents [Label] Close" at bounding box center [770, 382] width 1540 height 764
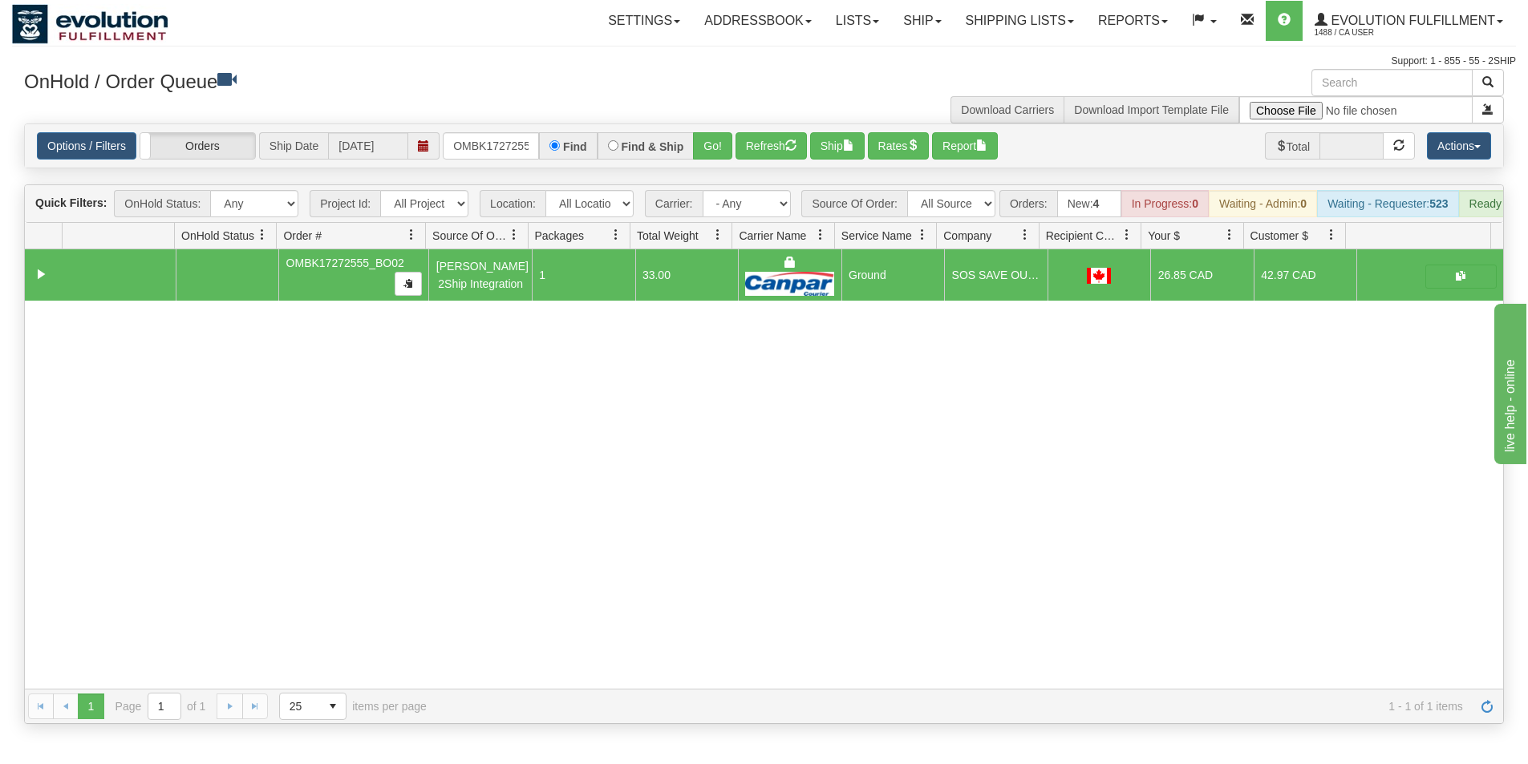
click at [768, 127] on div "Options / Filters Group Shipments Orders Ship Date [DATE] OMBK17272555_BO02 Fin…" at bounding box center [764, 145] width 1478 height 43
click at [768, 156] on button "Refresh" at bounding box center [770, 145] width 71 height 27
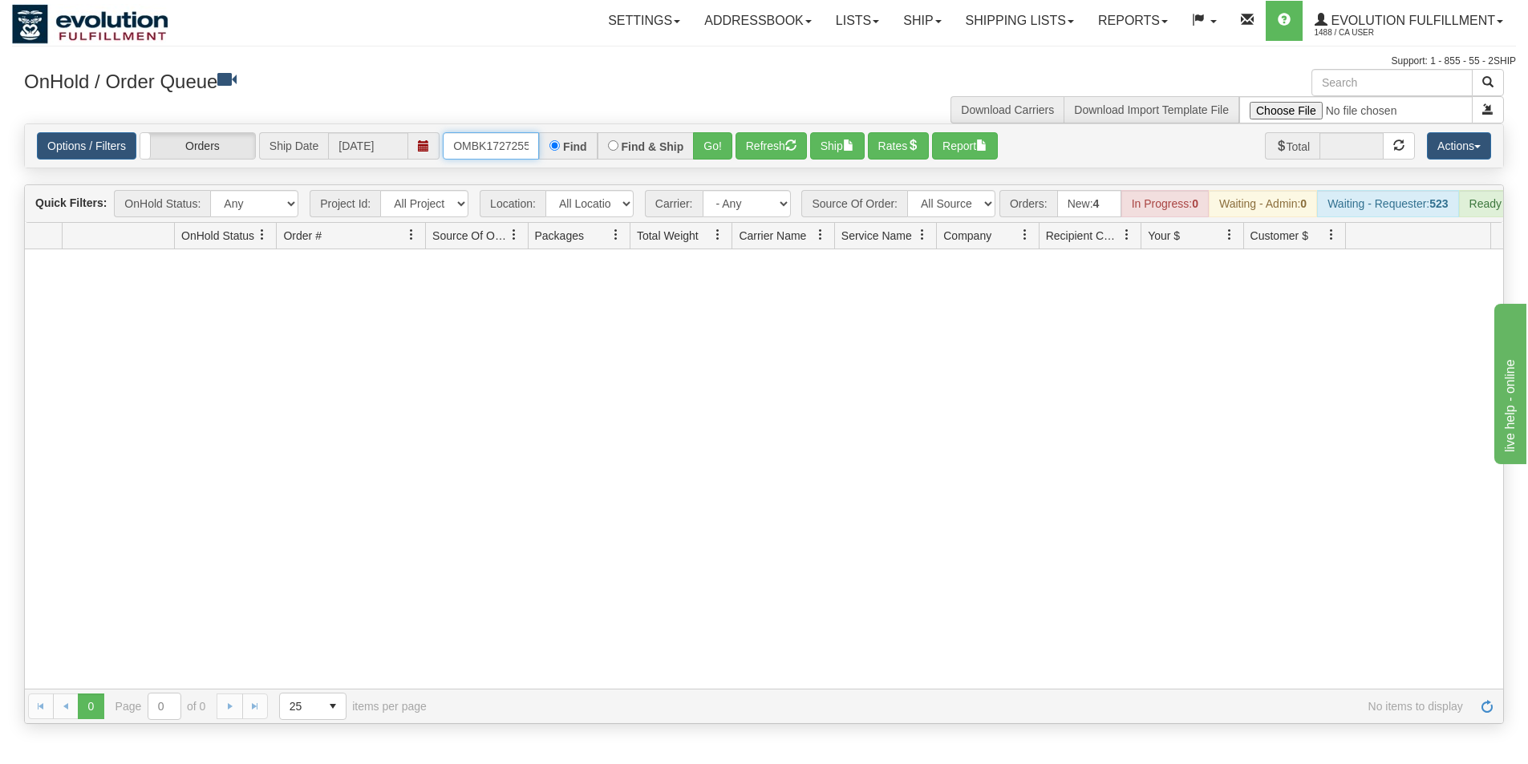
scroll to position [0, 43]
drag, startPoint x: 452, startPoint y: 141, endPoint x: 607, endPoint y: 155, distance: 155.4
click at [607, 155] on div "OMBK17272555_BO02 Find Find & Ship Go!" at bounding box center [588, 145] width 290 height 27
click at [540, 152] on div "OMBK17444778 BO02 Find Find & Ship Go!" at bounding box center [588, 145] width 290 height 27
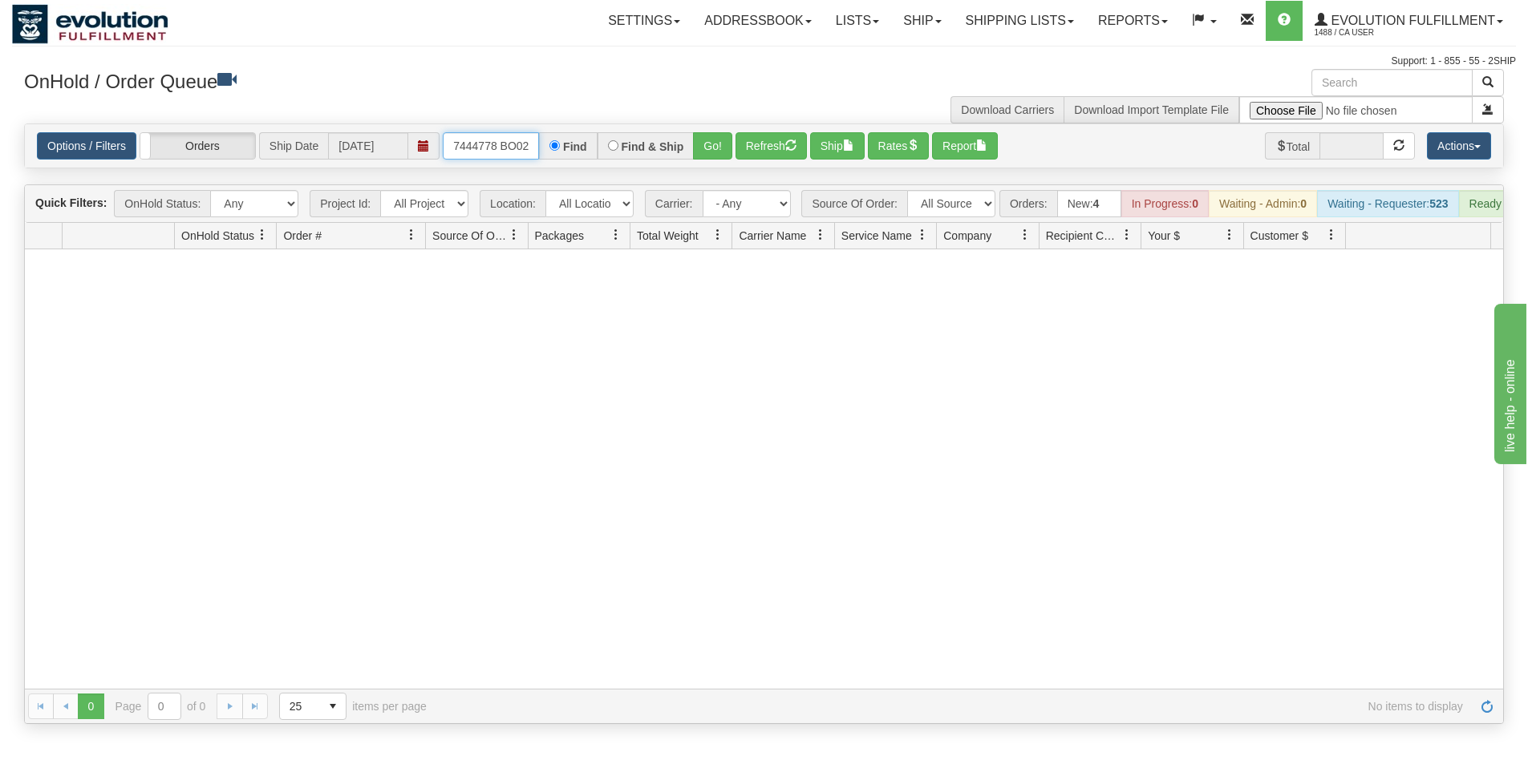
click at [501, 143] on input "OMBK17444778 BO02" at bounding box center [491, 145] width 96 height 27
click at [719, 136] on button "Go!" at bounding box center [712, 145] width 39 height 27
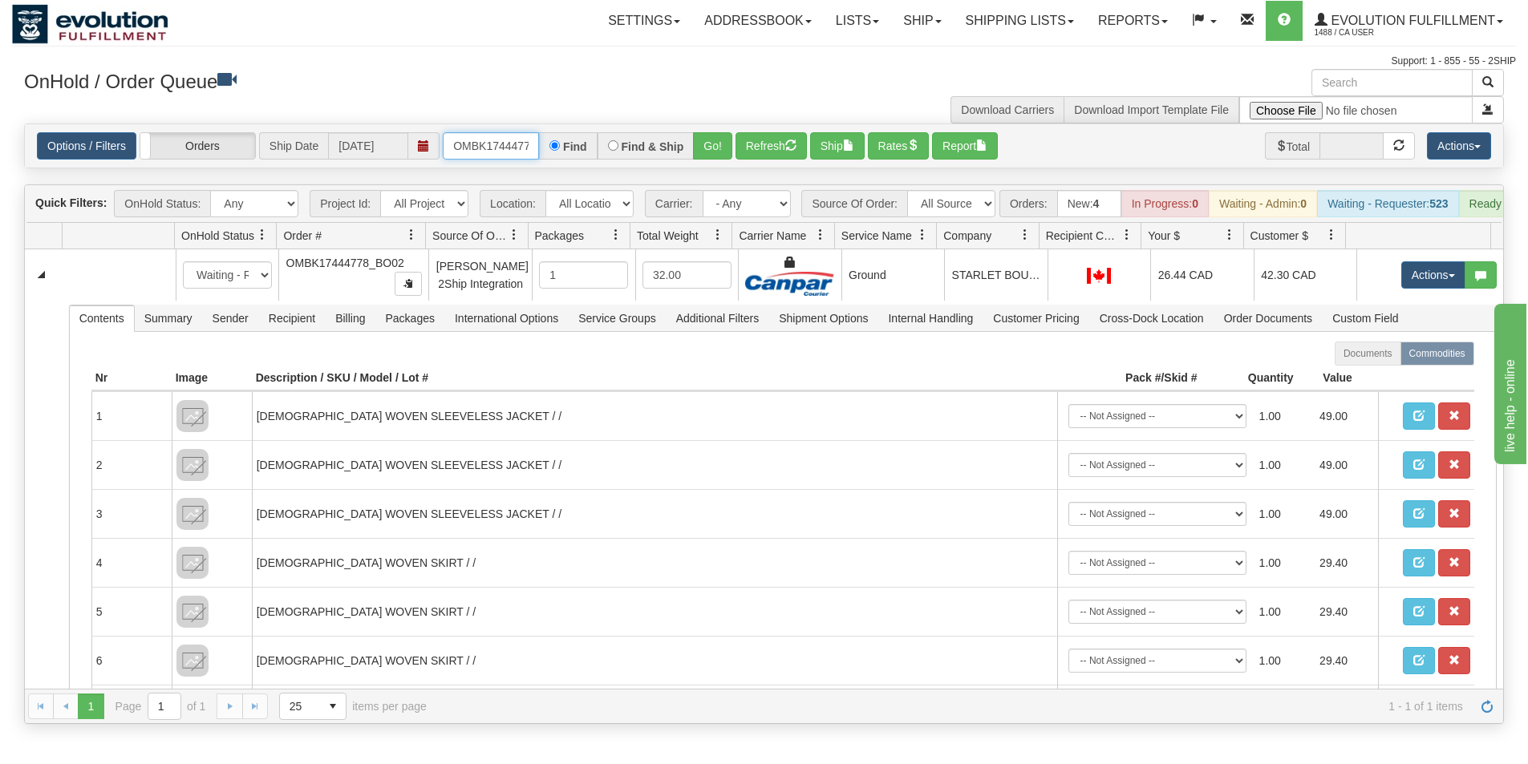
scroll to position [0, 43]
drag, startPoint x: 454, startPoint y: 142, endPoint x: 545, endPoint y: 160, distance: 92.5
click at [545, 160] on div "Options / Filters Group Shipments Orders Ship Date [DATE] OMBK17444778_BO02 Fin…" at bounding box center [764, 145] width 1478 height 43
click at [706, 154] on button "Go!" at bounding box center [712, 145] width 39 height 27
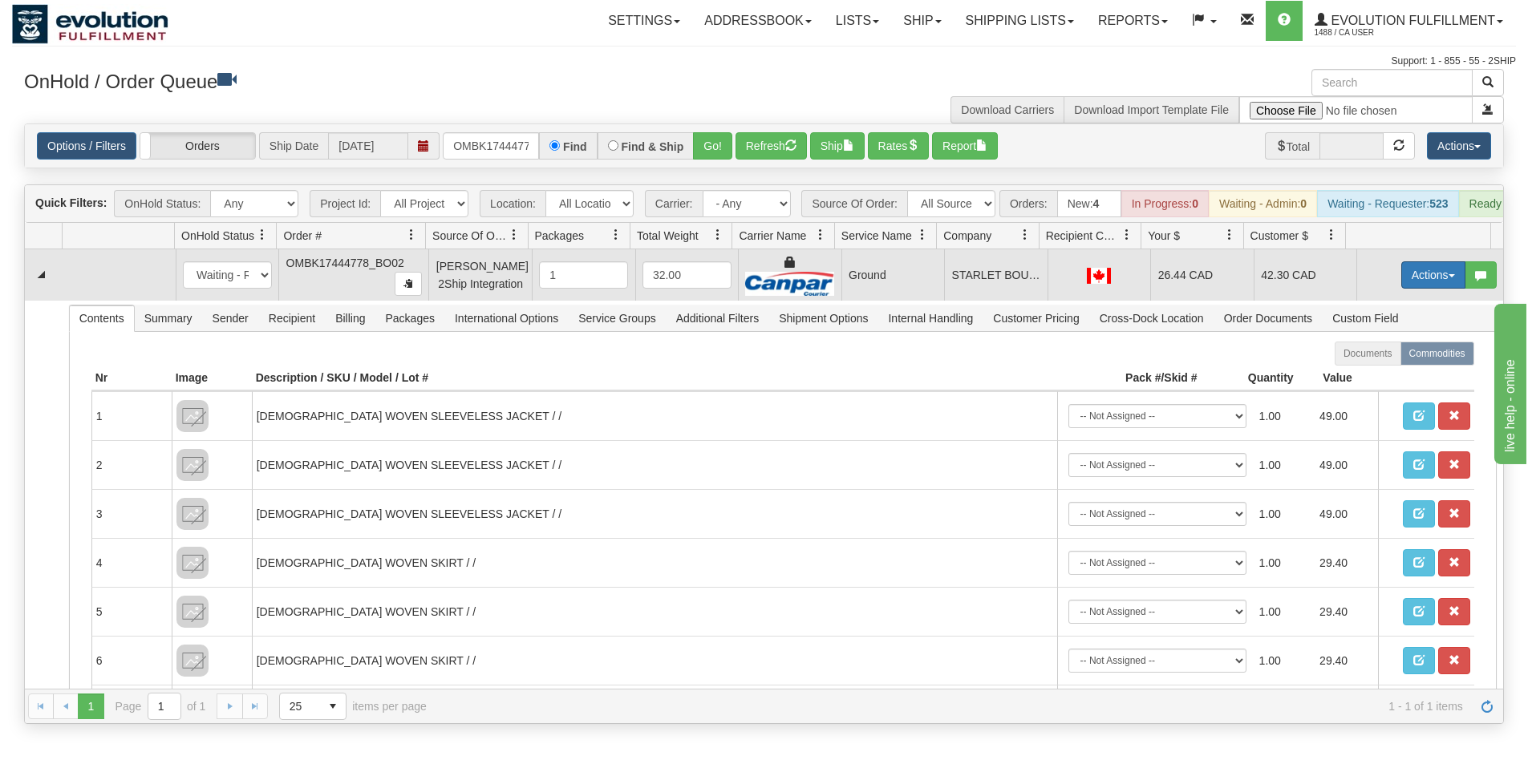
click at [1420, 286] on button "Actions" at bounding box center [1433, 274] width 64 height 27
click at [1360, 375] on span "Ship" at bounding box center [1369, 368] width 34 height 13
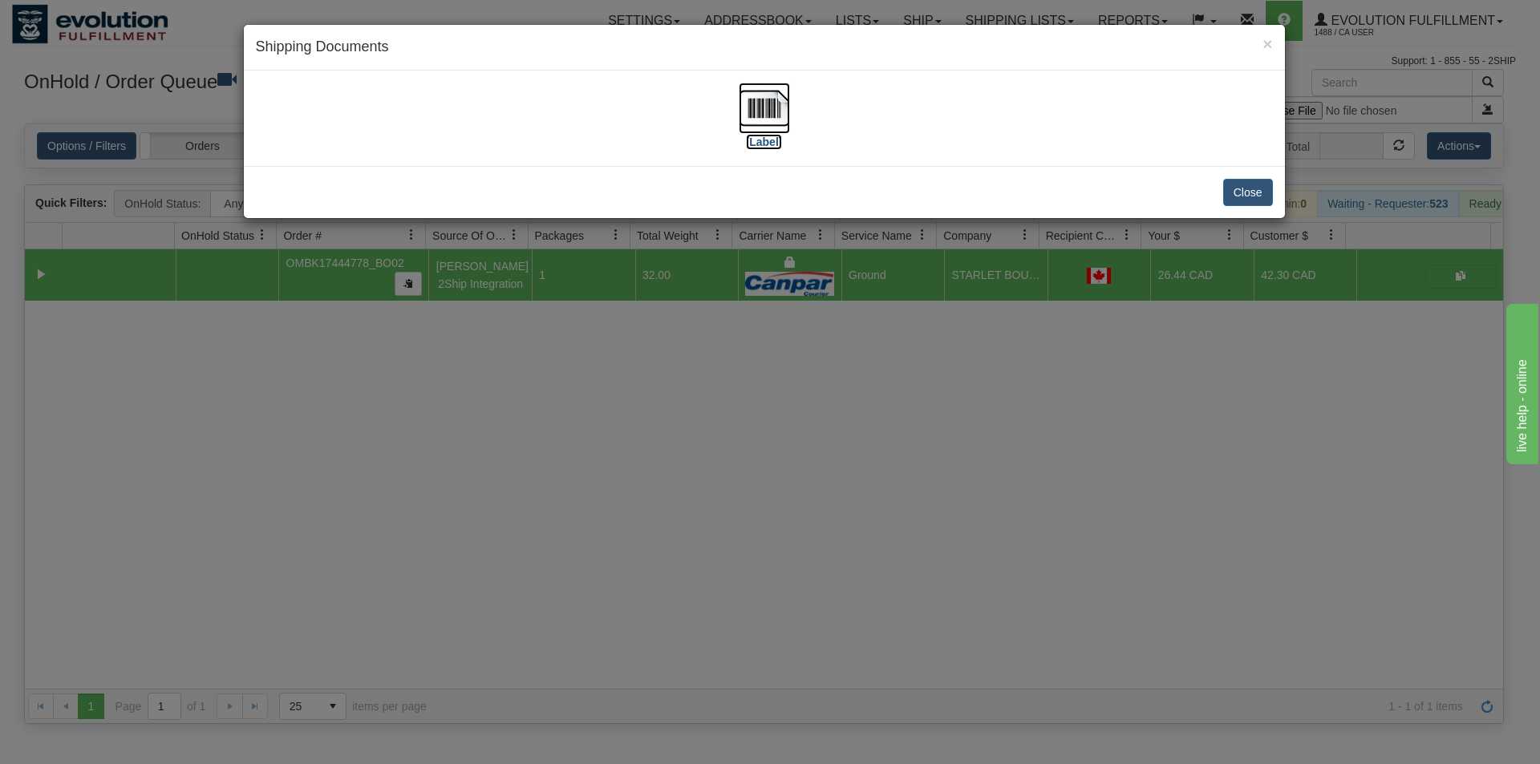
click at [770, 111] on img at bounding box center [764, 108] width 51 height 51
click at [781, 537] on div "× Shipping Documents [Label] Close" at bounding box center [770, 382] width 1540 height 764
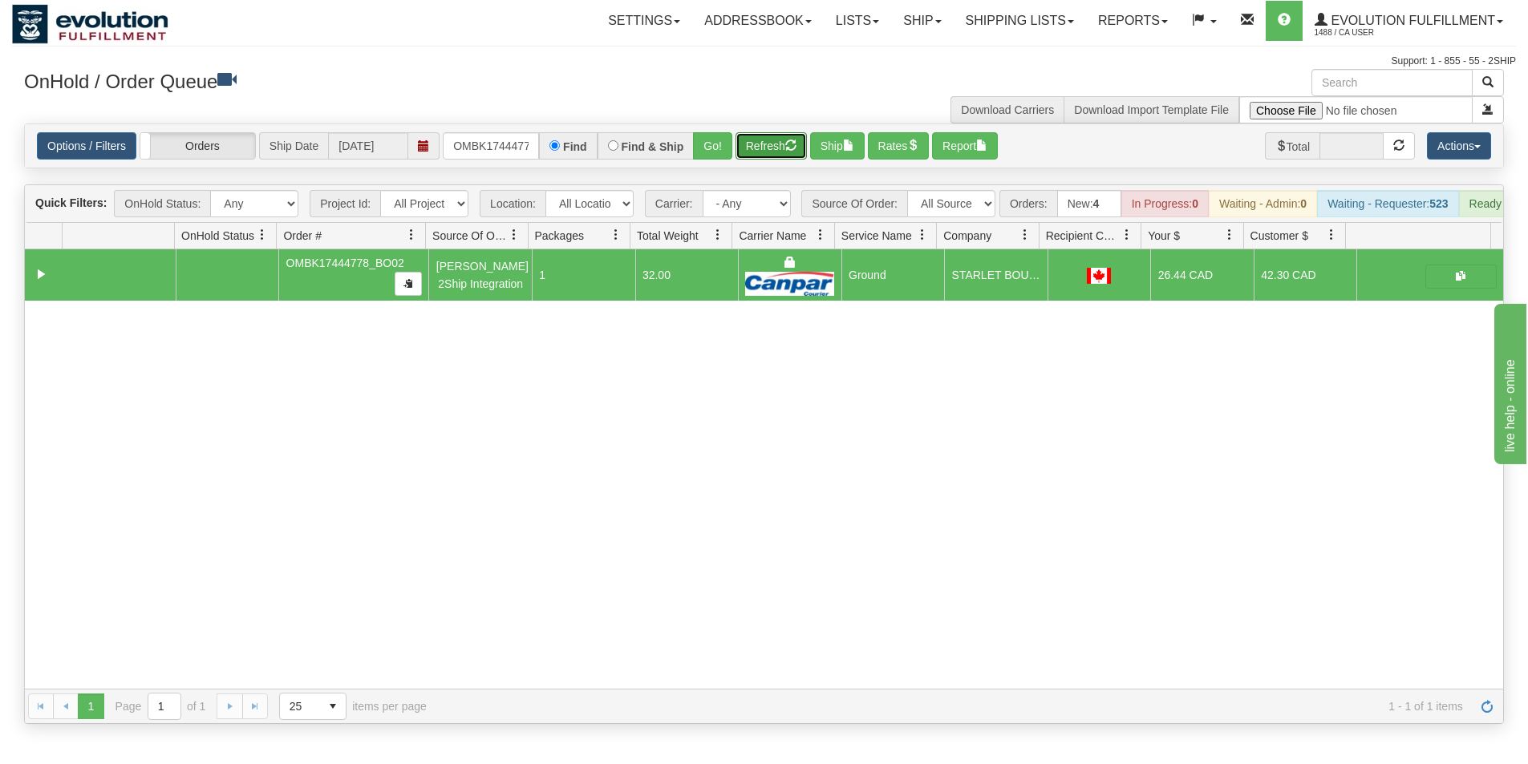
click at [780, 146] on button "Refresh" at bounding box center [770, 145] width 71 height 27
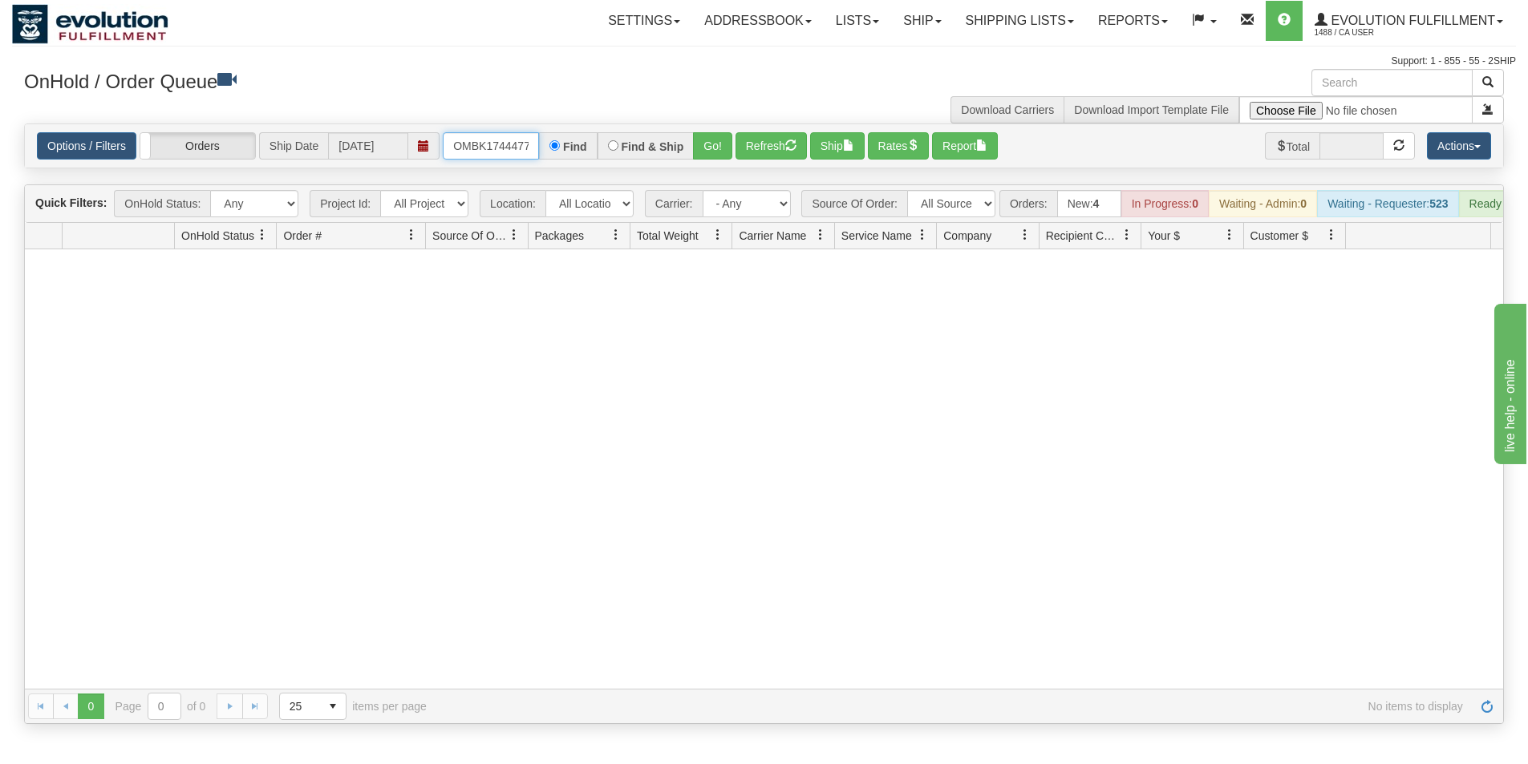
scroll to position [0, 43]
drag, startPoint x: 451, startPoint y: 148, endPoint x: 562, endPoint y: 176, distance: 115.0
click at [562, 176] on div "Is equal to Is not equal to Contains Does not contains CAD USD EUR ZAR [PERSON_…" at bounding box center [764, 424] width 1504 height 601
drag, startPoint x: 496, startPoint y: 151, endPoint x: 505, endPoint y: 147, distance: 9.7
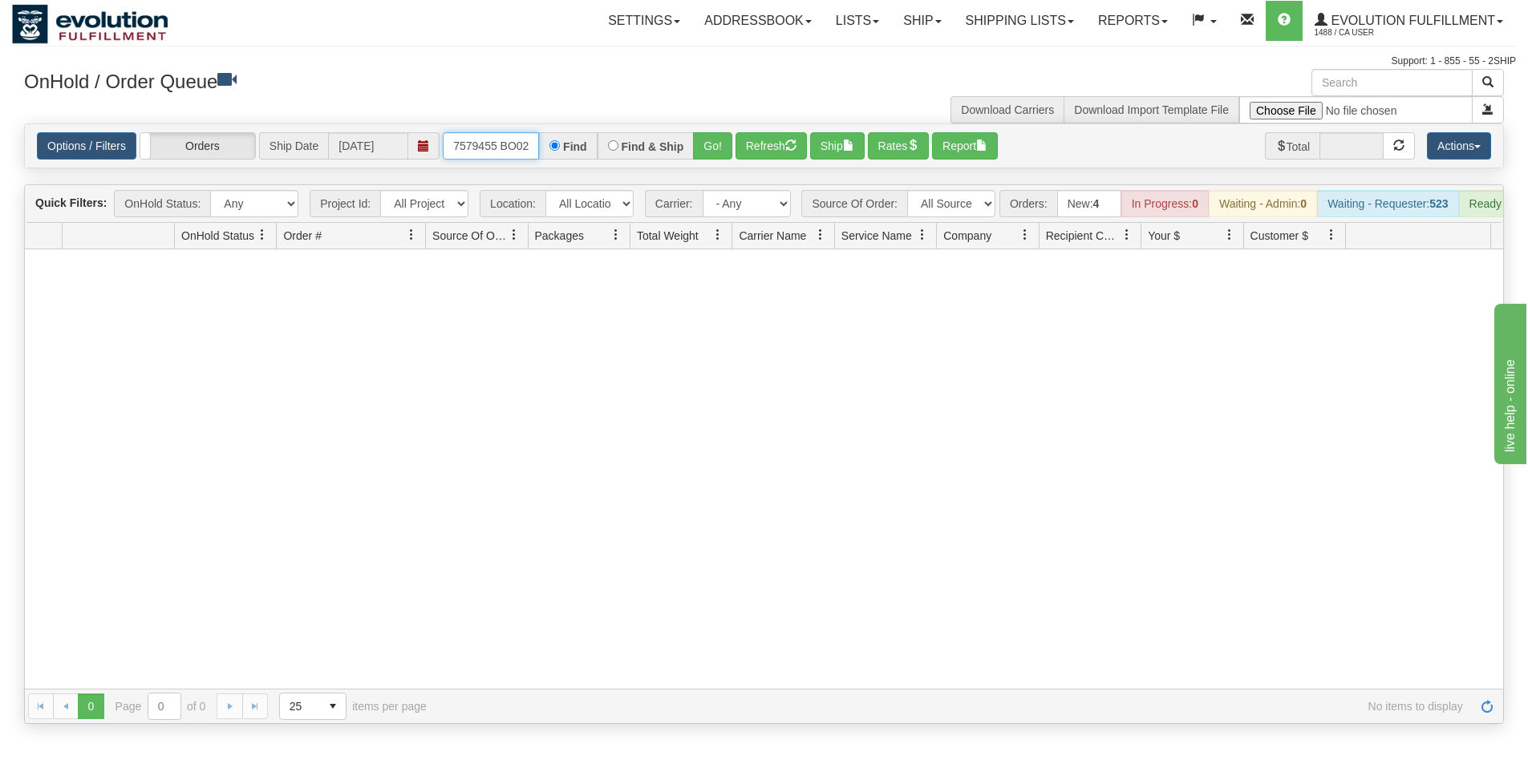
click at [536, 157] on input "OMBK17579455 BO02" at bounding box center [491, 145] width 96 height 27
click at [500, 142] on input "OMBK17579455 BO02" at bounding box center [491, 145] width 96 height 27
click at [708, 150] on button "Go!" at bounding box center [712, 145] width 39 height 27
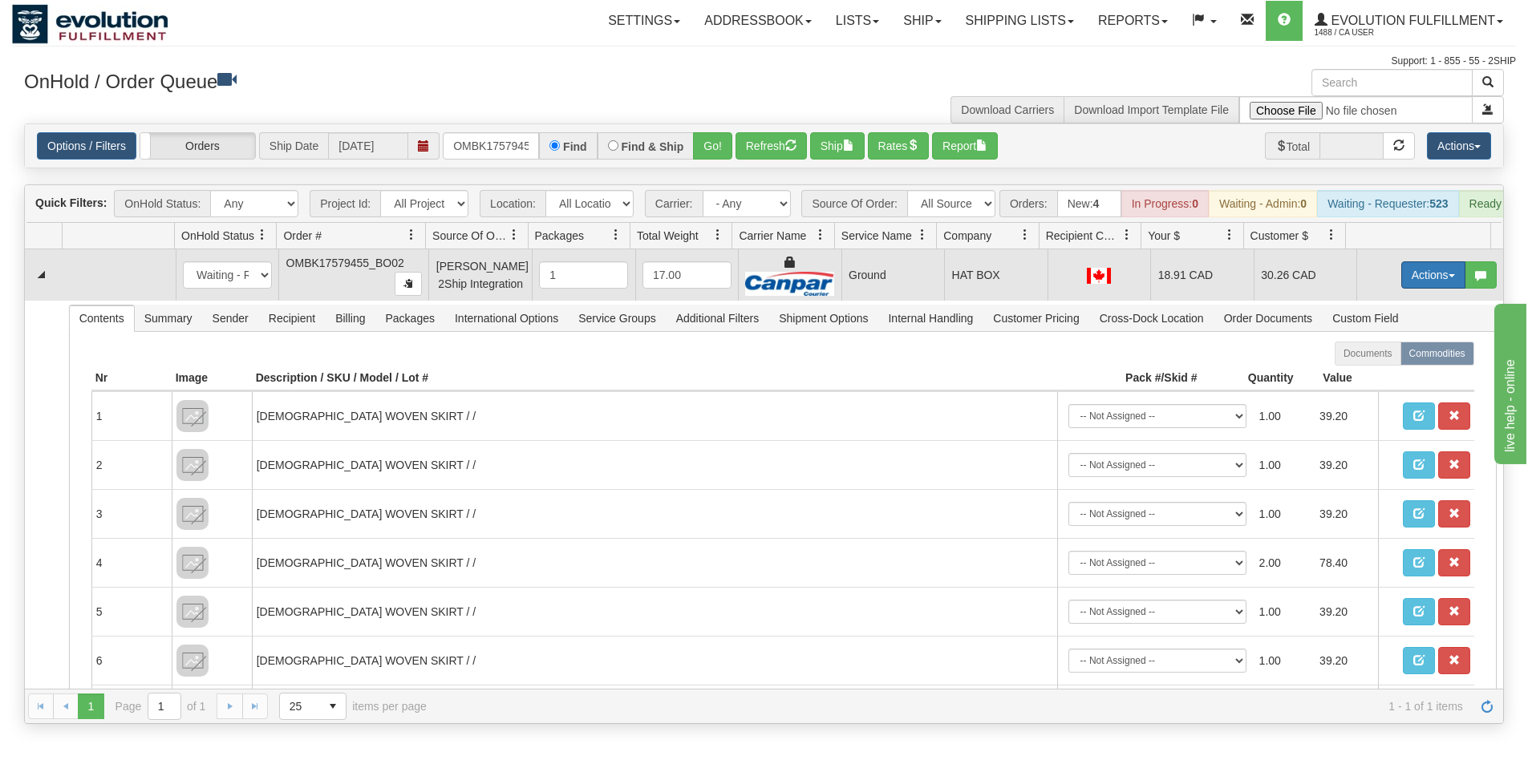
click at [1418, 289] on button "Actions" at bounding box center [1433, 274] width 64 height 27
click at [1364, 375] on span "Ship" at bounding box center [1369, 368] width 34 height 13
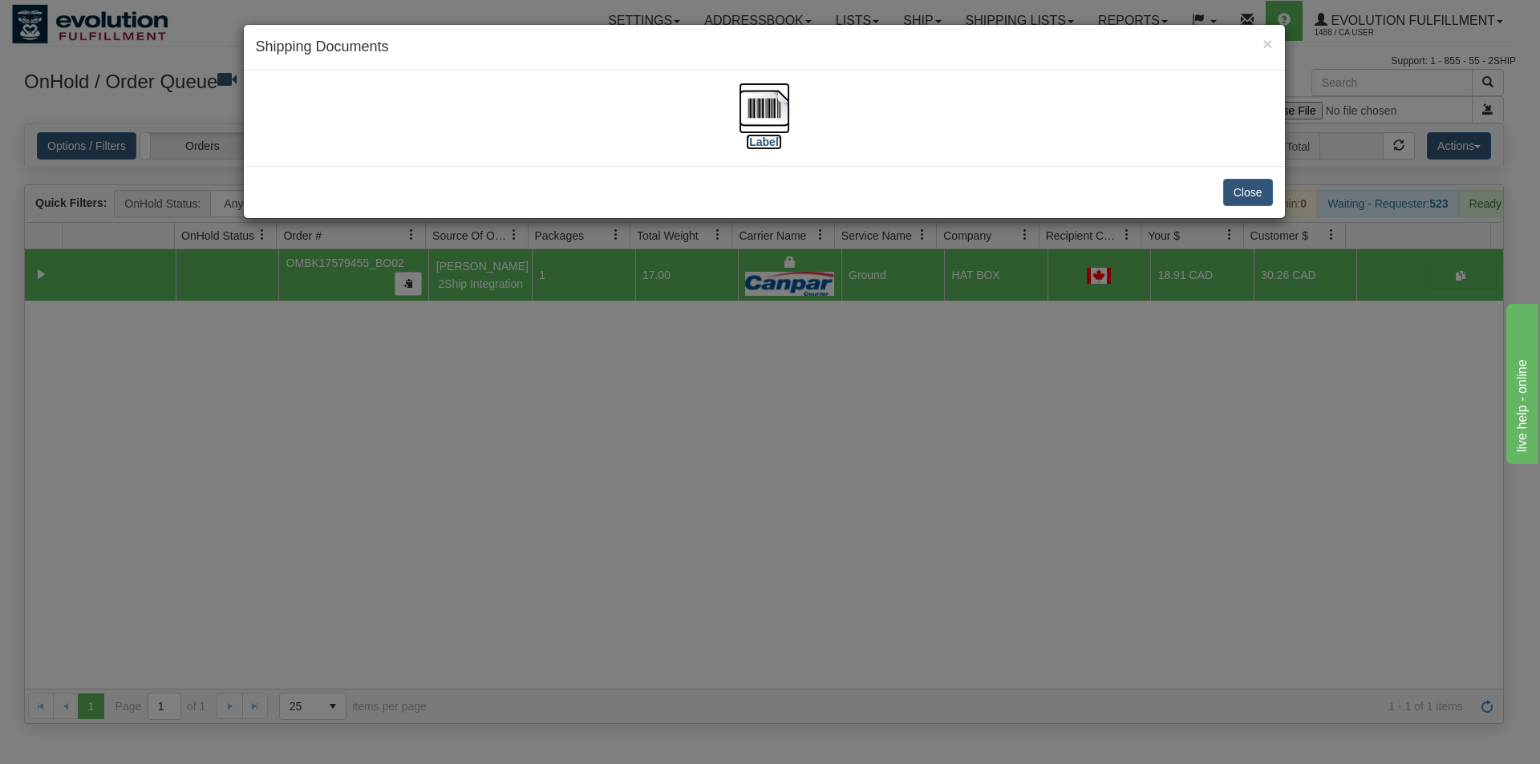
click at [768, 120] on img at bounding box center [764, 108] width 51 height 51
click at [868, 480] on div "× Shipping Documents [Label] Close" at bounding box center [770, 382] width 1540 height 764
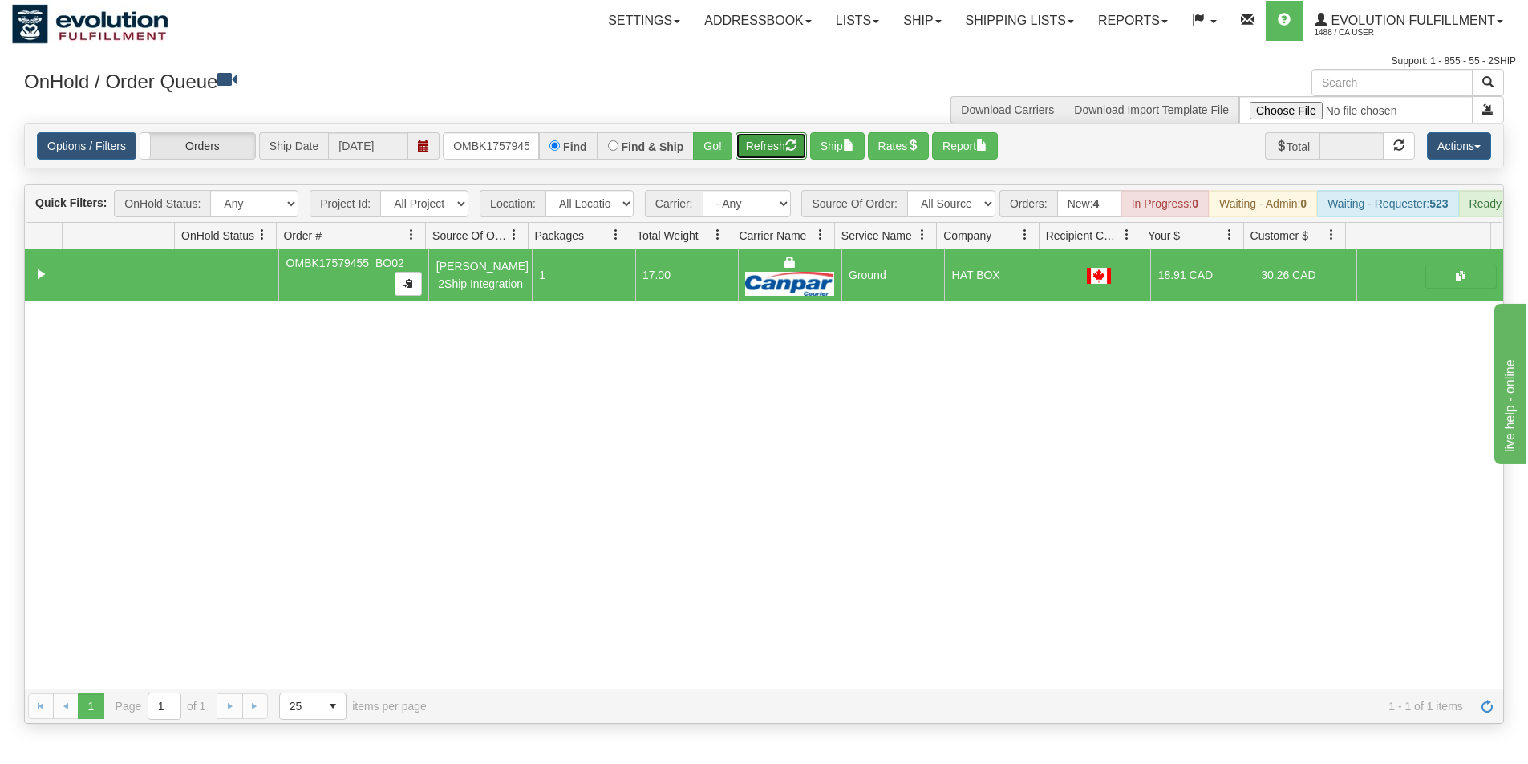
click at [763, 154] on button "Refresh" at bounding box center [770, 145] width 71 height 27
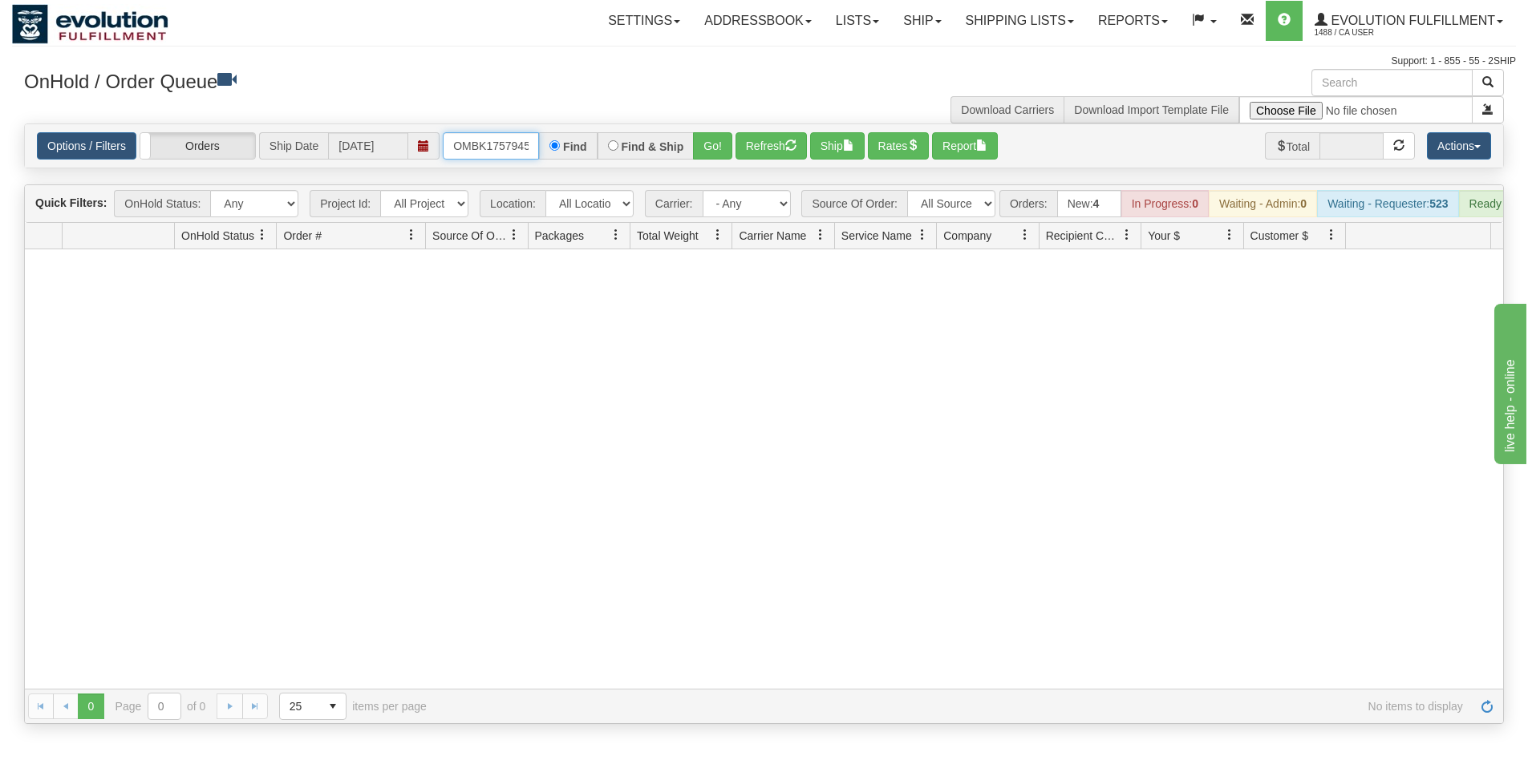
scroll to position [0, 43]
drag, startPoint x: 453, startPoint y: 151, endPoint x: 591, endPoint y: 172, distance: 139.6
click at [591, 172] on div "Is equal to Is not equal to Contains Does not contains CAD USD EUR ZAR [PERSON_…" at bounding box center [764, 424] width 1504 height 601
click at [708, 155] on button "Go!" at bounding box center [712, 145] width 39 height 27
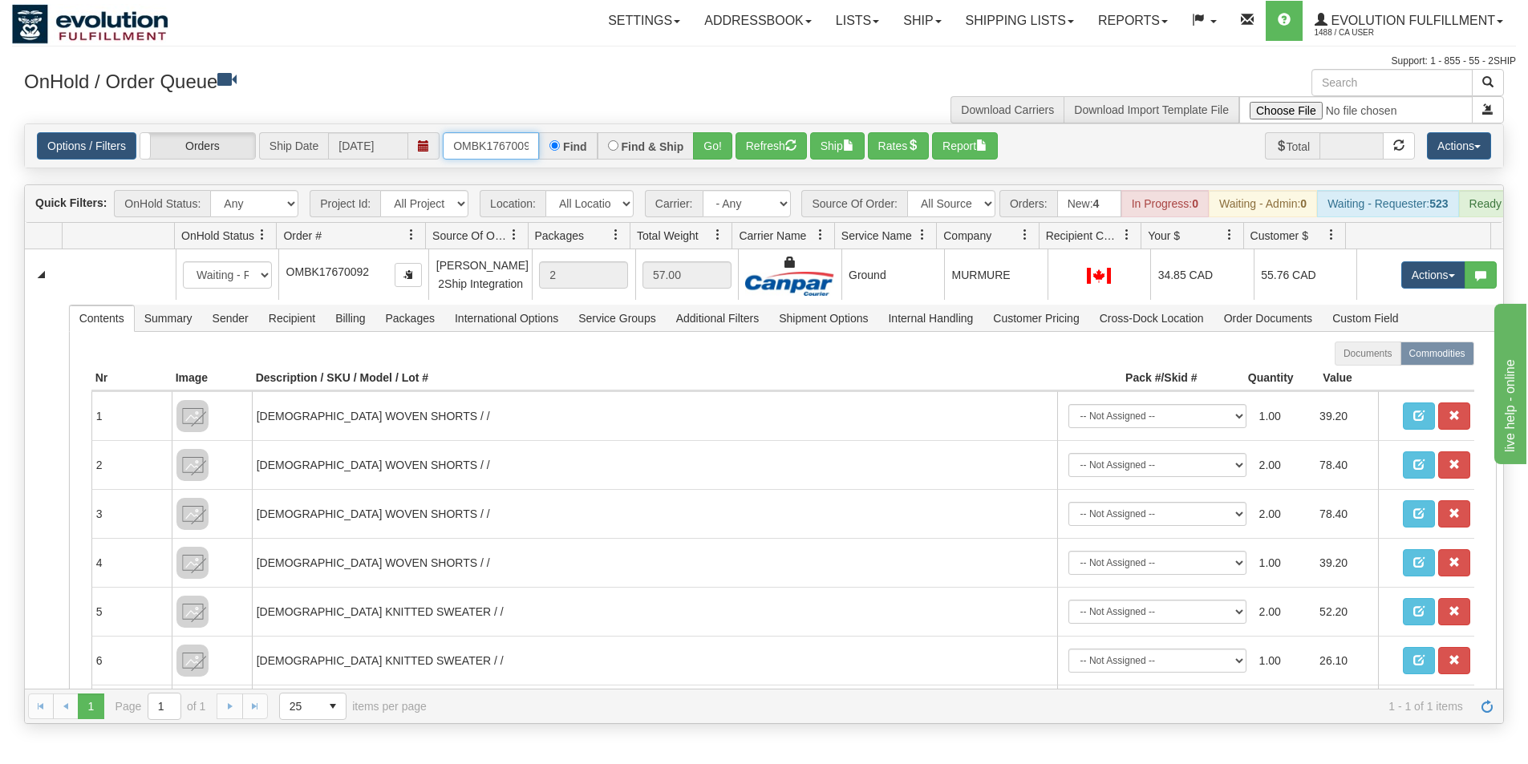
scroll to position [0, 8]
drag, startPoint x: 446, startPoint y: 144, endPoint x: 581, endPoint y: 164, distance: 136.3
click at [581, 164] on div "Options / Filters Group Shipments Orders Ship Date [DATE] OMBK17670092 Find Fin…" at bounding box center [764, 145] width 1478 height 43
type input "OMBK17670092"
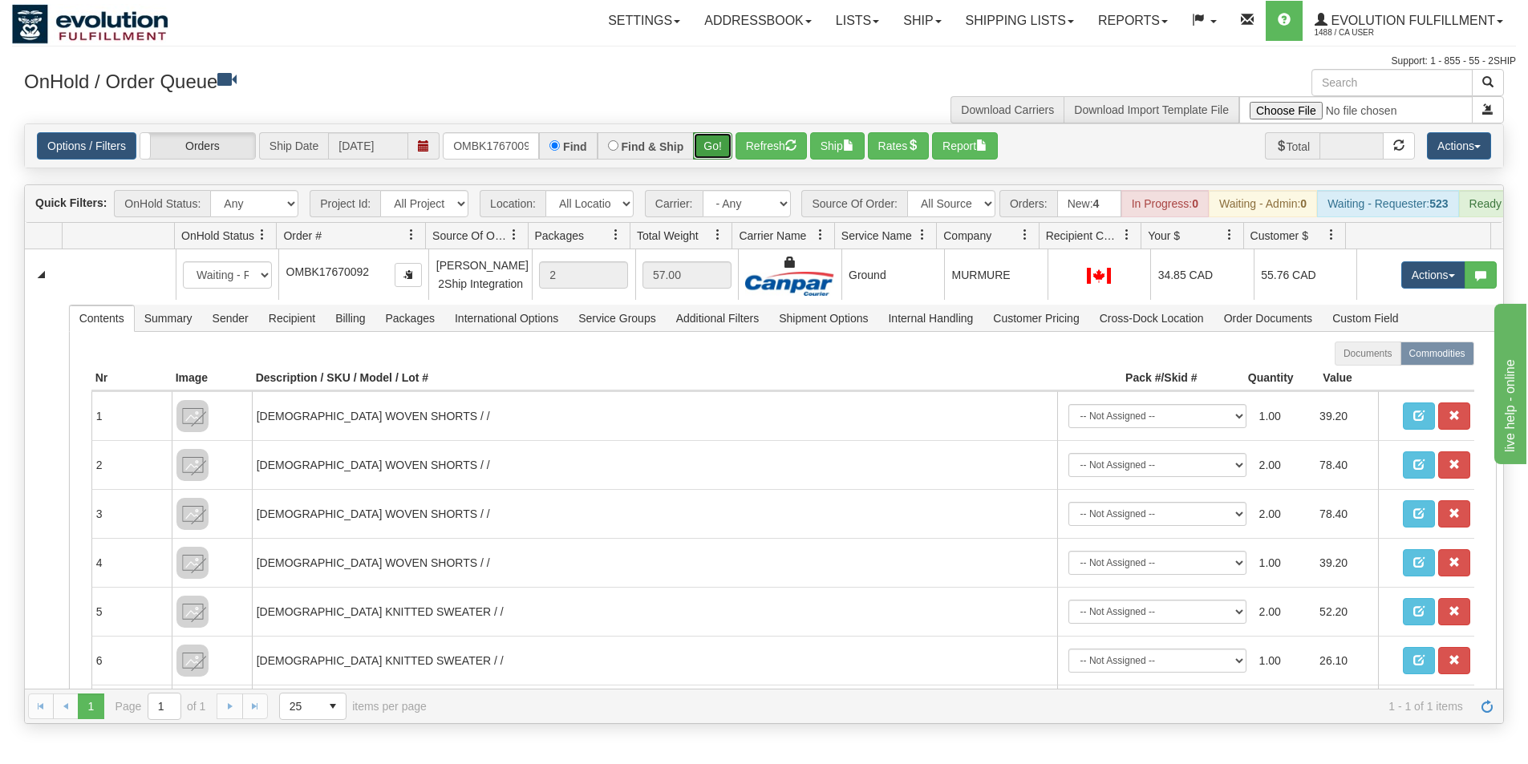
click at [703, 152] on button "Go!" at bounding box center [712, 145] width 39 height 27
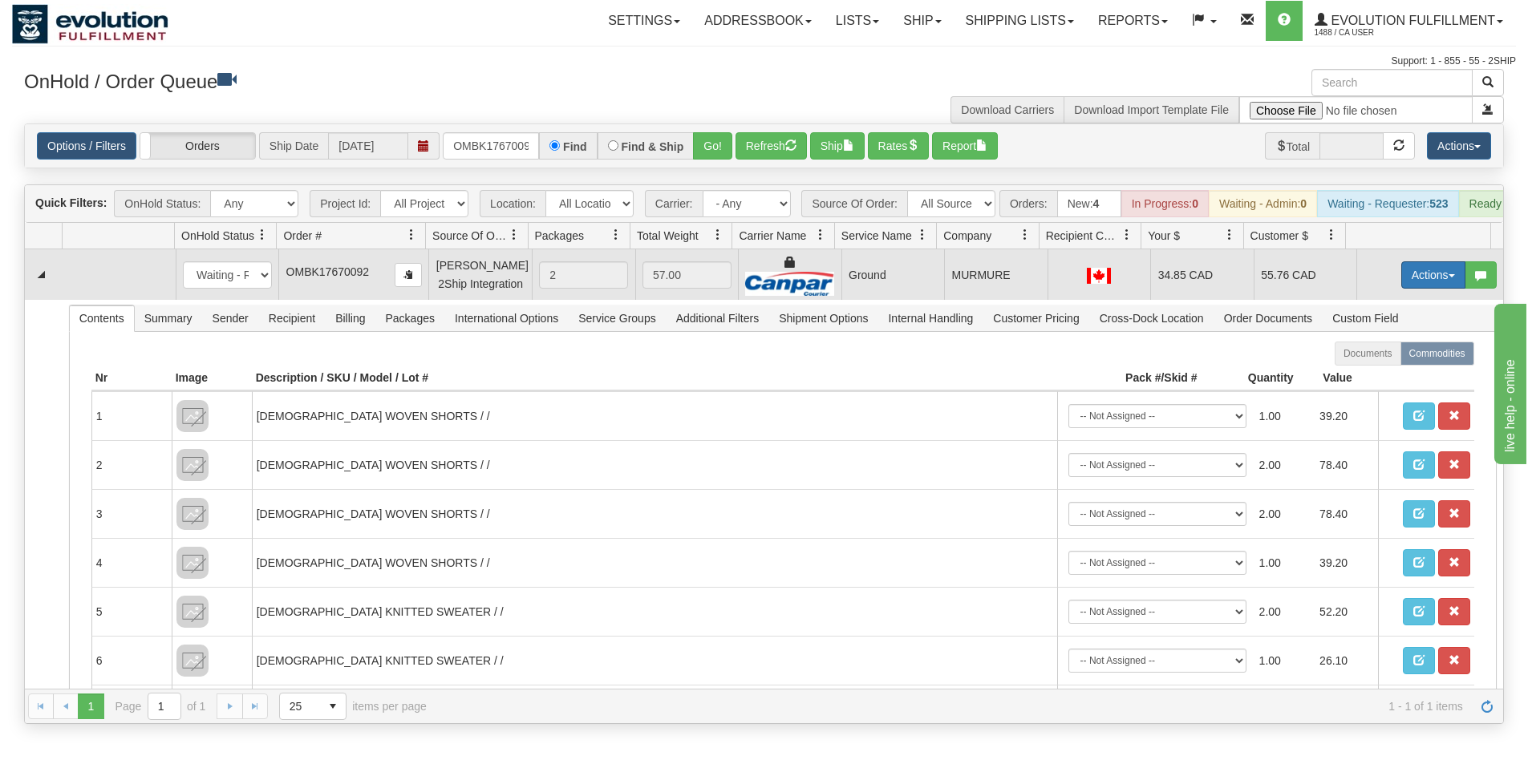
click at [1415, 283] on button "Actions" at bounding box center [1433, 274] width 64 height 27
click at [1368, 375] on span "Ship" at bounding box center [1369, 368] width 34 height 13
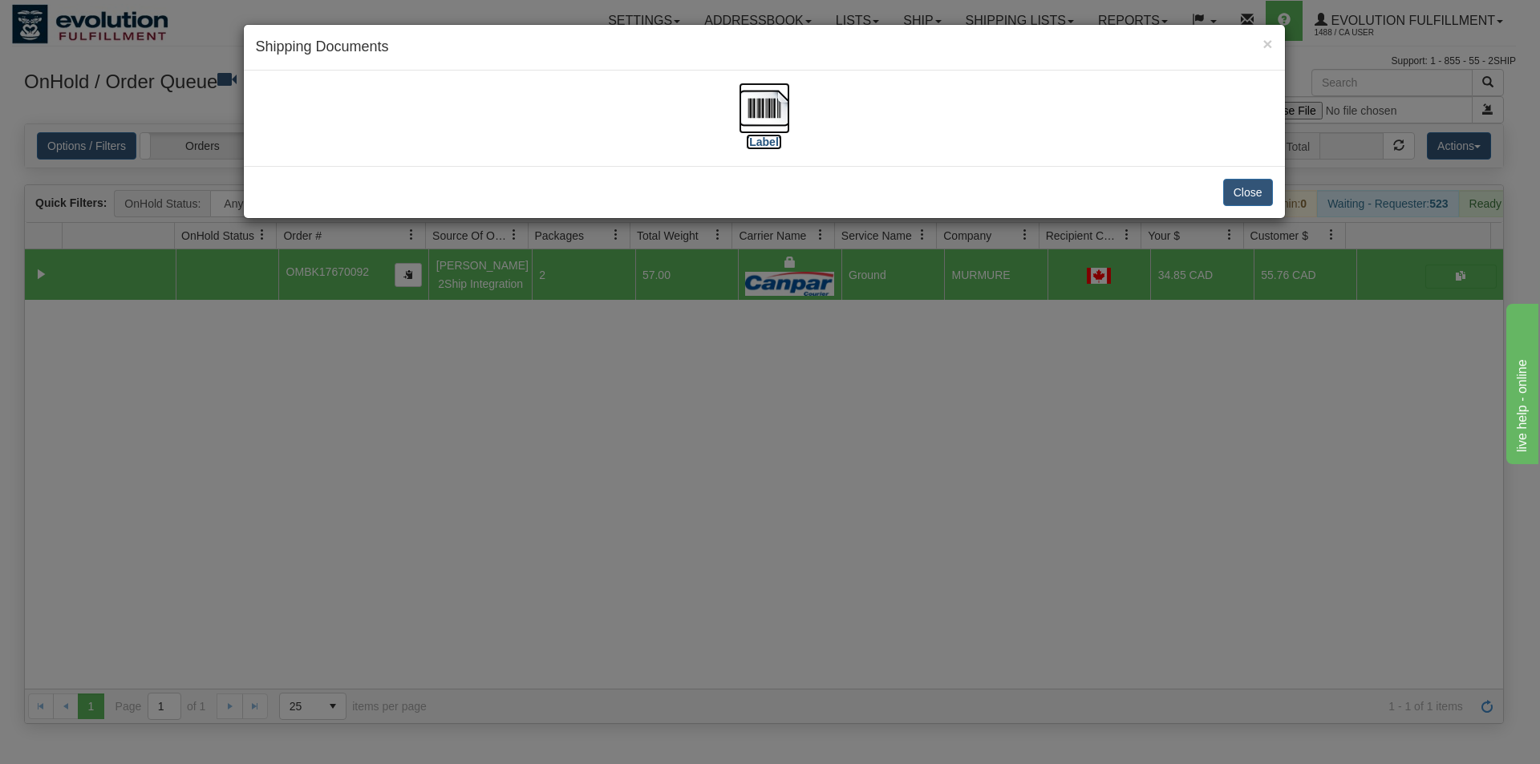
click at [773, 125] on img at bounding box center [764, 108] width 51 height 51
click at [649, 626] on div "× Shipping Documents [Label] Close" at bounding box center [770, 382] width 1540 height 764
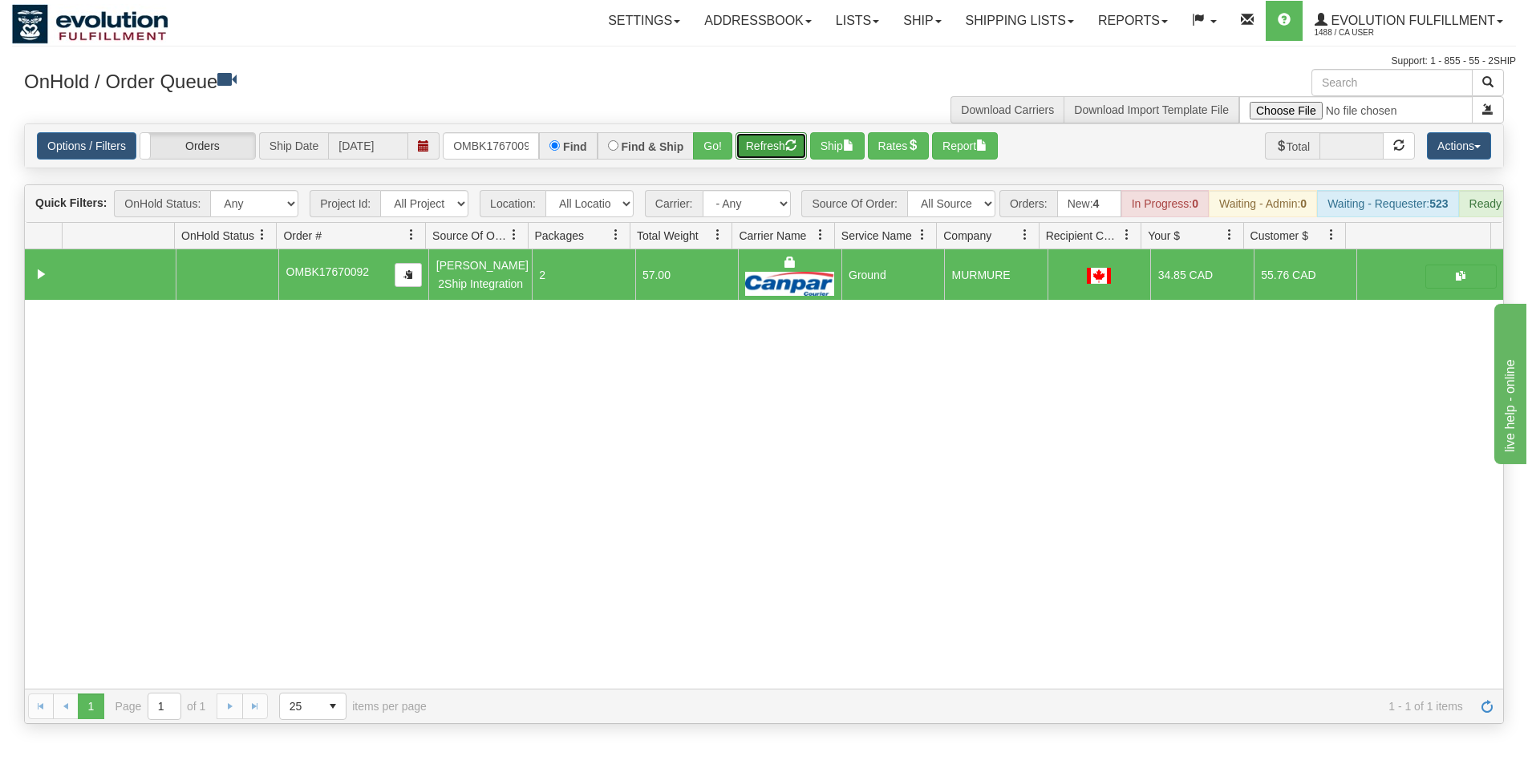
click at [772, 148] on button "Refresh" at bounding box center [770, 145] width 71 height 27
